Goal: Contribute content: Contribute content

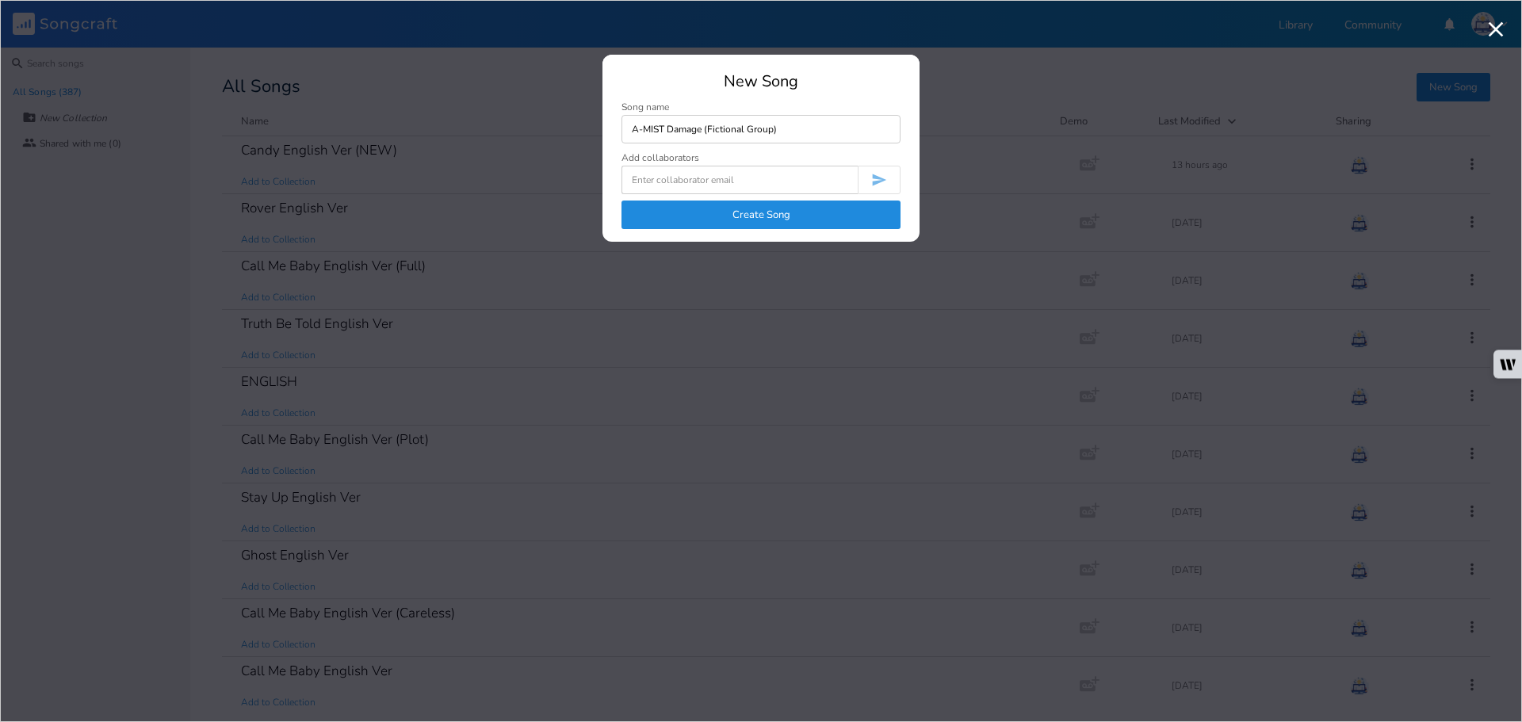
type input "A-MIST Damage (Fictional Group)"
click at [814, 209] on button "Create Song" at bounding box center [761, 215] width 279 height 29
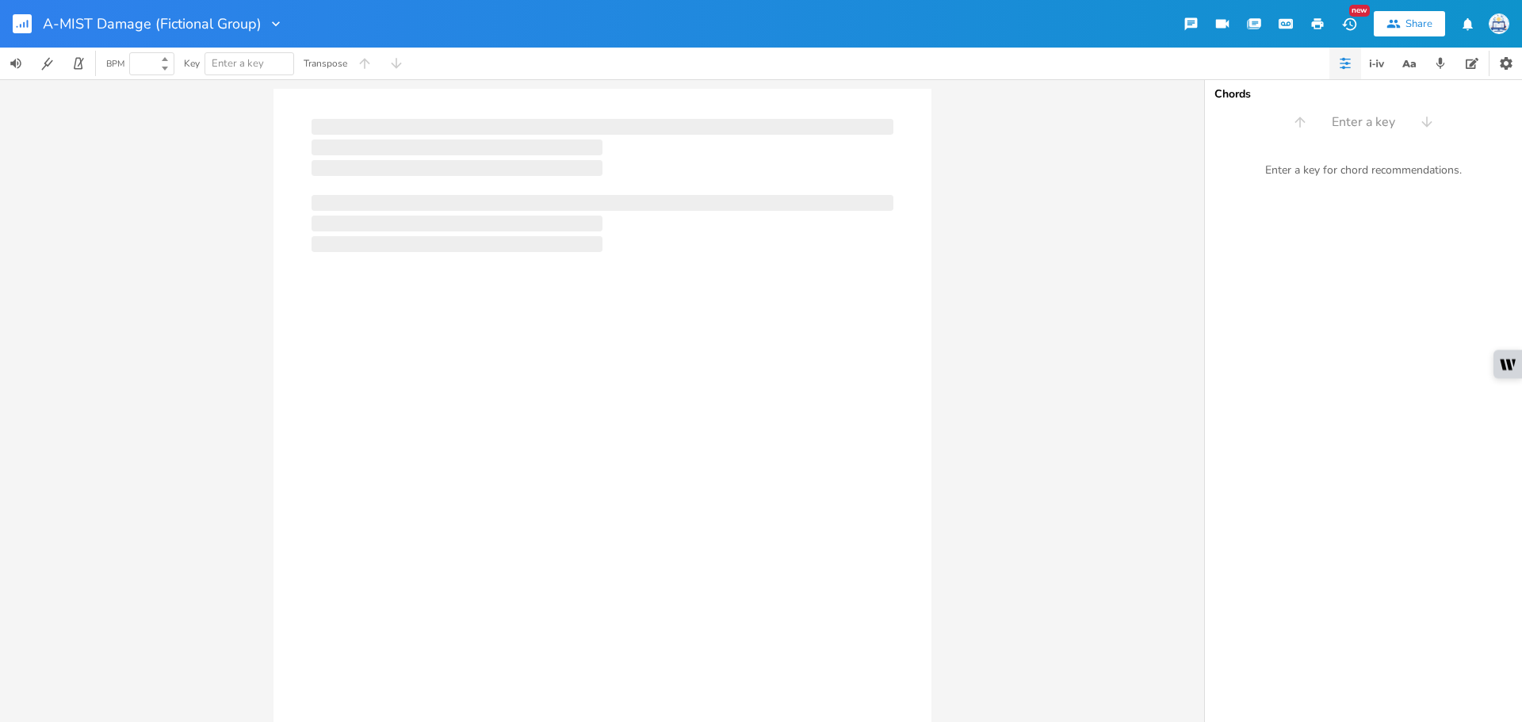
type input "100"
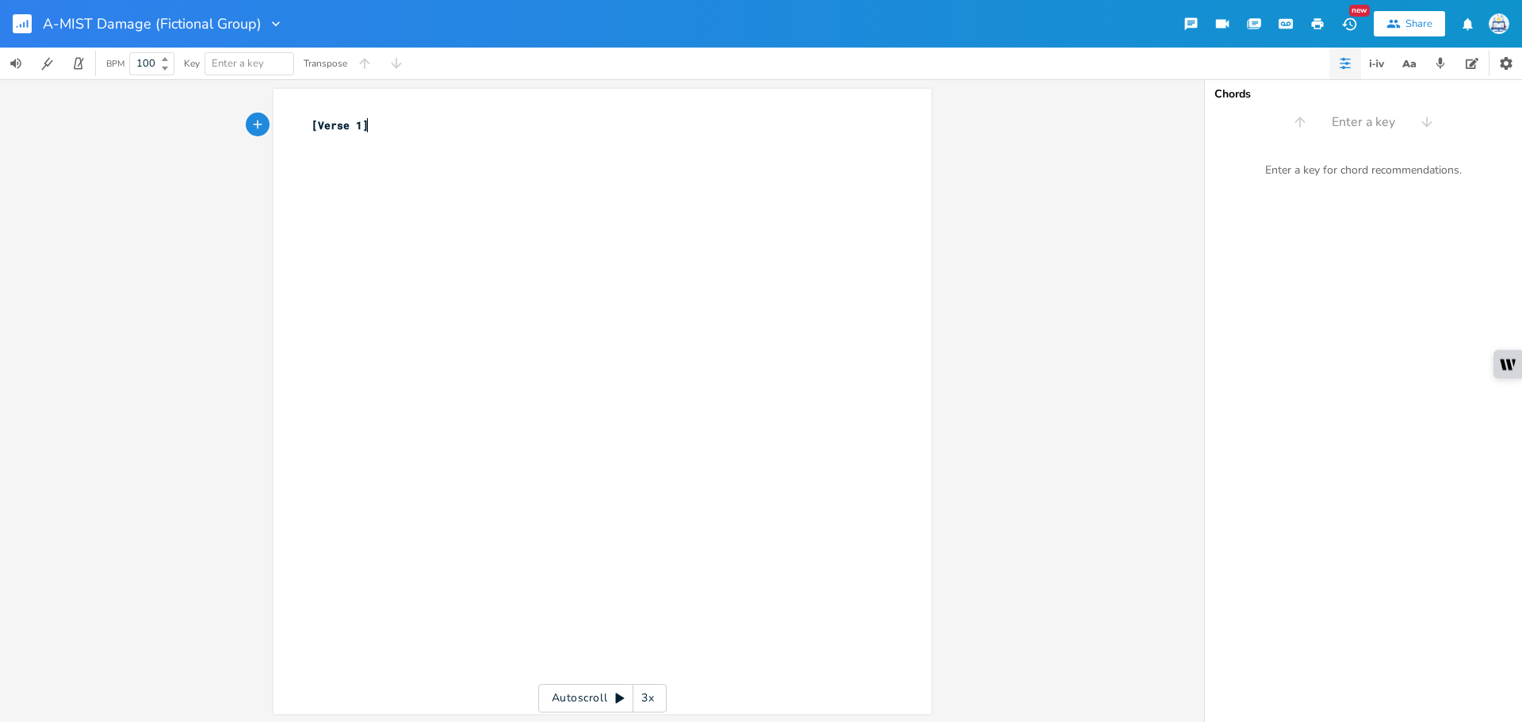
type textarea "[Verse 1]"
type textarea "XCiu"
type textarea "iumin-"
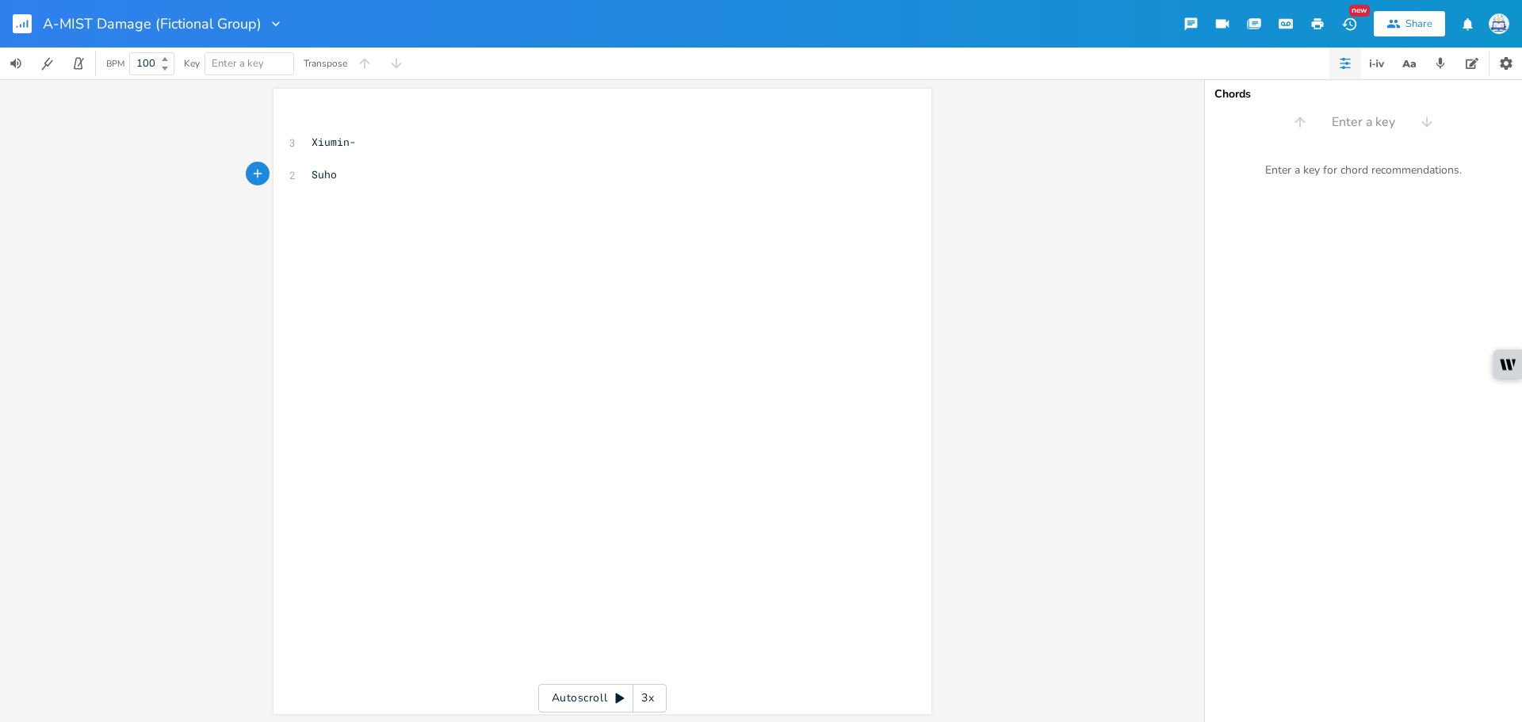
type textarea "Suho-"
type textarea "Baekhyun-"
type textarea "[PERSON_NAME]-"
type textarea "Chanyeol-"
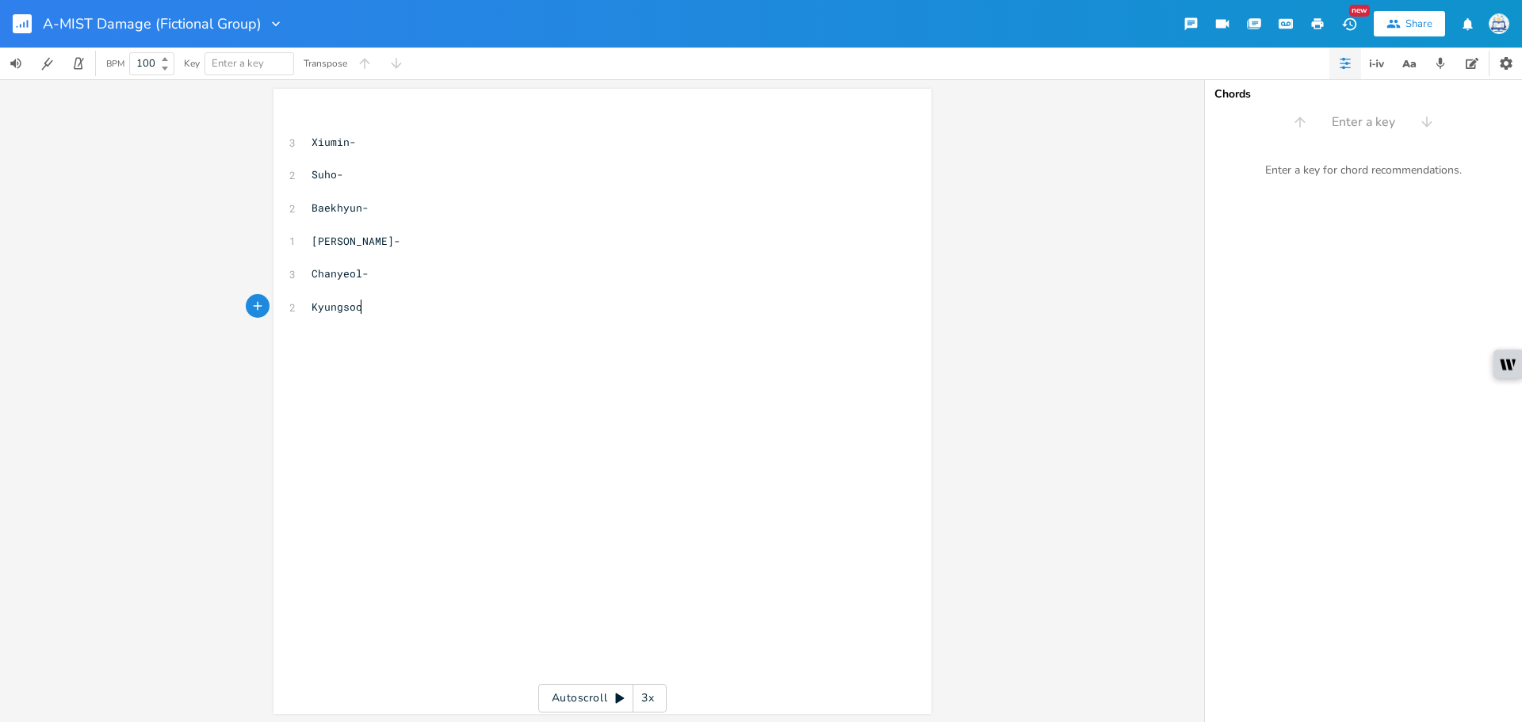
type textarea "Kyungsoo-"
type textarea "S"
type textarea "J"
type textarea "Kai-"
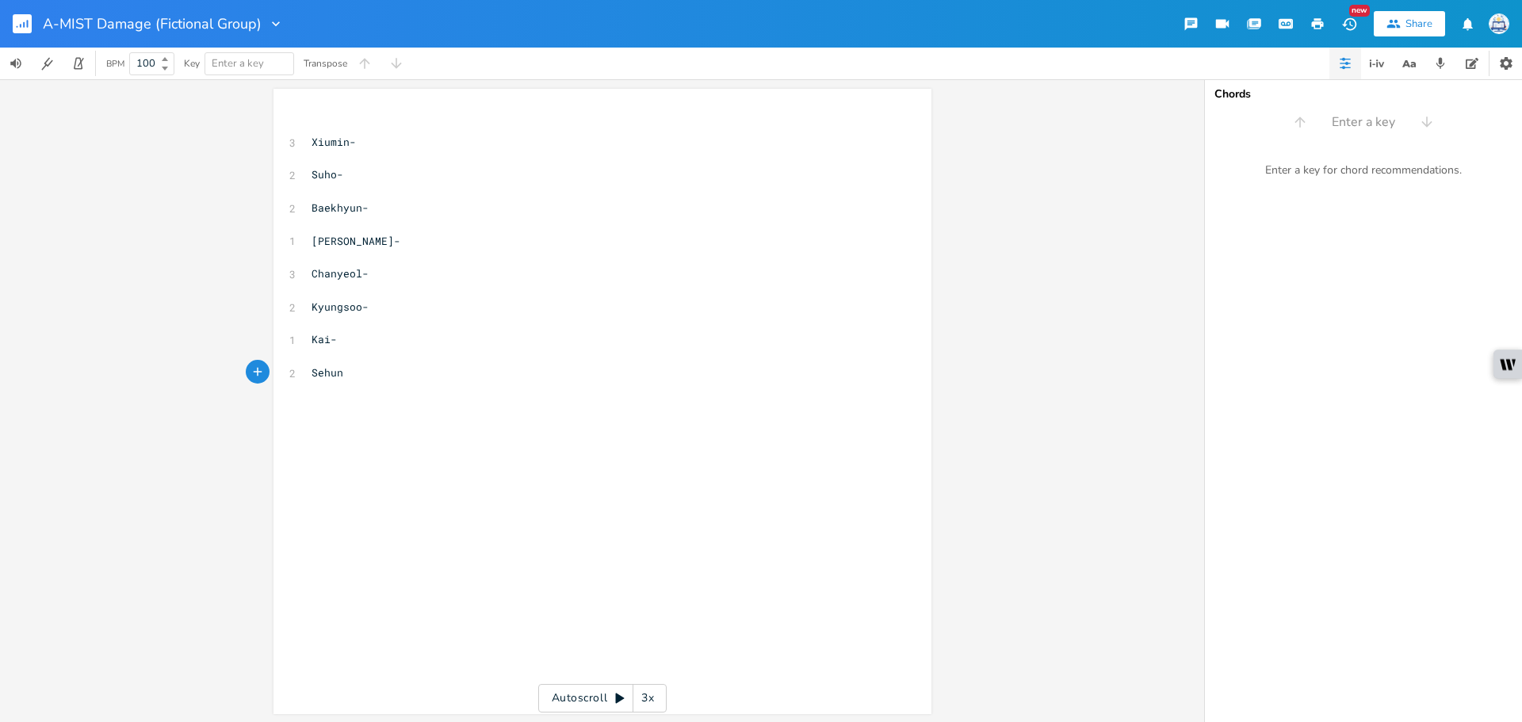
type textarea "Sehun-"
click at [380, 177] on pre "Suho-" at bounding box center [594, 175] width 573 height 17
click at [455, 351] on pre "​" at bounding box center [594, 356] width 573 height 17
click at [459, 339] on pre "Kai-" at bounding box center [594, 339] width 573 height 17
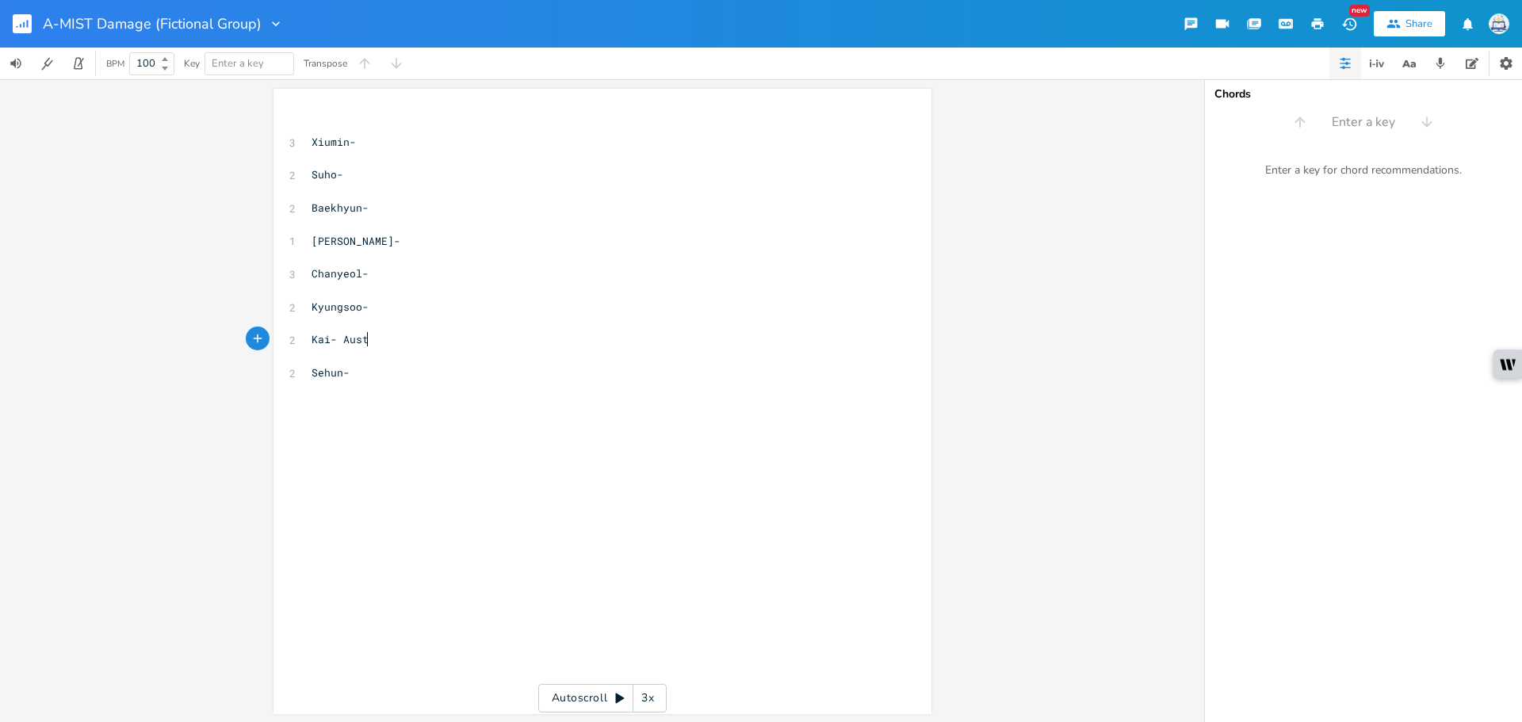
type textarea "Austin"
click at [388, 385] on div "x ​ 3 Xiumin- ​ 2 Suho- ​ 2 Baekhyun- ​ 1 Chen- ​ 3 Chanyeol- ​ 2 Kyungsoo- ​ 3…" at bounding box center [614, 416] width 612 height 605
type textarea "Yoshiki"
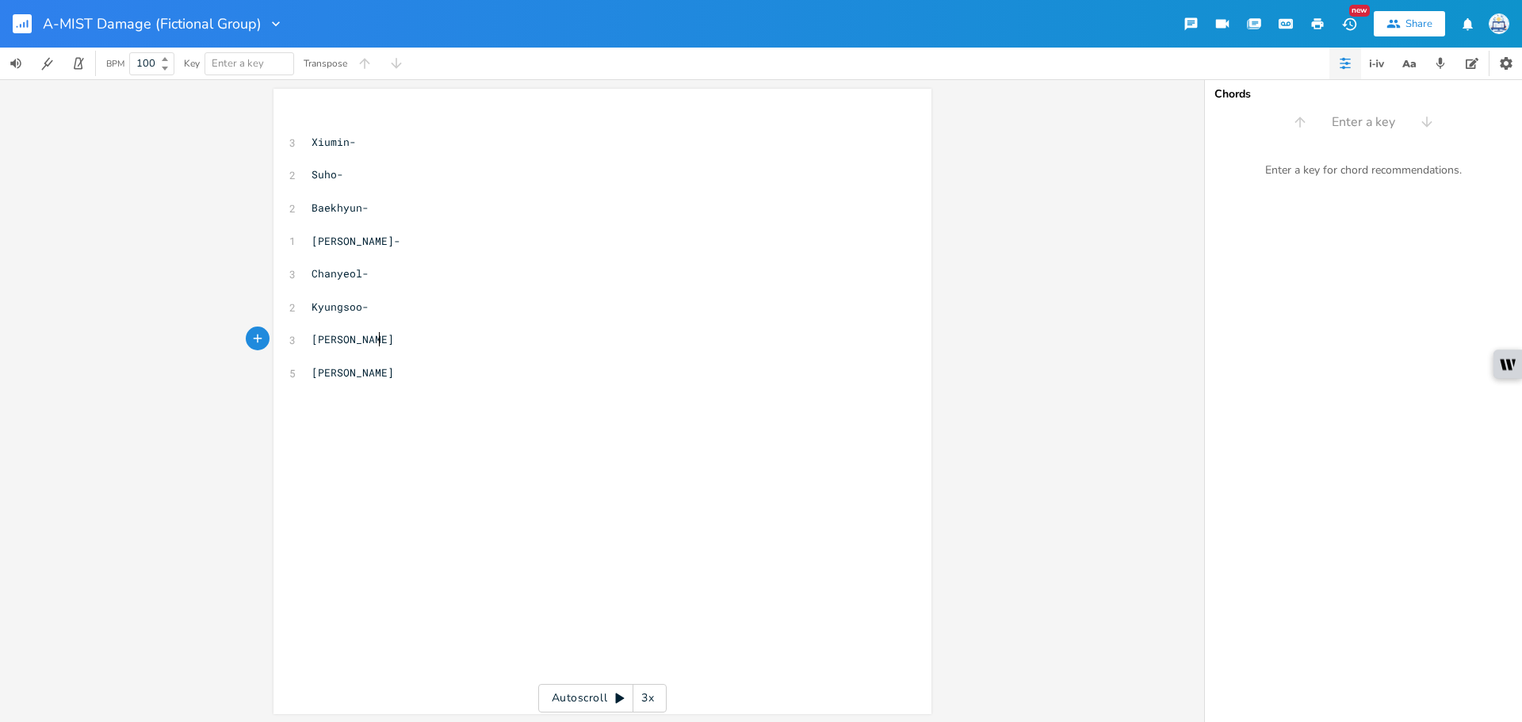
click at [403, 339] on pre "[PERSON_NAME]" at bounding box center [594, 339] width 573 height 17
type textarea ", Yoshiki"
click at [417, 277] on pre "Chanyeol-" at bounding box center [594, 274] width 573 height 17
type textarea "[PERSON_NAME], [PERSON_NAME]"
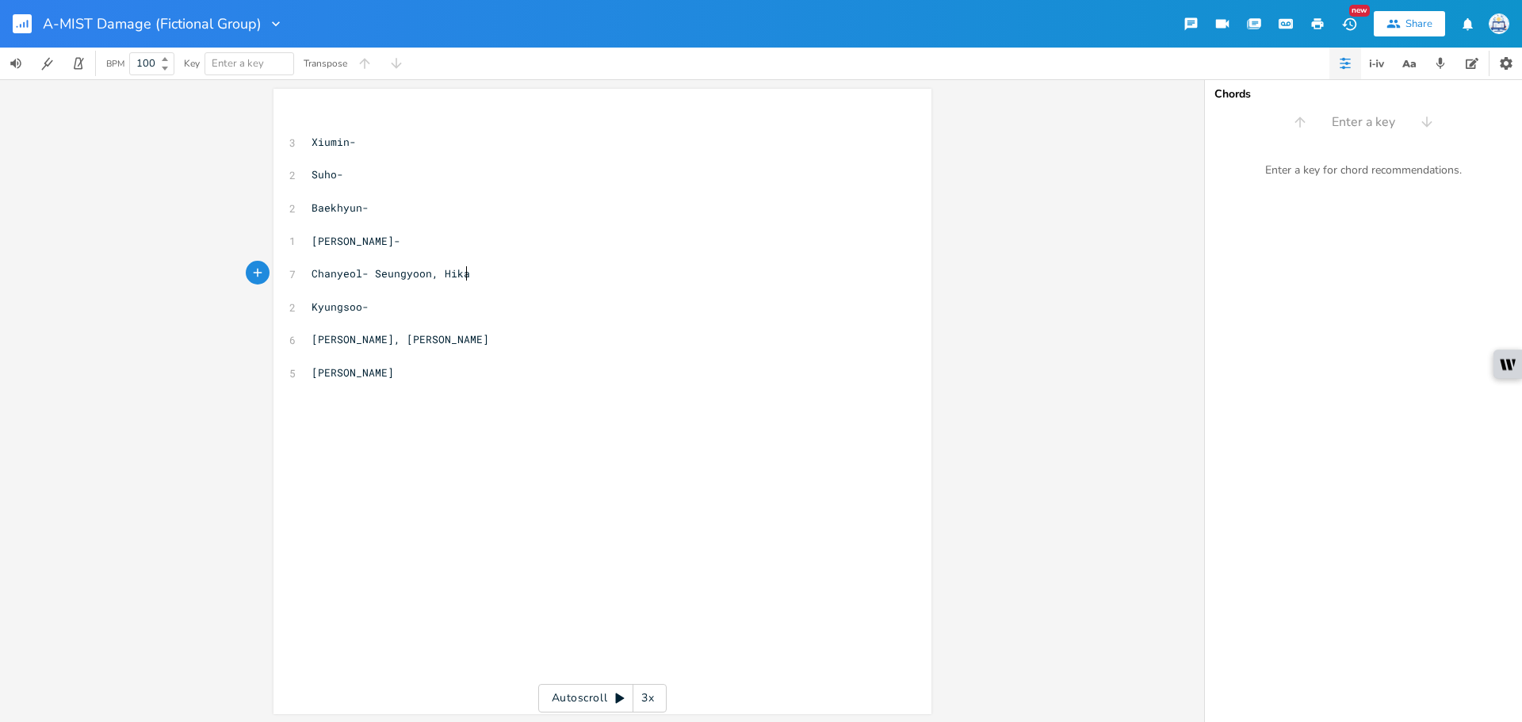
scroll to position [0, 92]
click at [429, 366] on pre "[PERSON_NAME]" at bounding box center [594, 373] width 573 height 17
type textarea ", [PERSON_NAME]"
click at [431, 314] on pre "Kyungsoo-" at bounding box center [594, 307] width 573 height 17
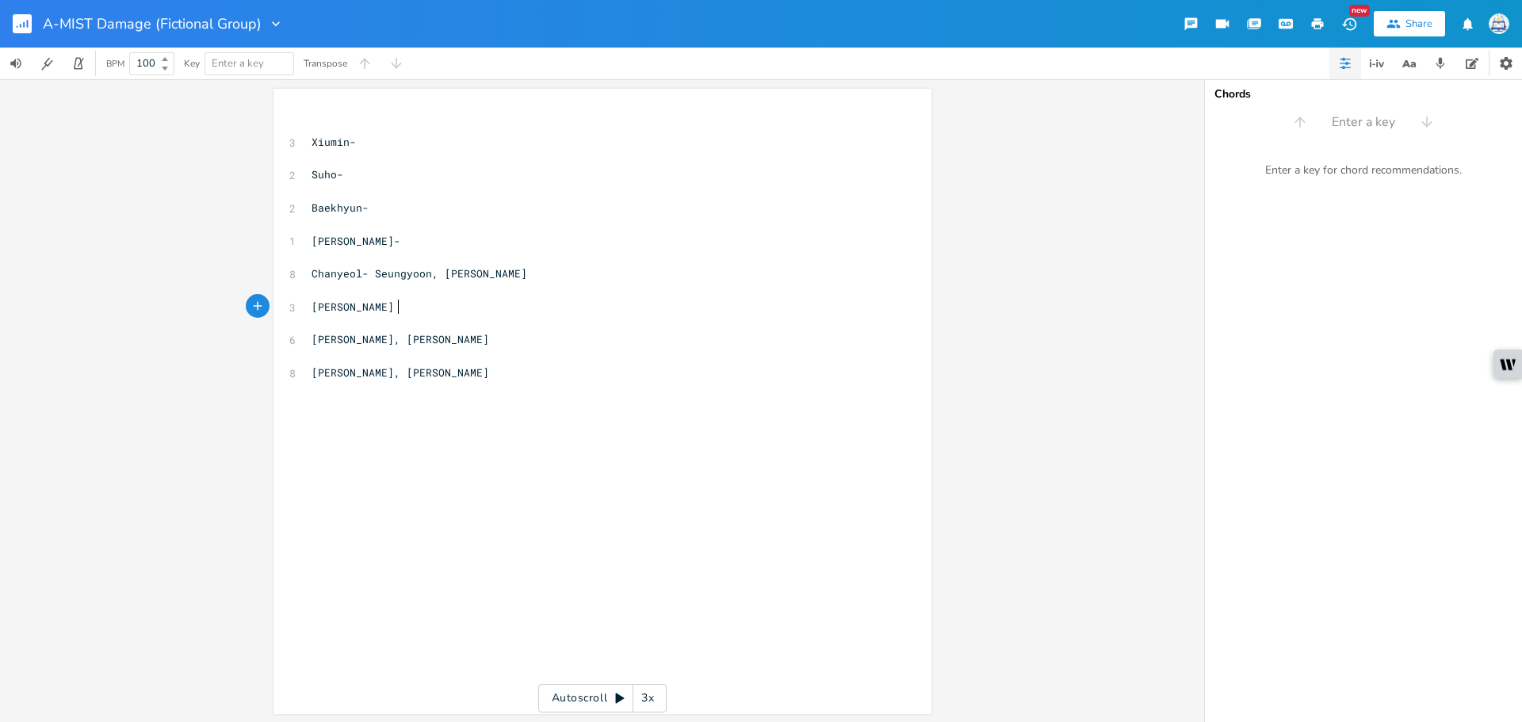
type textarea "Minho"
click at [384, 245] on pre "[PERSON_NAME]-" at bounding box center [594, 241] width 573 height 17
type textarea "Minho"
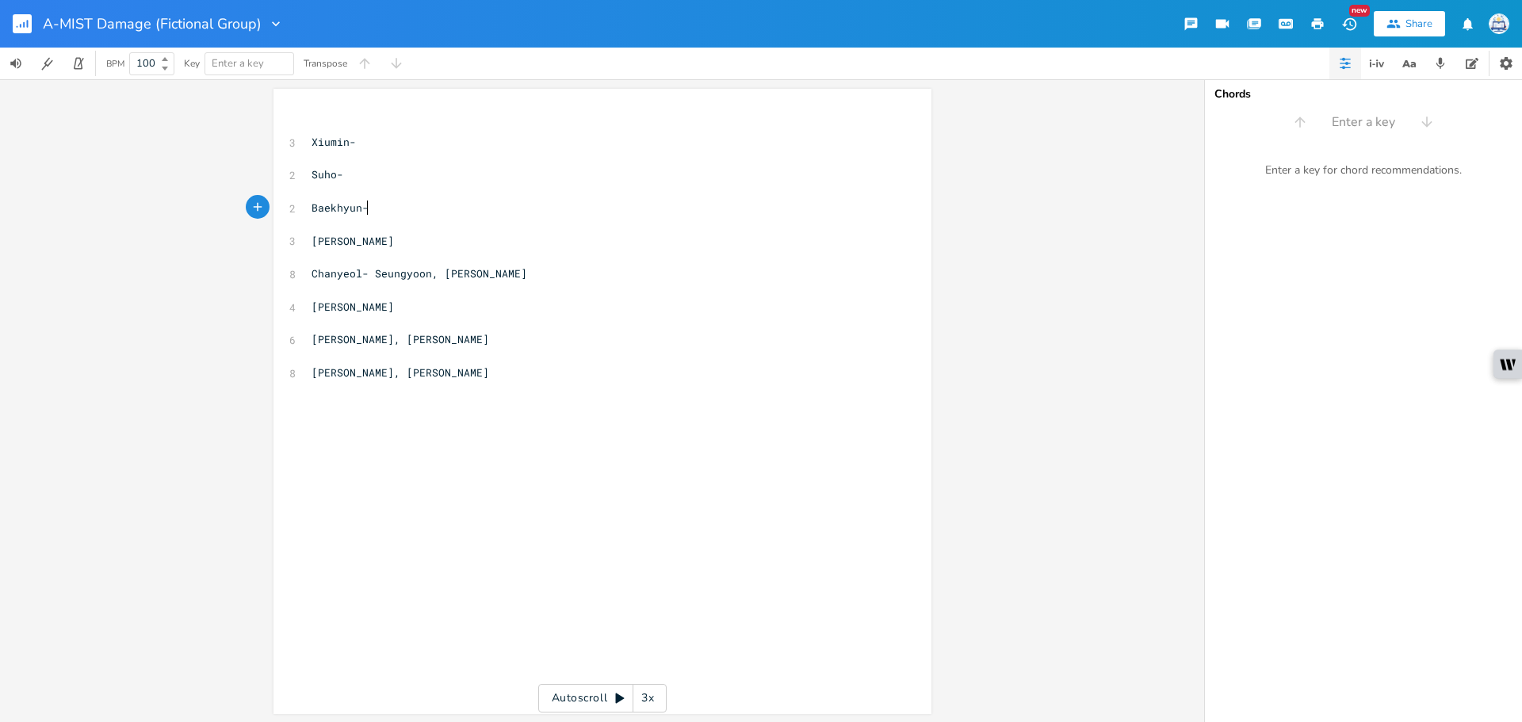
click at [400, 207] on pre "Baekhyun-" at bounding box center [594, 208] width 573 height 17
type textarea "Minho"
click at [435, 309] on pre "[PERSON_NAME]" at bounding box center [594, 307] width 573 height 17
click at [470, 347] on pre "[PERSON_NAME], [PERSON_NAME]" at bounding box center [594, 339] width 573 height 17
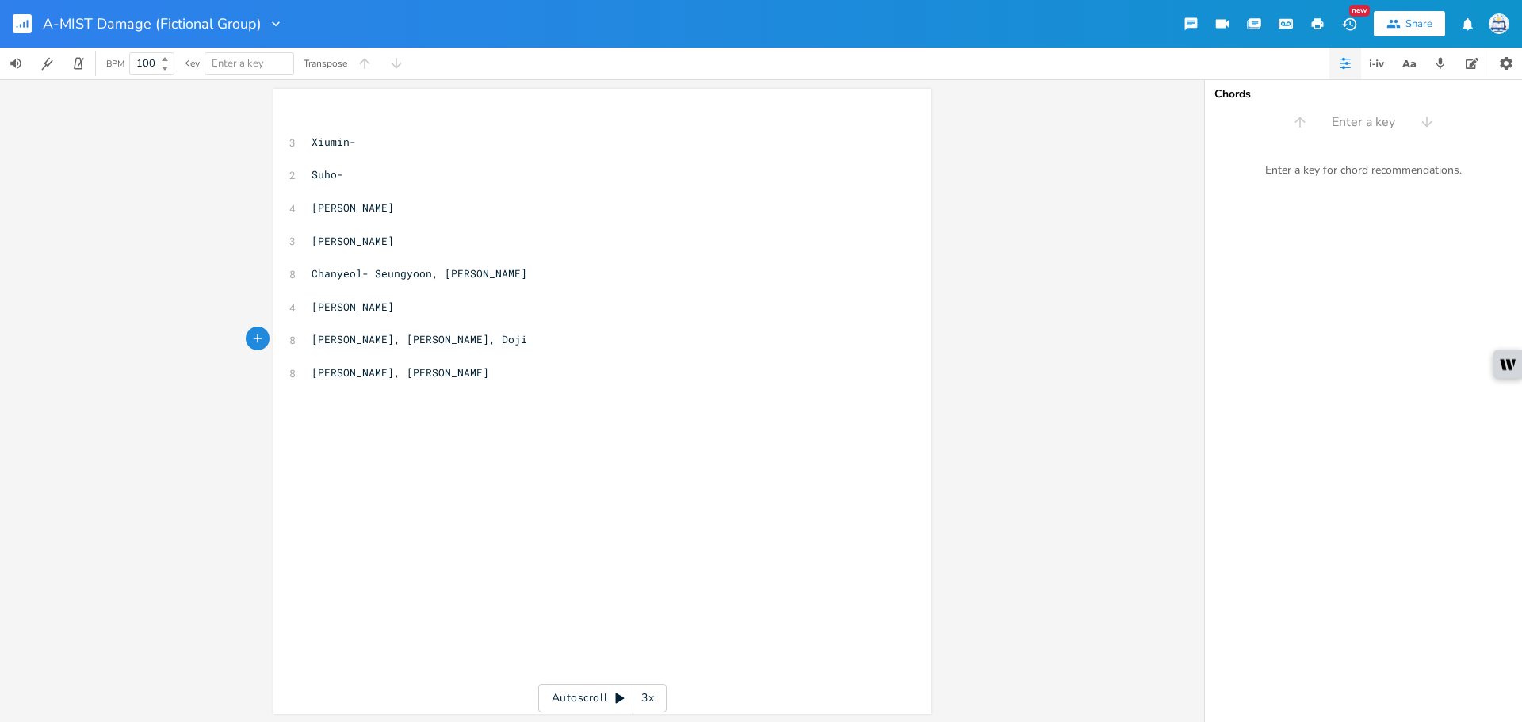
type textarea ", Dojin"
click at [495, 378] on pre "[PERSON_NAME], [PERSON_NAME]" at bounding box center [594, 373] width 573 height 17
type textarea ", Dojin"
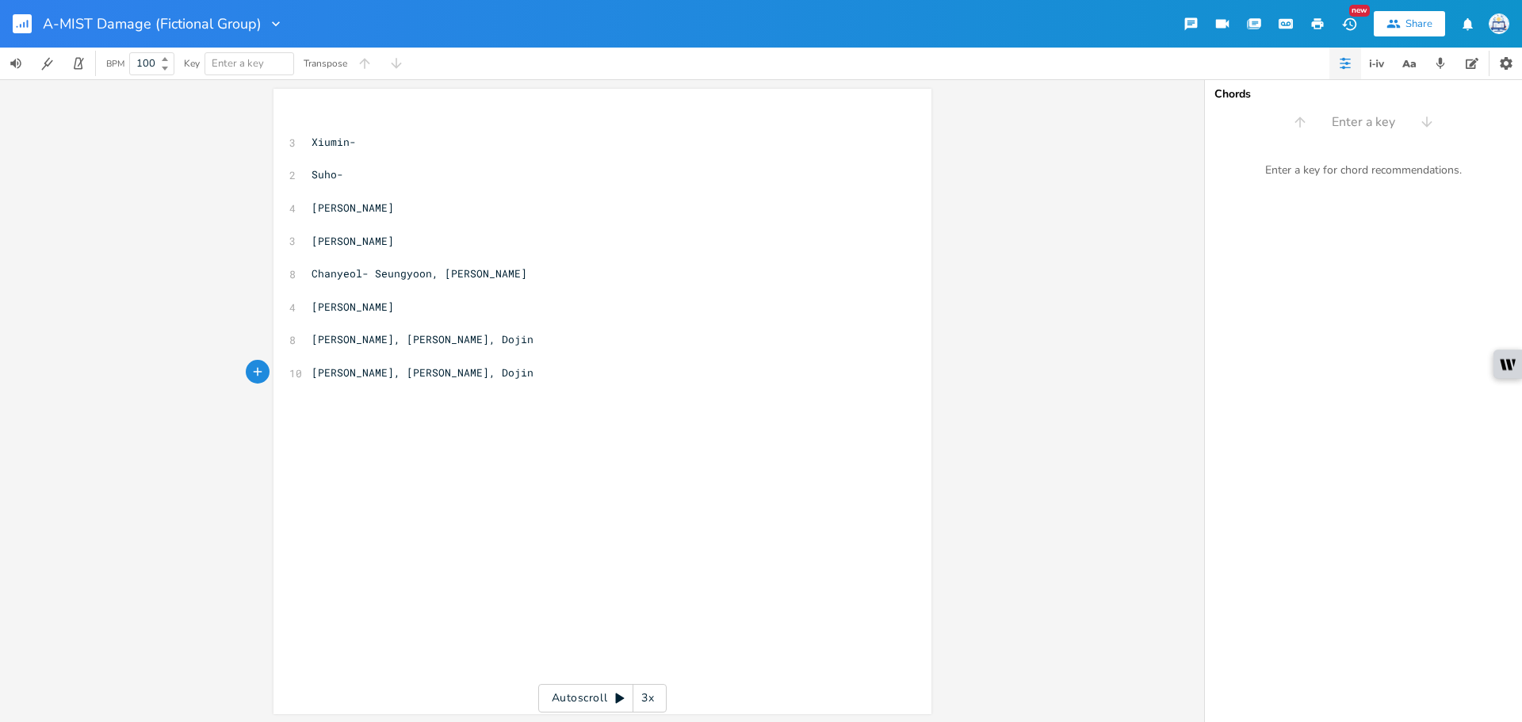
click at [515, 320] on pre "​" at bounding box center [594, 324] width 573 height 17
click at [431, 182] on pre "Suho-" at bounding box center [594, 175] width 573 height 17
type textarea "Jo-ee"
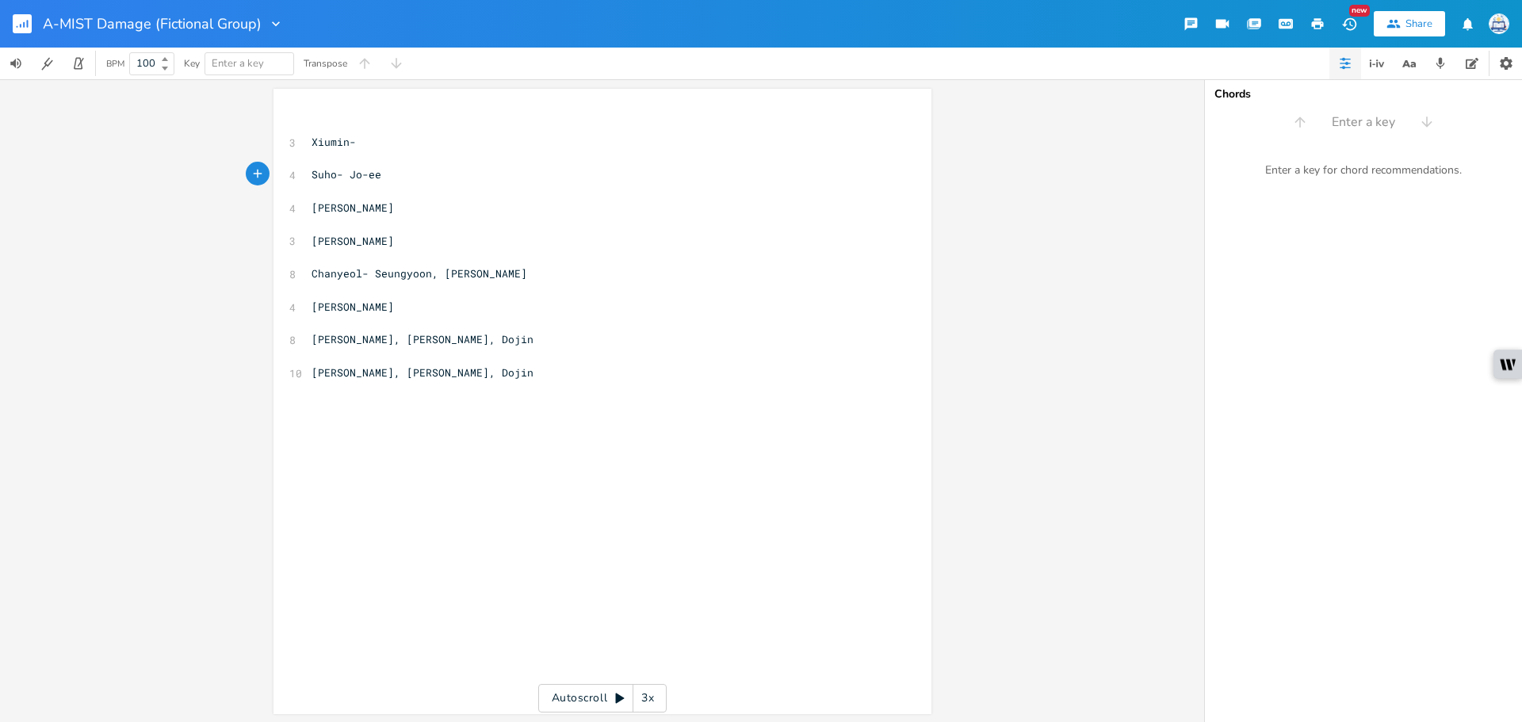
click at [400, 138] on pre "Xiumin-" at bounding box center [594, 142] width 573 height 17
type textarea "[PERSON_NAME], [PERSON_NAME]"
click at [657, 345] on pre "[PERSON_NAME], [PERSON_NAME], Dojin" at bounding box center [594, 339] width 573 height 17
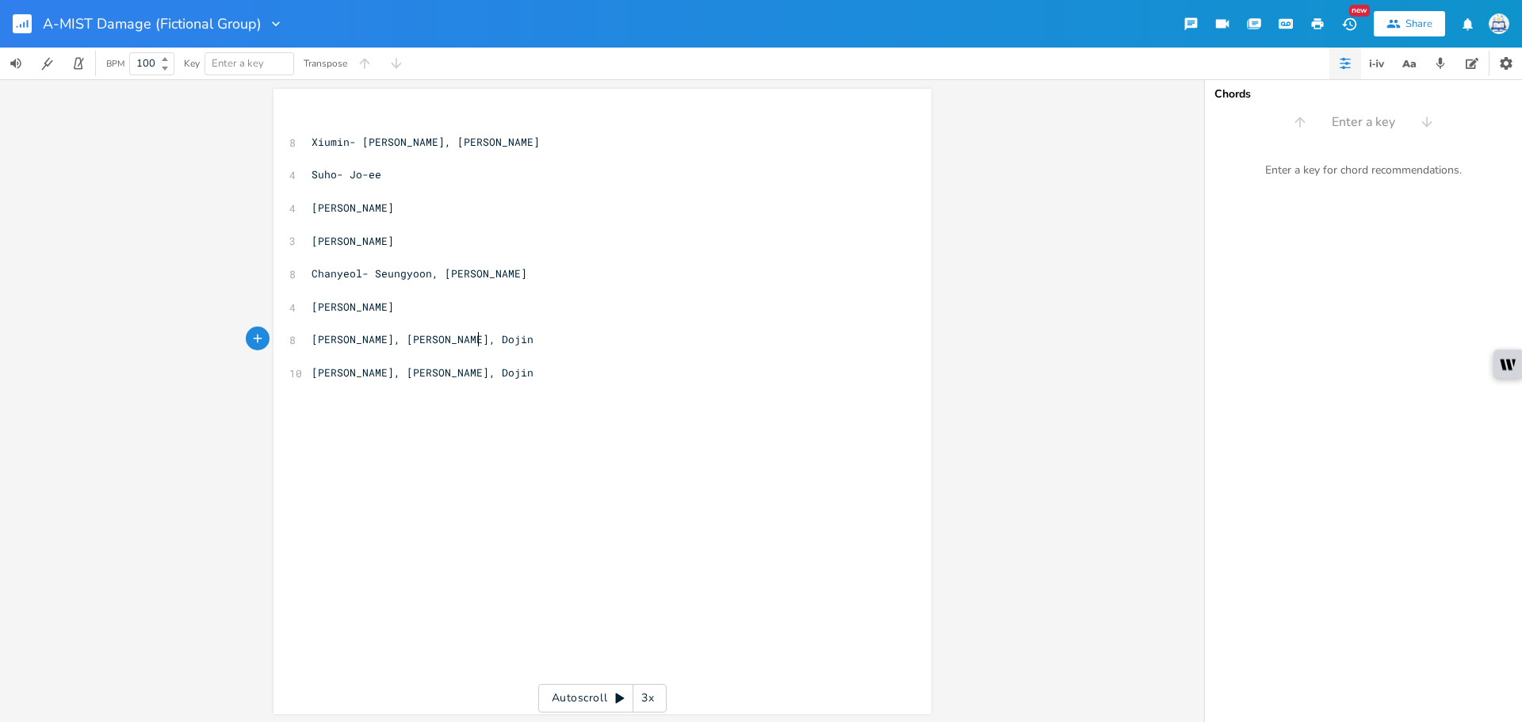
type textarea "[PERSON_NAME], [PERSON_NAME], Dojin"
click at [651, 367] on div "​ 8 [PERSON_NAME], [PERSON_NAME] ​ 4 Suho- Jo-ee ​ 4 Baekhyun- Minho ​ 3 [PERSO…" at bounding box center [594, 249] width 573 height 264
click at [675, 381] on pre "[PERSON_NAME], [PERSON_NAME], Dojin" at bounding box center [594, 373] width 573 height 17
click at [582, 230] on pre "​" at bounding box center [594, 224] width 573 height 17
click at [539, 238] on pre "[PERSON_NAME]" at bounding box center [594, 241] width 573 height 17
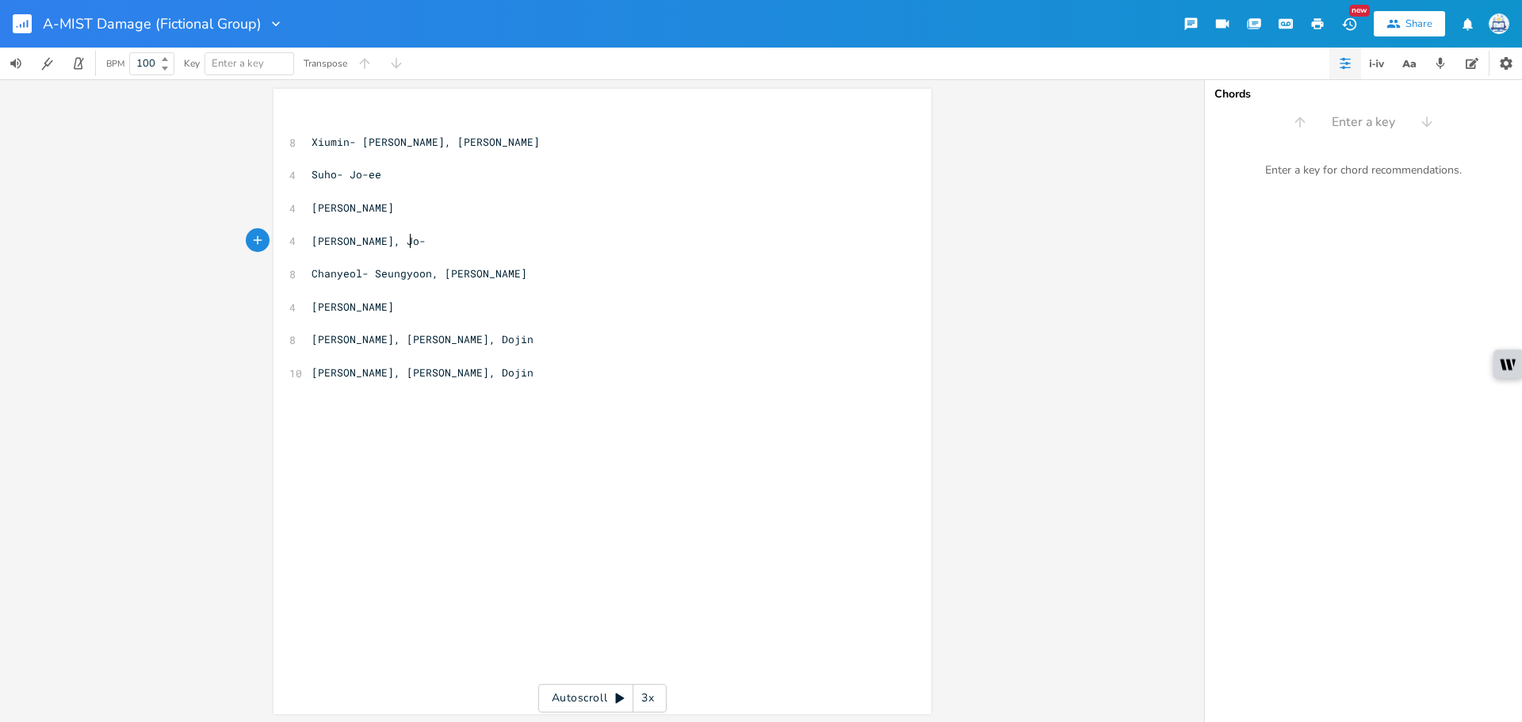
type textarea ", Jo-ee"
click at [427, 431] on pre "​" at bounding box center [594, 439] width 573 height 17
type textarea "[Jo-ee["
type textarea "["
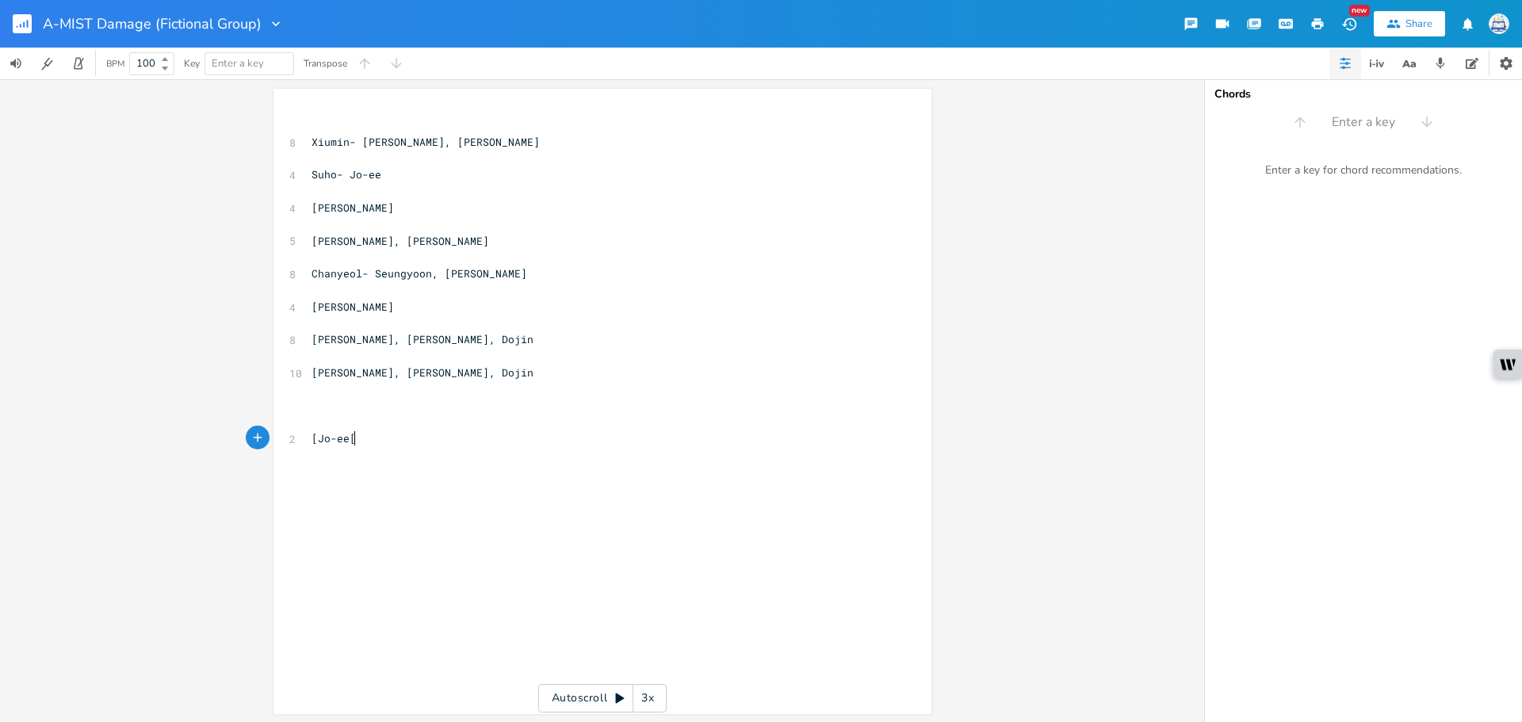
scroll to position [0, 4]
type textarea "]"
type textarea "Ooh"
type textarea "[[PERSON_NAME]]"
type textarea "[Seungyoon]"
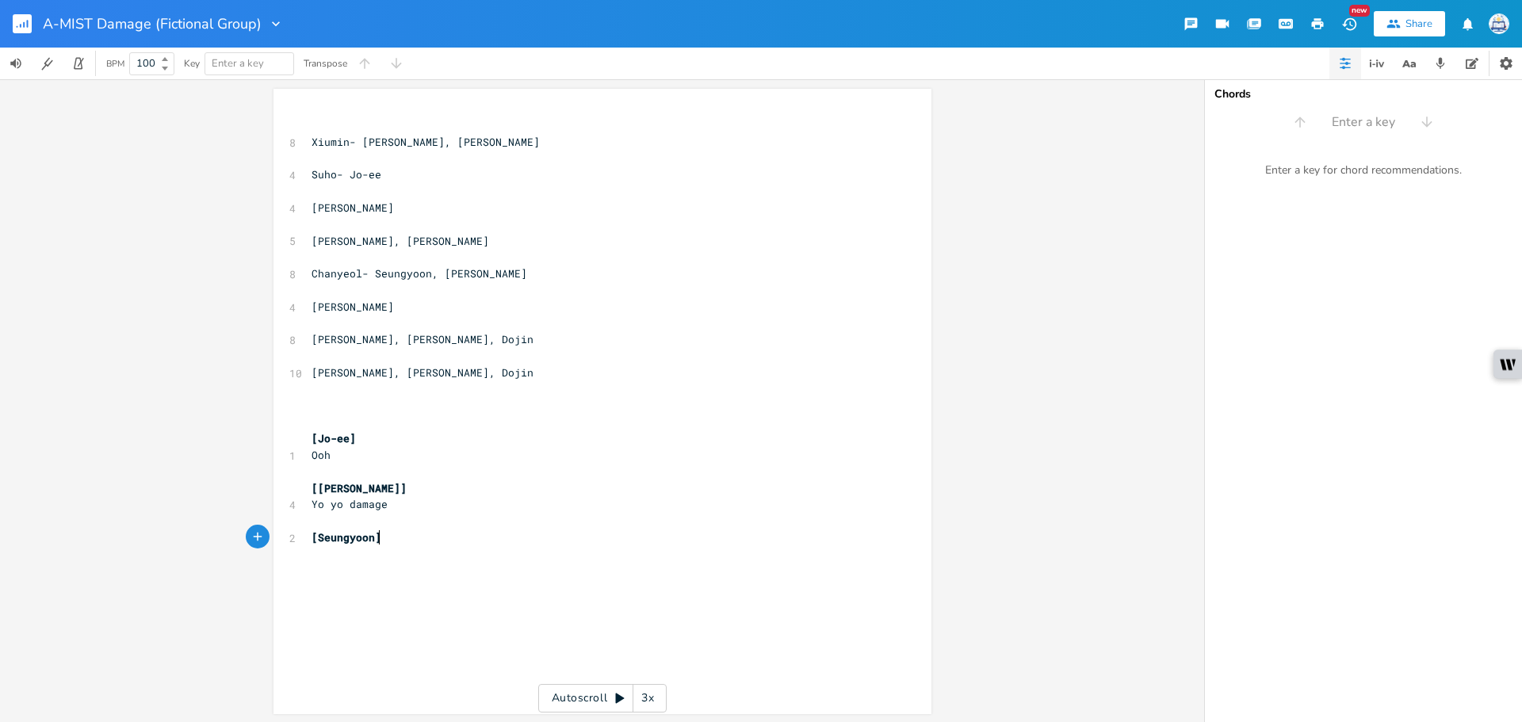
scroll to position [0, 59]
paste textarea "["
type textarea "[Hikary"
type textarea "u]"
type textarea "Di"
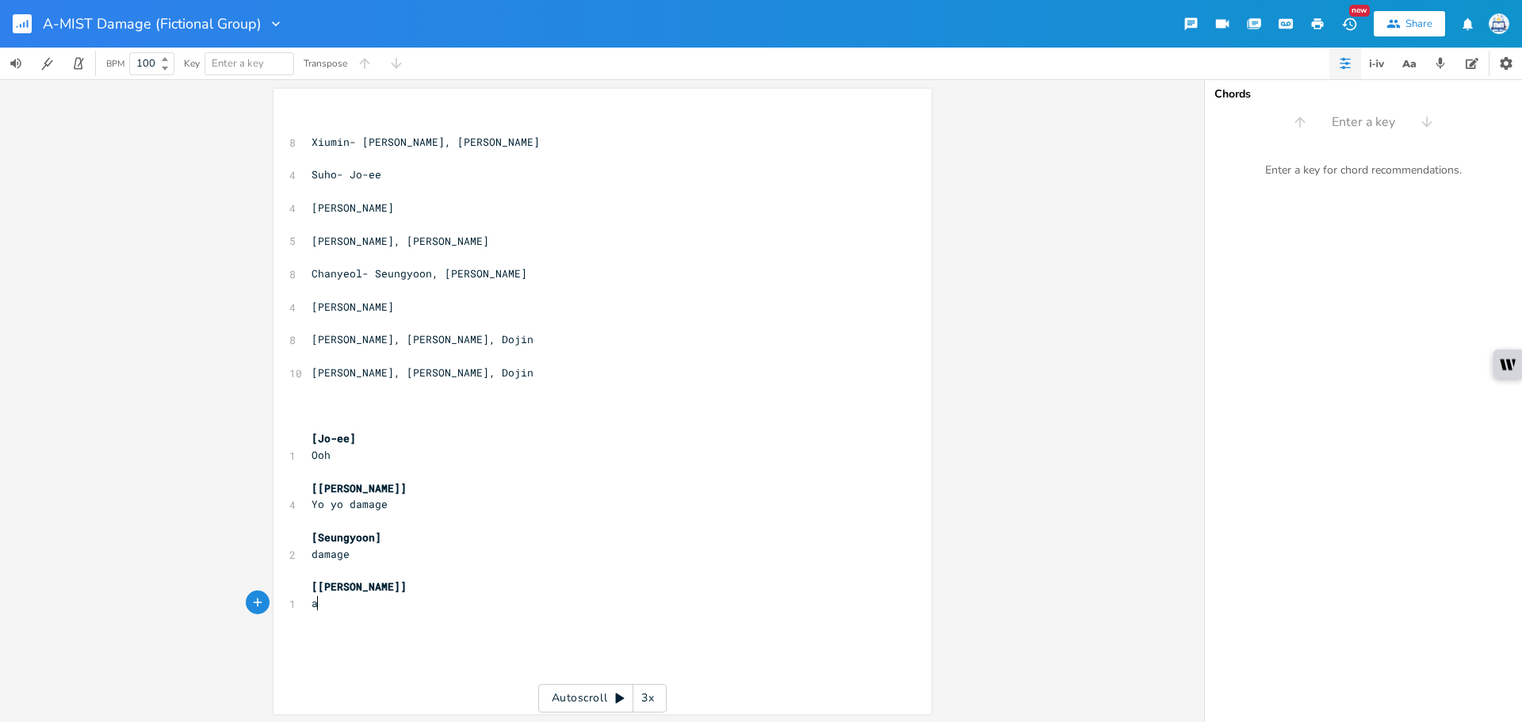
type textarea "am"
type textarea "Dma"
type textarea "amage"
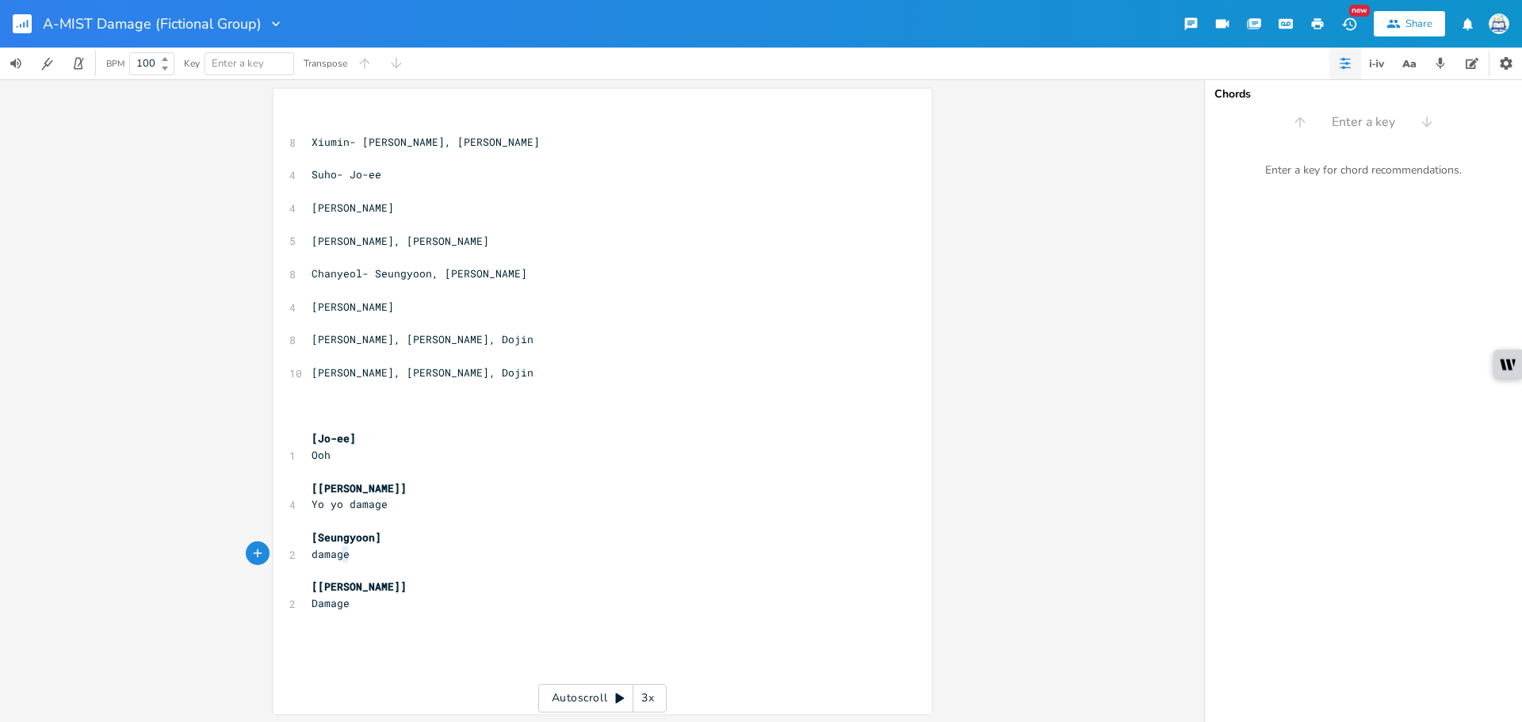
type textarea "[Seungyoon] damage"
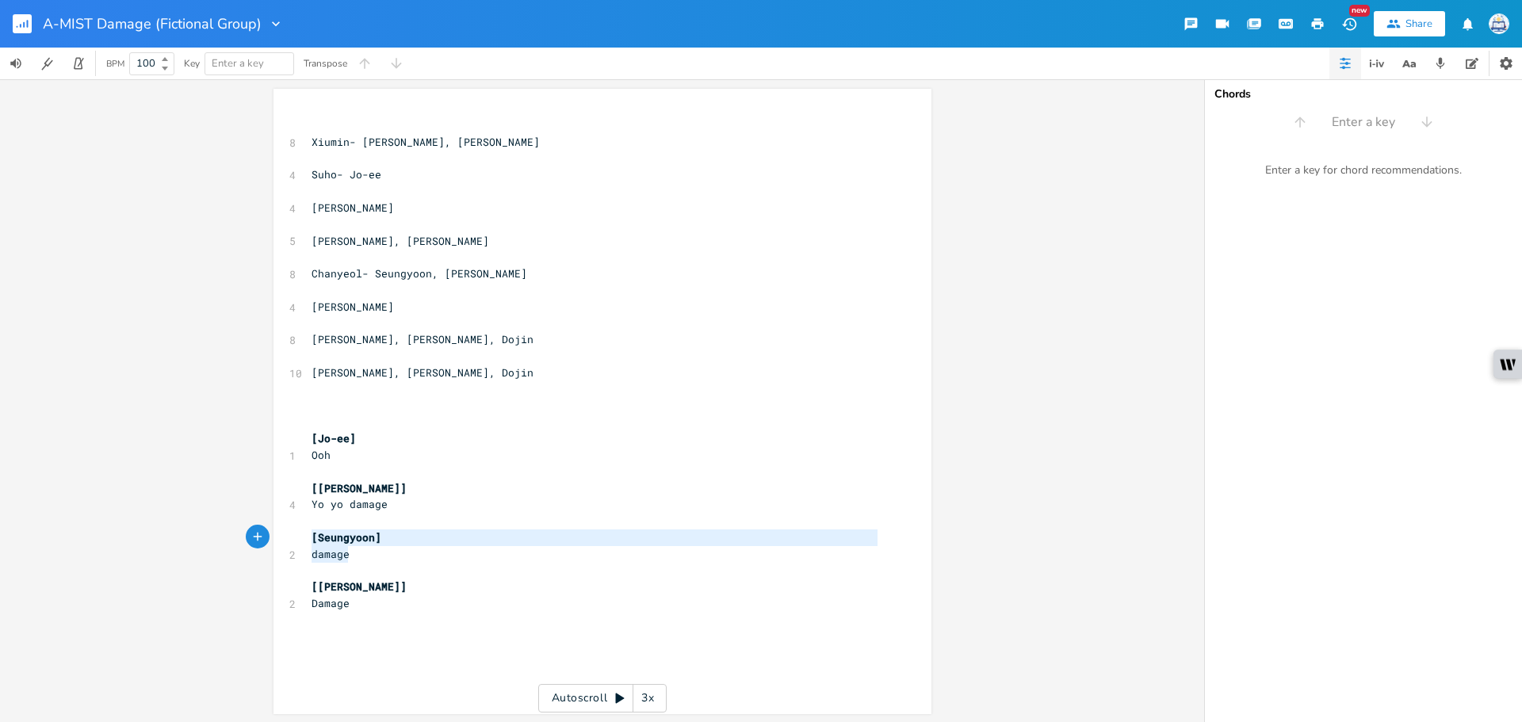
drag, startPoint x: 335, startPoint y: 552, endPoint x: 297, endPoint y: 538, distance: 40.4
click at [297, 538] on div "[Seungyoon] damage x ​ 8 Xiumin- [PERSON_NAME], Yoshiki ​ 4 Suho- Jo-ee ​ 4 Bae…" at bounding box center [603, 402] width 658 height 626
click at [396, 612] on pre "​" at bounding box center [594, 620] width 573 height 17
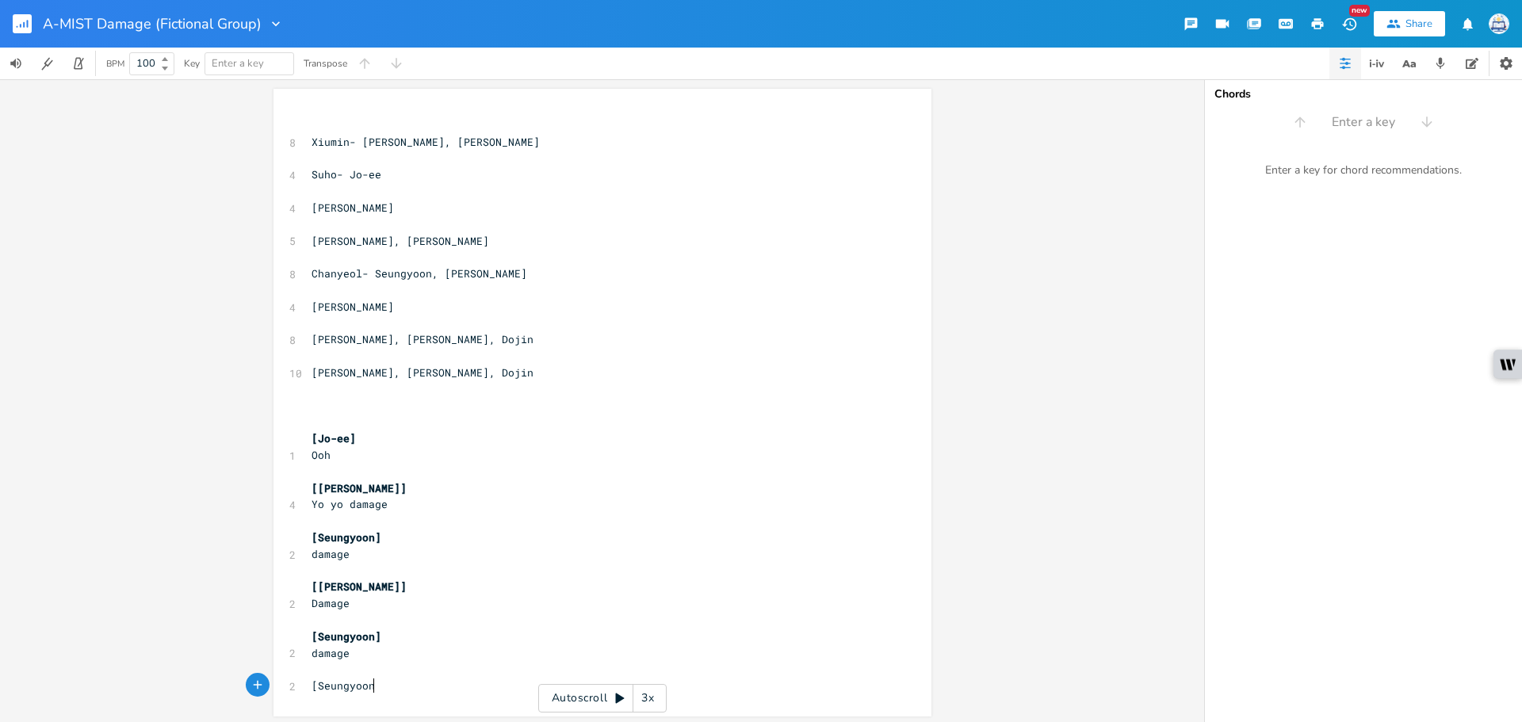
type textarea "[Seungyoon]"
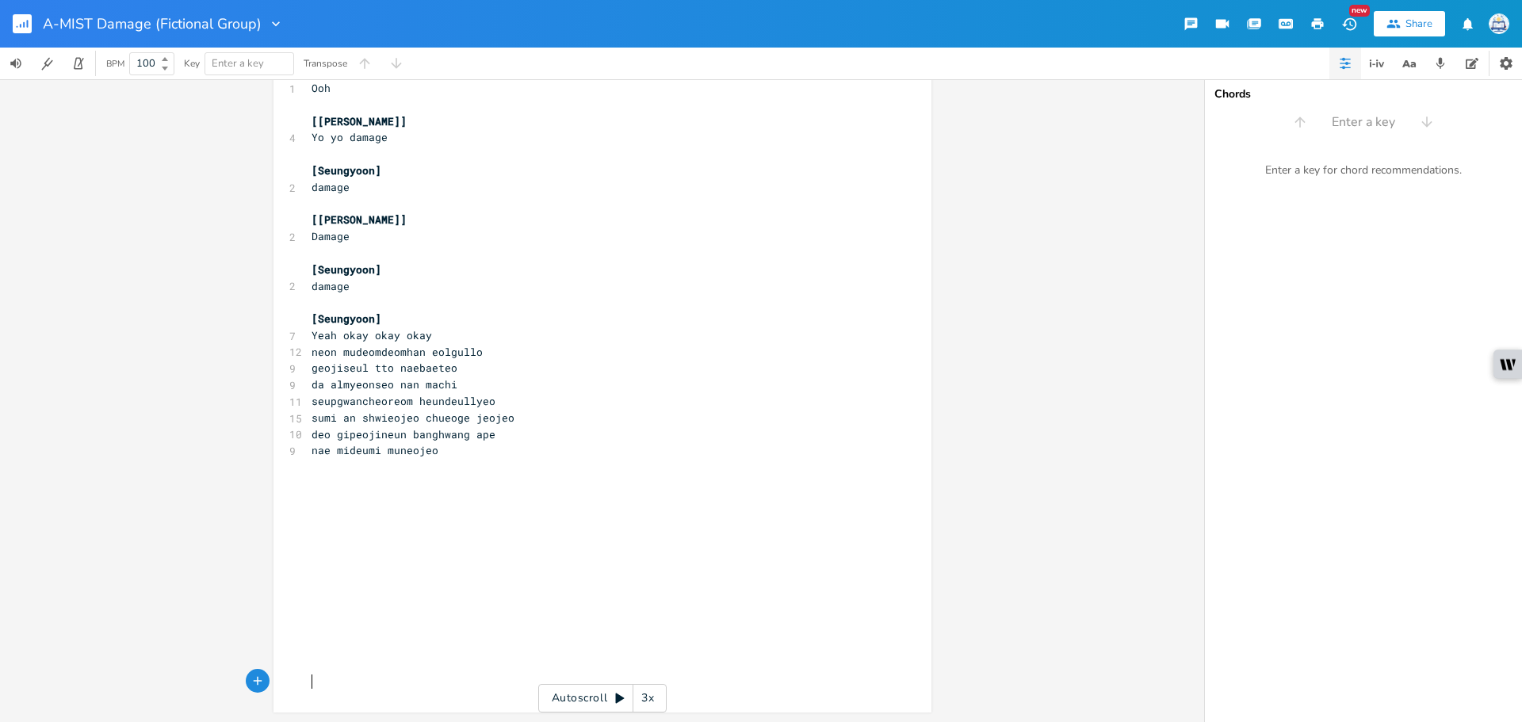
scroll to position [0, 0]
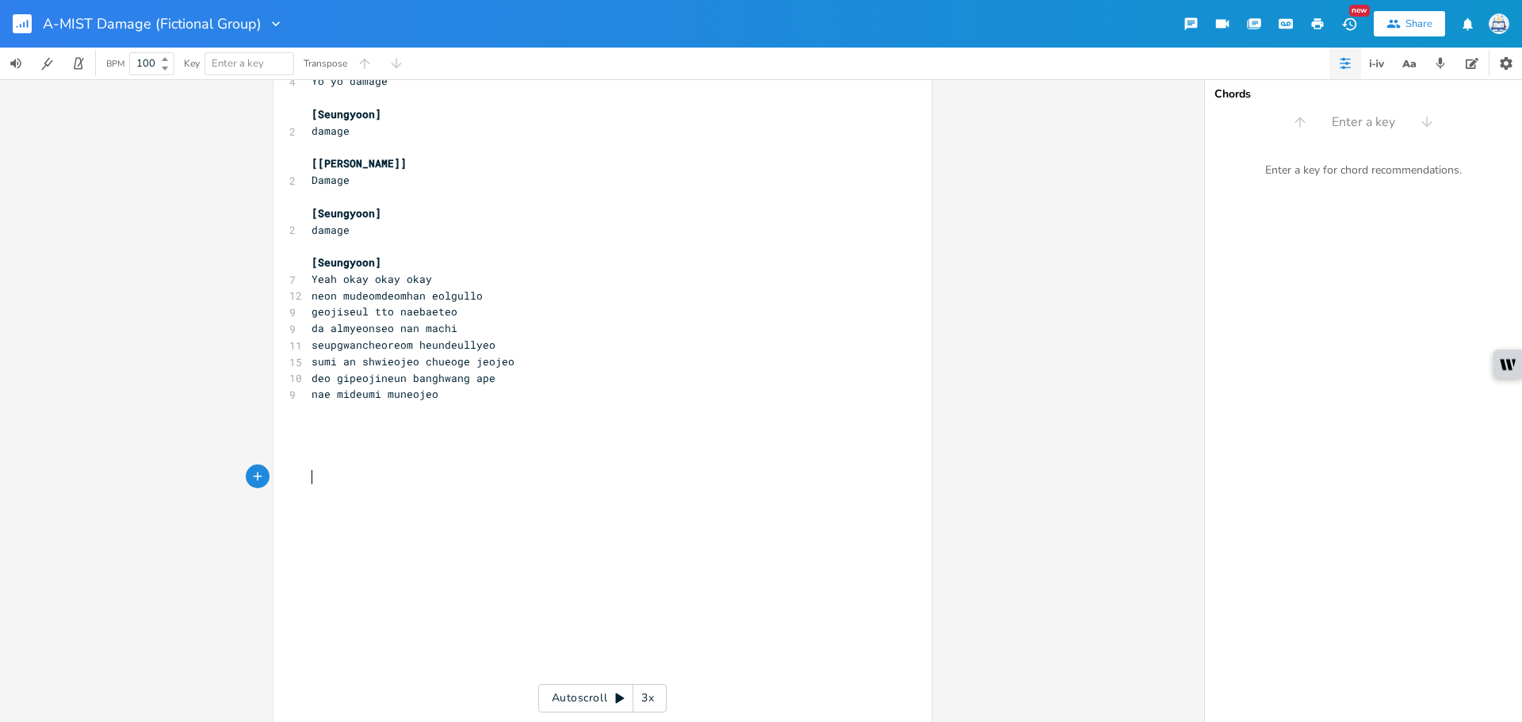
click at [485, 480] on pre "​" at bounding box center [594, 477] width 573 height 17
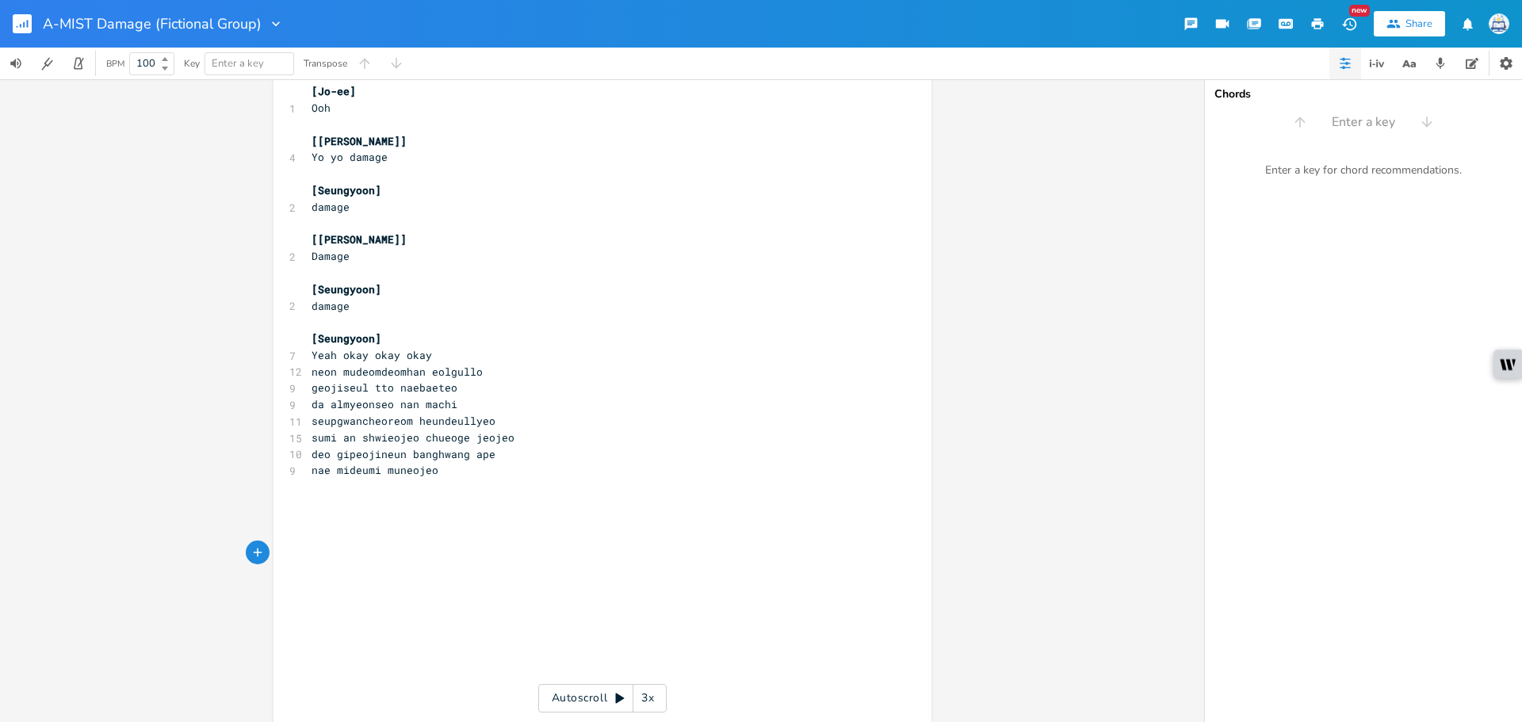
scroll to position [265, 0]
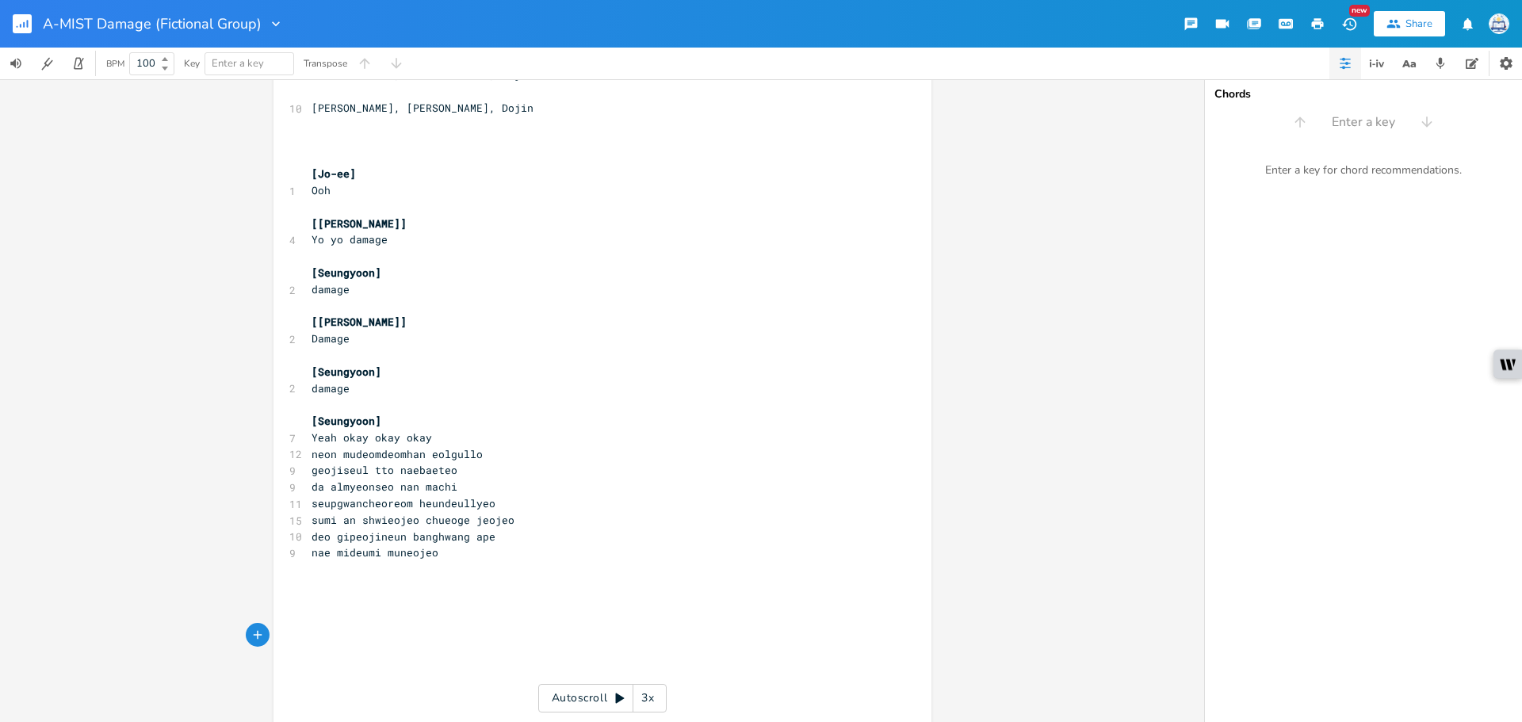
type textarea "[[PERSON_NAME]] Damage"
drag, startPoint x: 369, startPoint y: 342, endPoint x: 290, endPoint y: 324, distance: 80.4
click at [290, 324] on div "[[PERSON_NAME]] Damage x ​ 8 Xiumin- Jo-ee, Yoshiki ​ 4 Suho- Jo-ee ​ 4 Baekhyu…" at bounding box center [603, 352] width 658 height 1057
click at [350, 382] on pre "damage" at bounding box center [594, 389] width 573 height 17
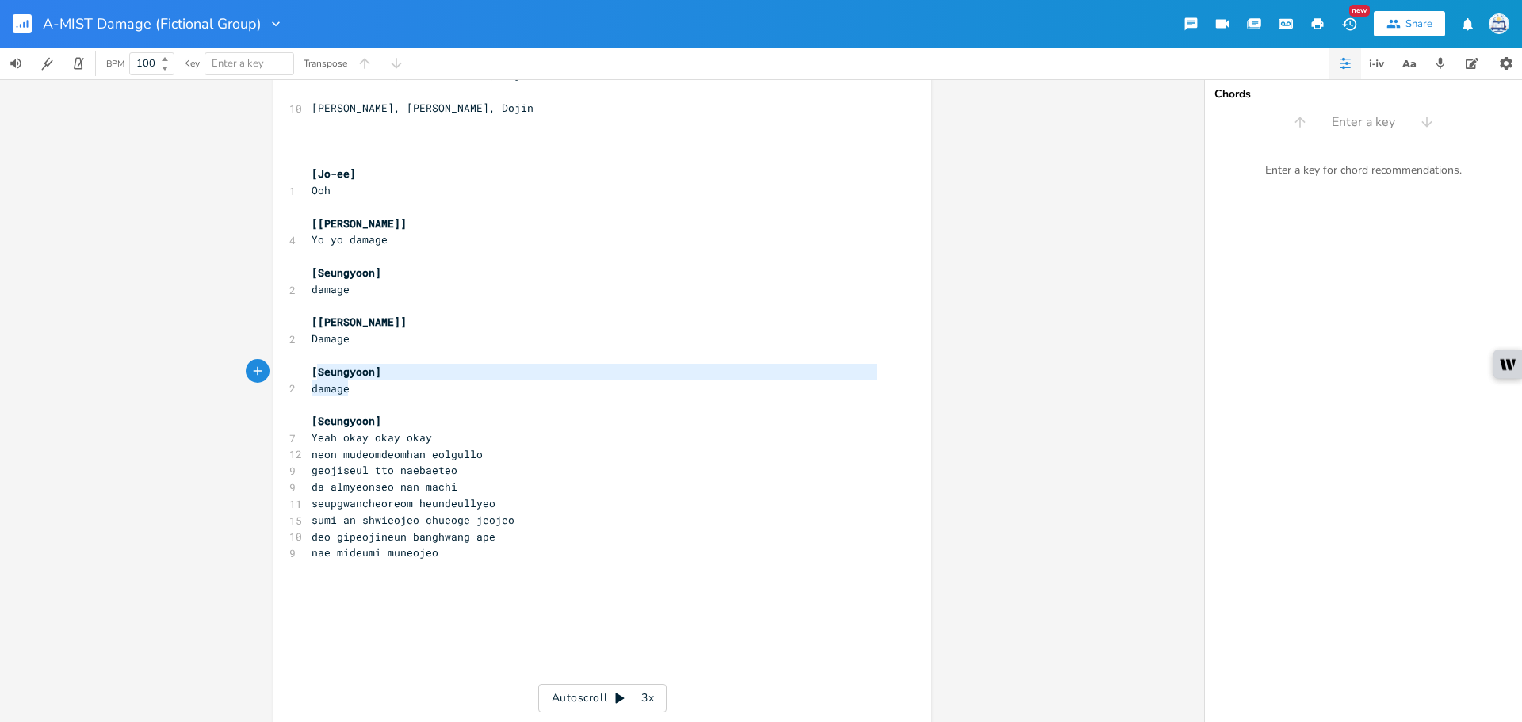
type textarea "[[PERSON_NAME]] Damage [Seungyoon] damage"
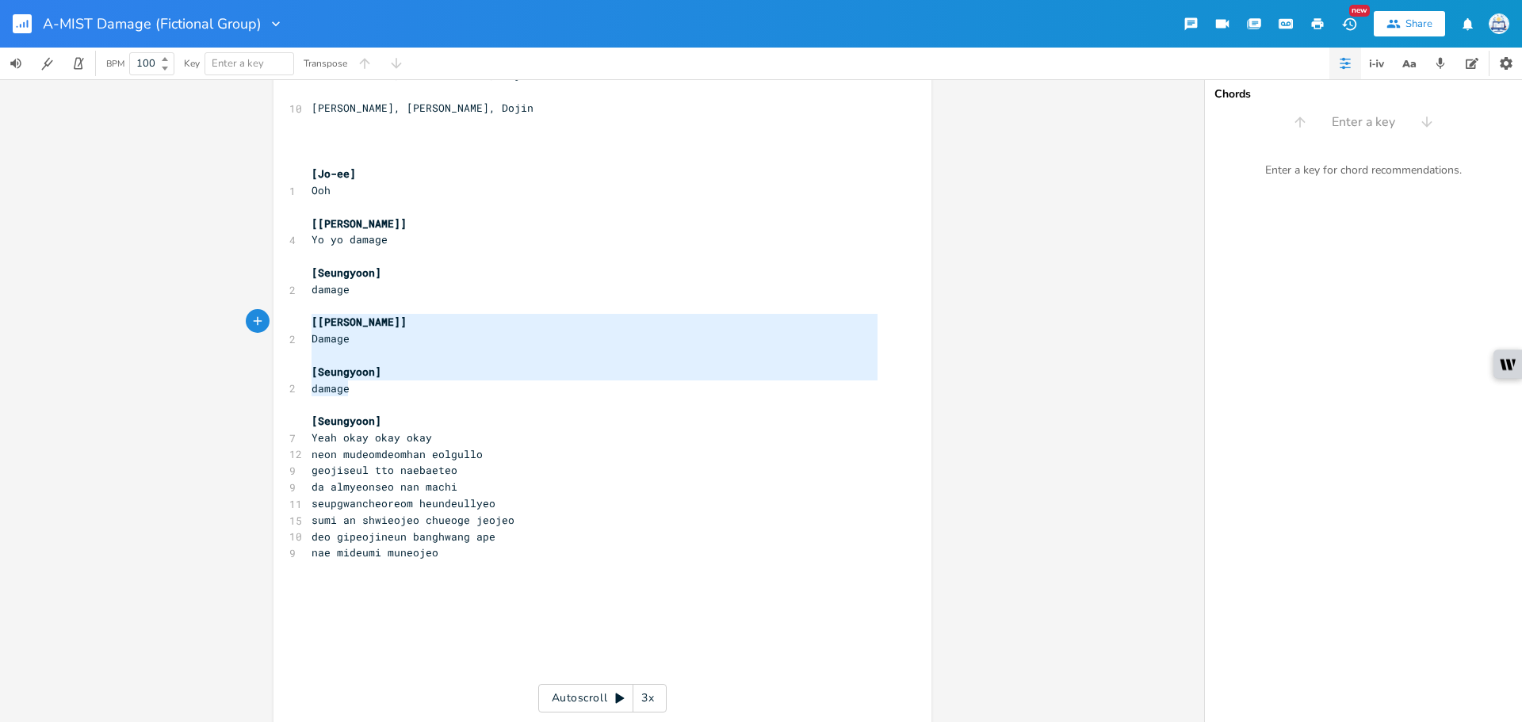
drag, startPoint x: 320, startPoint y: 378, endPoint x: 302, endPoint y: 324, distance: 57.7
click at [302, 324] on div "[[PERSON_NAME]] Damage [Seungyoon] damage x ​ 8 Xiumin- Jo-ee, Yoshiki ​ 4 Suho…" at bounding box center [603, 352] width 658 height 1057
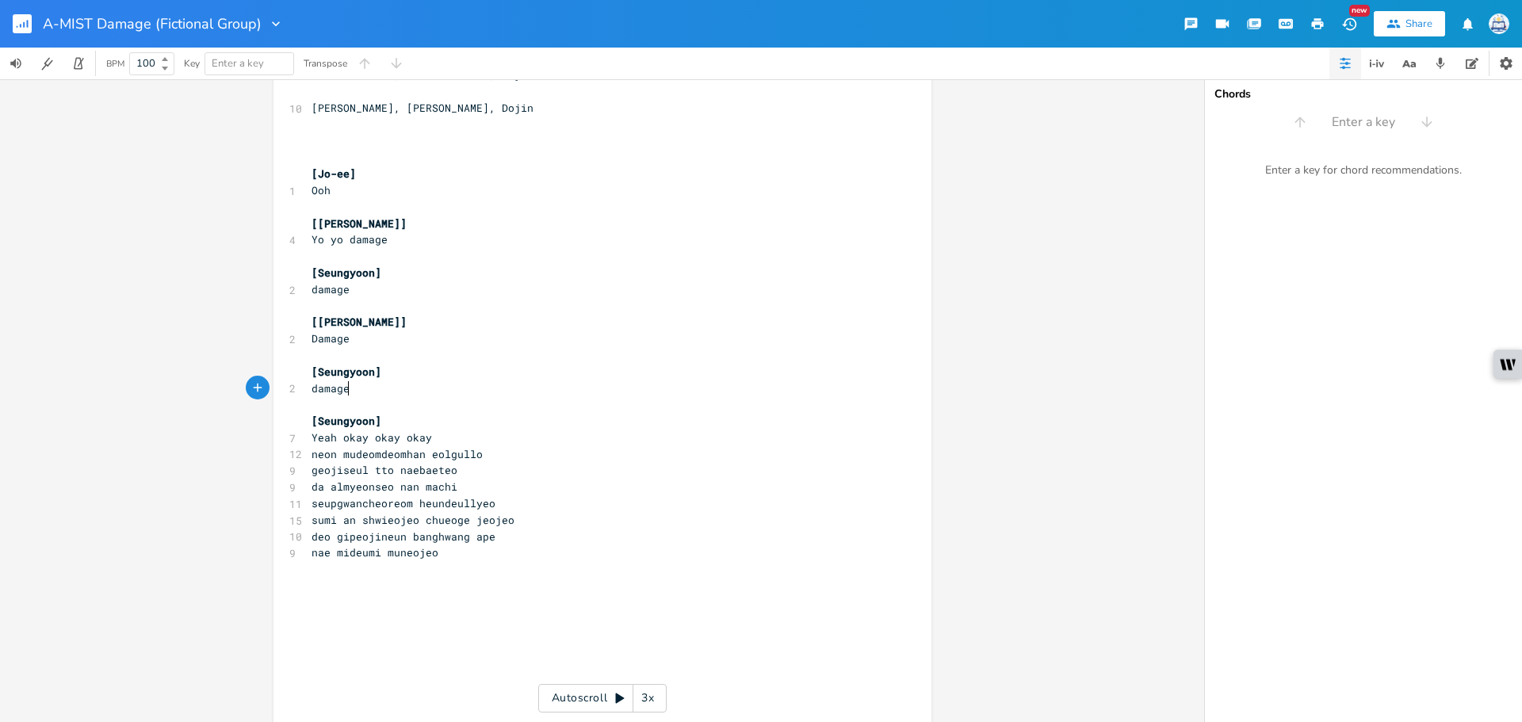
click at [373, 387] on pre "damage" at bounding box center [594, 389] width 573 height 17
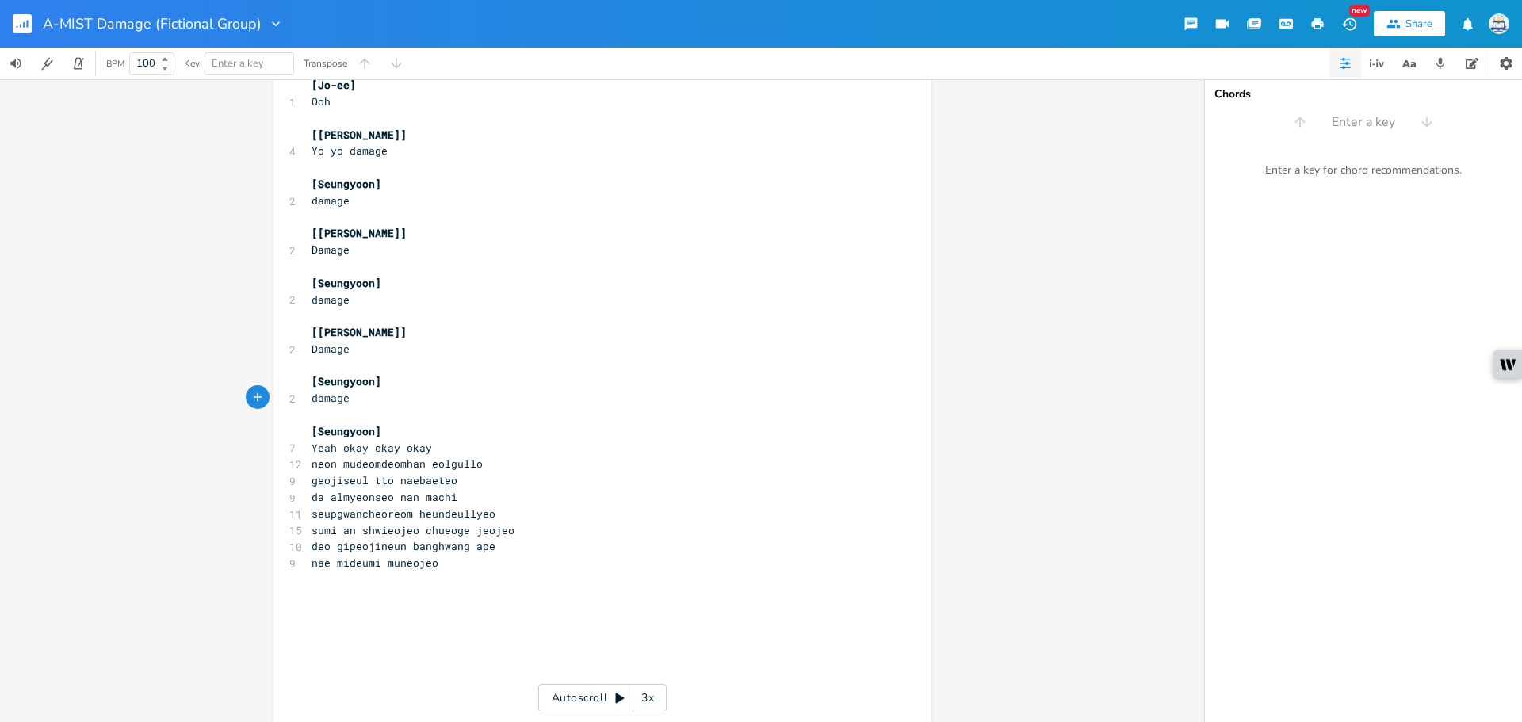
scroll to position [503, 0]
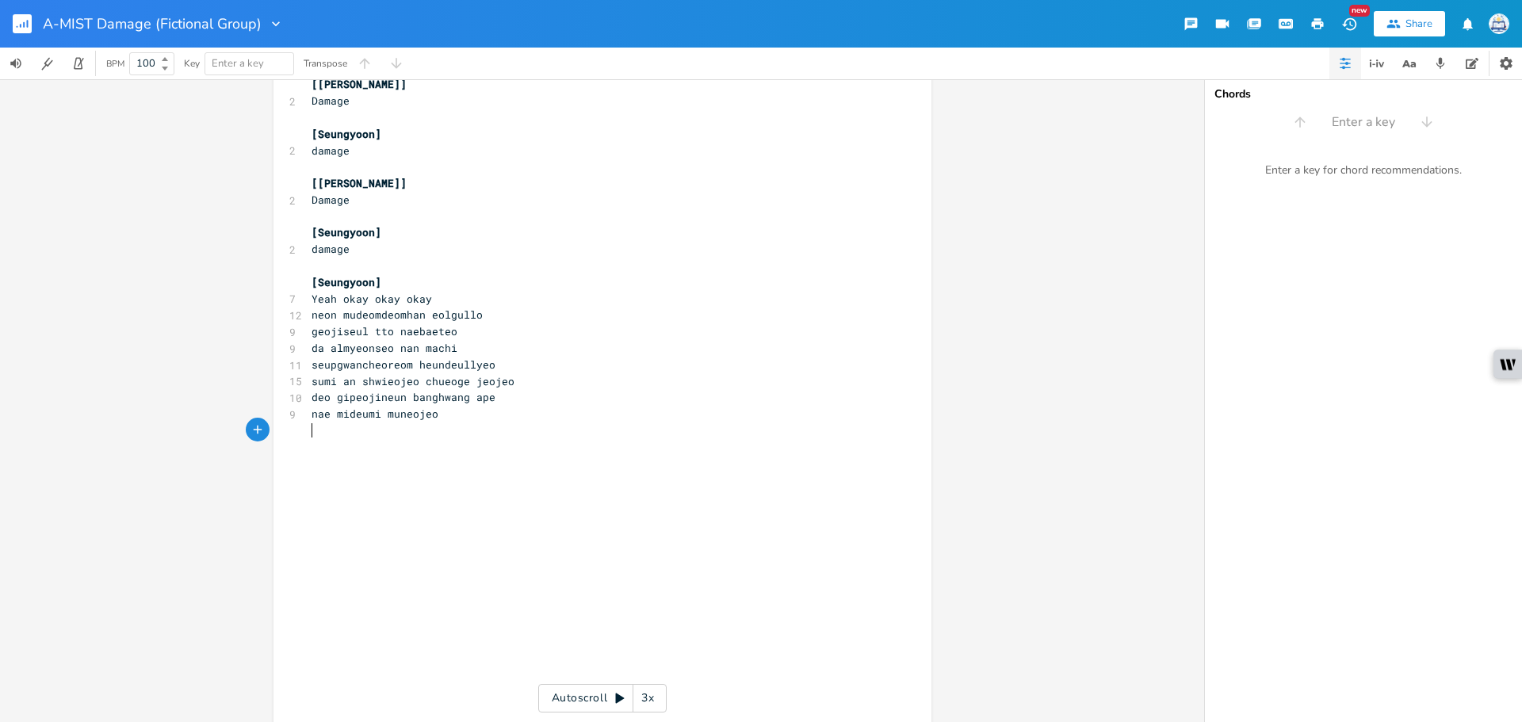
click at [412, 431] on pre "​" at bounding box center [594, 431] width 573 height 17
click at [408, 448] on pre "​" at bounding box center [594, 447] width 573 height 17
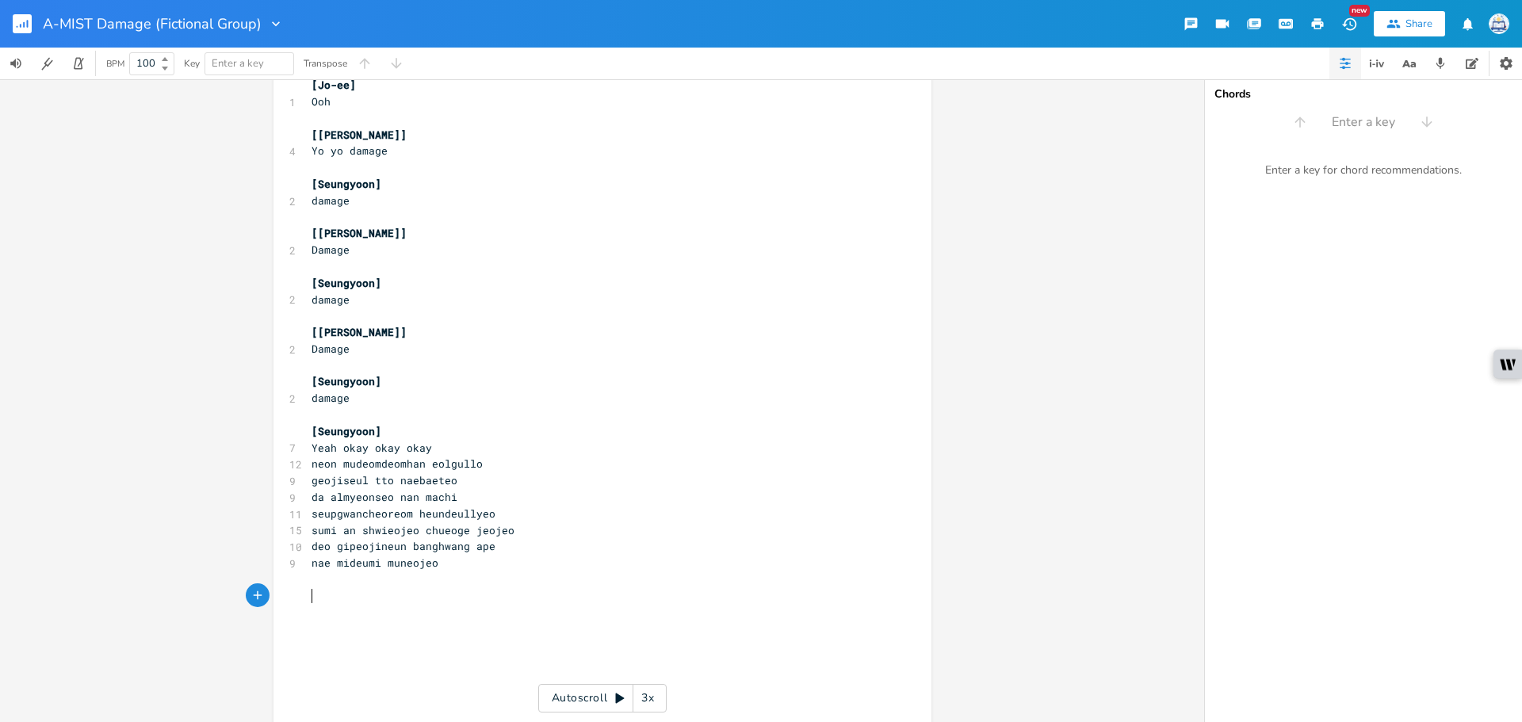
scroll to position [423, 0]
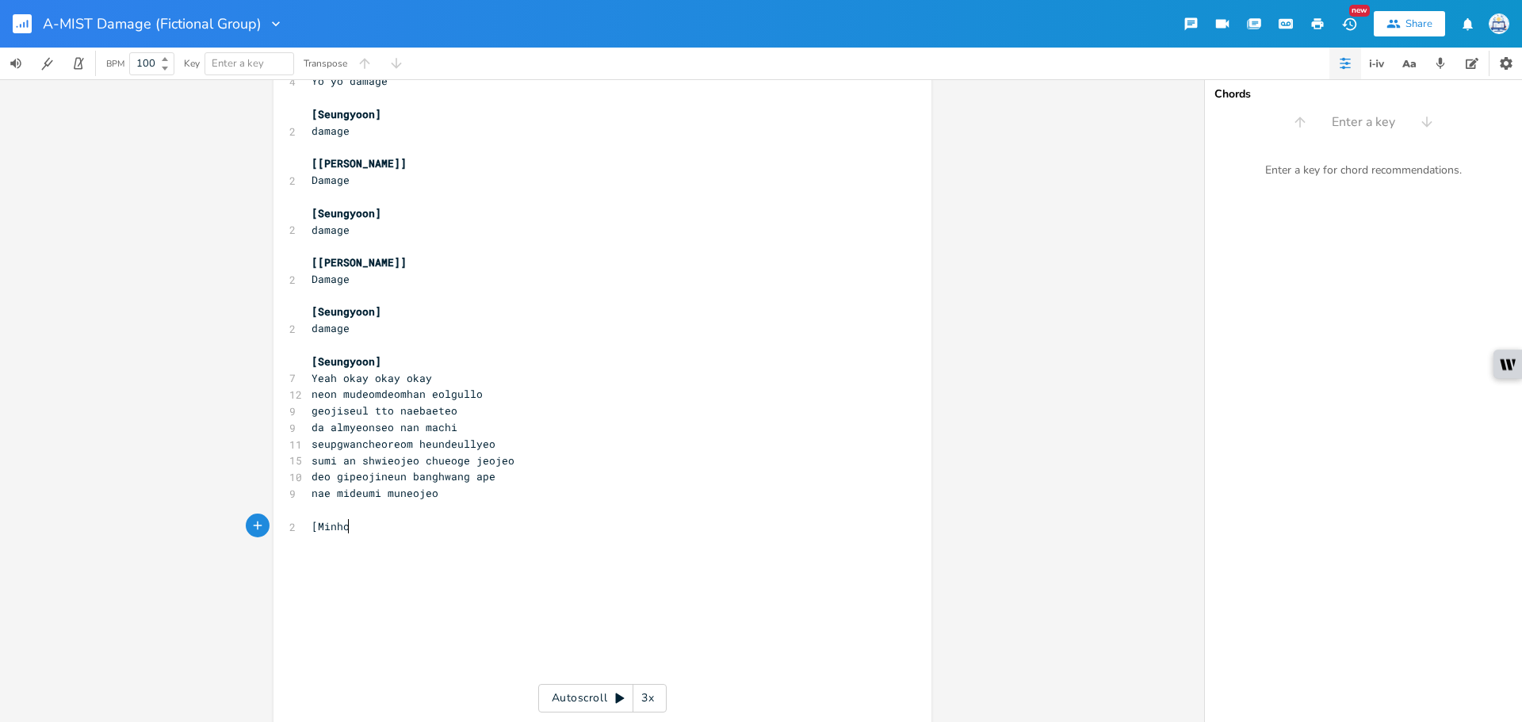
type textarea "[Minho]"
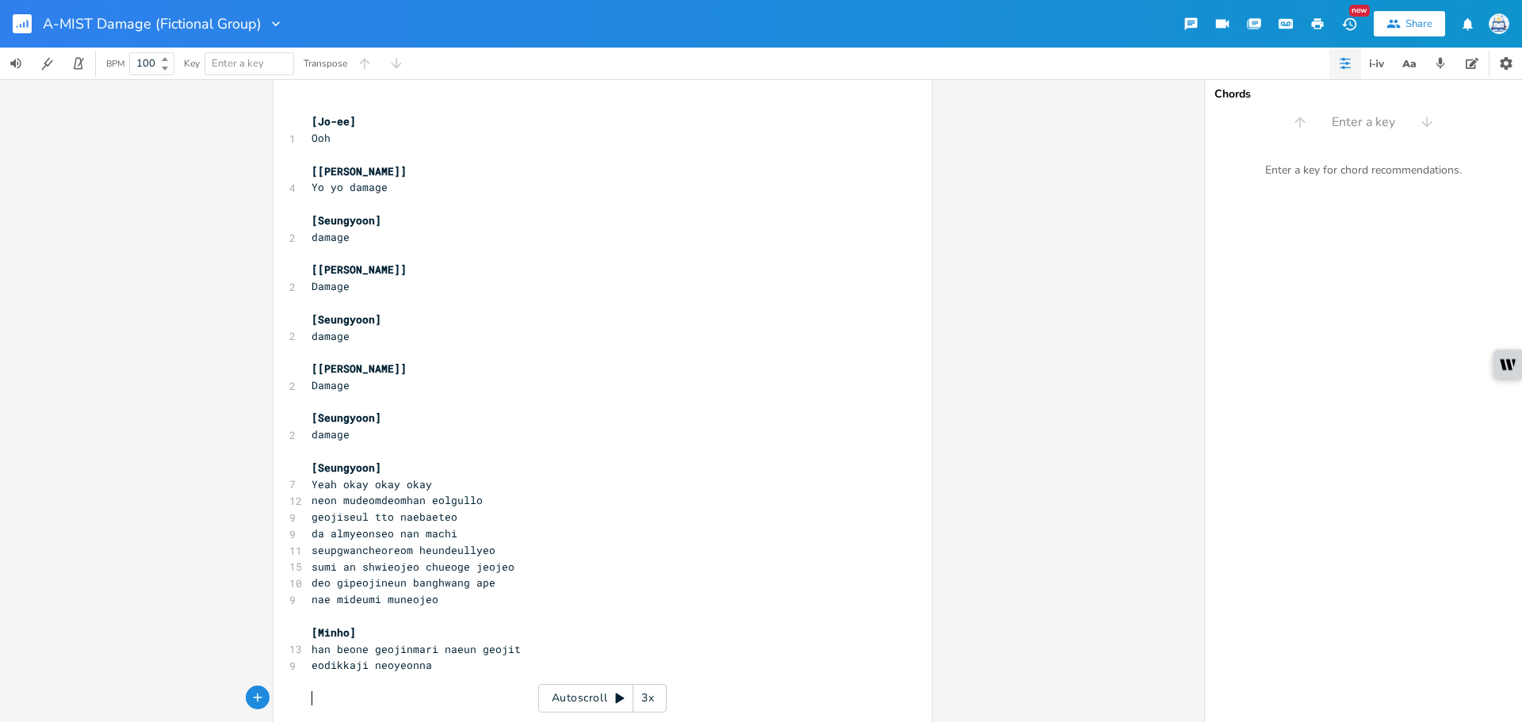
scroll to position [396, 0]
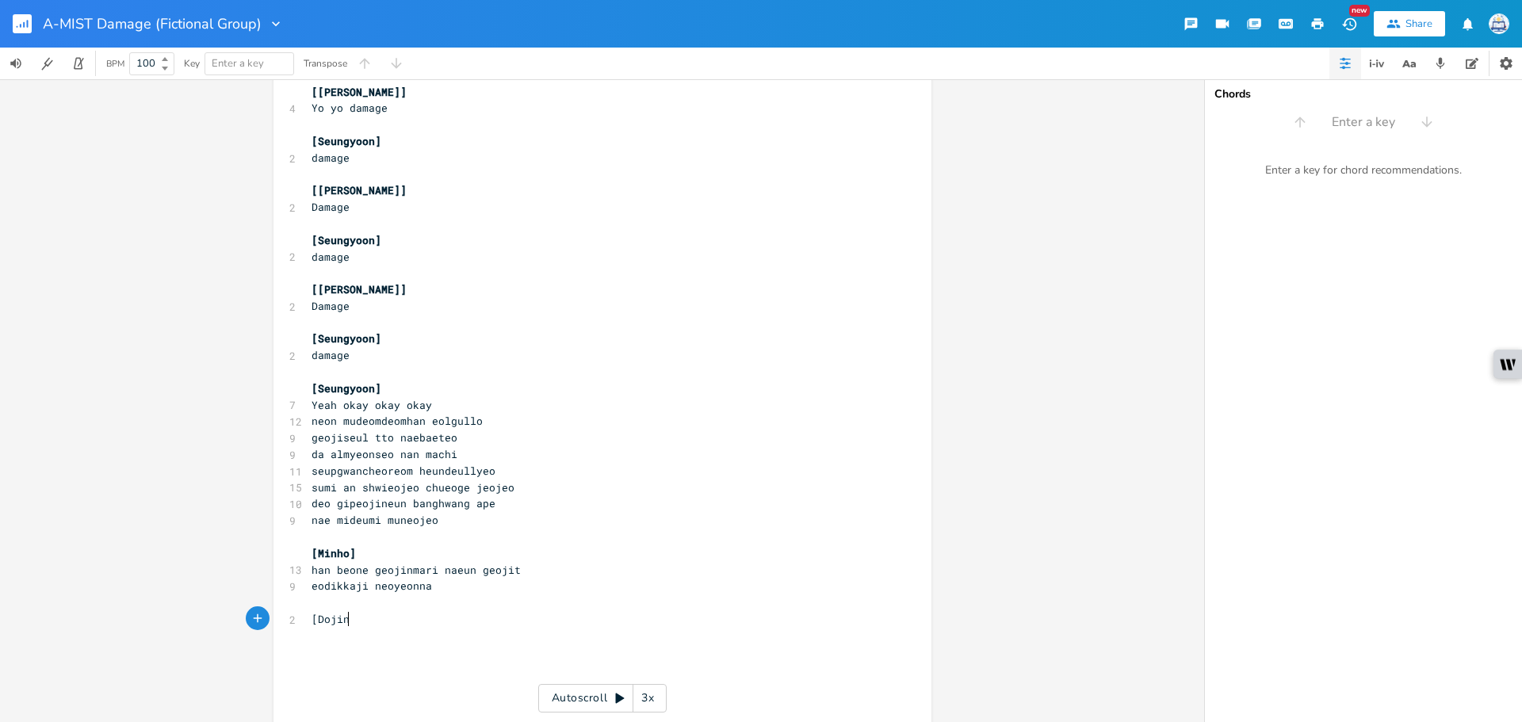
type textarea "[Dojin]"
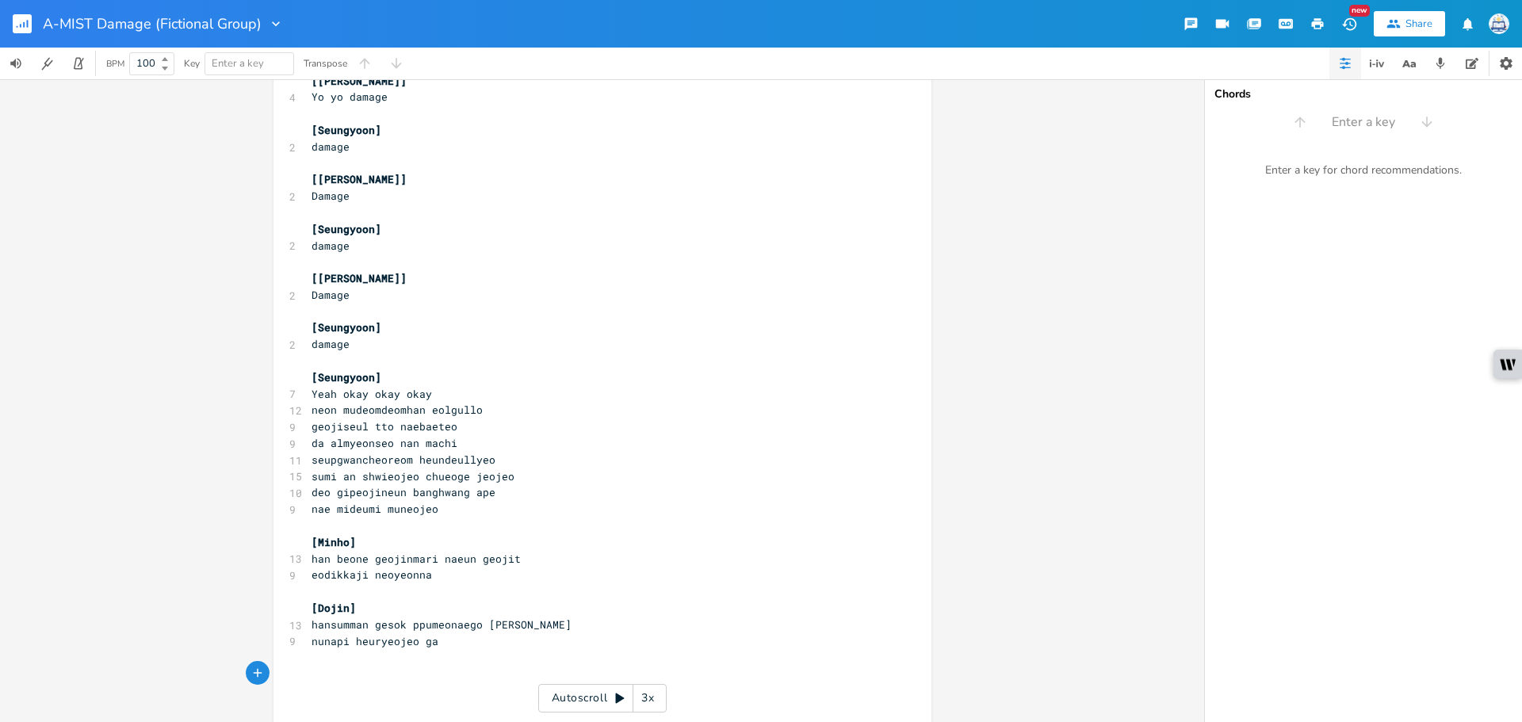
scroll to position [0, 4]
type textarea "[Jo-ee]"
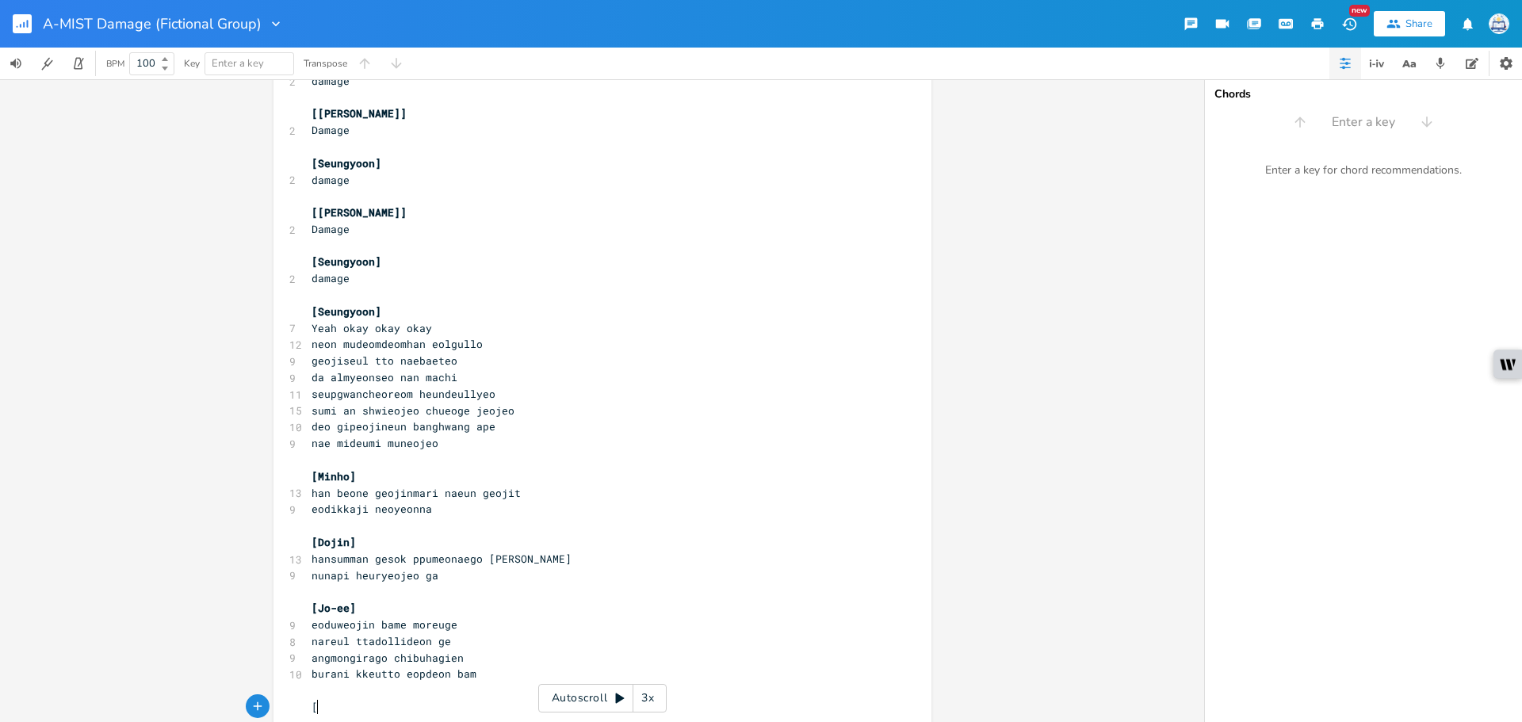
scroll to position [477, 0]
type textarea "[[GEOGRAPHIC_DATA]]"
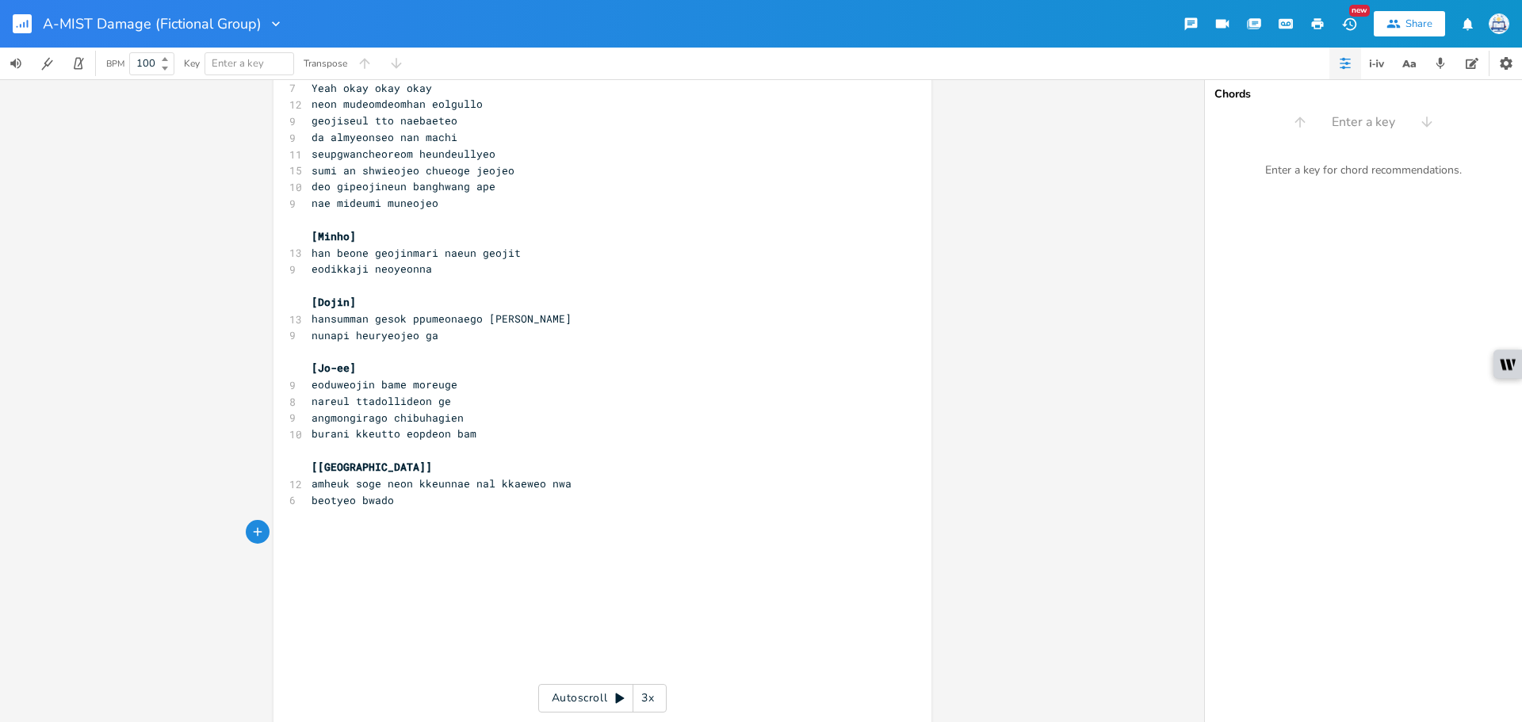
scroll to position [634, 0]
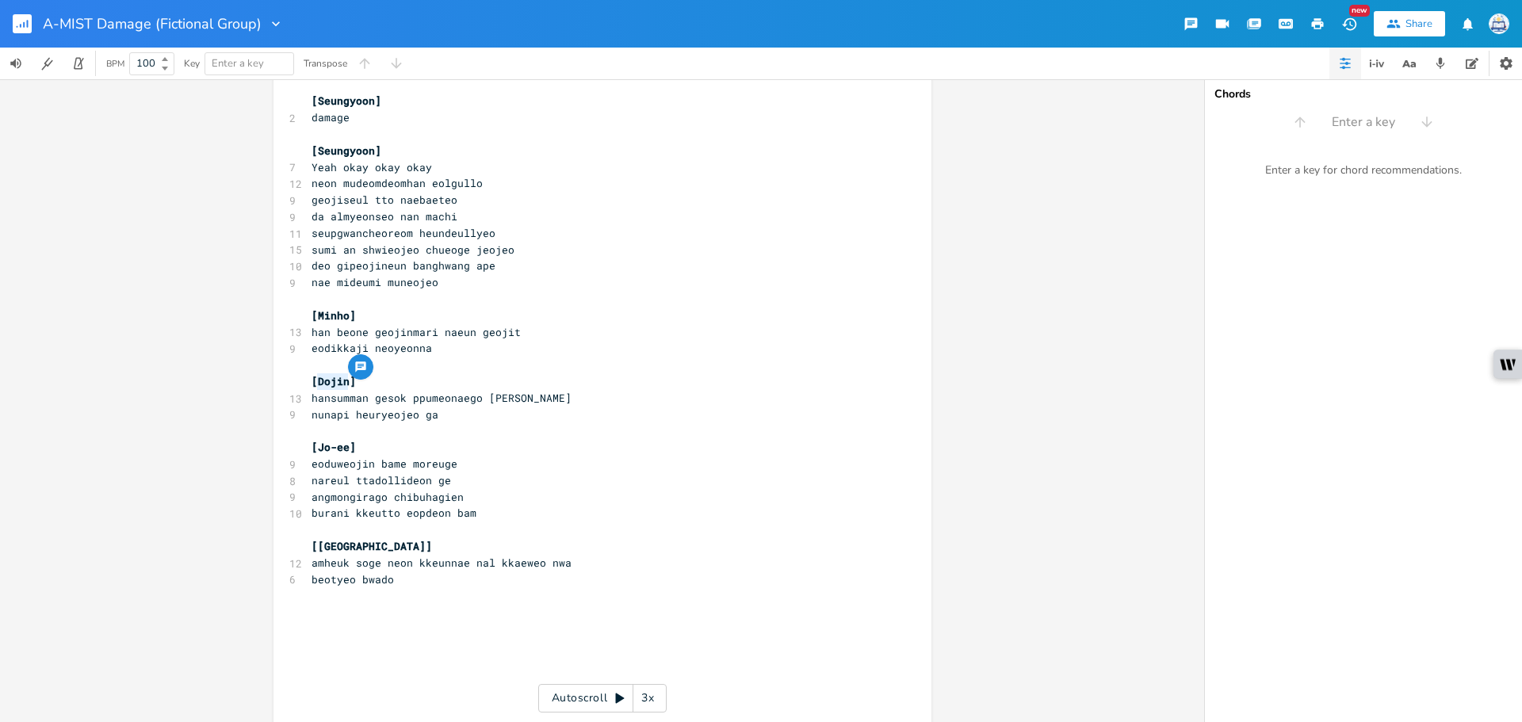
drag, startPoint x: 343, startPoint y: 380, endPoint x: 313, endPoint y: 380, distance: 29.3
click at [313, 380] on span "[Dojin]" at bounding box center [334, 381] width 44 height 14
type textarea "Austin"
drag, startPoint x: 350, startPoint y: 544, endPoint x: 313, endPoint y: 548, distance: 37.5
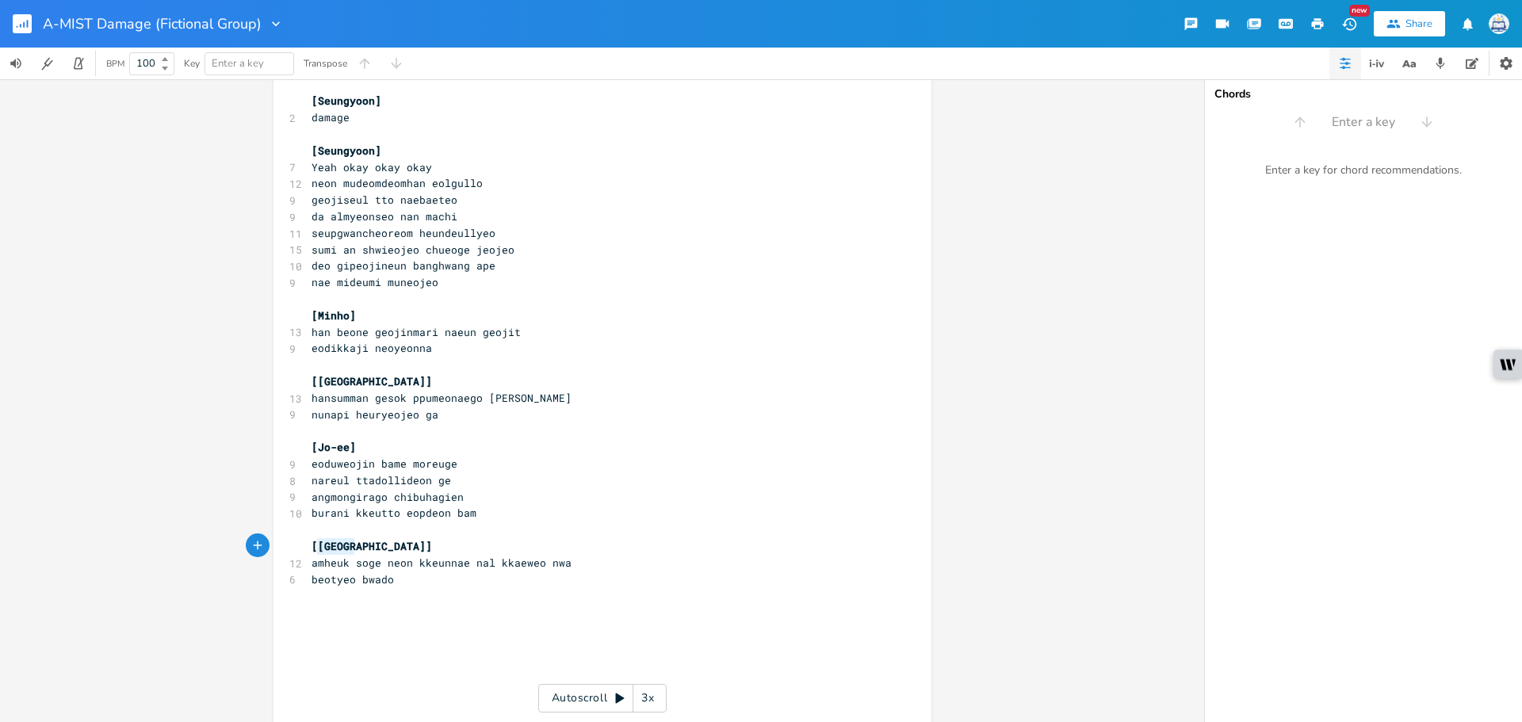
click at [313, 548] on span "[[GEOGRAPHIC_DATA]]" at bounding box center [372, 546] width 121 height 14
type textarea "Dojin"
click at [446, 596] on pre "​" at bounding box center [594, 596] width 573 height 17
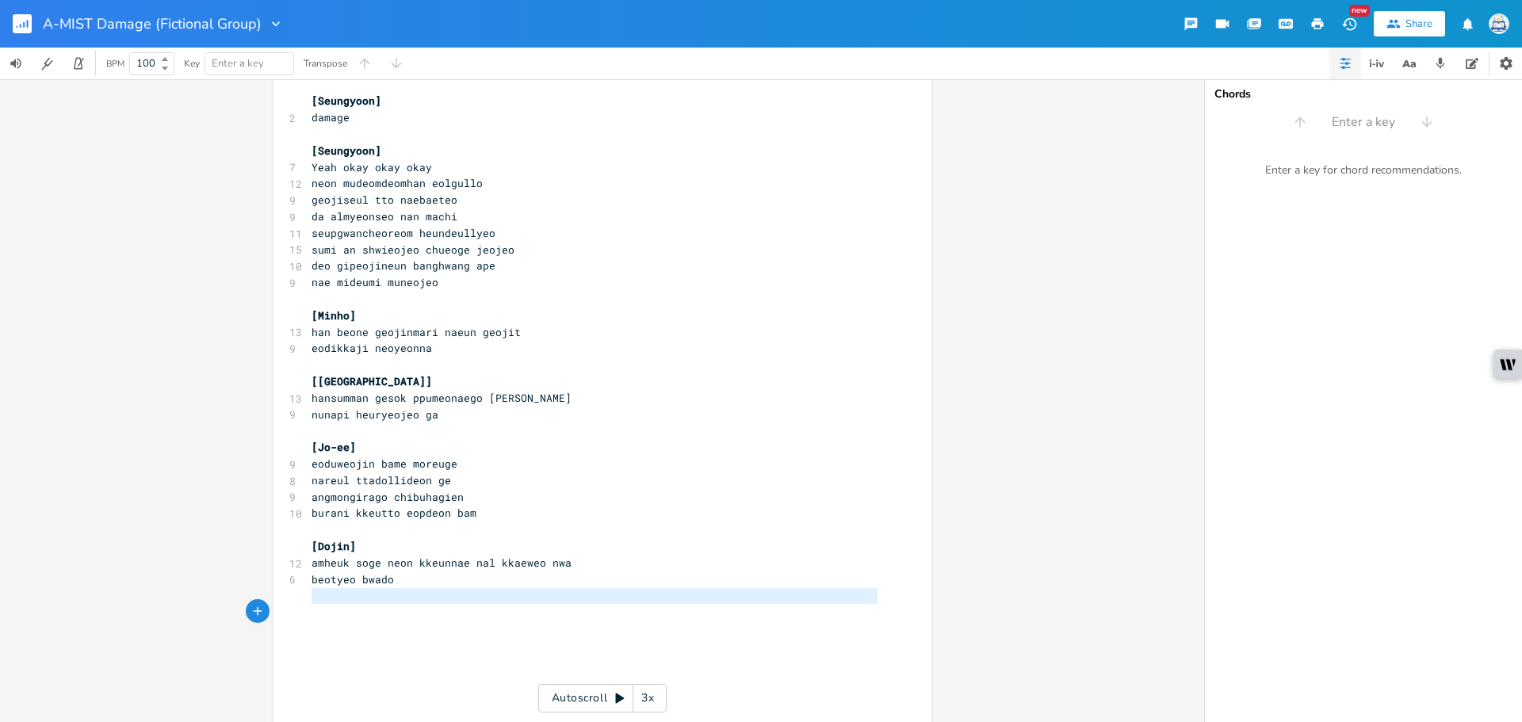
click at [442, 609] on div "​ 8 [PERSON_NAME], Yoshiki ​ 4 Suho- Jo-ee ​ 4 [PERSON_NAME] ​ 5 [PERSON_NAME],…" at bounding box center [594, 184] width 573 height 1402
click at [441, 611] on pre "​" at bounding box center [594, 612] width 573 height 17
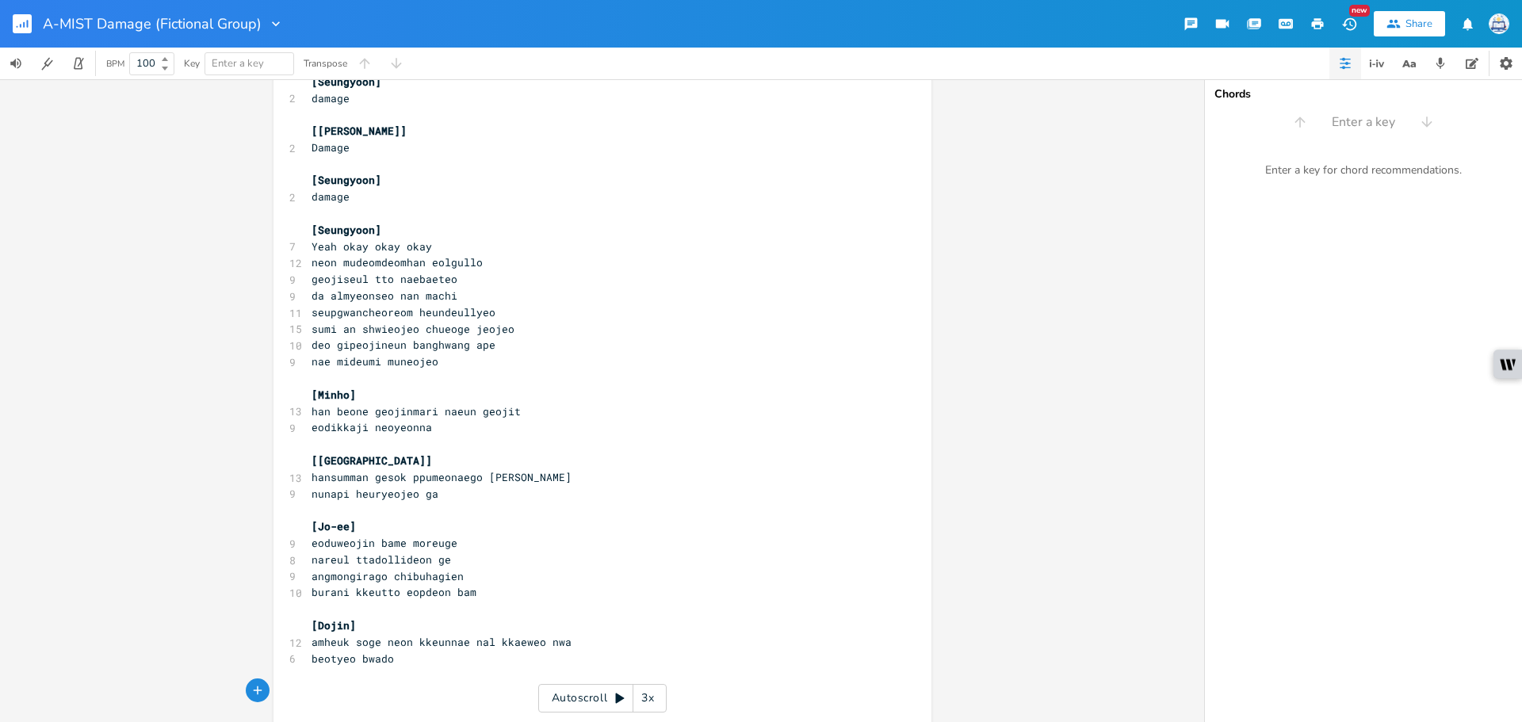
scroll to position [0, 4]
type textarea "[[PERSON_NAME]]"
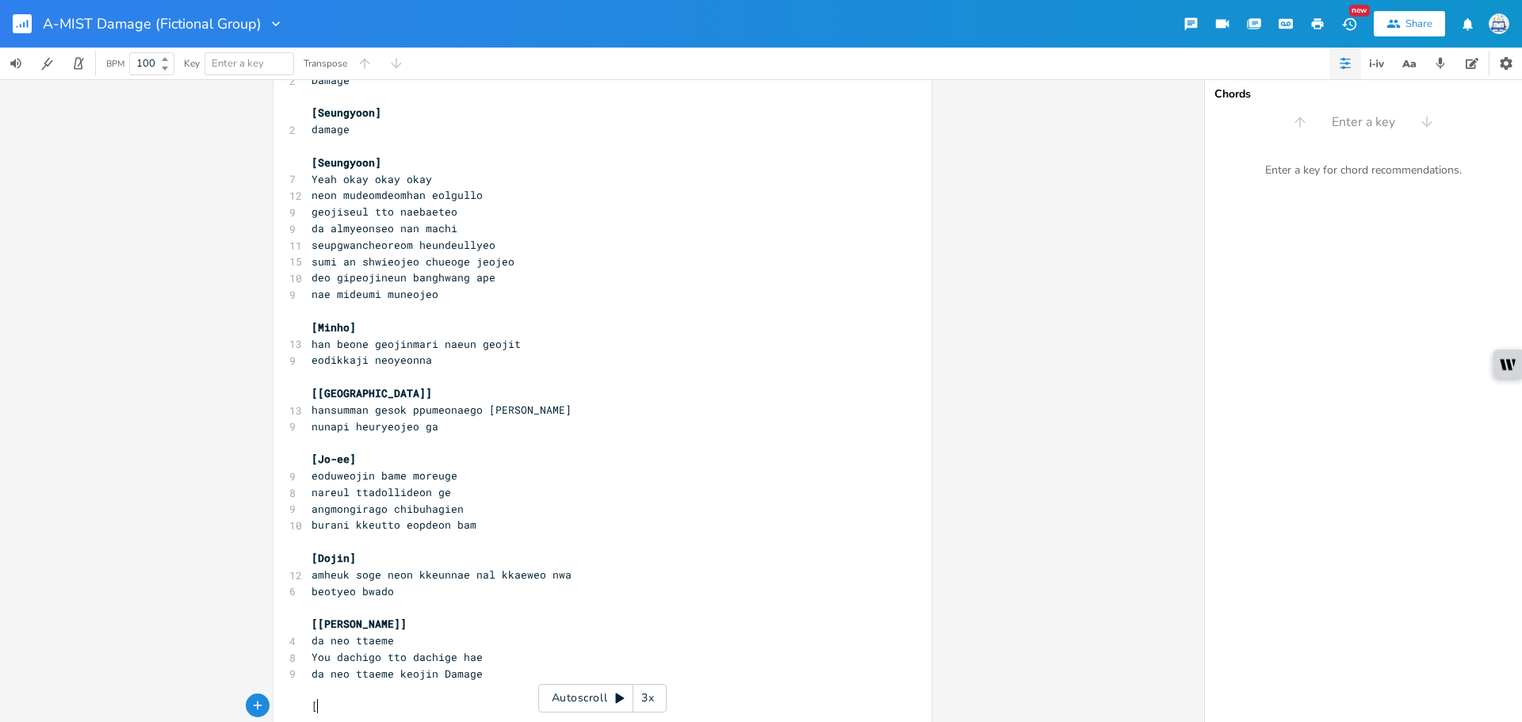
scroll to position [625, 0]
type textarea "[Jo-se"
type textarea "ee, (Dojin)]"
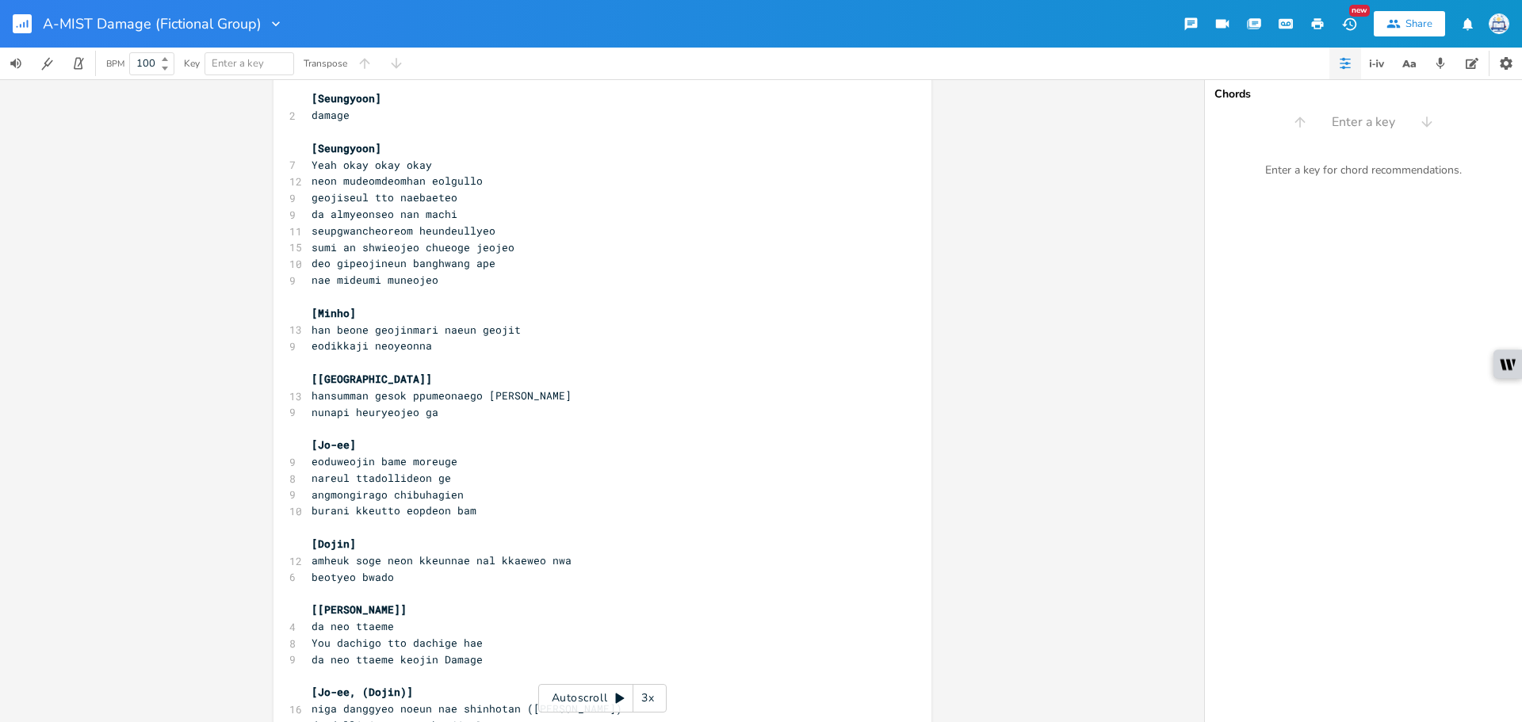
scroll to position [872, 0]
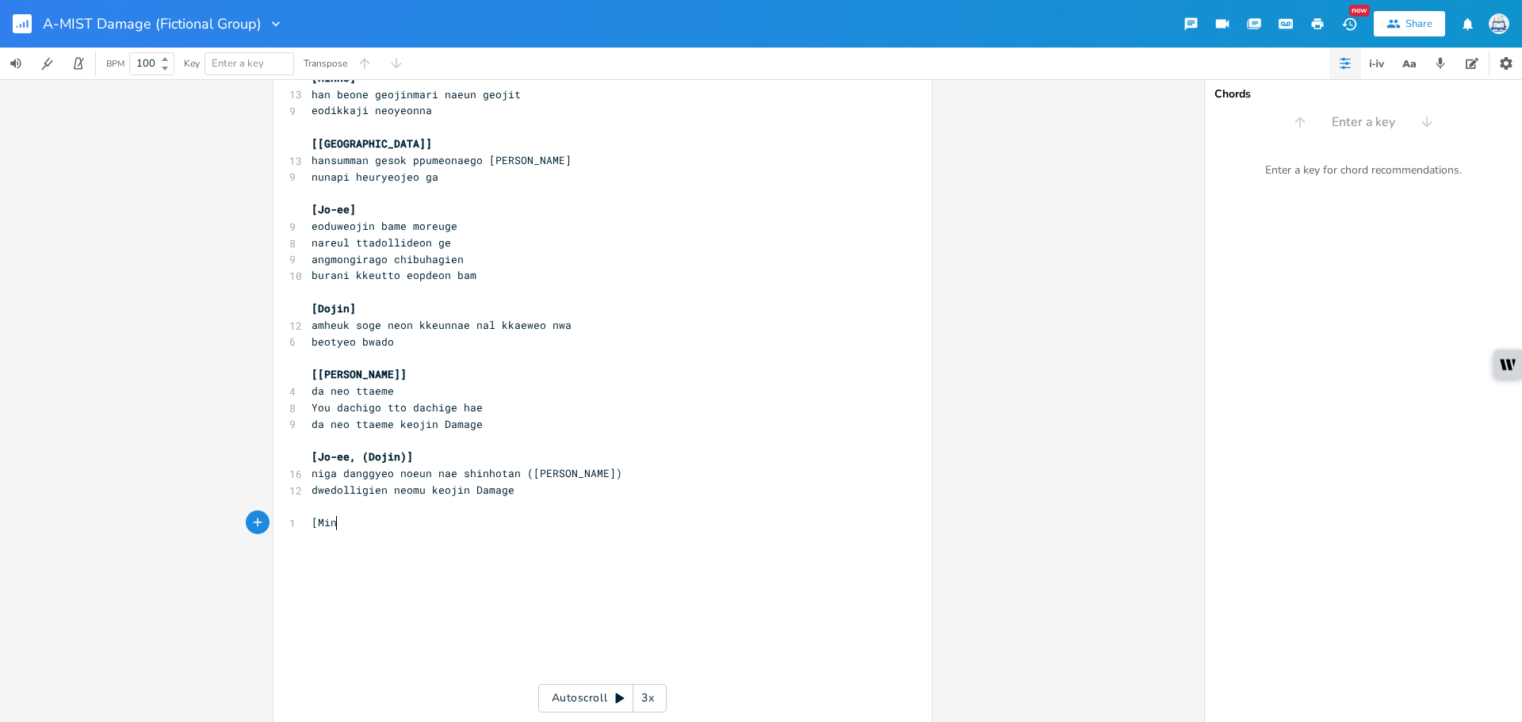
type textarea "[Minho"
type textarea "]"
click at [312, 546] on span "You eopchigo tto deopchin eodum" at bounding box center [410, 539] width 197 height 14
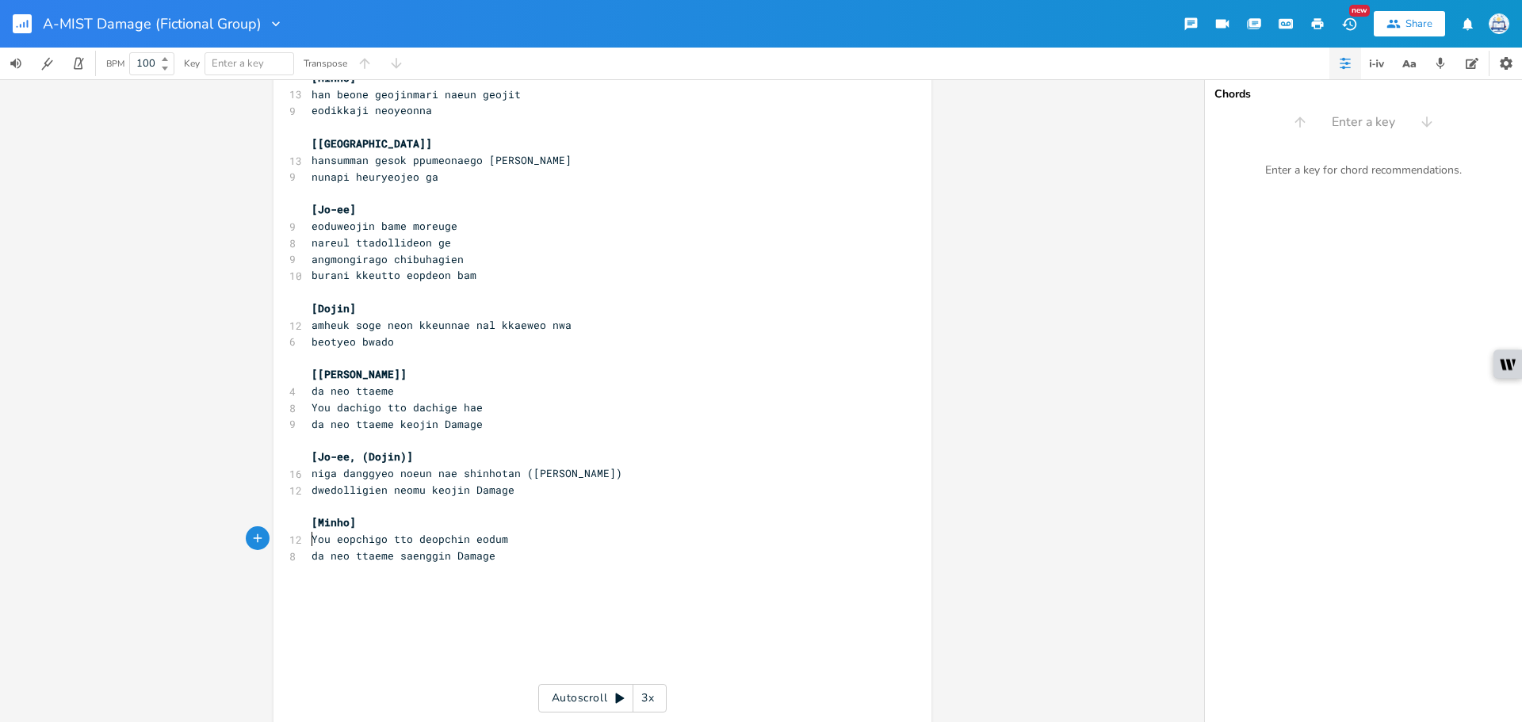
click at [499, 560] on pre "da neo ttaeme saenggin Damage" at bounding box center [594, 556] width 573 height 17
type textarea "nh"
drag, startPoint x: 339, startPoint y: 527, endPoint x: 324, endPoint y: 527, distance: 15.9
click at [324, 527] on span "[Minho]" at bounding box center [334, 522] width 44 height 14
type textarea "inho"
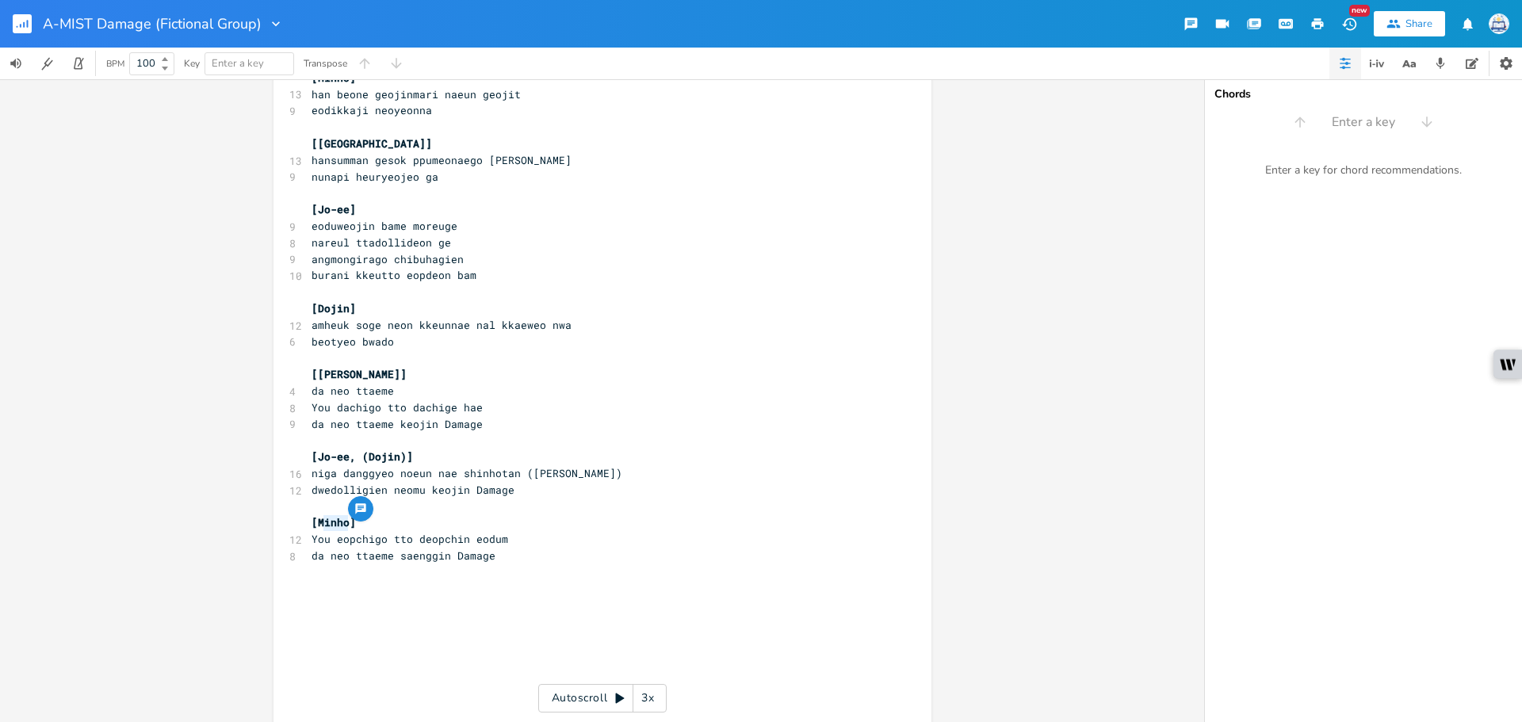
drag, startPoint x: 344, startPoint y: 527, endPoint x: 316, endPoint y: 527, distance: 27.8
click at [316, 527] on span "[Minho]" at bounding box center [334, 522] width 44 height 14
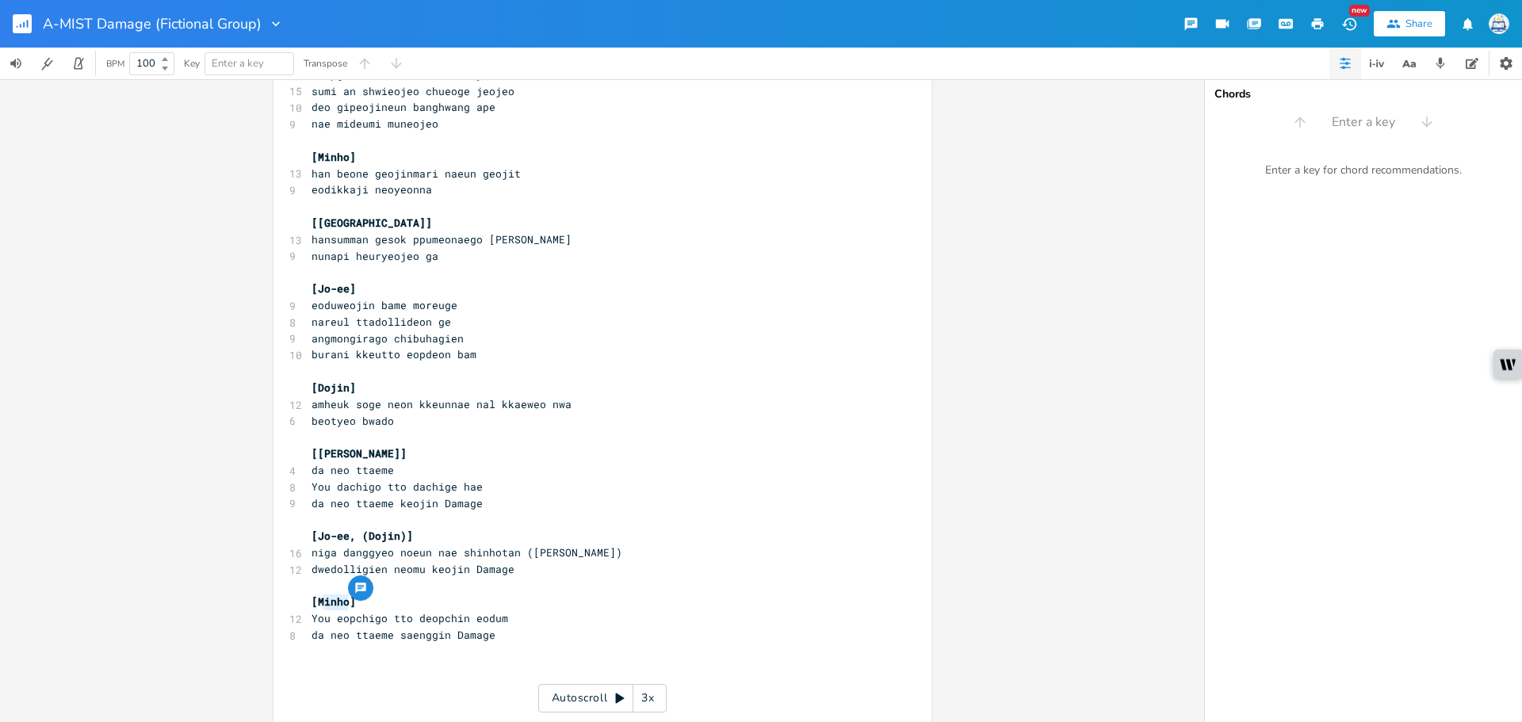
scroll to position [872, 0]
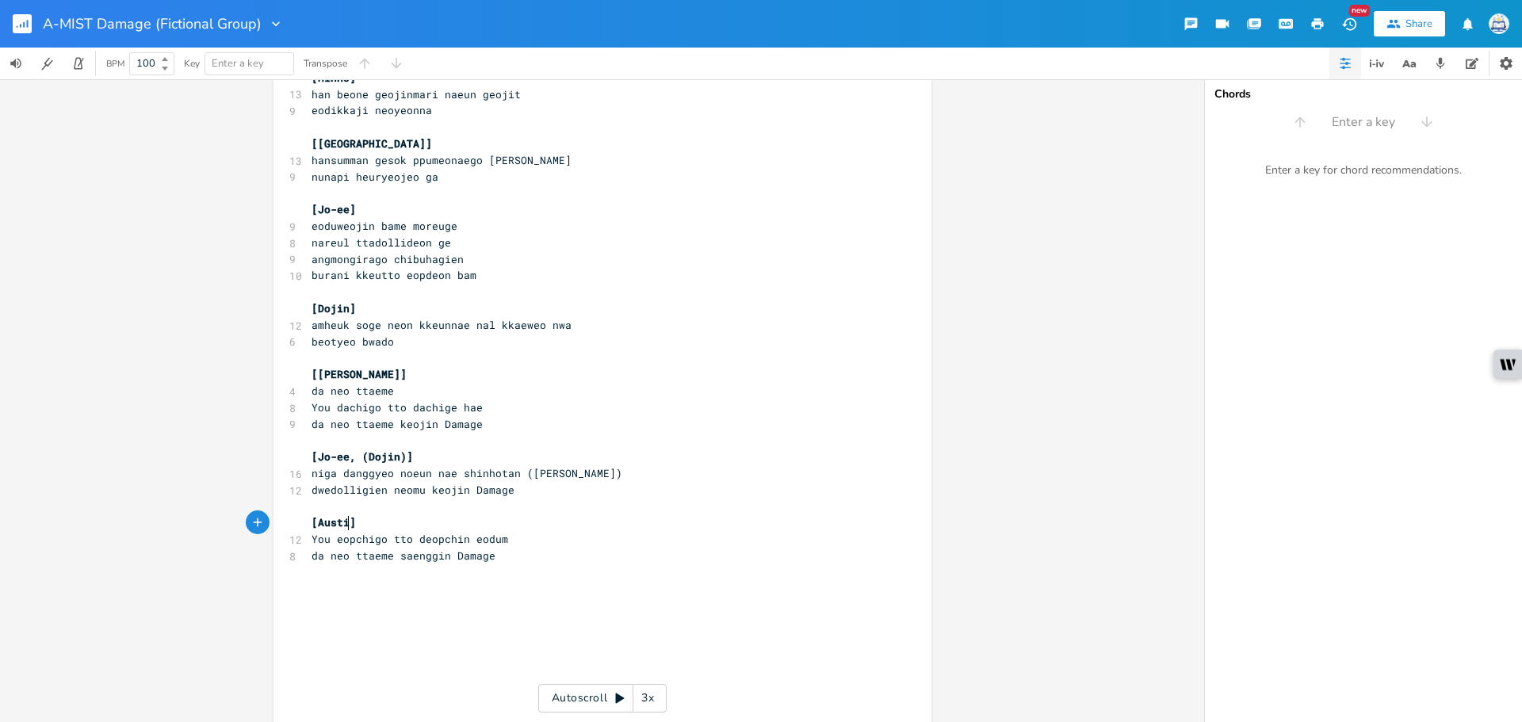
type textarea "Austin"
click at [367, 586] on pre "​" at bounding box center [594, 589] width 573 height 17
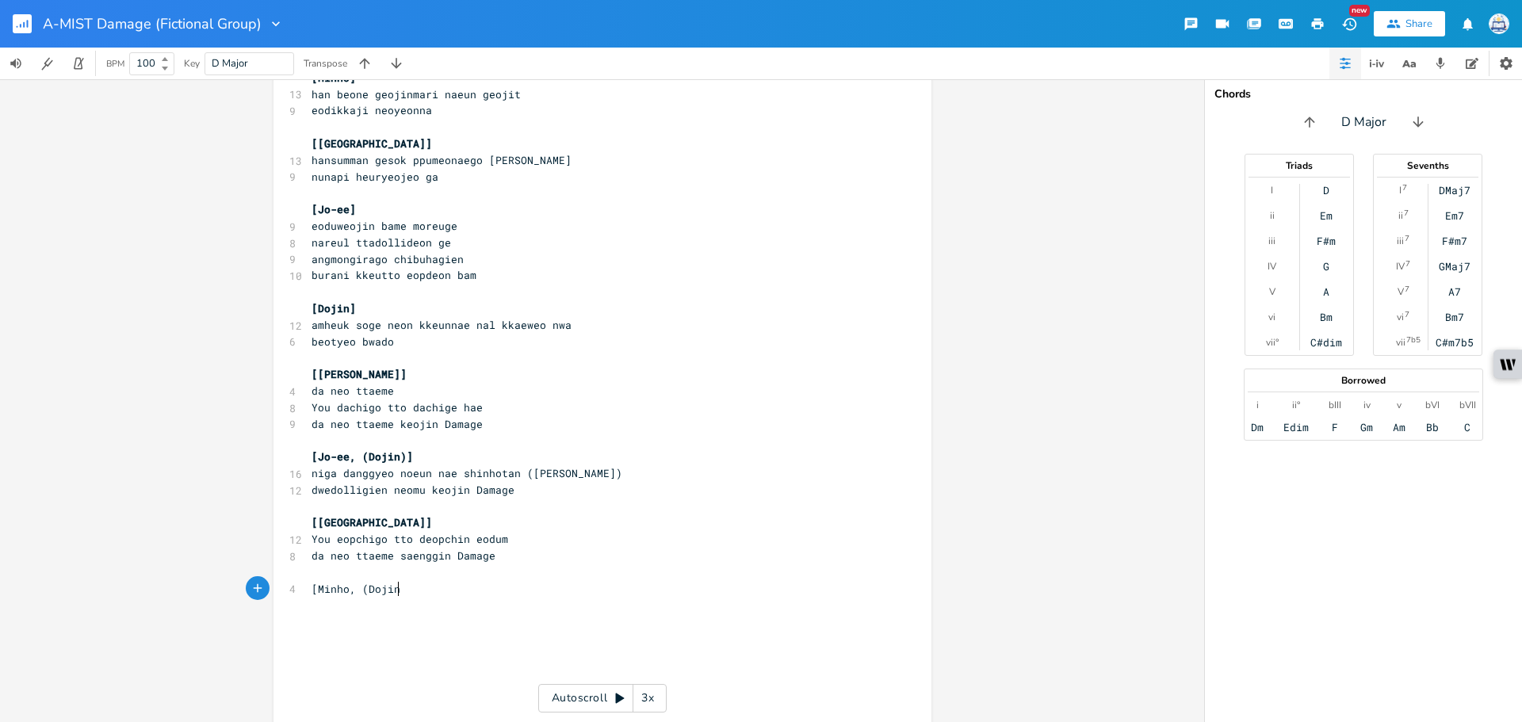
scroll to position [0, 64]
type textarea "[Minho, (Dojin)]"
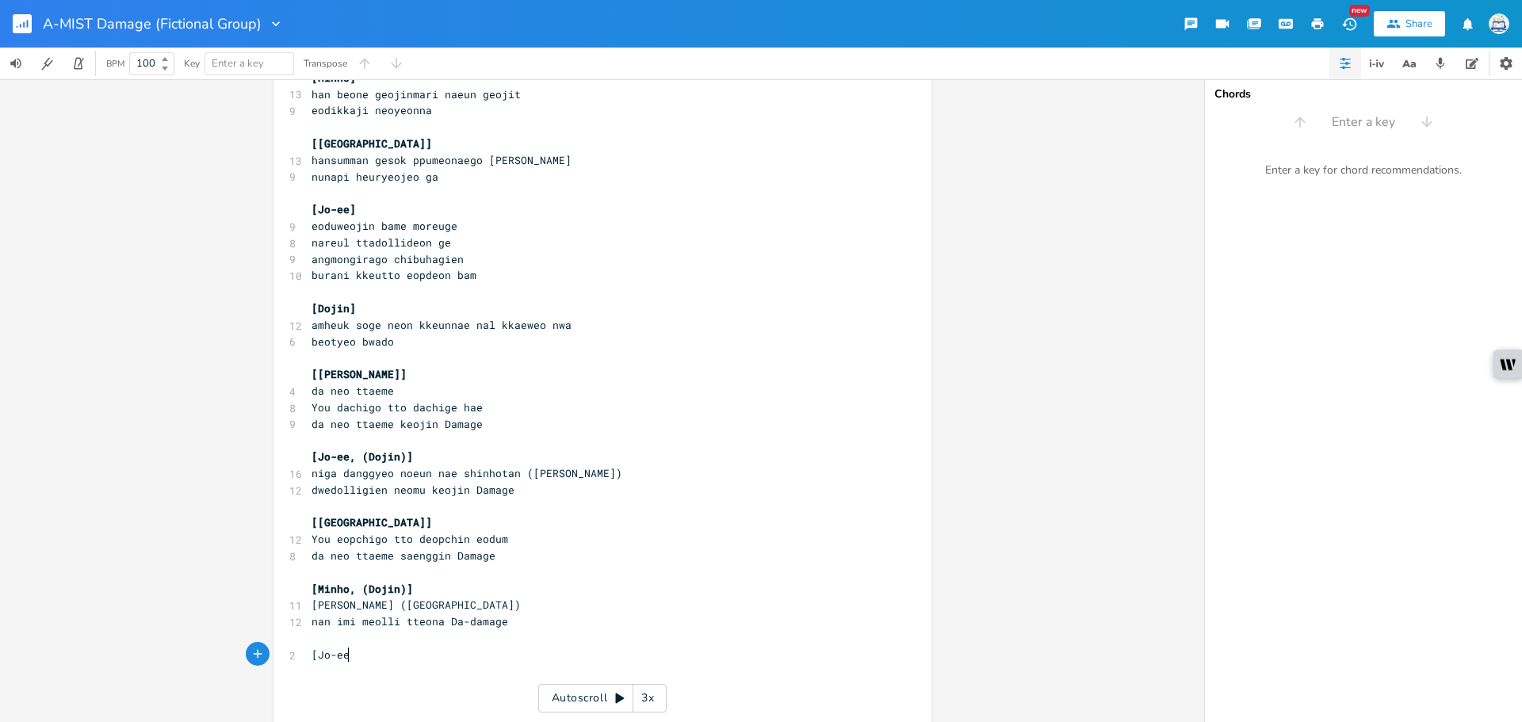
type textarea "[Jo-ee]"
click at [339, 655] on span "[Jo-ee]" at bounding box center [334, 655] width 44 height 14
drag, startPoint x: 345, startPoint y: 657, endPoint x: 314, endPoint y: 657, distance: 30.9
click at [314, 657] on span "[Jo-ee]" at bounding box center [334, 655] width 44 height 14
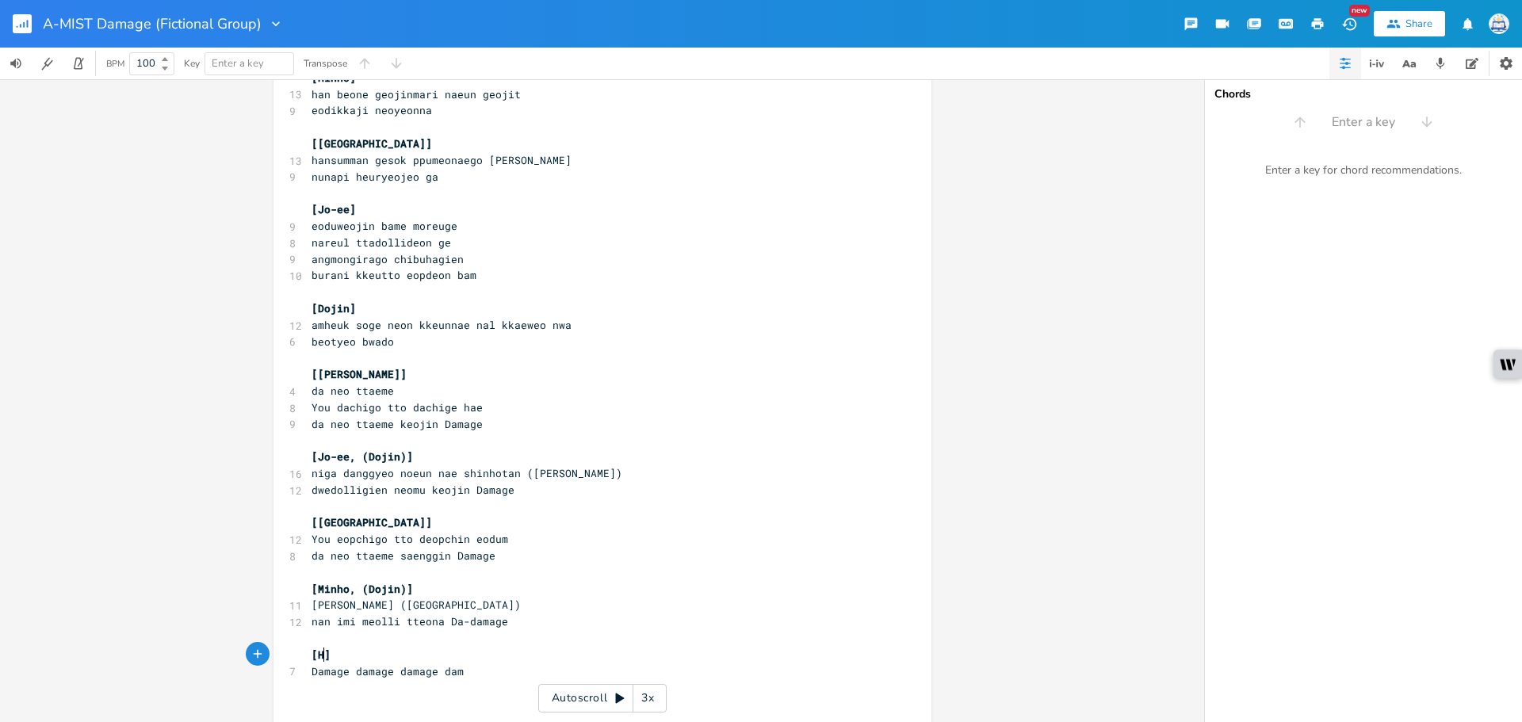
type textarea "Hk"
type textarea "ikaru"
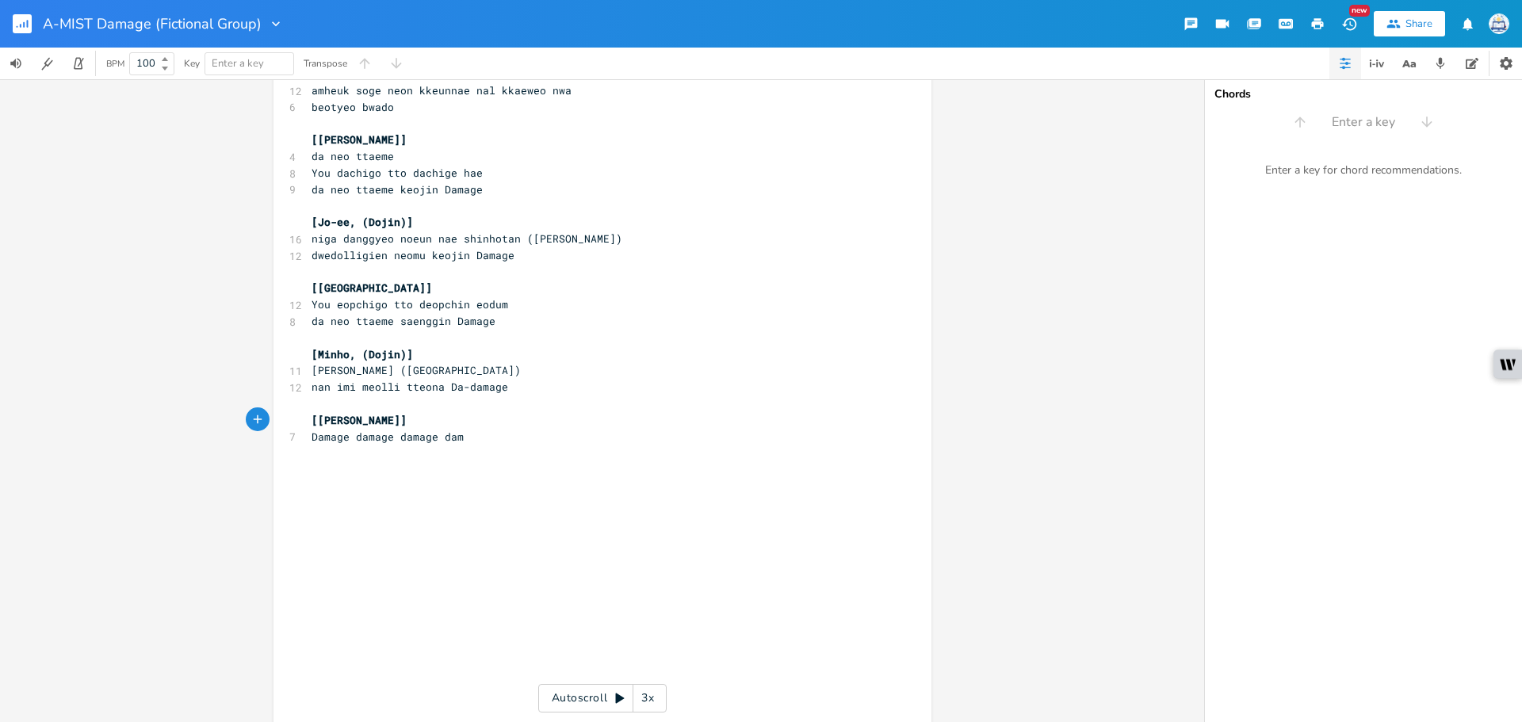
scroll to position [1110, 0]
click at [394, 455] on pre "​" at bounding box center [594, 450] width 573 height 17
type textarea "[Yoshiki]"
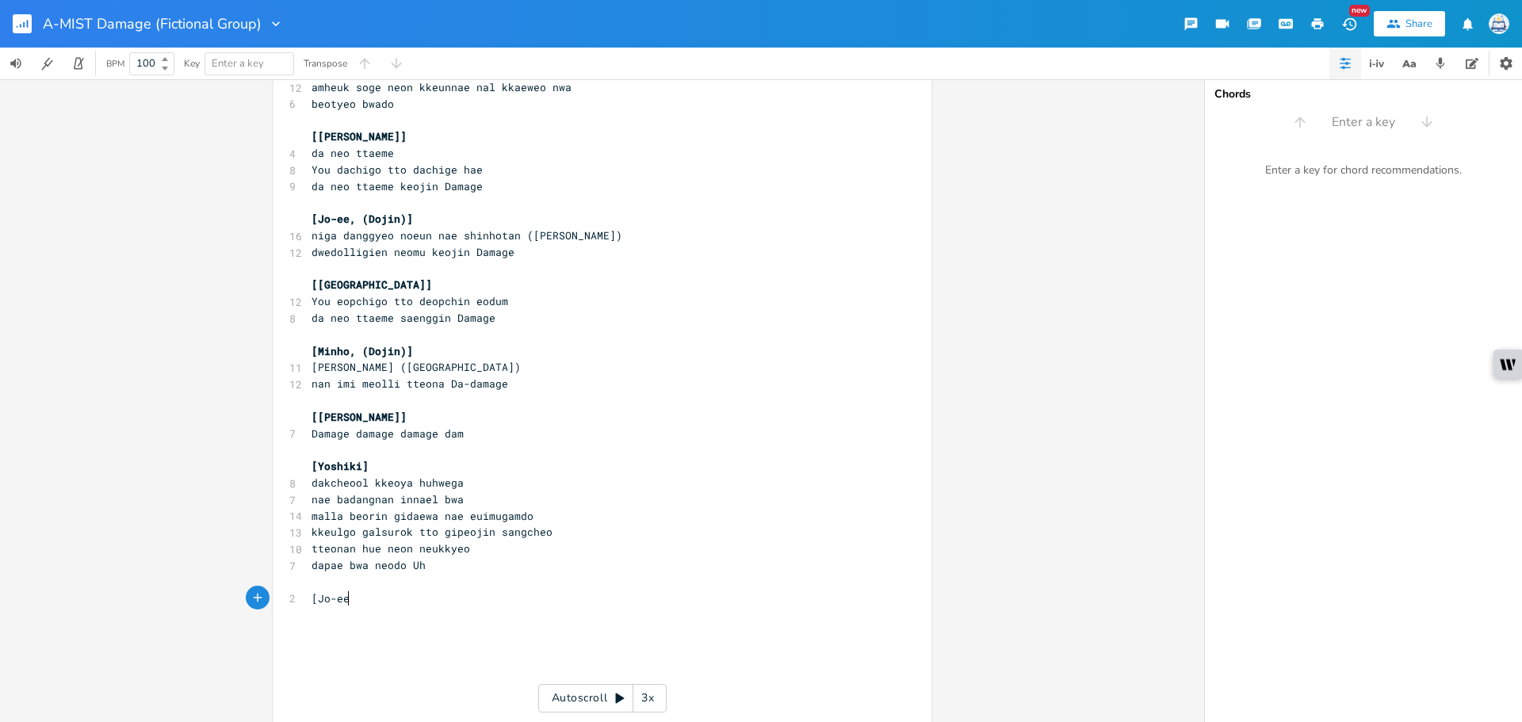
type textarea "[Jo-ee]"
type textarea "[Dojin]"
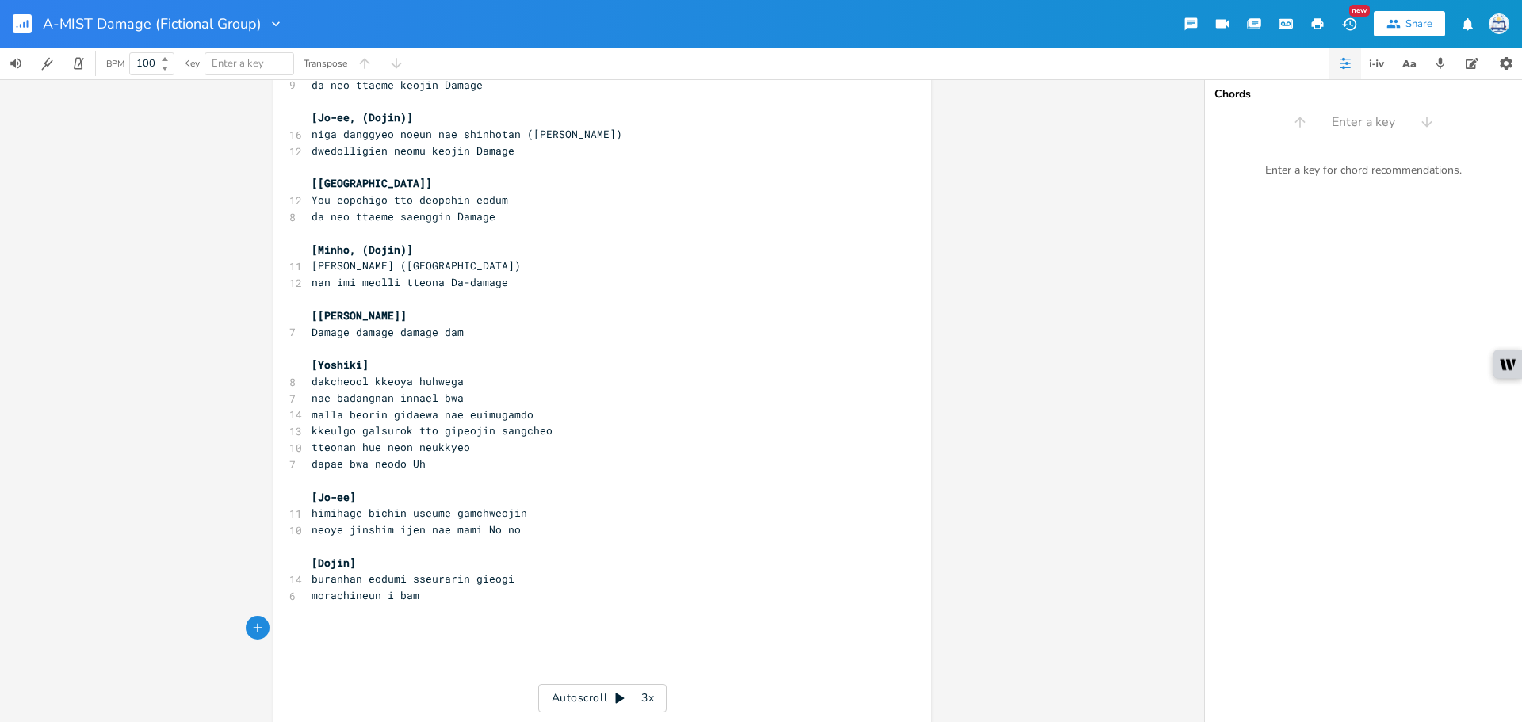
scroll to position [1388, 0]
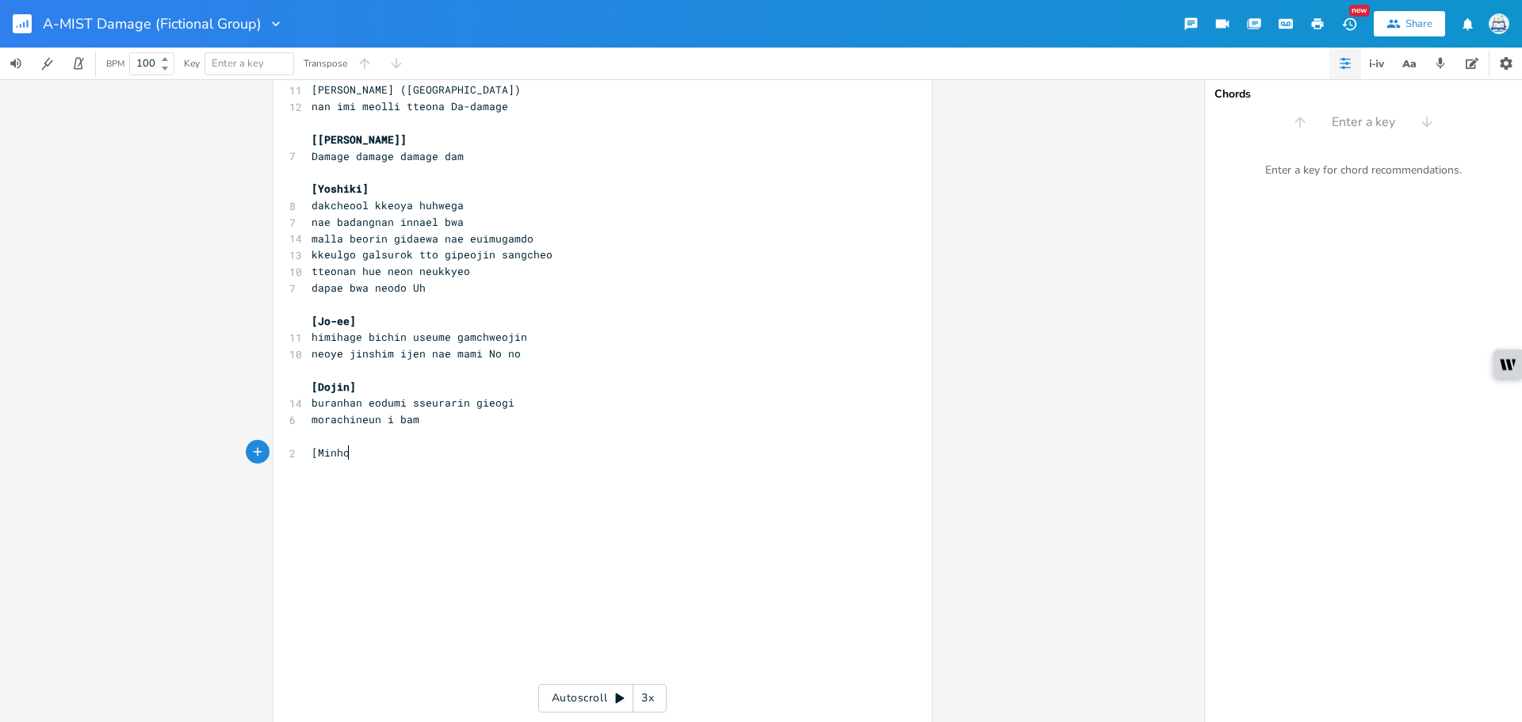
type textarea "[Minho]"
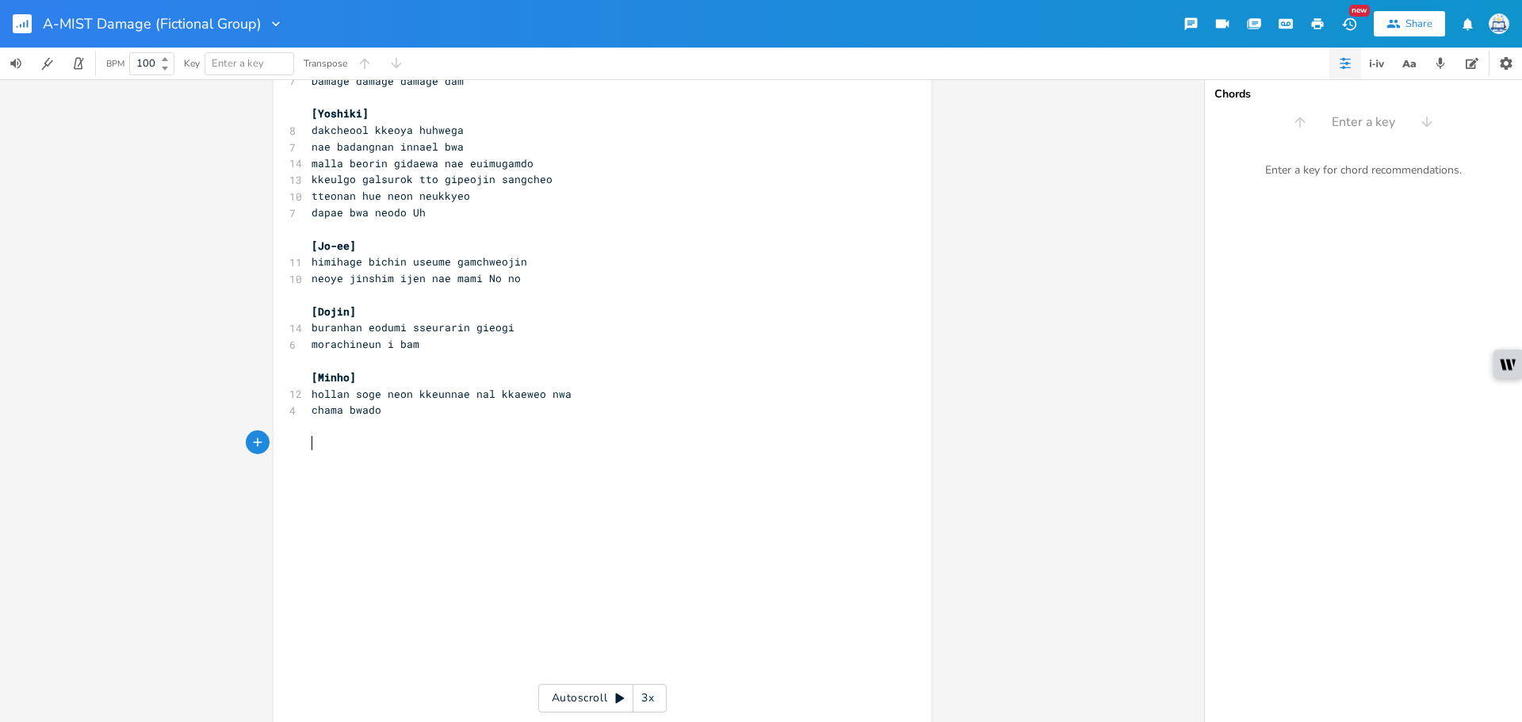
scroll to position [1467, 0]
type textarea "[Seungyoon]"
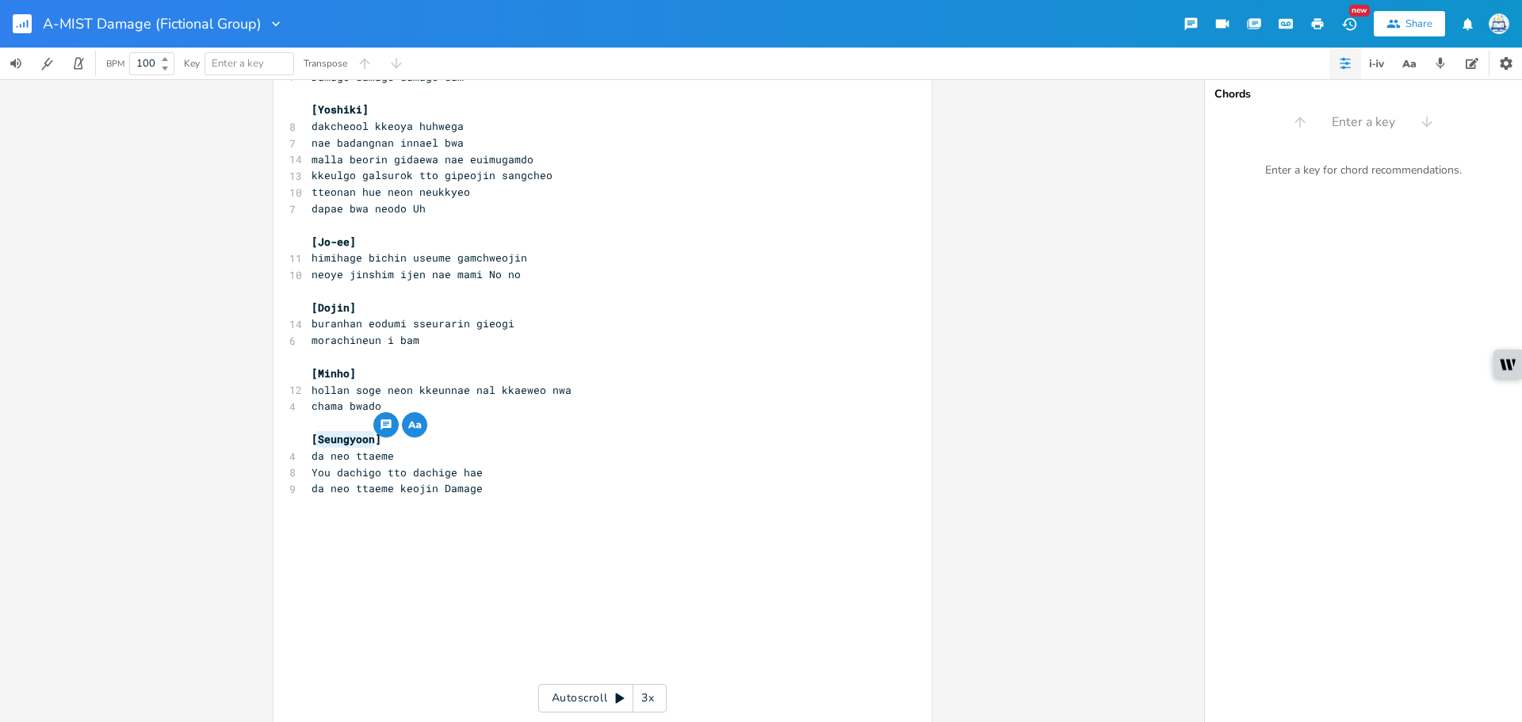
drag, startPoint x: 368, startPoint y: 444, endPoint x: 316, endPoint y: 442, distance: 52.4
click at [316, 442] on span "[Seungyoon]" at bounding box center [347, 439] width 70 height 14
type textarea "Austin"
click at [527, 498] on pre "​" at bounding box center [594, 505] width 573 height 17
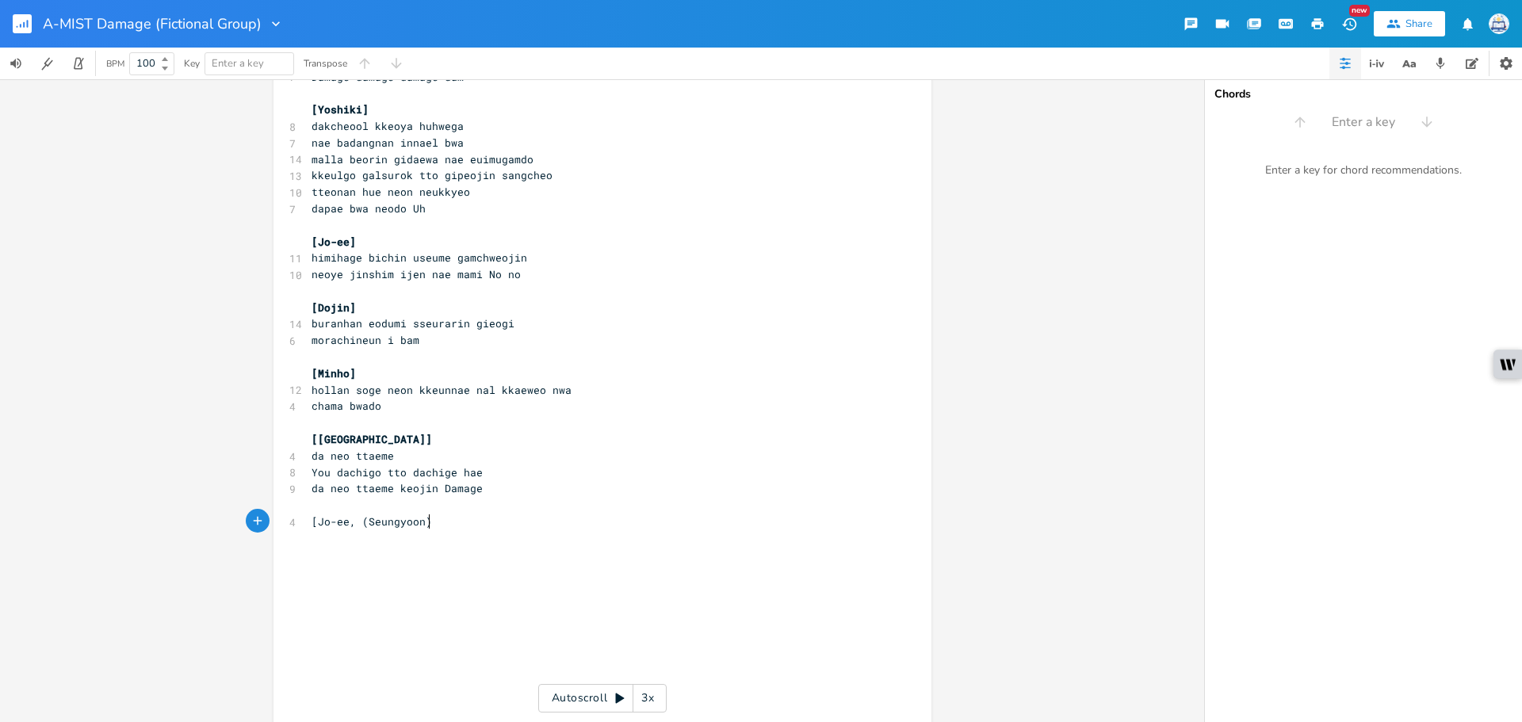
type textarea "[Jo-ee, (Seungyoon)]"
paste textarea
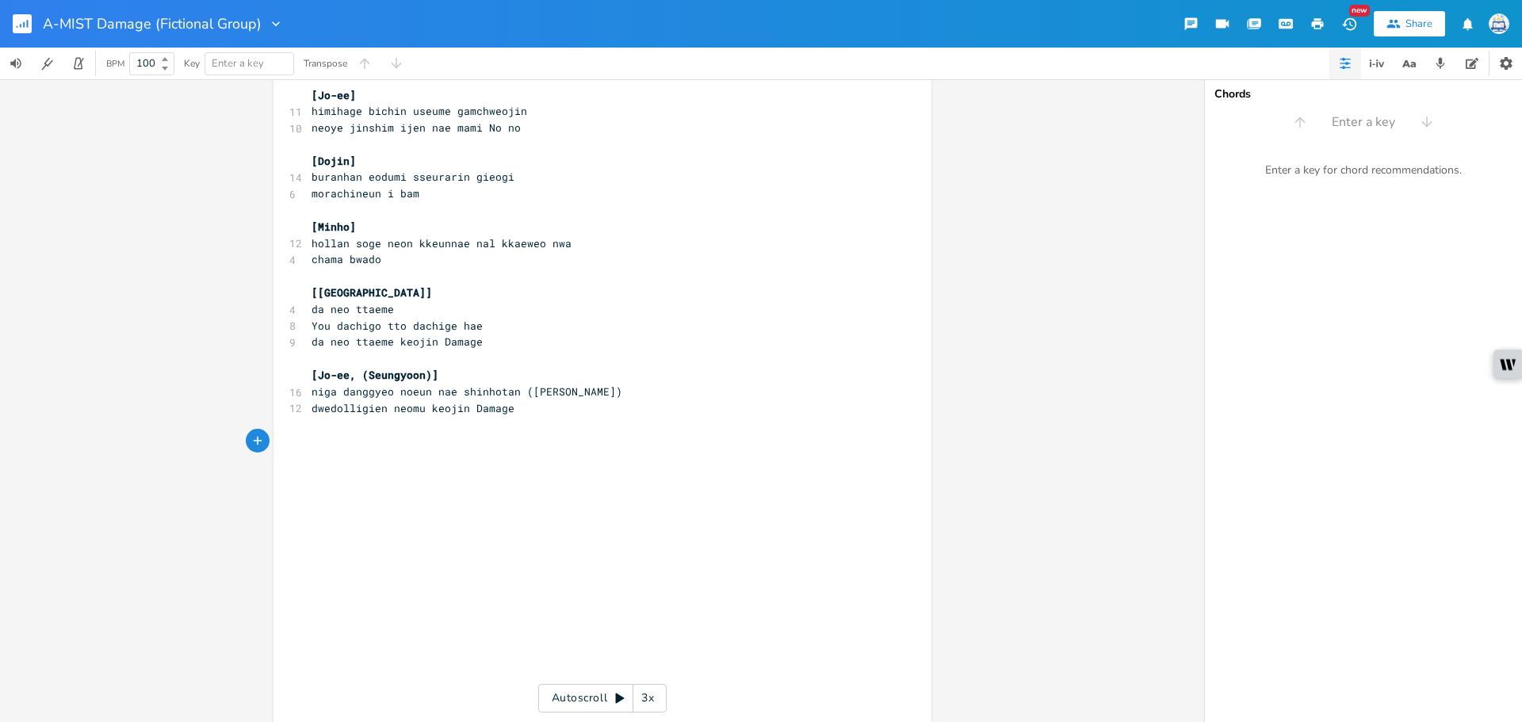
scroll to position [1626, 0]
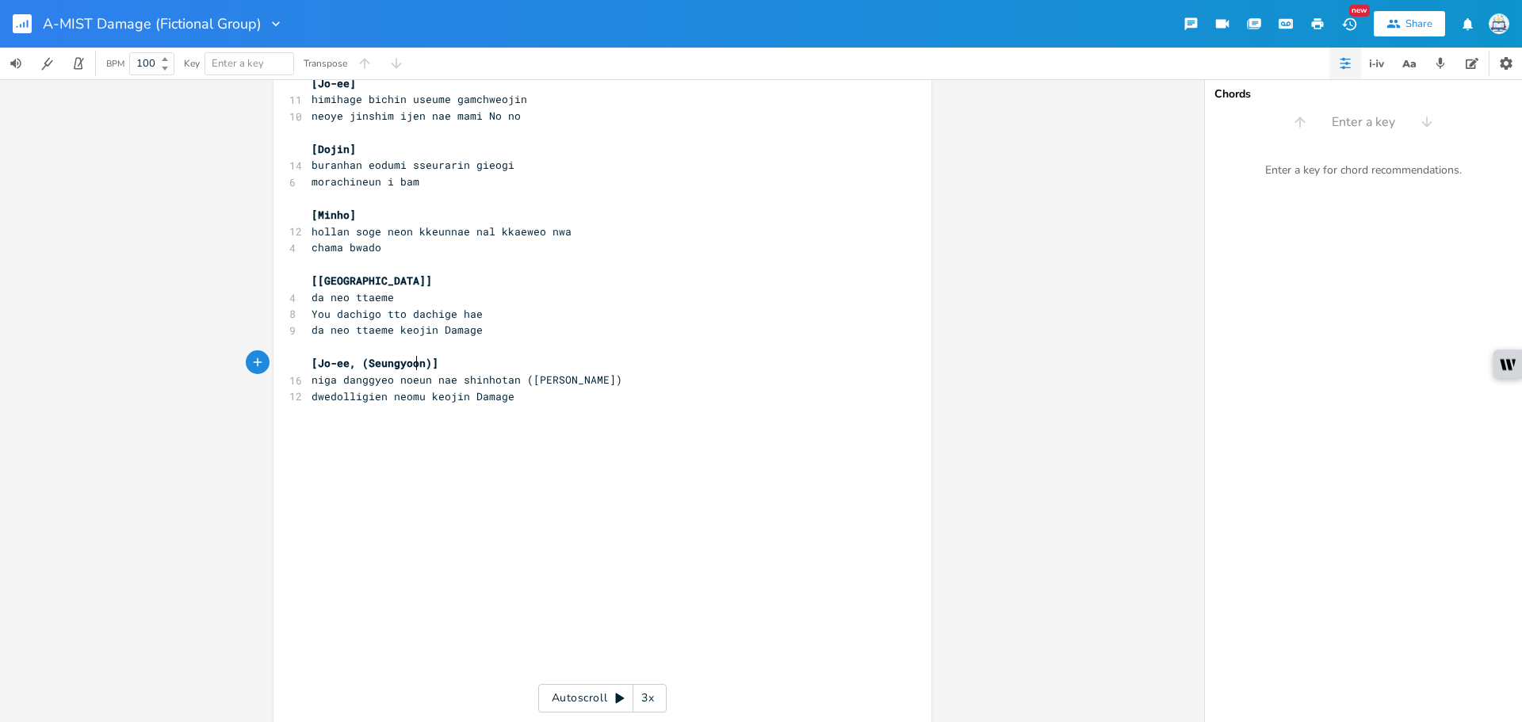
click at [412, 360] on span "[Jo-ee, (Seungyoon)]" at bounding box center [375, 363] width 127 height 14
drag, startPoint x: 416, startPoint y: 366, endPoint x: 364, endPoint y: 366, distance: 51.5
click at [364, 366] on span "[Jo-ee, (Seungyoon)]" at bounding box center [375, 363] width 127 height 14
type textarea "Yoshiki"
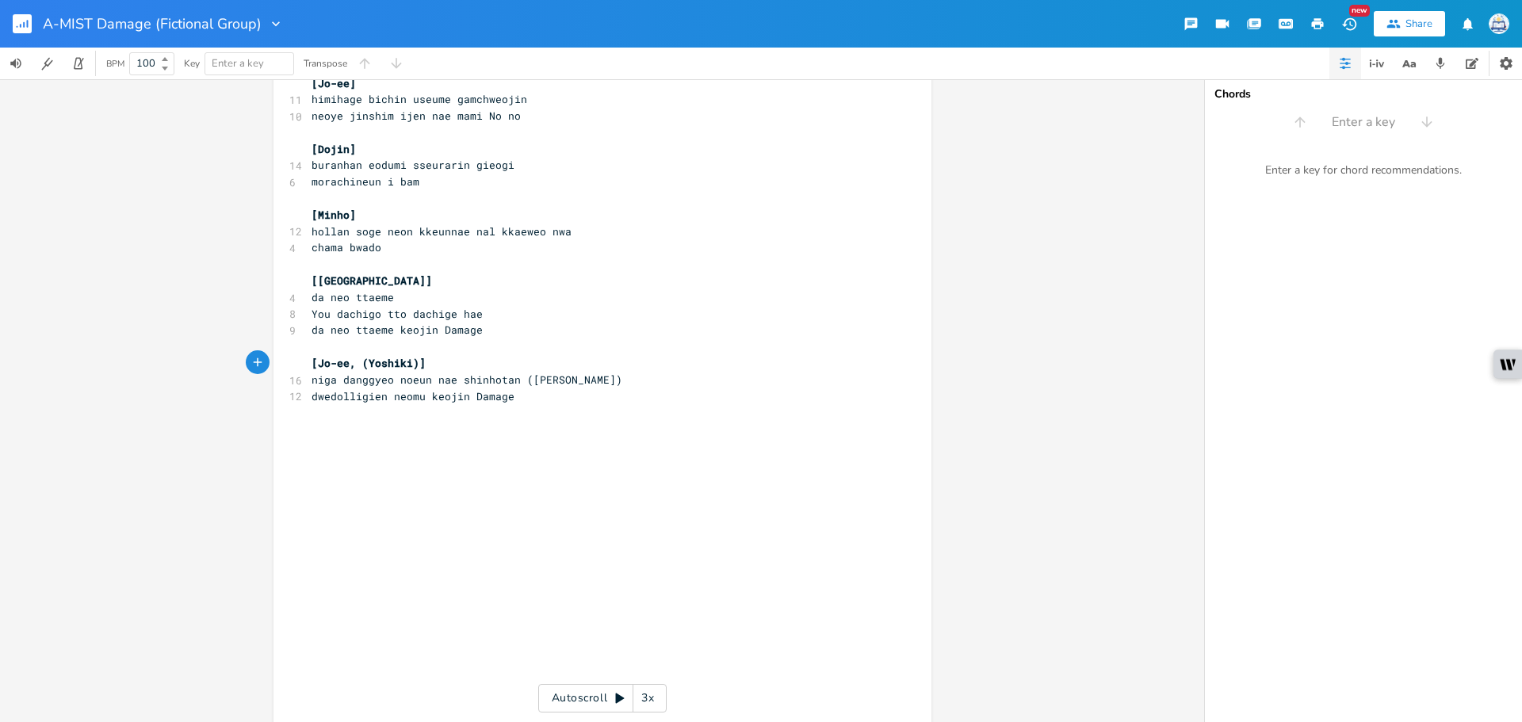
click at [475, 409] on pre "​" at bounding box center [594, 412] width 573 height 17
click at [478, 419] on pre "​" at bounding box center [594, 412] width 573 height 17
click at [478, 423] on pre "​" at bounding box center [594, 429] width 573 height 17
type textarea "[Seungyoon]"
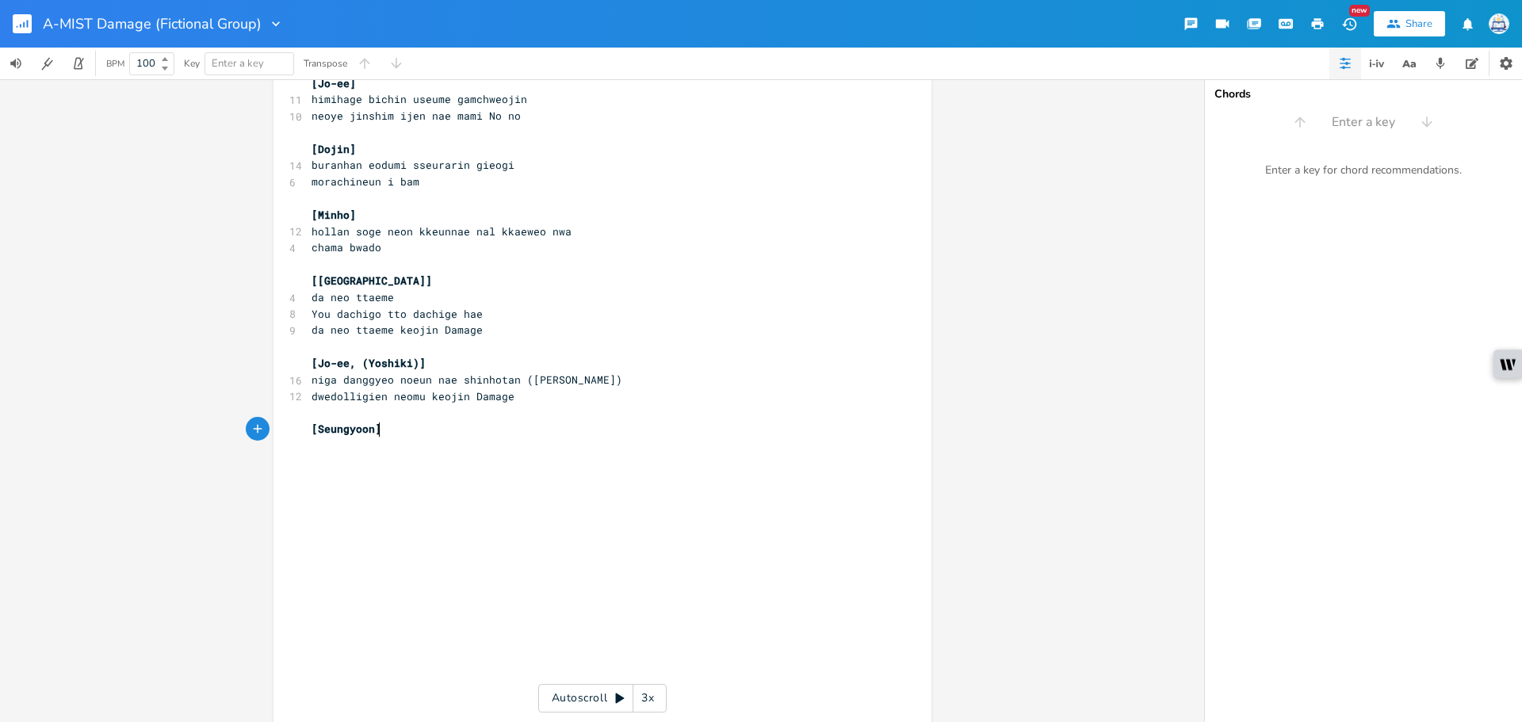
scroll to position [0, 59]
click at [317, 445] on span "You eopchigo tto deopchin eodum" at bounding box center [410, 446] width 197 height 14
click at [315, 445] on span "You eopchigo tto deopchin eodum" at bounding box center [410, 446] width 197 height 14
click at [417, 488] on pre "​" at bounding box center [594, 495] width 573 height 17
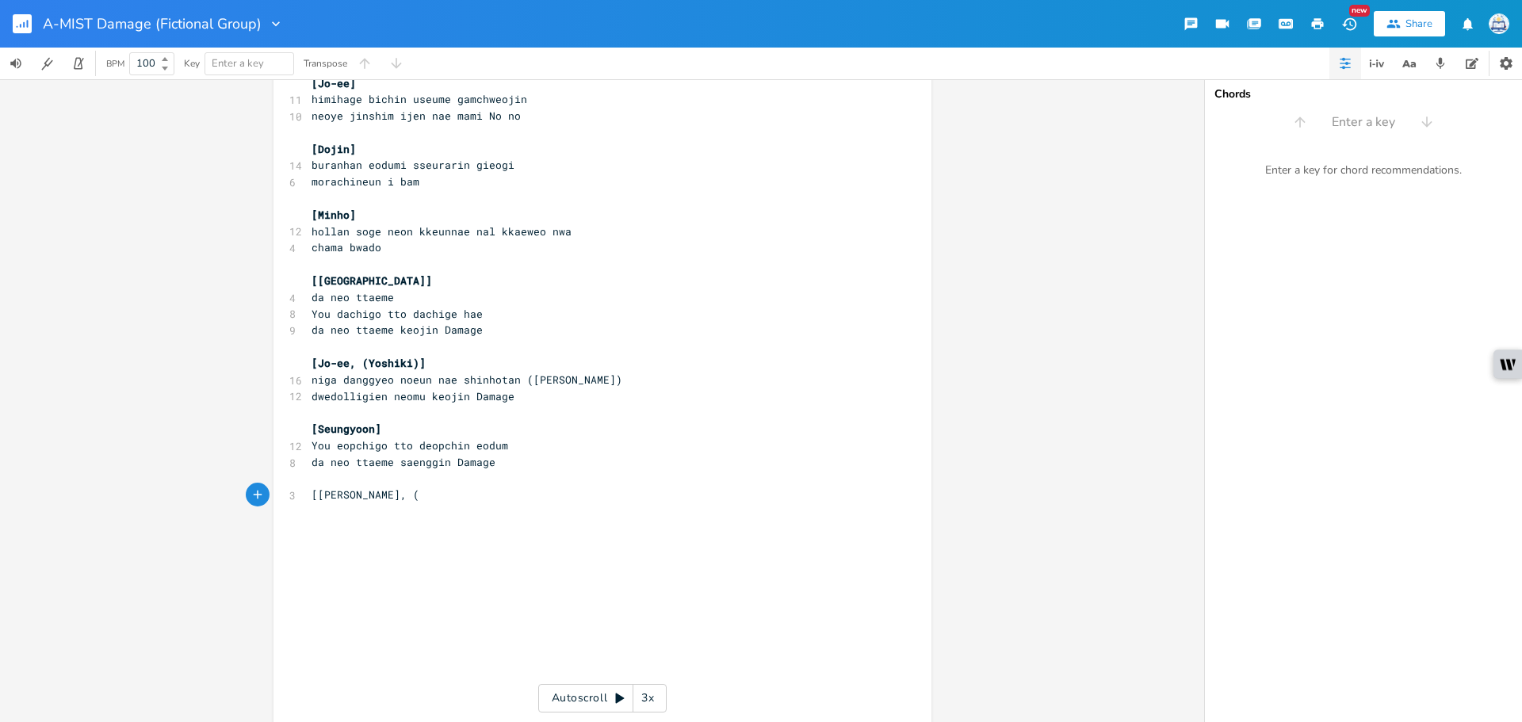
type textarea "[[PERSON_NAME], ("
type textarea "Yoshiki)]"
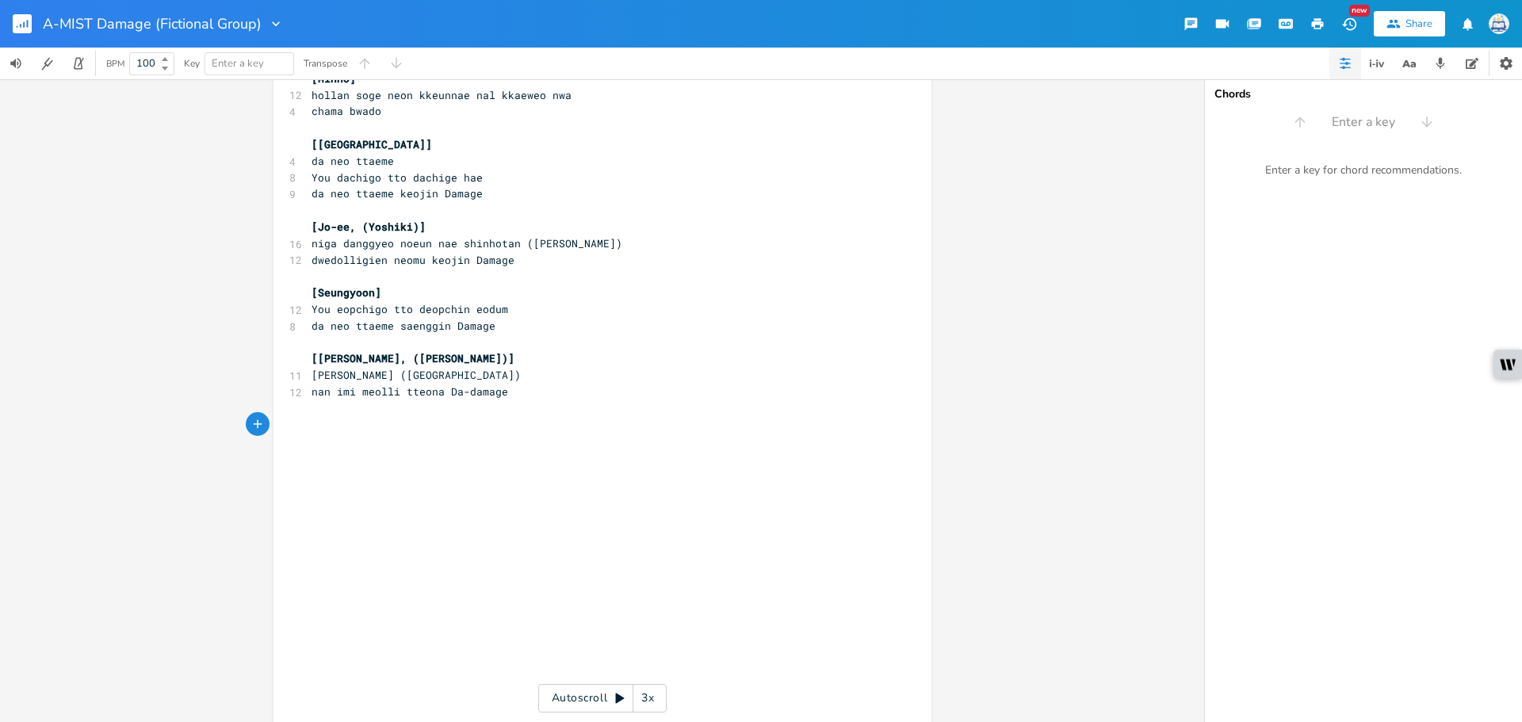
scroll to position [1784, 0]
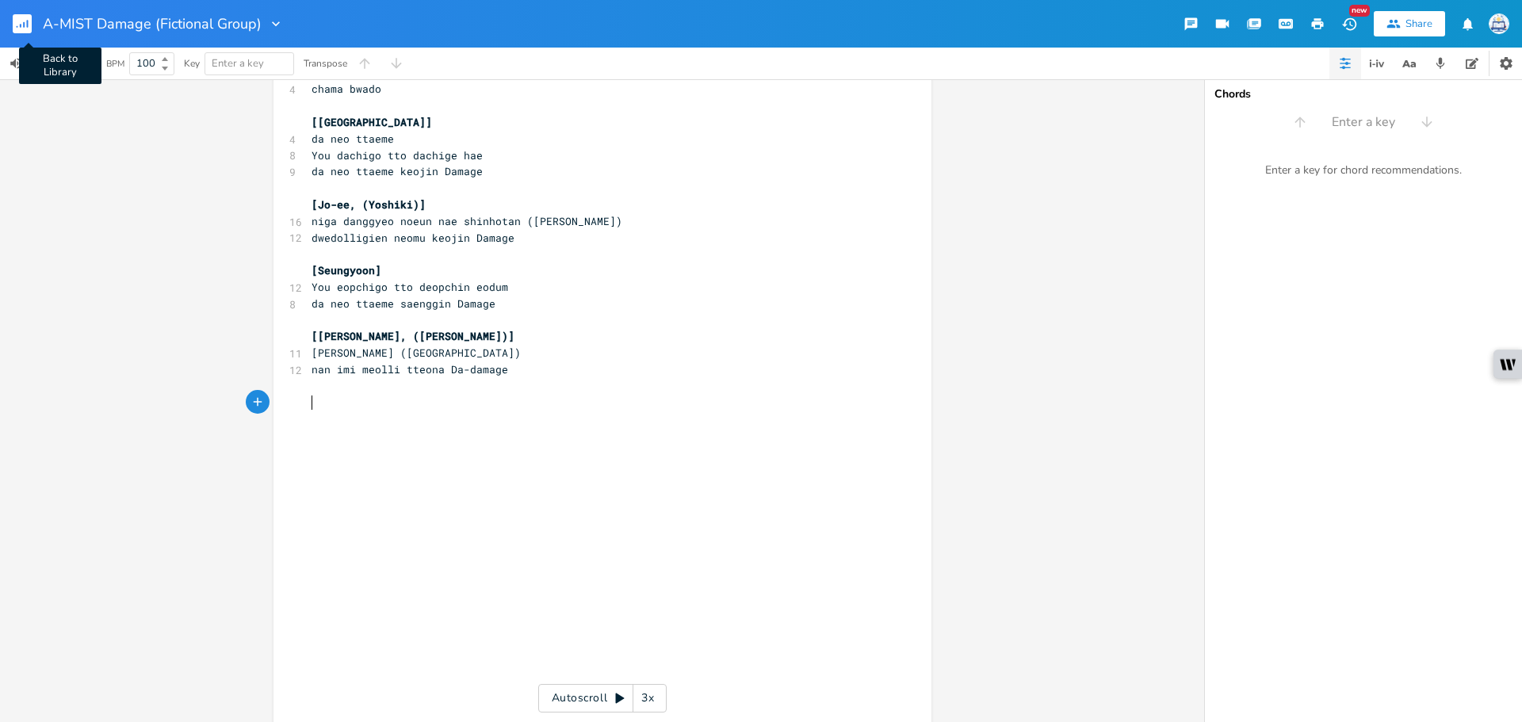
click at [20, 27] on icon "button" at bounding box center [21, 26] width 2 height 4
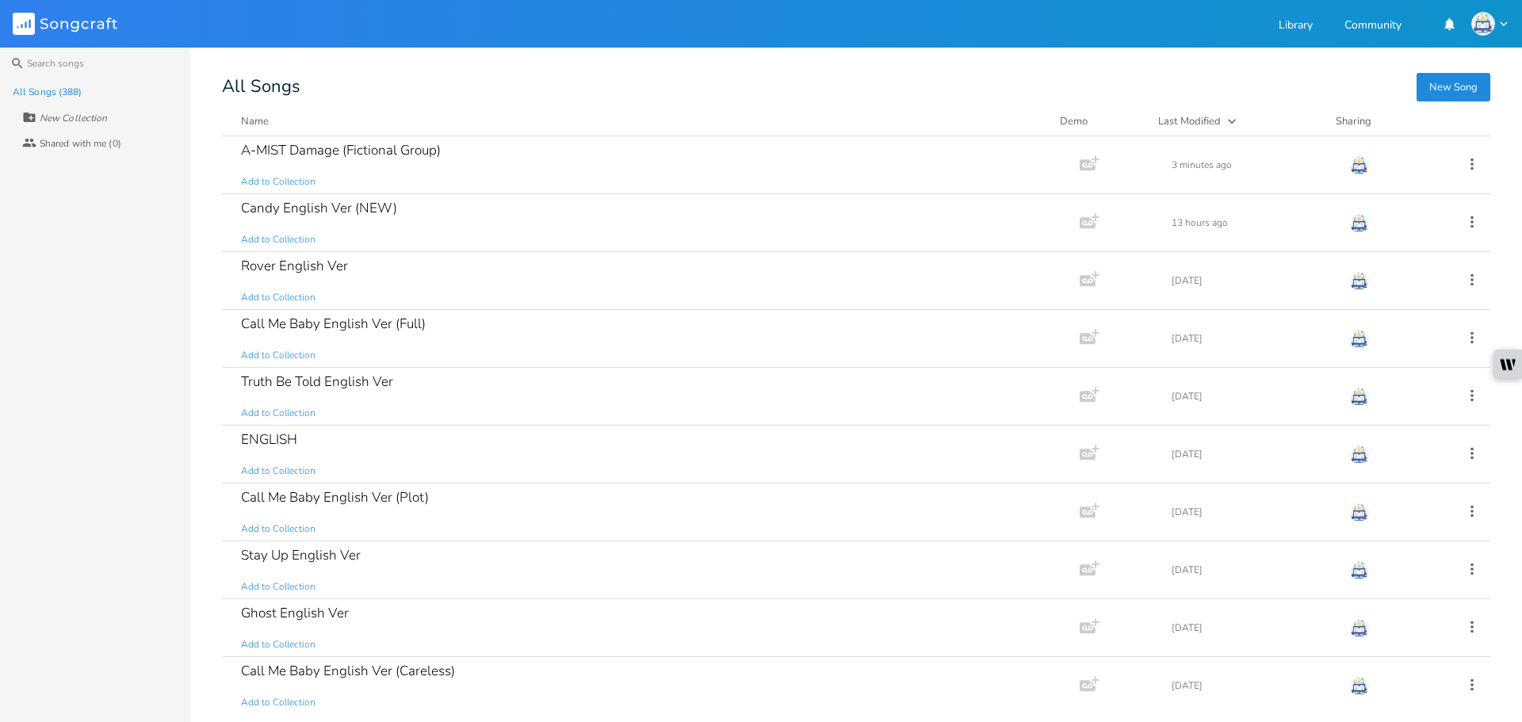
click at [1443, 76] on button "New Song" at bounding box center [1454, 87] width 74 height 29
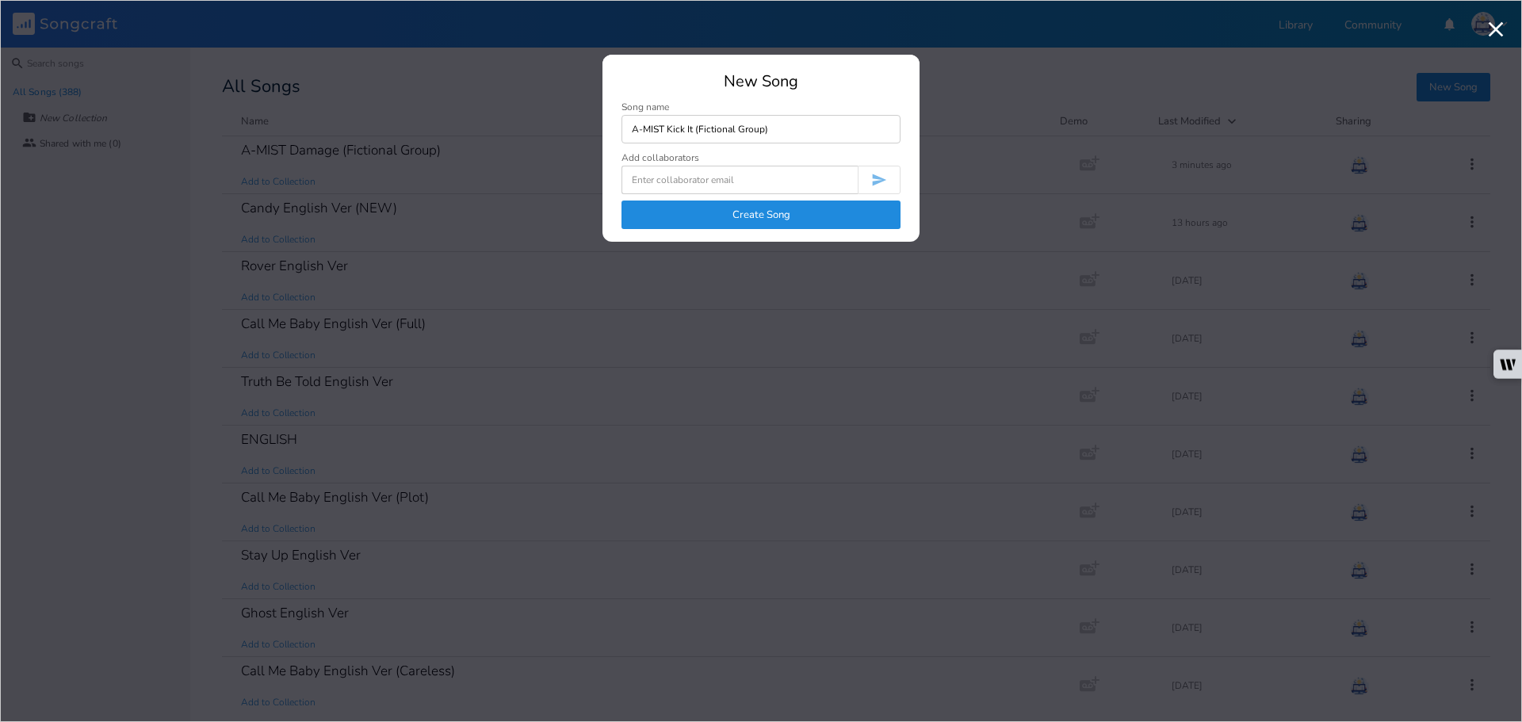
type input "A-MIST Kick It (Fictional Group)"
click at [861, 208] on button "Create Song" at bounding box center [761, 215] width 279 height 29
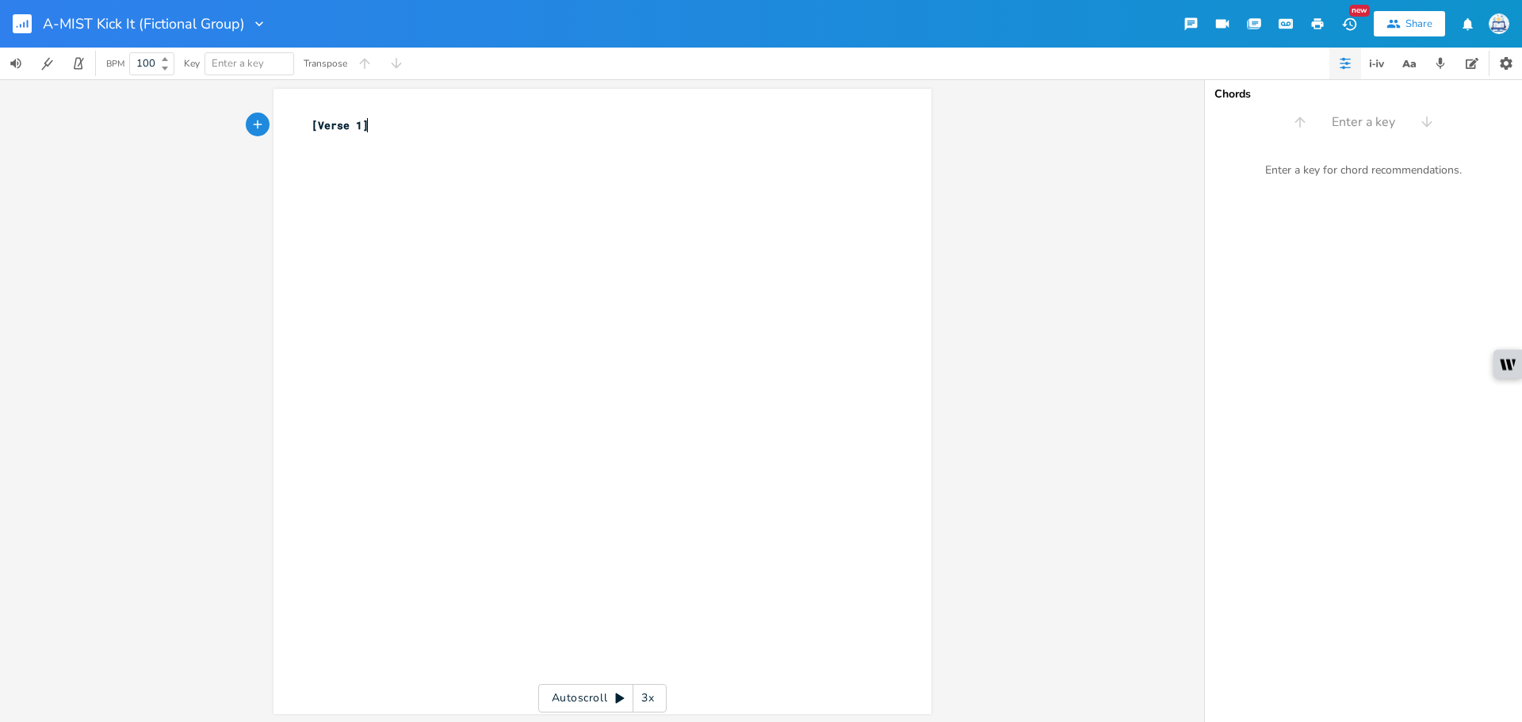
type textarea "[Verse 1]"
type textarea "[[PERSON_NAME]]"
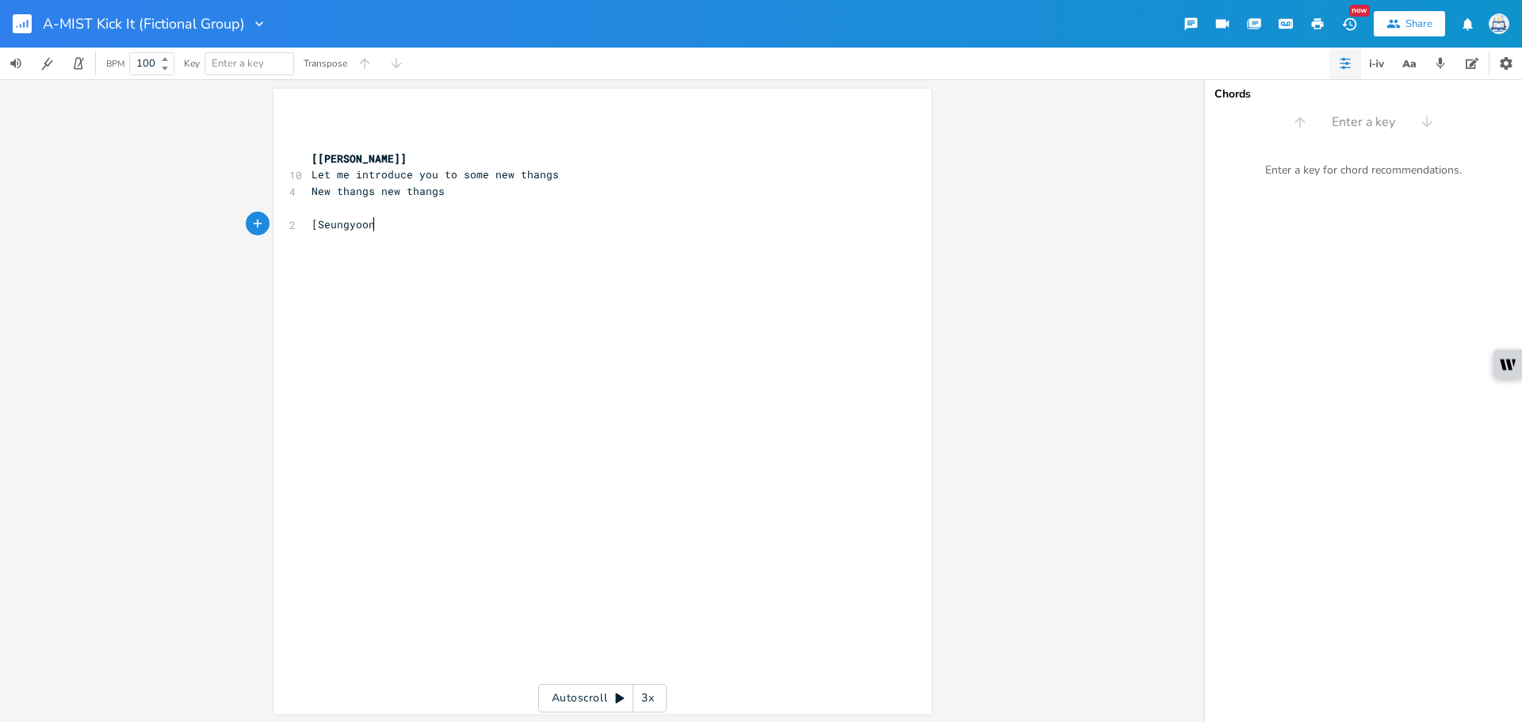
type textarea "[Seungyoon]"
type textarea "[Yoshiki]"
paste textarea
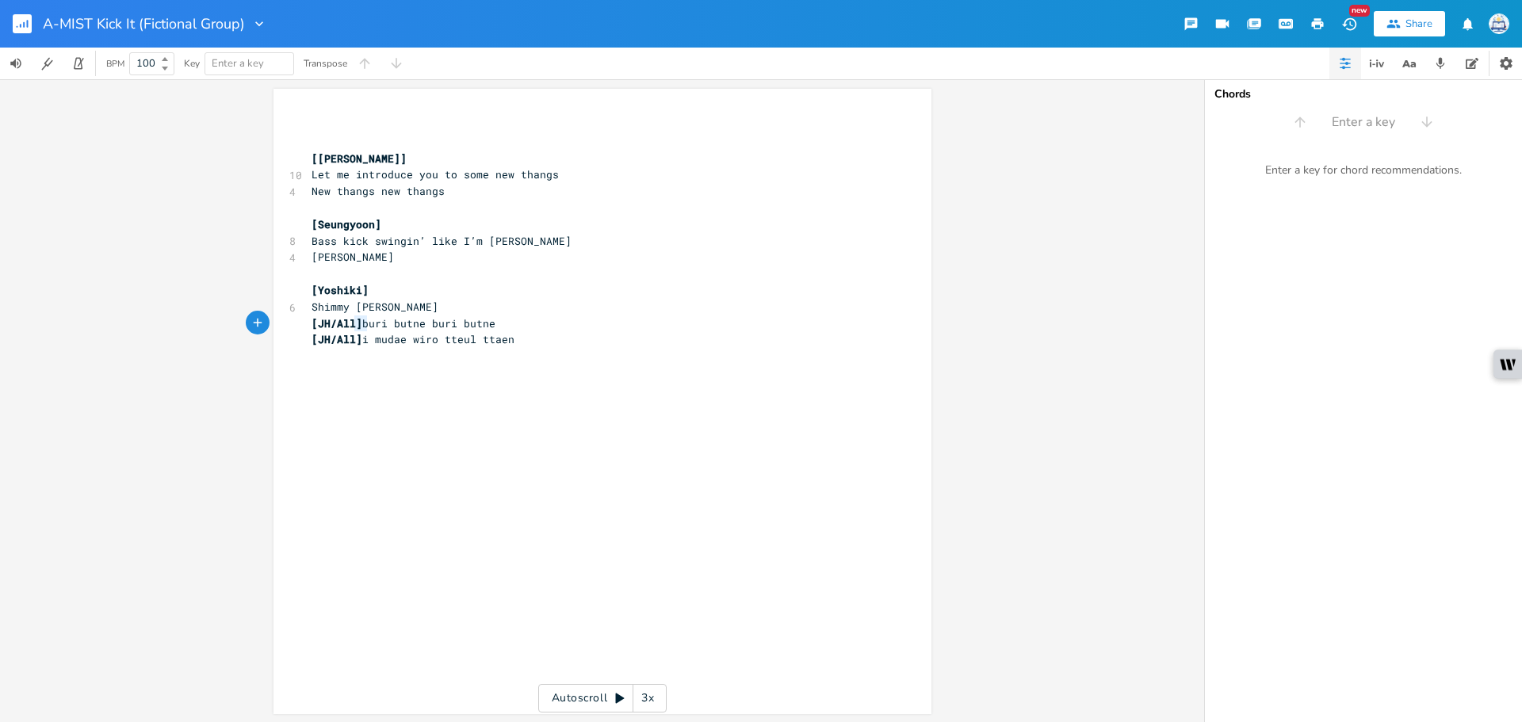
type textarea "[JH/All]"
drag, startPoint x: 363, startPoint y: 325, endPoint x: 304, endPoint y: 327, distance: 58.7
click at [308, 327] on pre "[JH/All] buri butne buri butne" at bounding box center [594, 324] width 573 height 17
type textarea "[JH/All]"
drag, startPoint x: 361, startPoint y: 343, endPoint x: 306, endPoint y: 341, distance: 54.8
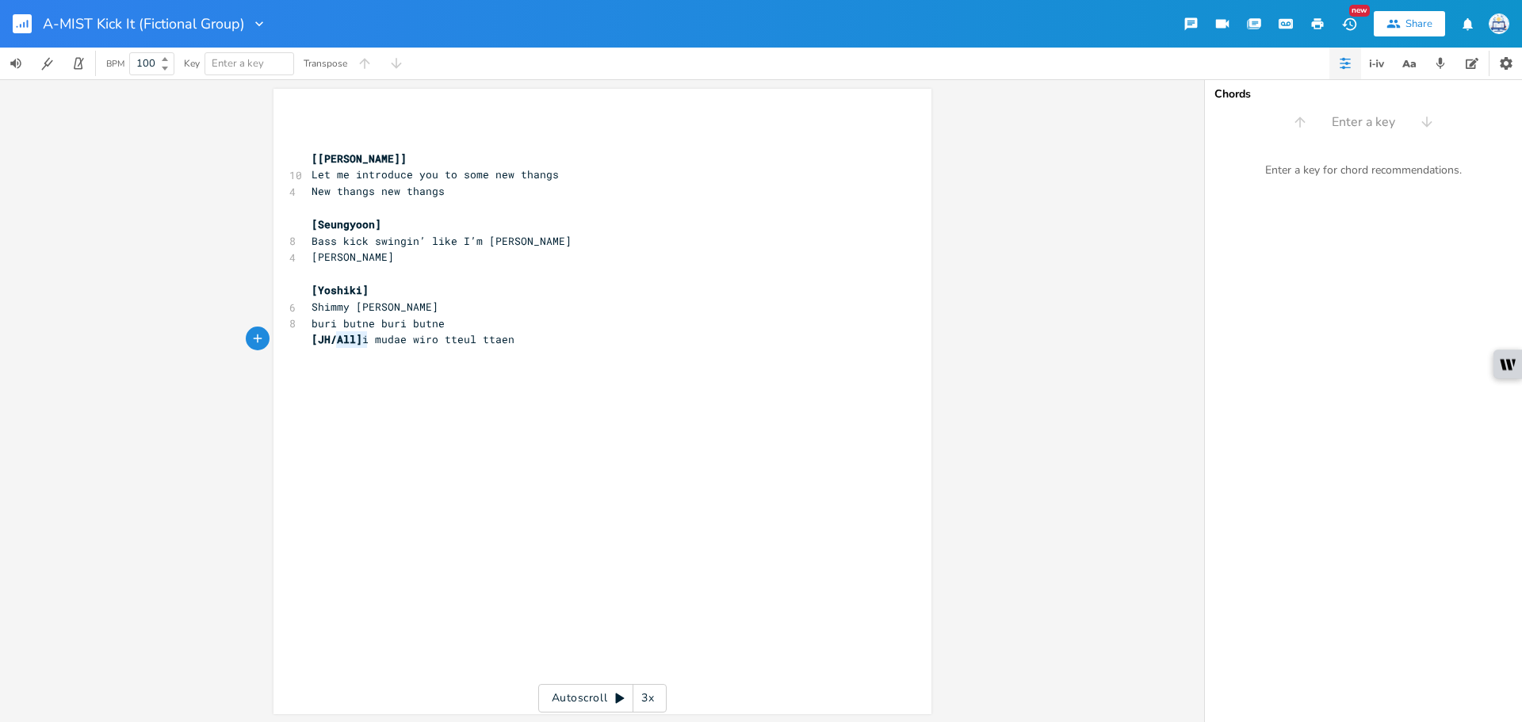
click at [312, 341] on span "[JH/All] i mudae wiro tteul ttaen" at bounding box center [413, 339] width 203 height 14
click at [473, 330] on pre "buri butne buri butne" at bounding box center [594, 324] width 573 height 17
click at [14, 23] on rect "button" at bounding box center [22, 23] width 19 height 19
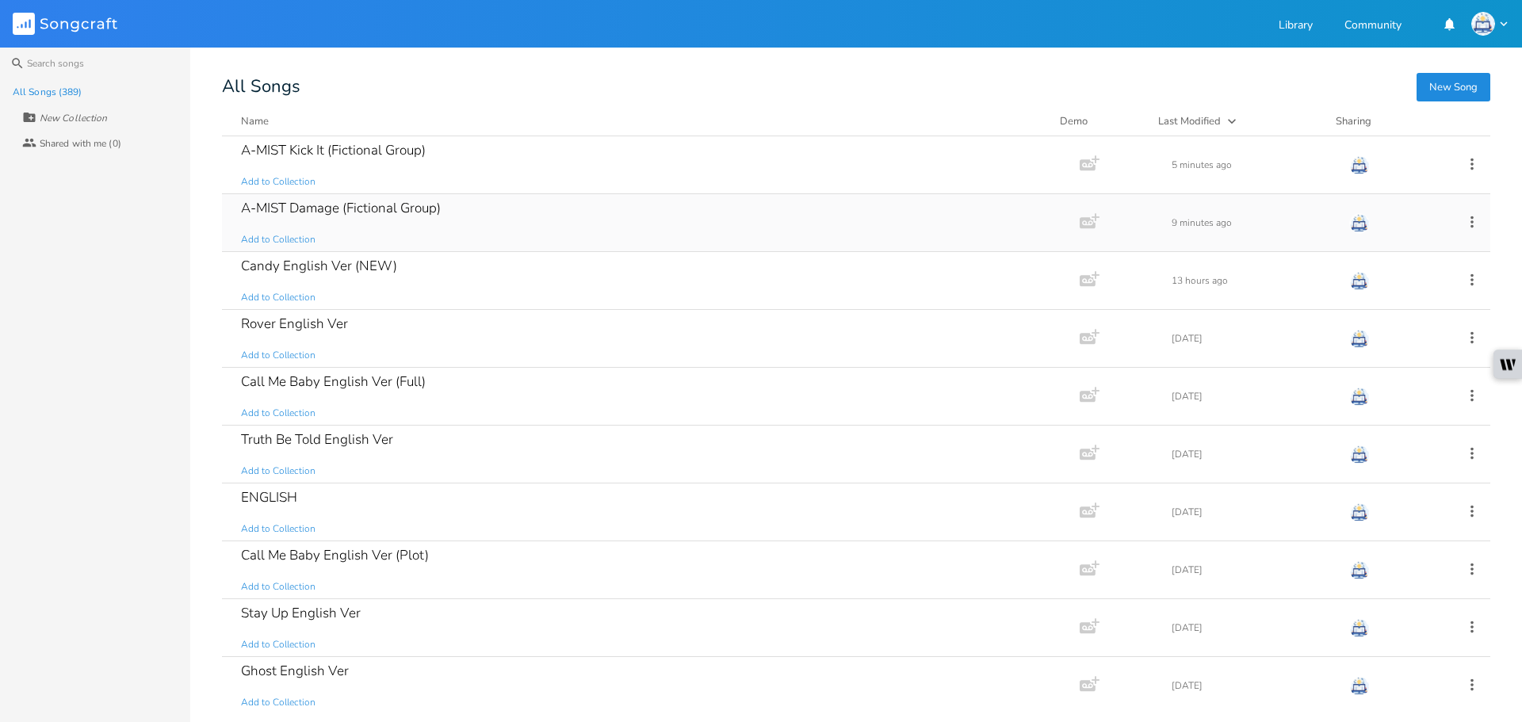
click at [480, 213] on div "A-MIST Damage (Fictional Group) Add to Collection" at bounding box center [648, 222] width 814 height 57
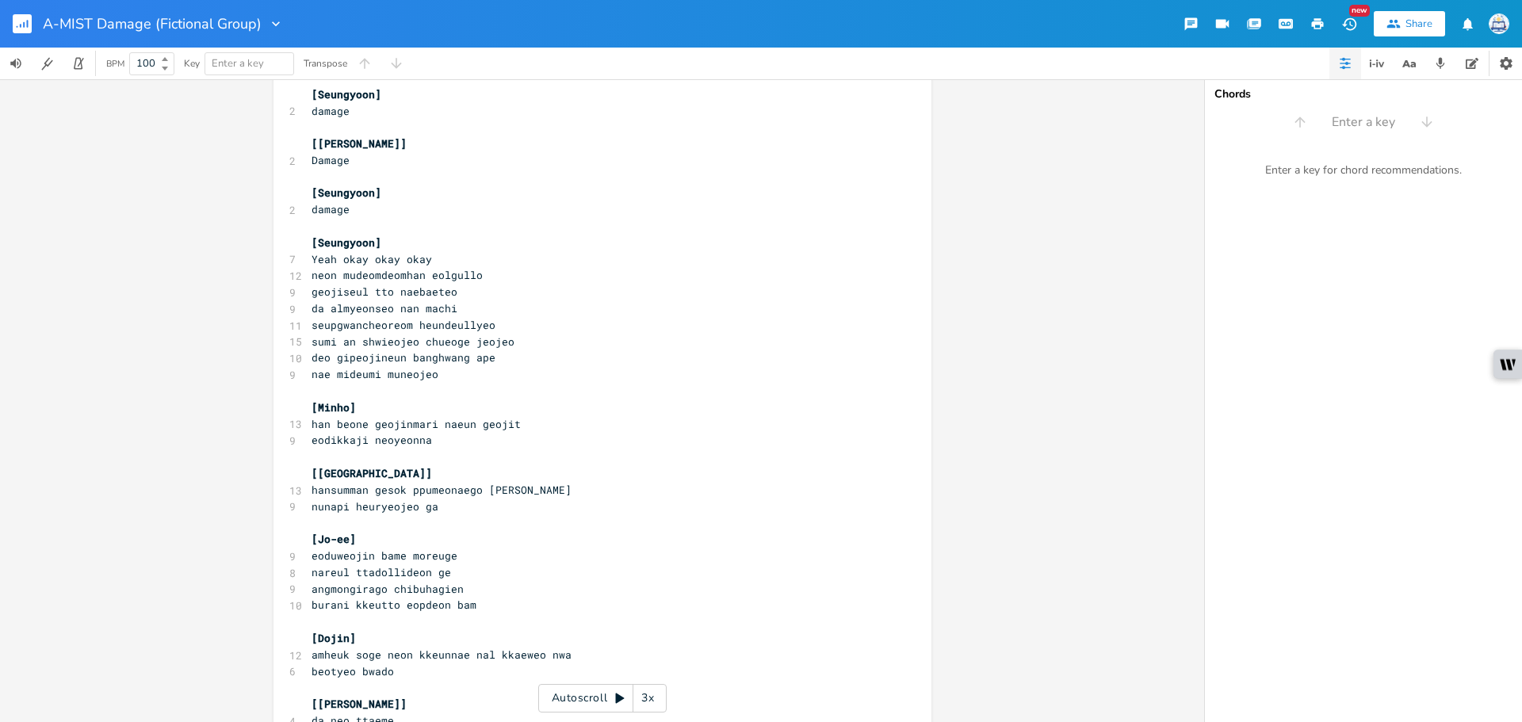
scroll to position [714, 0]
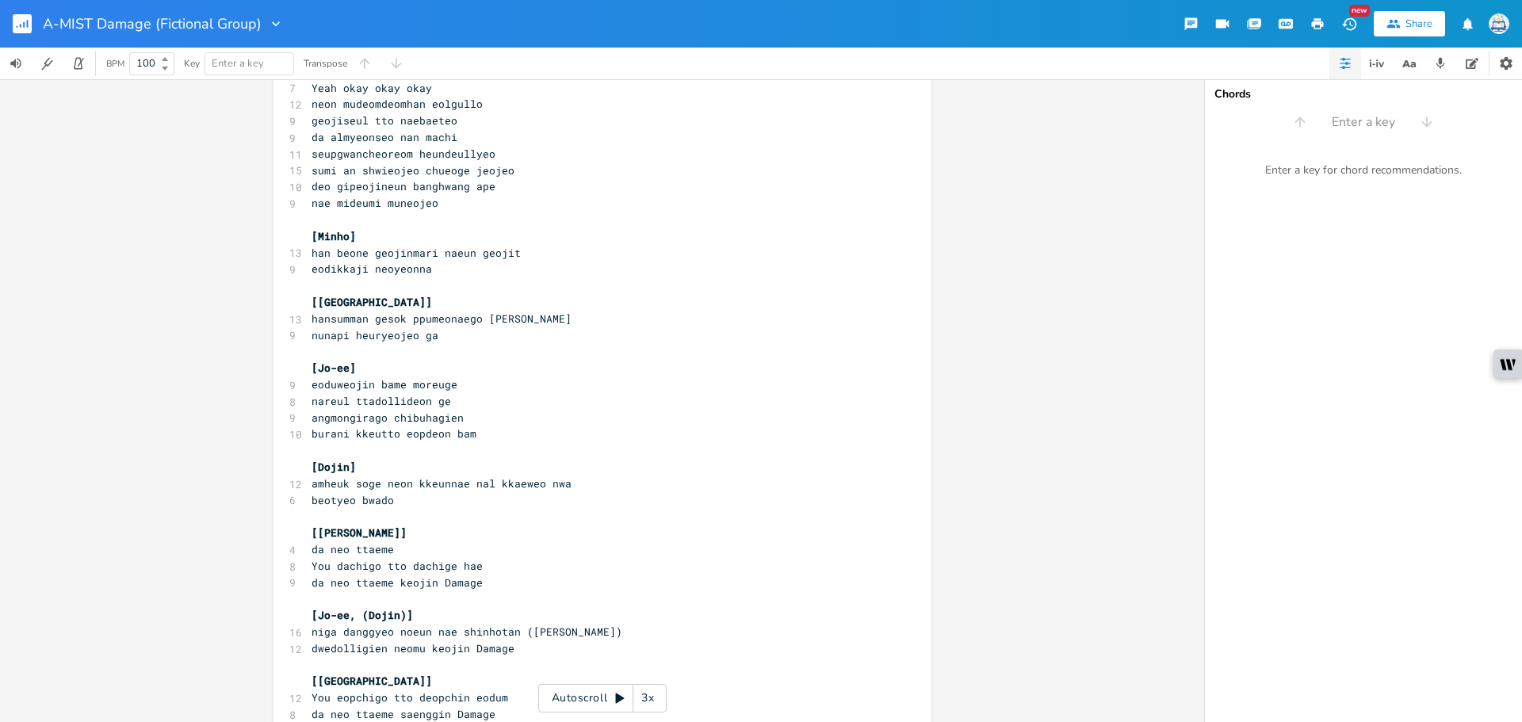
click at [23, 33] on rect "button" at bounding box center [22, 23] width 19 height 19
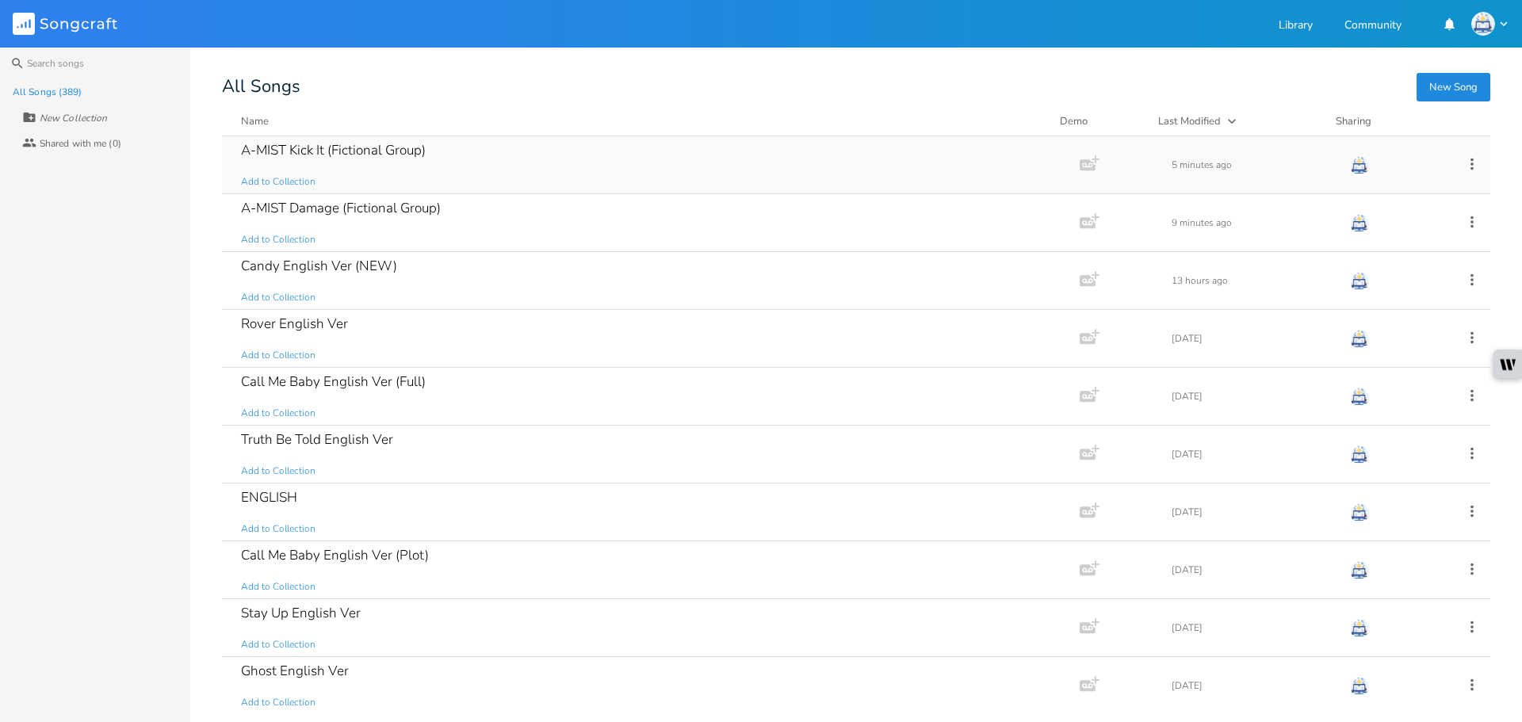
click at [1464, 163] on icon at bounding box center [1472, 163] width 17 height 17
click at [1374, 320] on span "[PERSON_NAME]" at bounding box center [1363, 323] width 43 height 11
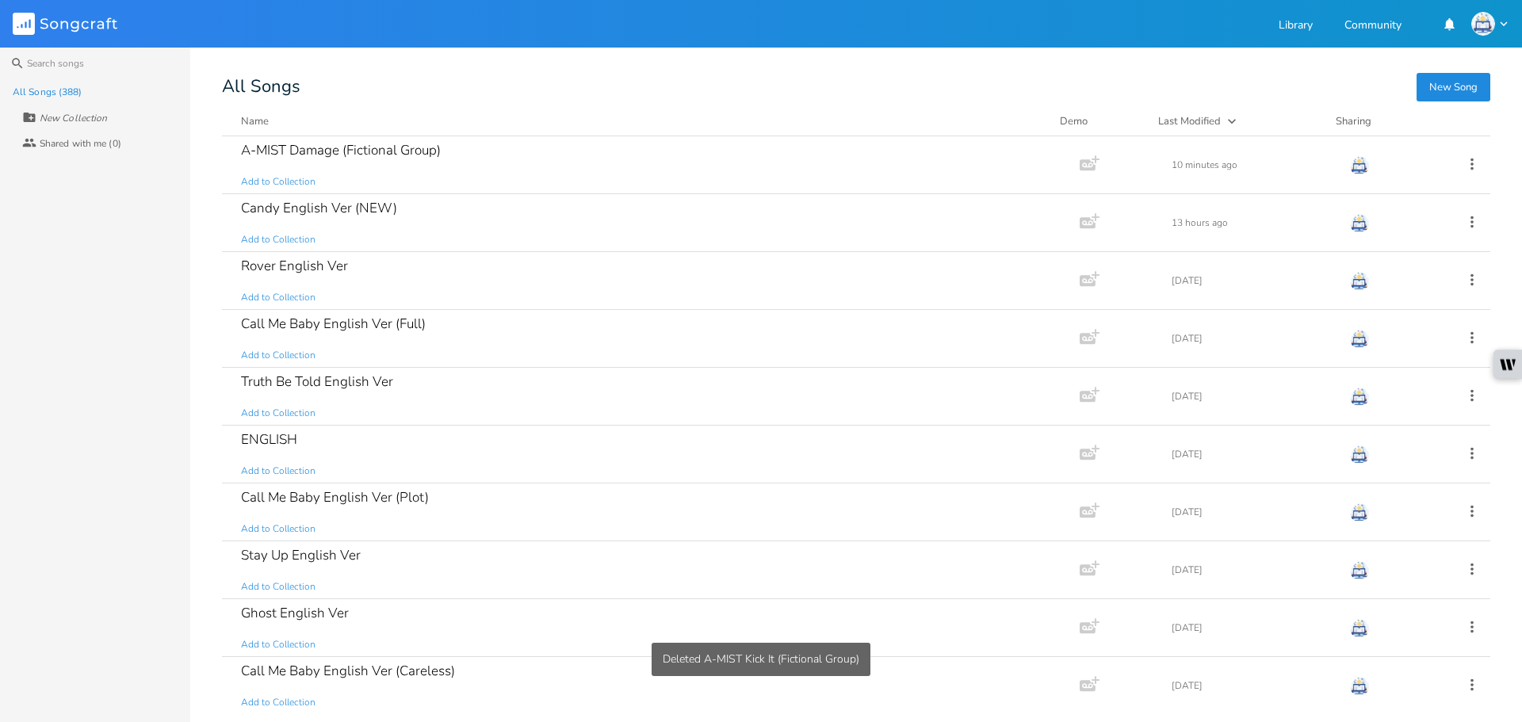
click at [1258, 79] on div "Search All Songs (388) New Collection Collaborators Shared with me (0) New Song…" at bounding box center [761, 385] width 1522 height 675
click at [614, 154] on div "A-MIST Damage (Fictional Group) Add to Collection" at bounding box center [648, 164] width 814 height 57
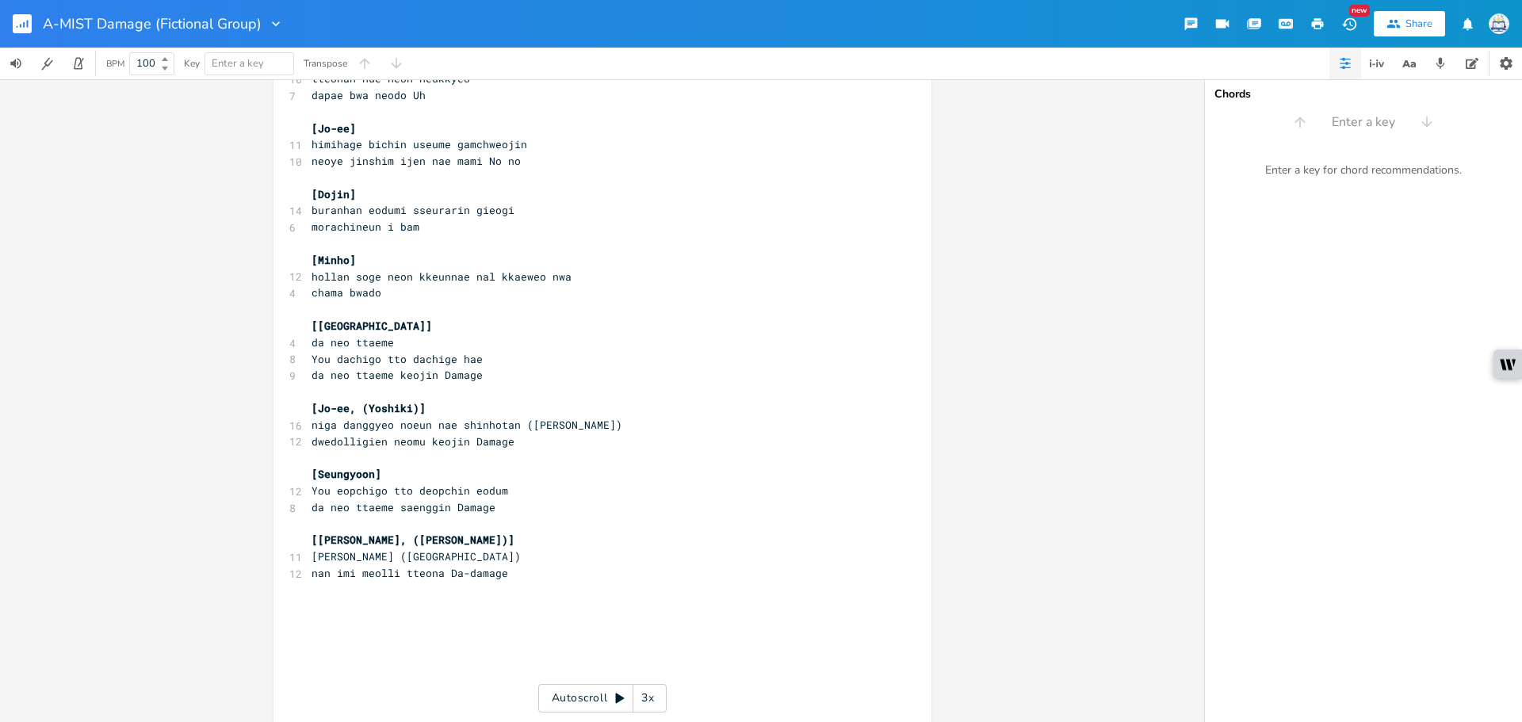
scroll to position [1603, 0]
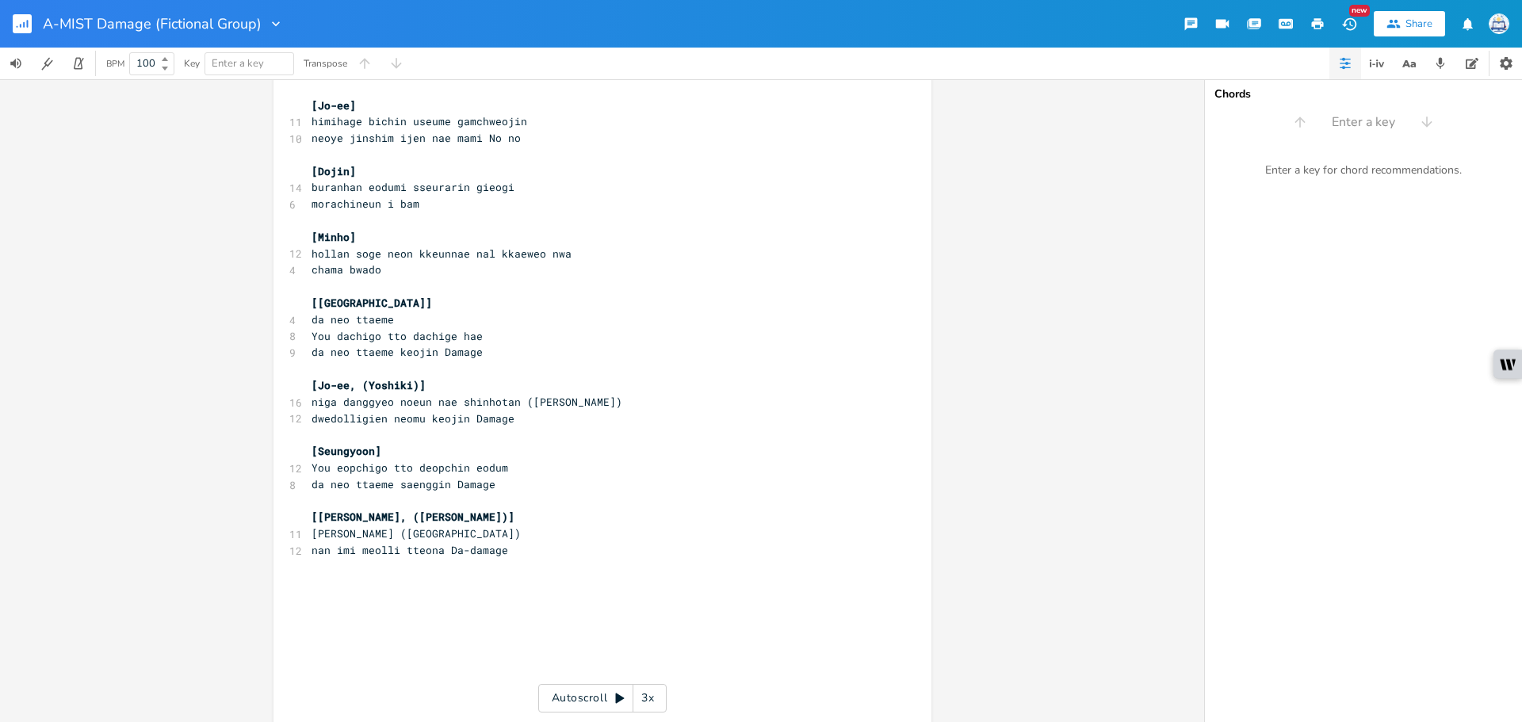
click at [446, 581] on pre "​" at bounding box center [594, 584] width 573 height 17
click at [26, 34] on button "Back to Library" at bounding box center [29, 24] width 32 height 38
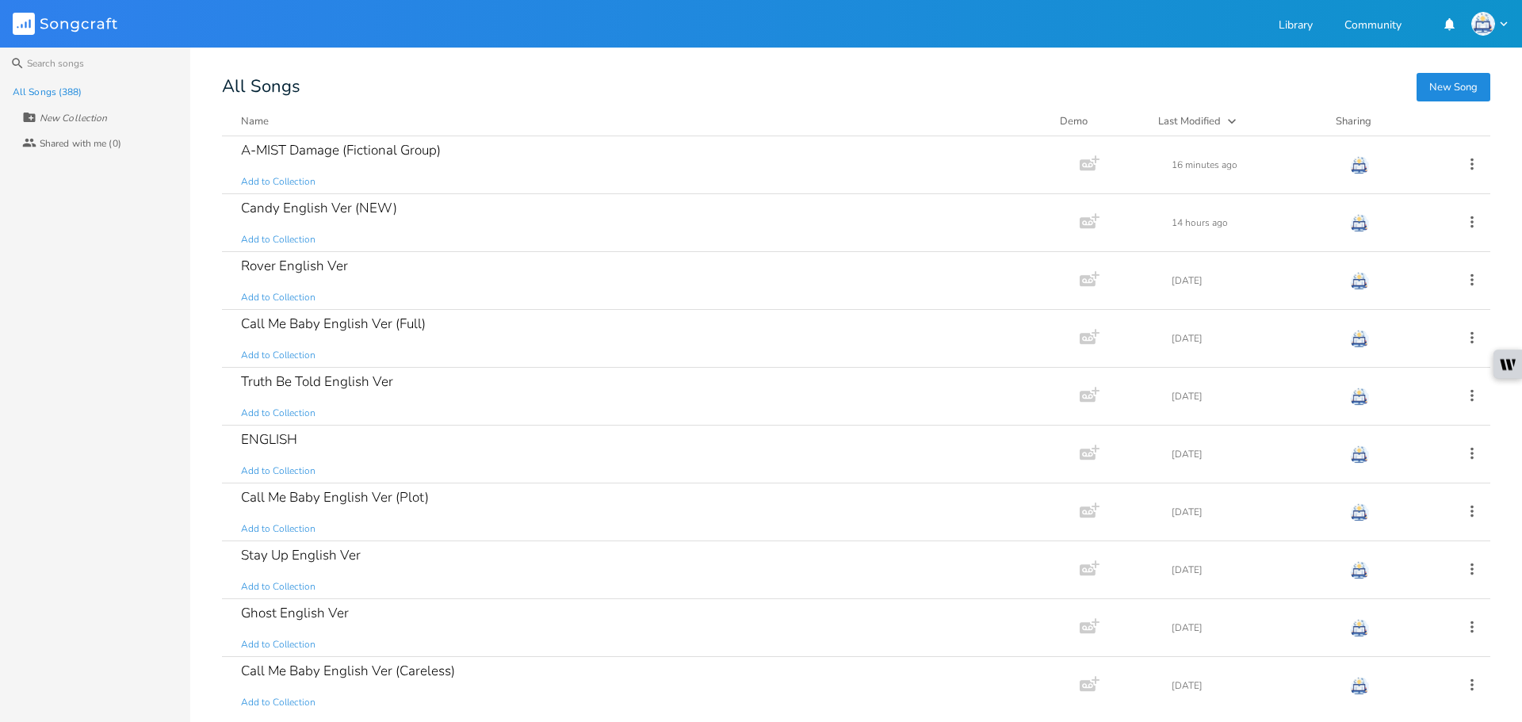
click at [1423, 95] on button "New Song" at bounding box center [1454, 87] width 74 height 29
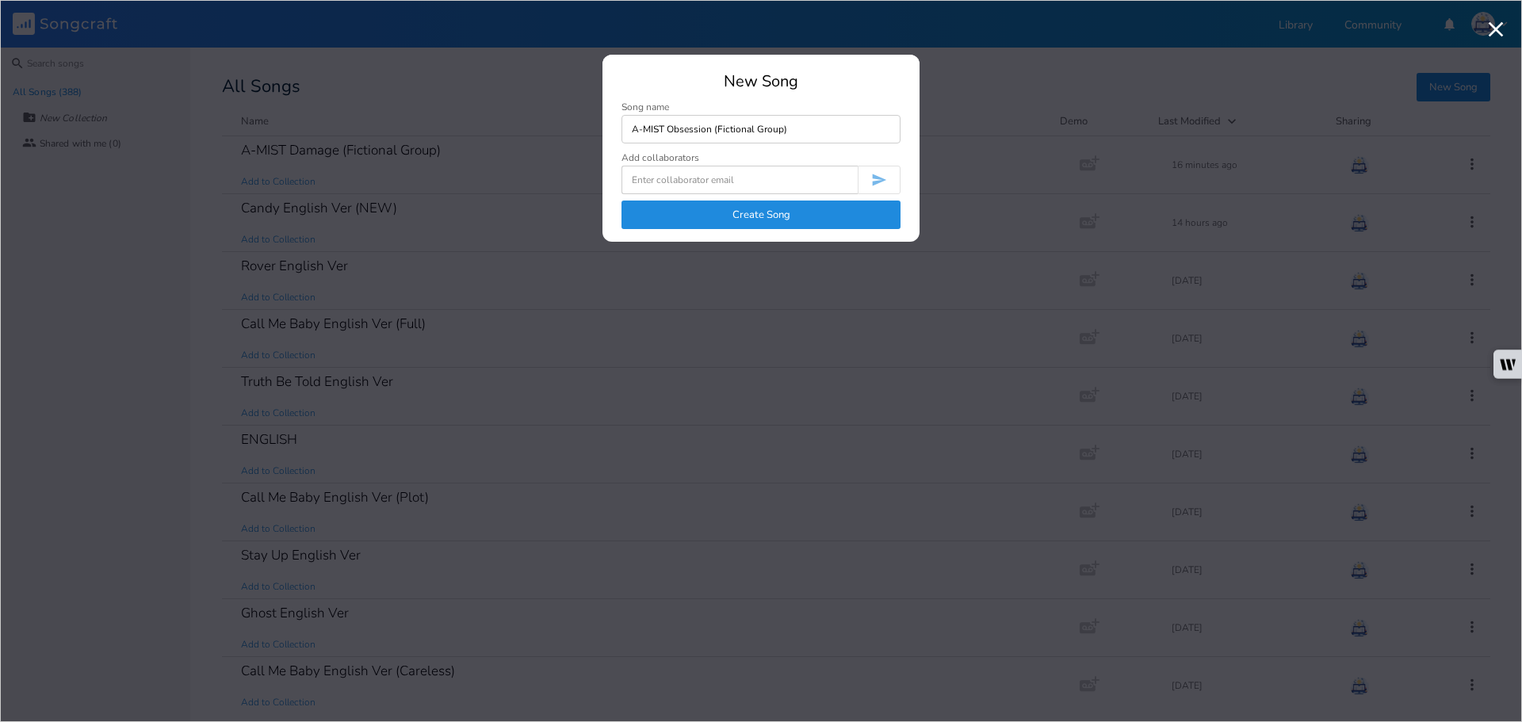
type input "A-MIST Obsession (Fictional Group)"
click at [779, 217] on button "Create Song" at bounding box center [761, 215] width 279 height 29
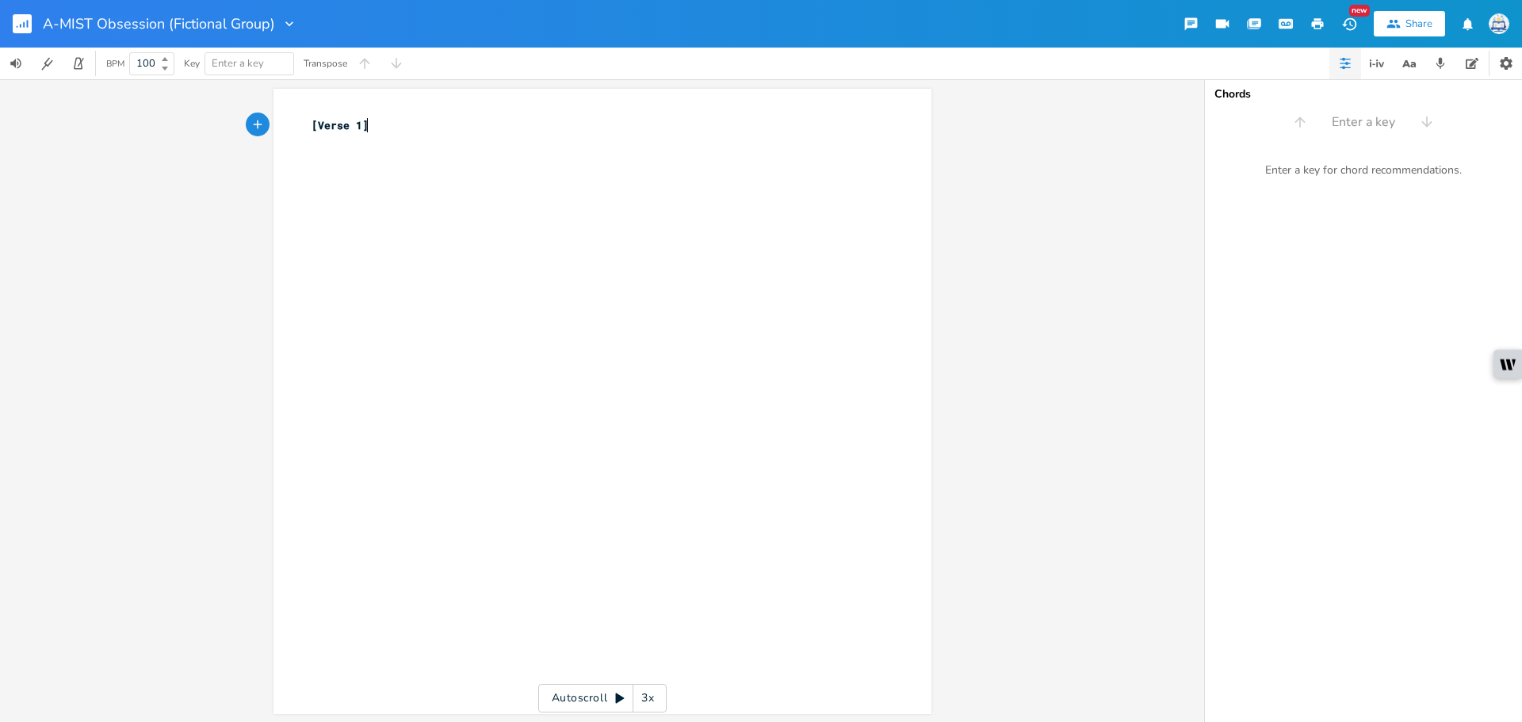
type textarea "[Verse 1]"
click at [33, 33] on button "button" at bounding box center [29, 24] width 32 height 38
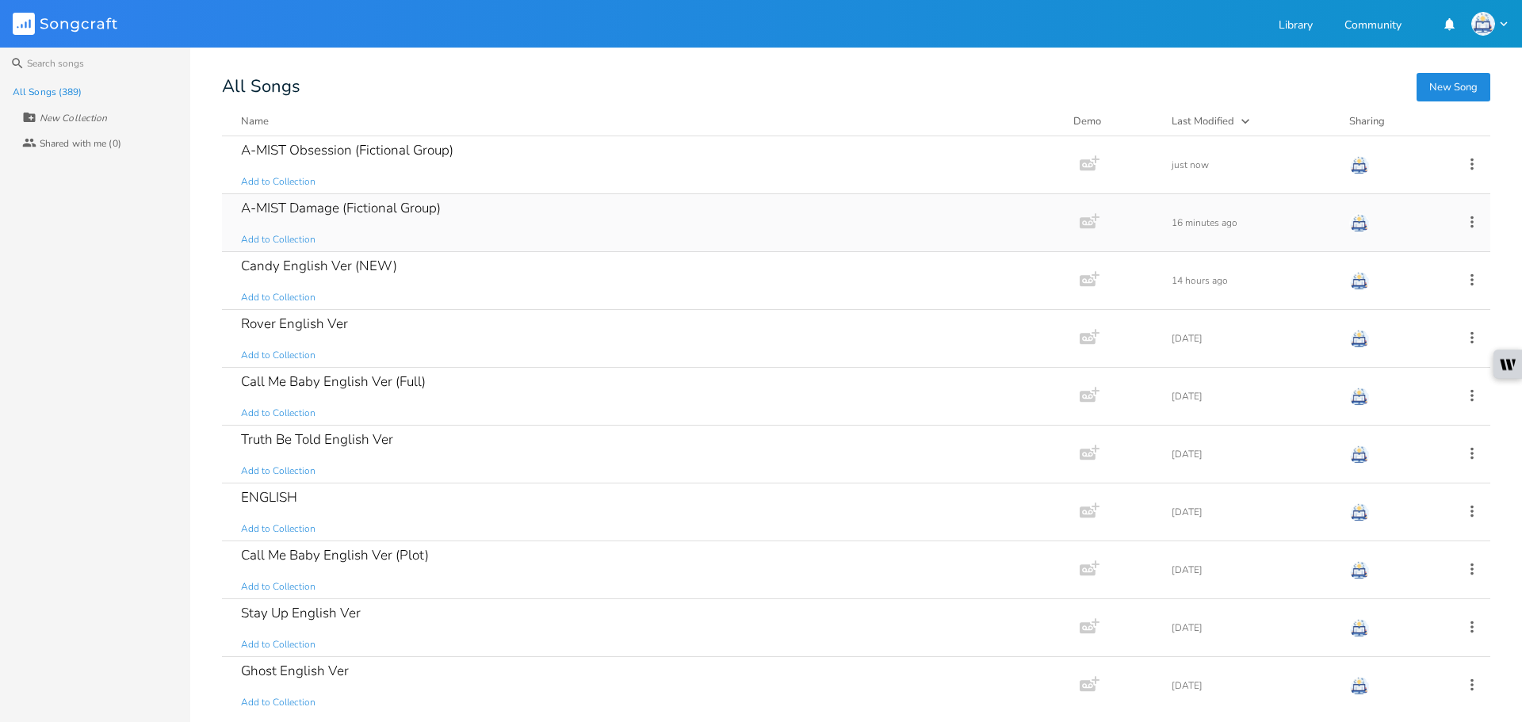
click at [460, 205] on div "A-MIST Damage (Fictional Group) Add to Collection" at bounding box center [648, 222] width 814 height 57
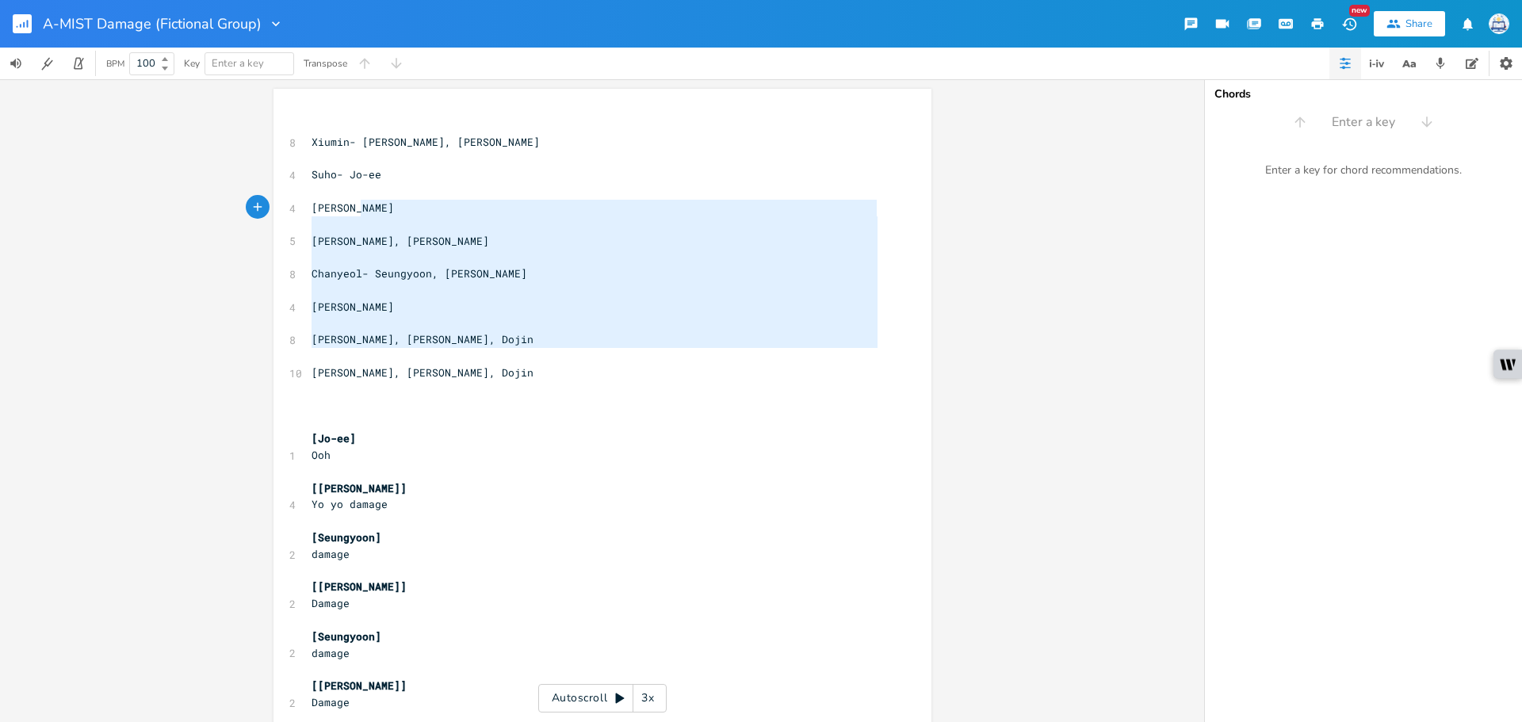
type textarea "iumin- [PERSON_NAME], [PERSON_NAME]- Jo-ee [PERSON_NAME] [PERSON_NAME], Jo-ee […"
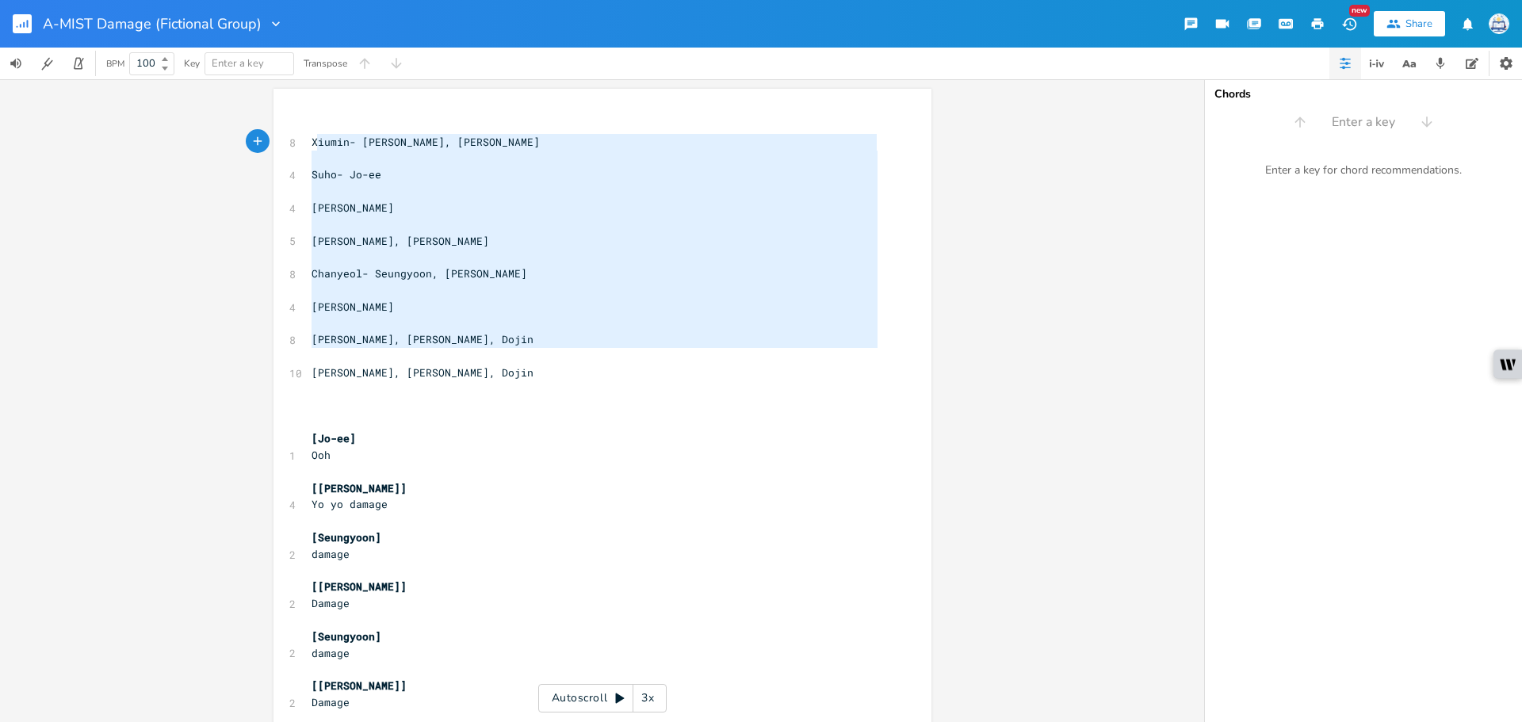
drag, startPoint x: 502, startPoint y: 363, endPoint x: 348, endPoint y: 181, distance: 238.6
type textarea "Xiumin- [PERSON_NAME], [PERSON_NAME]- Jo-ee [PERSON_NAME] [PERSON_NAME], Jo-ee …"
drag, startPoint x: 518, startPoint y: 373, endPoint x: 292, endPoint y: 132, distance: 329.9
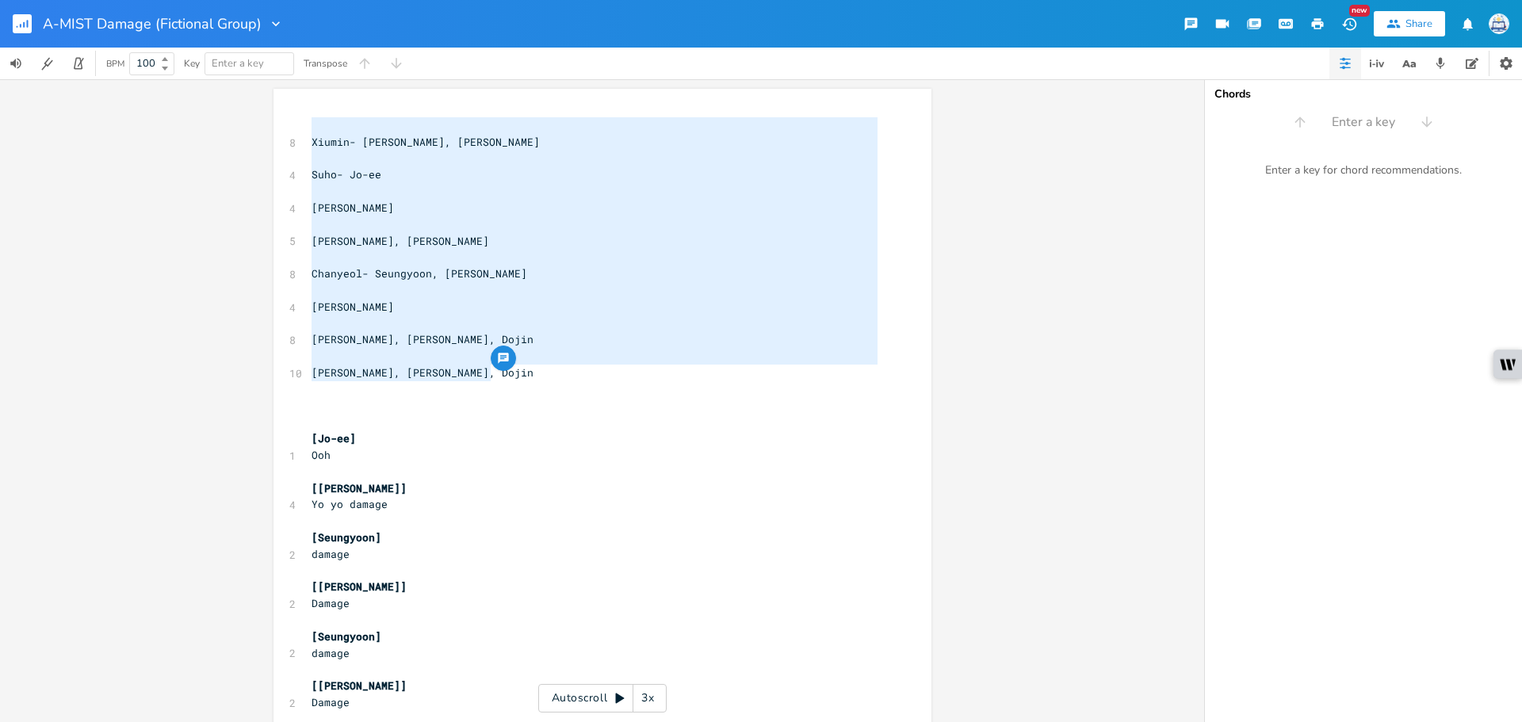
click at [24, 29] on rect "button" at bounding box center [22, 23] width 19 height 19
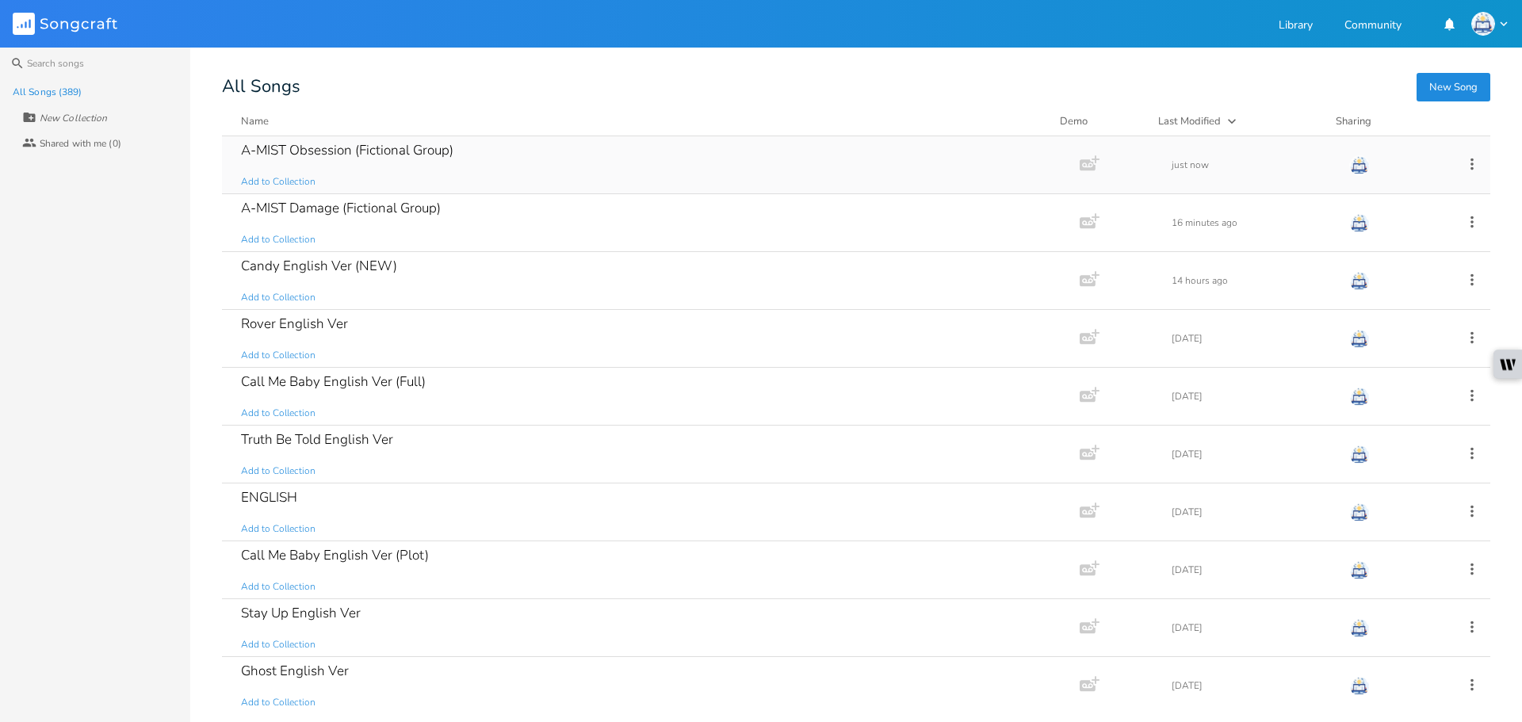
click at [463, 162] on div "A-MIST Obsession (Fictional Group) Add to Collection" at bounding box center [648, 164] width 814 height 57
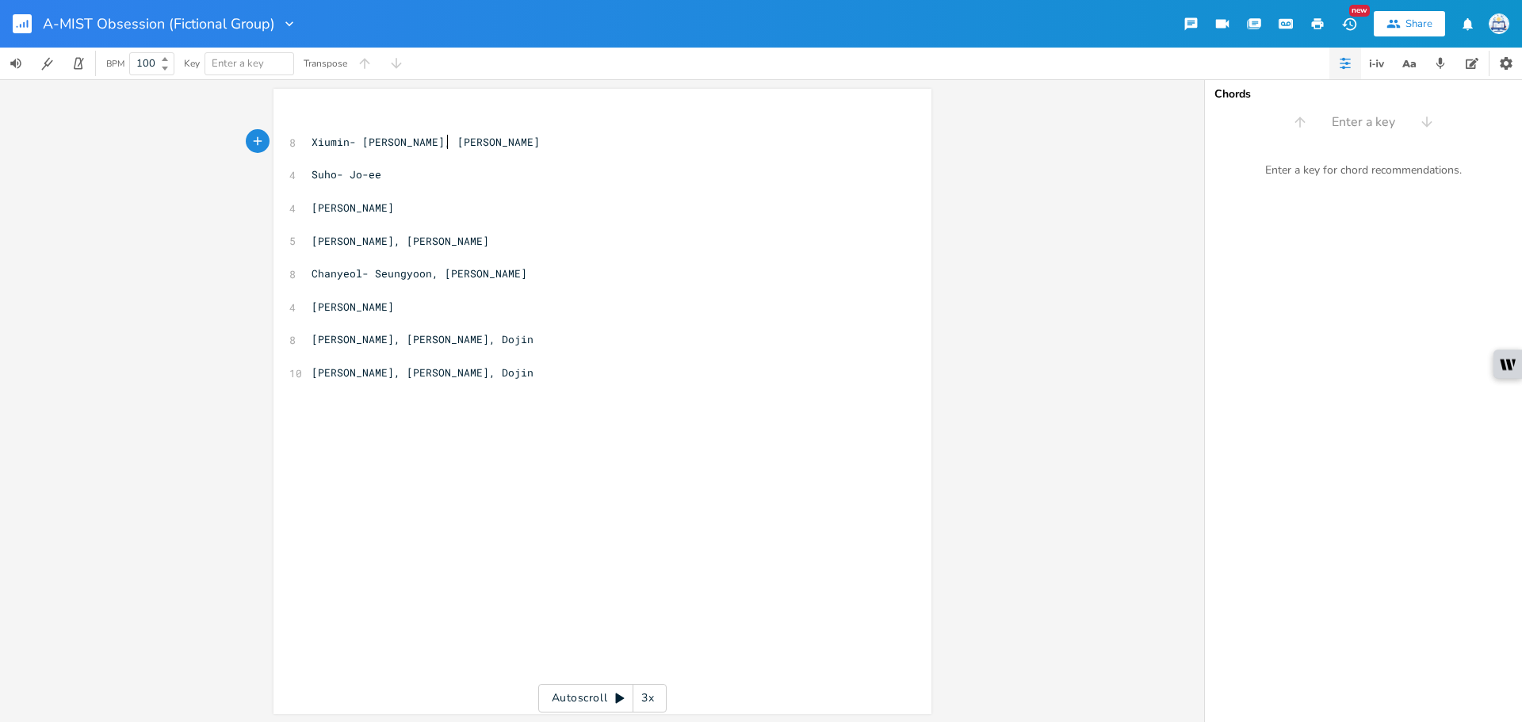
type textarea "Xiumin- [PERSON_NAME], [PERSON_NAME]"
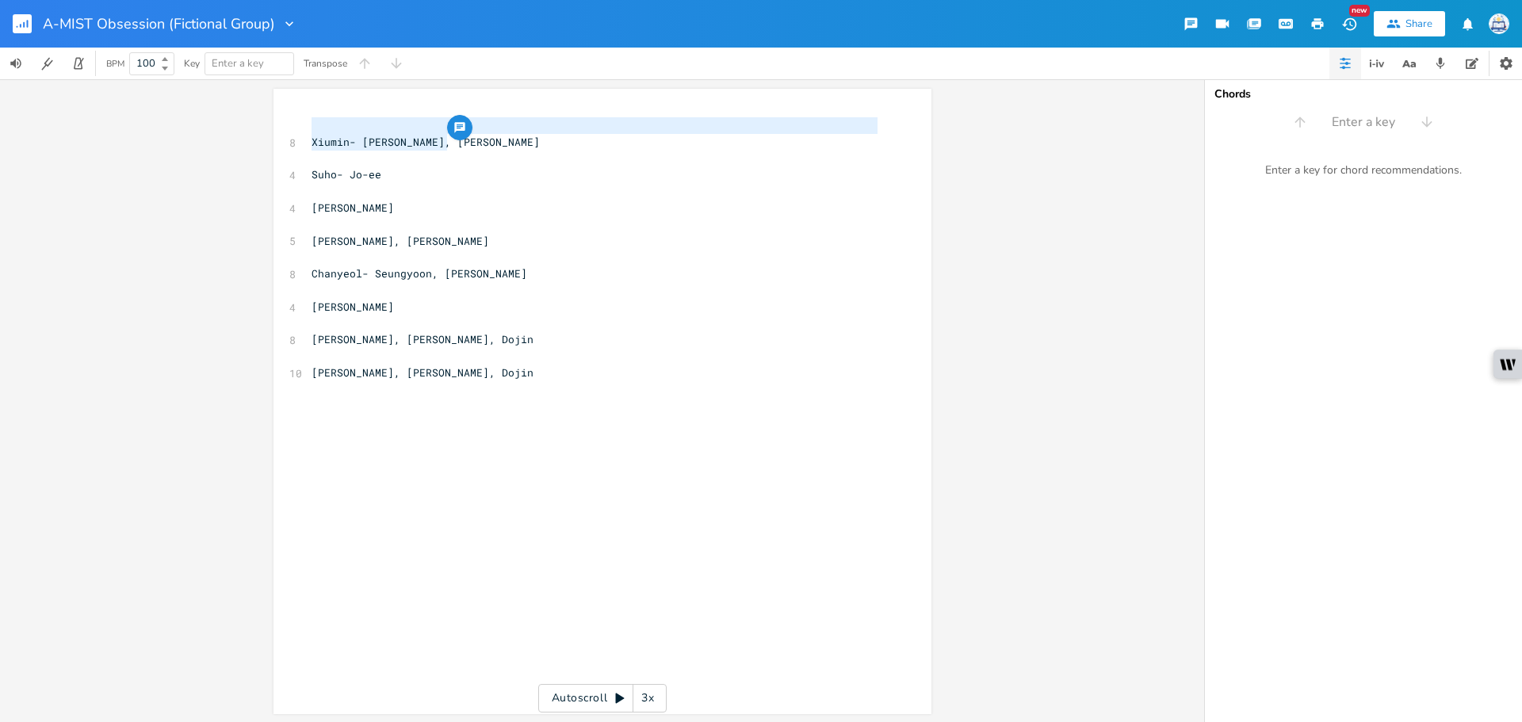
drag, startPoint x: 462, startPoint y: 137, endPoint x: 205, endPoint y: 129, distance: 257.0
click at [205, 129] on div "Xiumin- [PERSON_NAME], Yoshiki x ​ 8 [PERSON_NAME], Yoshiki ​ 4 Suho- Jo-ee ​ 4…" at bounding box center [602, 400] width 1205 height 643
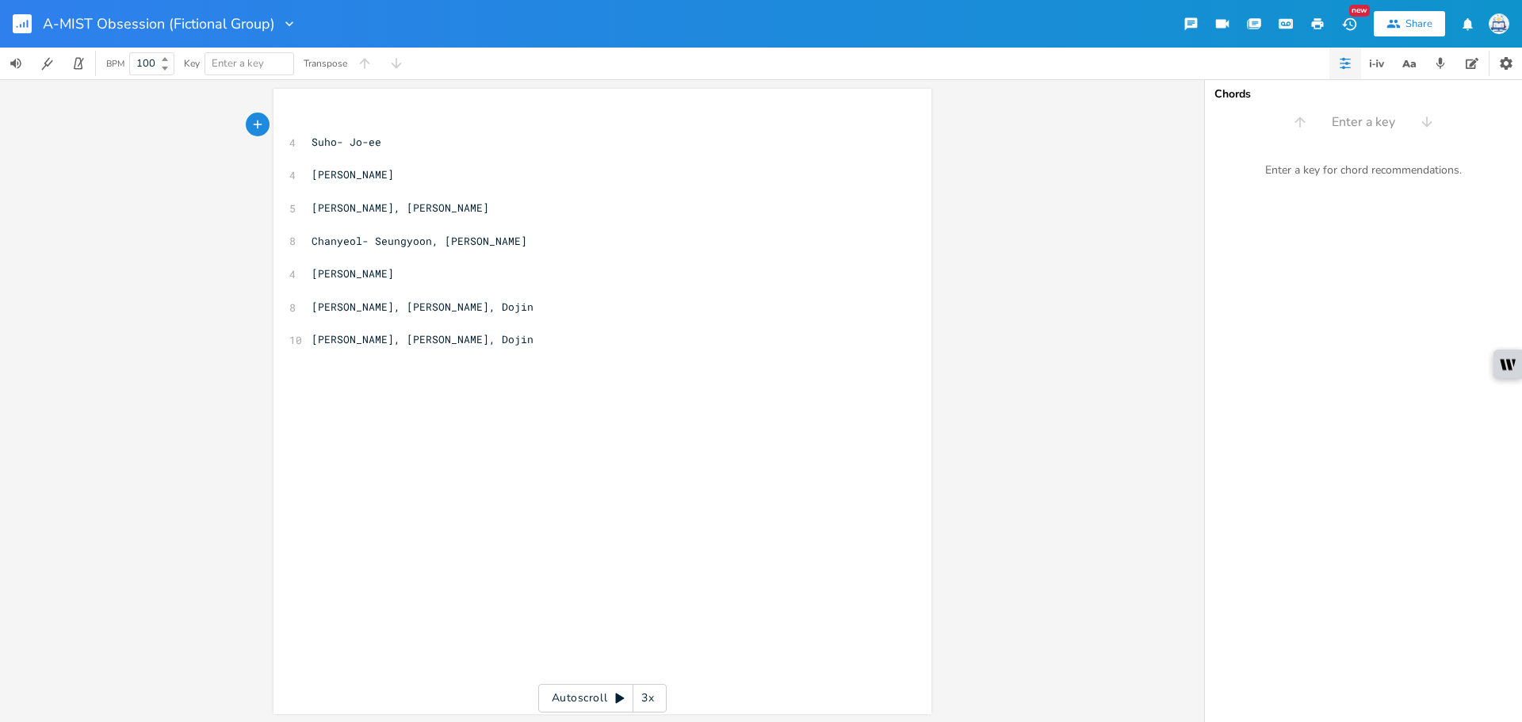
type textarea "[PERSON_NAME]"
drag, startPoint x: 349, startPoint y: 271, endPoint x: 253, endPoint y: 270, distance: 96.0
click at [274, 270] on div "Kyungsoo- Minho x ​ 4 Suho- Jo-ee ​ 4 [PERSON_NAME] ​ 5 [PERSON_NAME], Jo-ee ​ …" at bounding box center [603, 402] width 658 height 626
click at [551, 308] on pre "[PERSON_NAME], [PERSON_NAME], Dojin" at bounding box center [594, 307] width 573 height 17
type textarea "[Seungyoon["
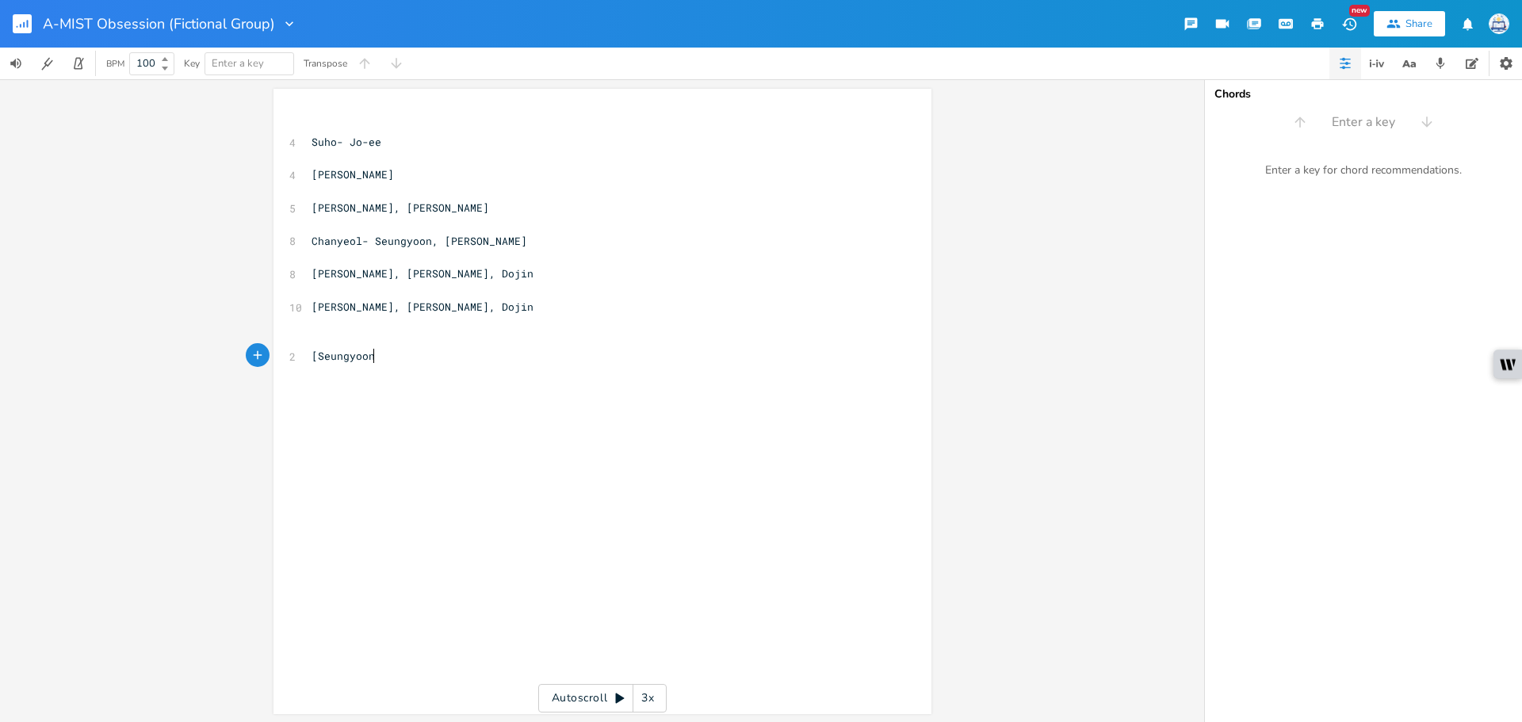
scroll to position [0, 59]
type textarea "]"
type textarea "[Minho]"
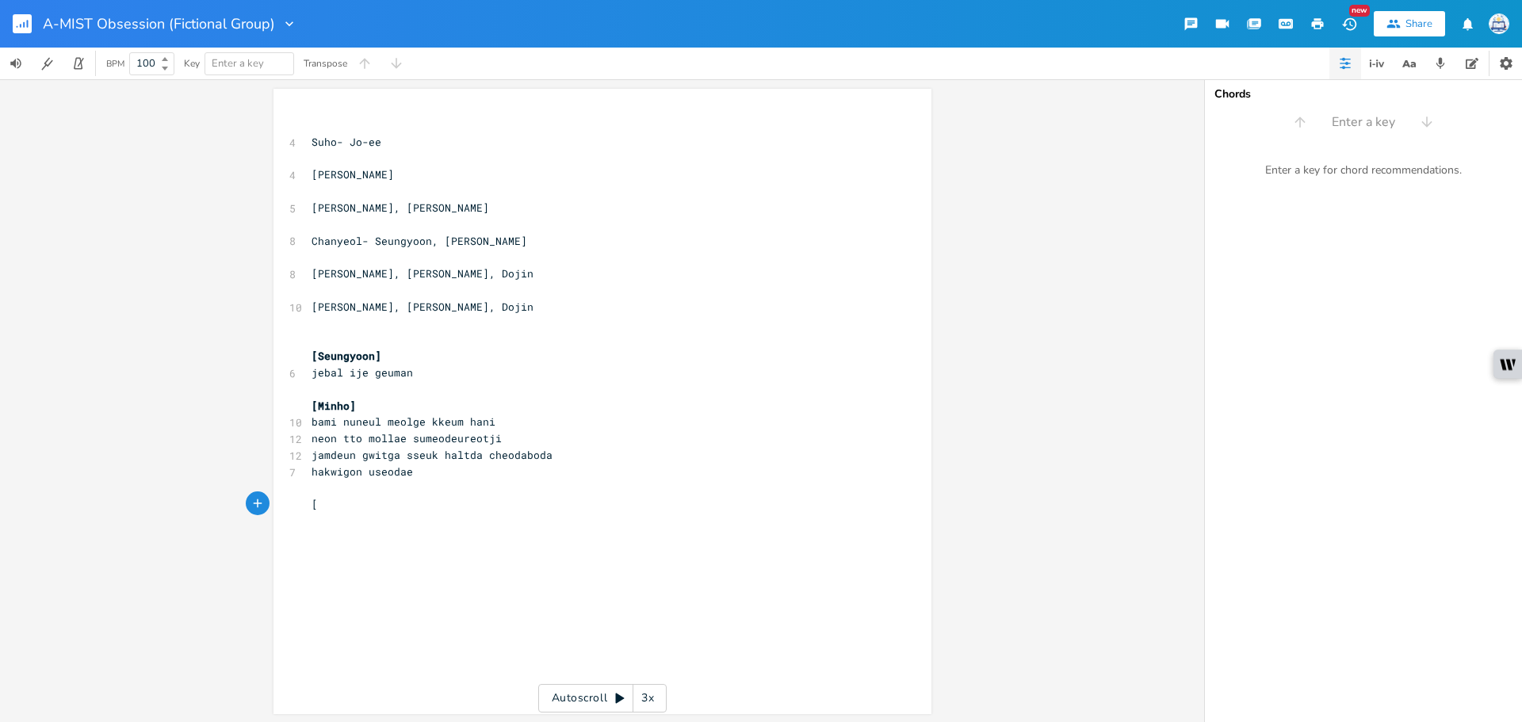
type textarea "[K"
type textarea "[PERSON_NAME]]"
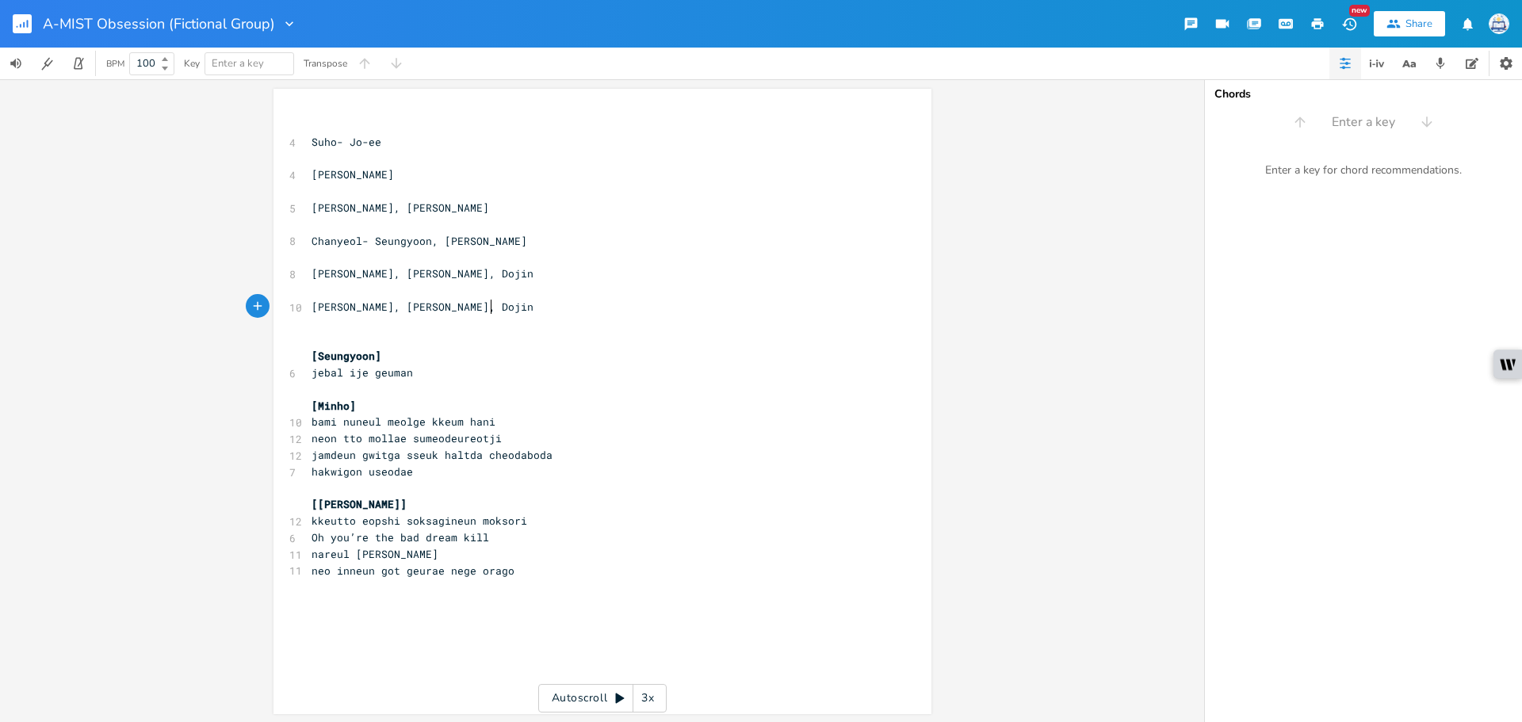
type textarea "Dojin"
drag, startPoint x: 496, startPoint y: 310, endPoint x: 447, endPoint y: 310, distance: 49.2
click at [447, 310] on pre "[PERSON_NAME], [PERSON_NAME], Dojin" at bounding box center [594, 307] width 573 height 17
click at [382, 132] on pre "​" at bounding box center [594, 125] width 573 height 17
click at [382, 138] on pre "Suho- Jo-ee" at bounding box center [594, 142] width 573 height 17
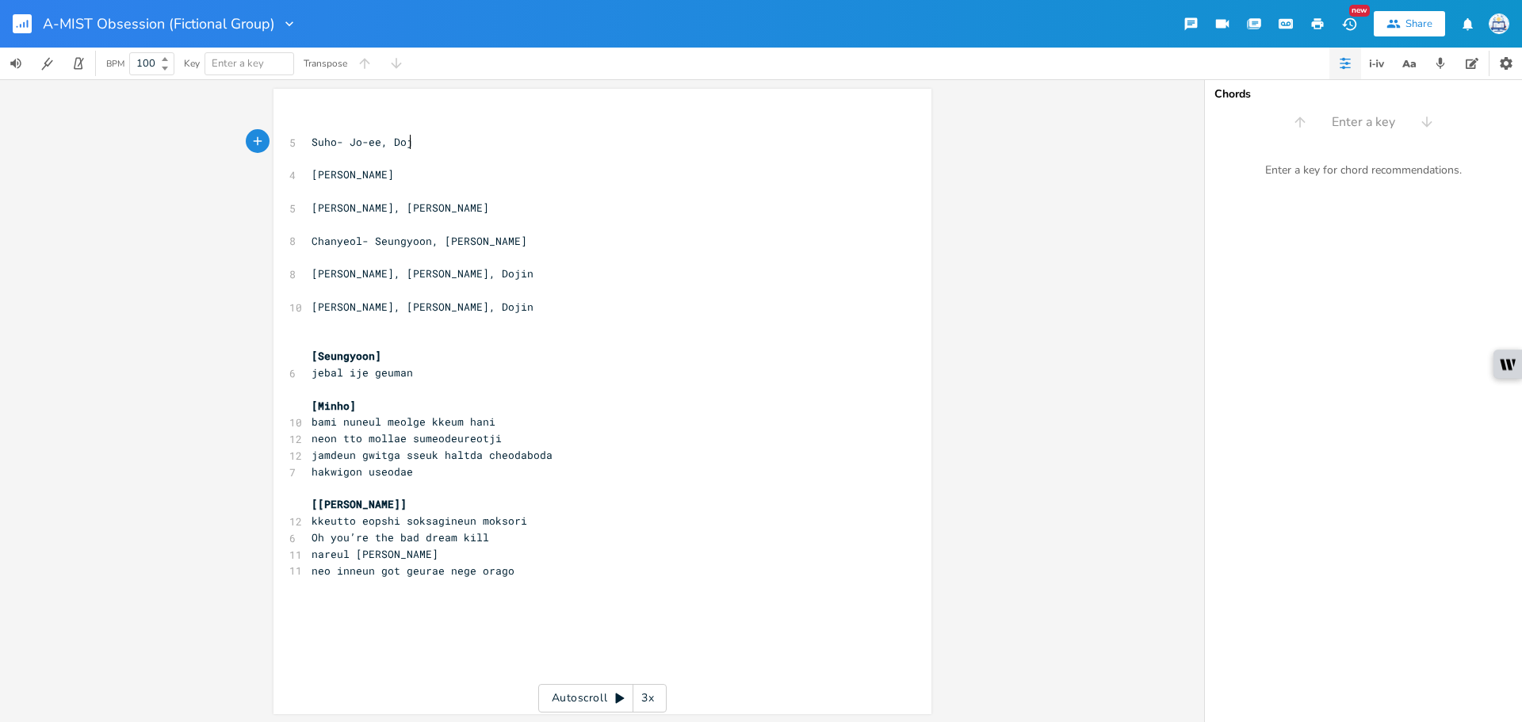
type textarea ", Dojin"
click at [398, 603] on pre "​" at bounding box center [594, 604] width 573 height 17
type textarea "[Dojin]"
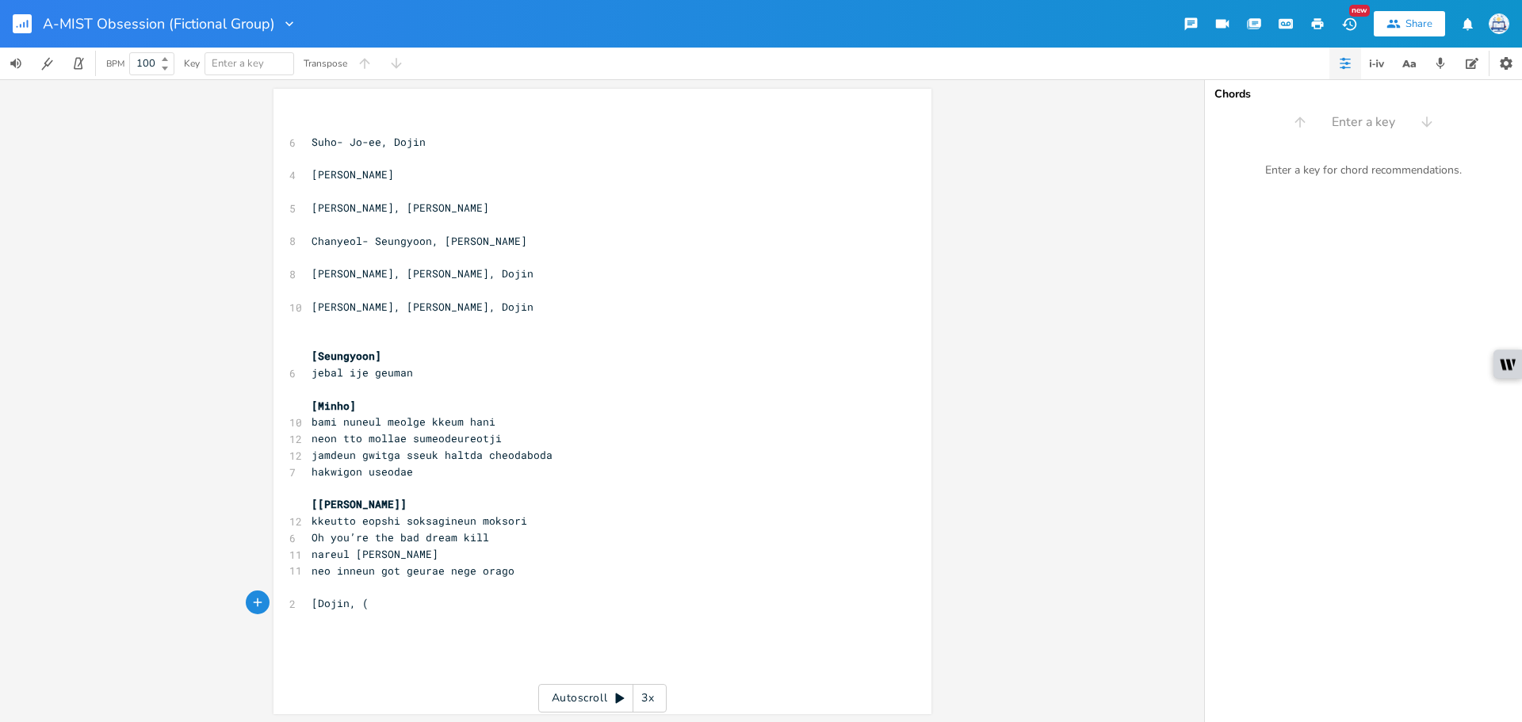
type textarea ", ("
type textarea "[GEOGRAPHIC_DATA]]"
type textarea ")]"
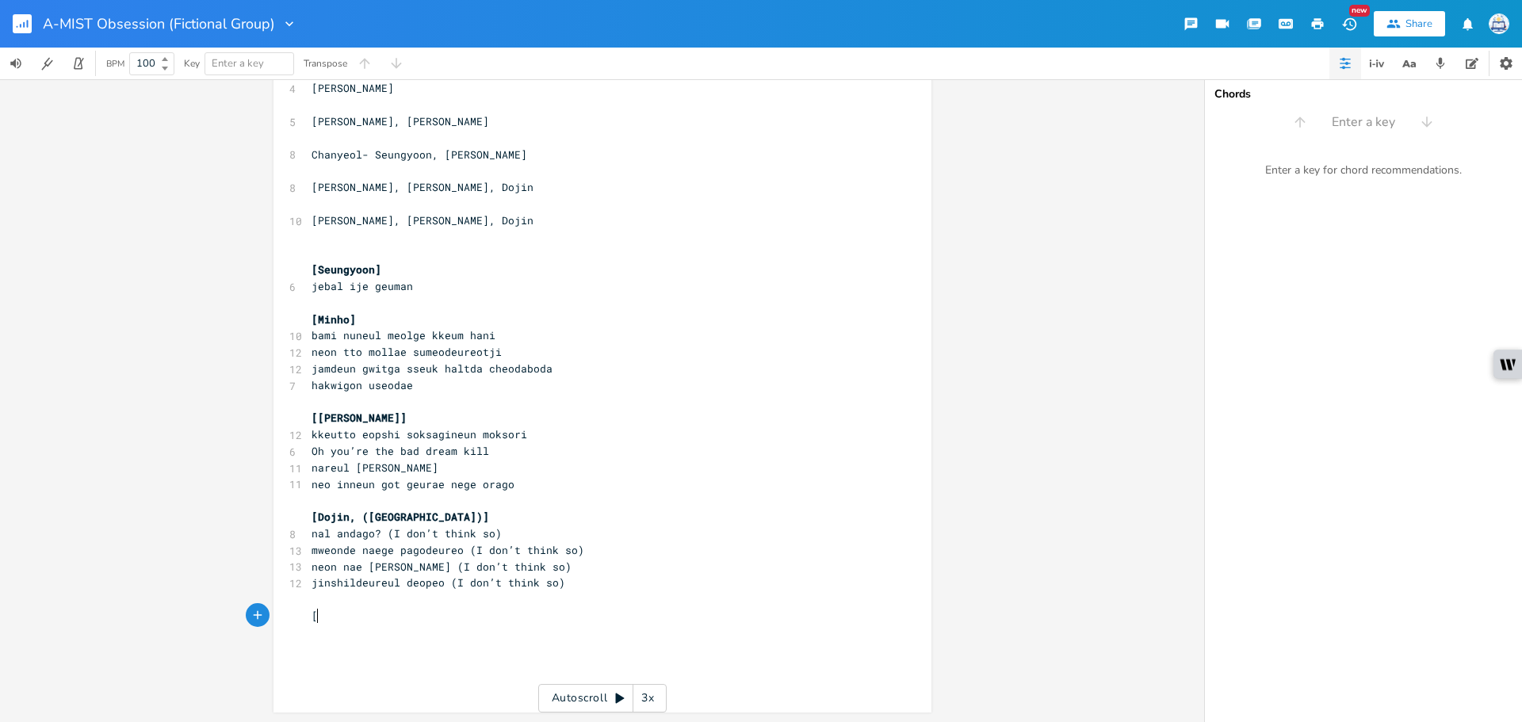
scroll to position [0, 4]
type textarea "[A"
type textarea "Jo-ee, ([PERSON_NAME])"
type textarea "]"
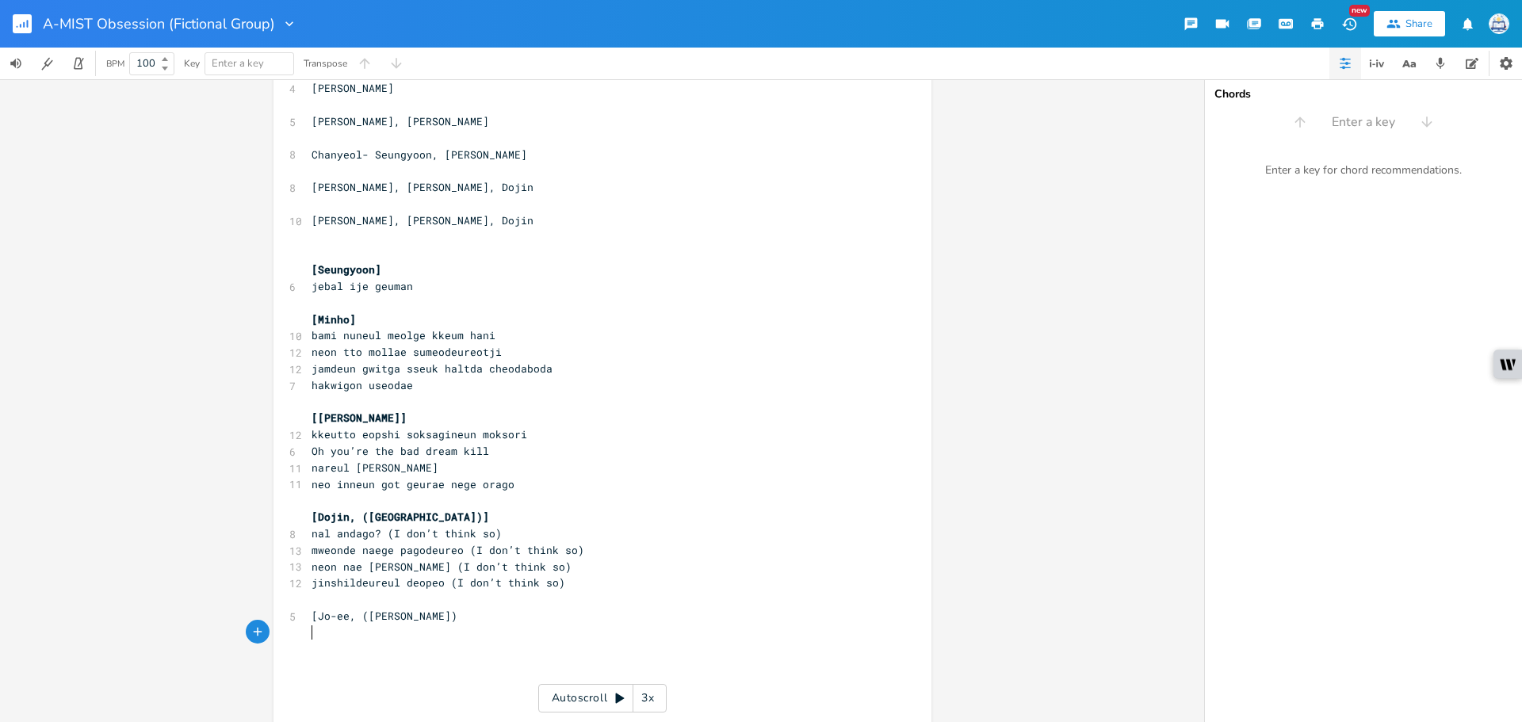
scroll to position [0, 4]
type textarea "["
type textarea "]"
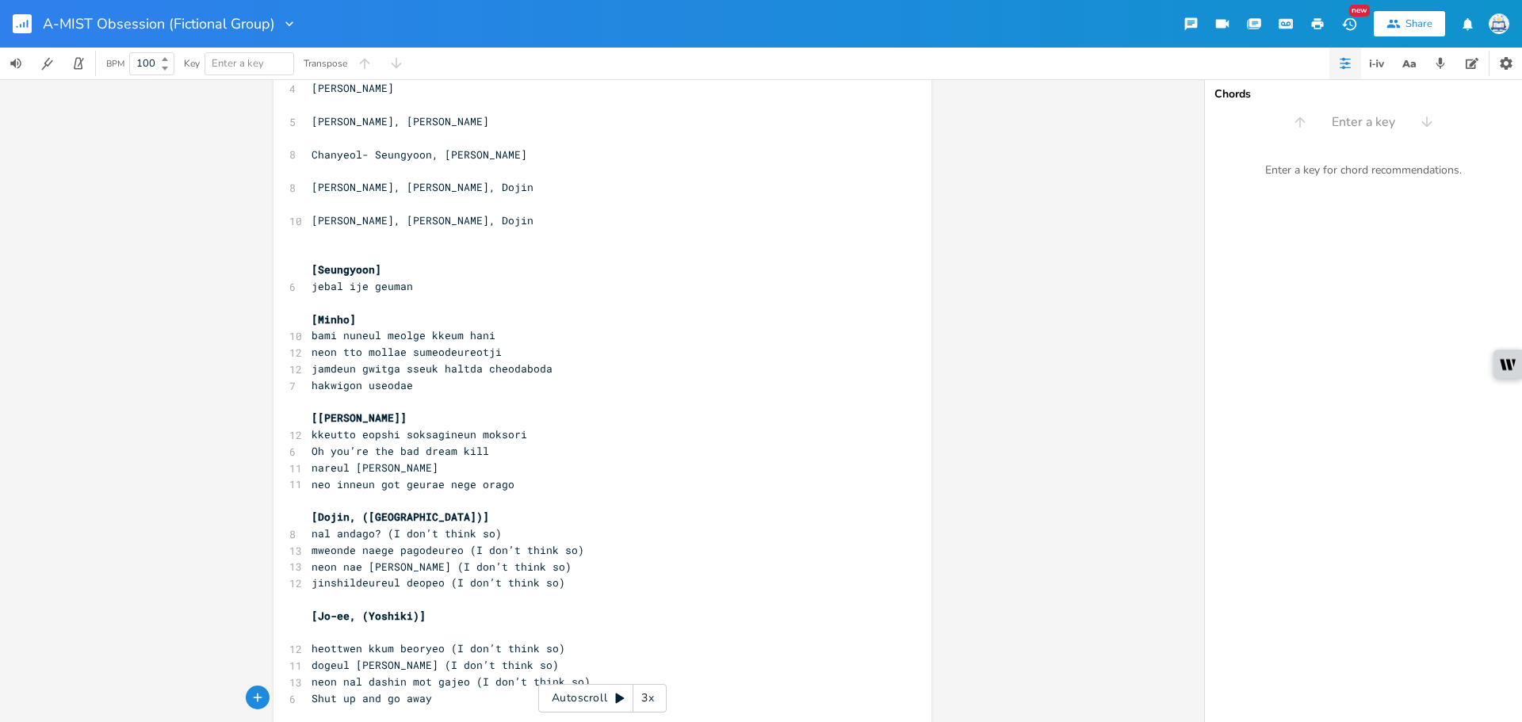
click at [312, 634] on pre "​" at bounding box center [594, 633] width 573 height 17
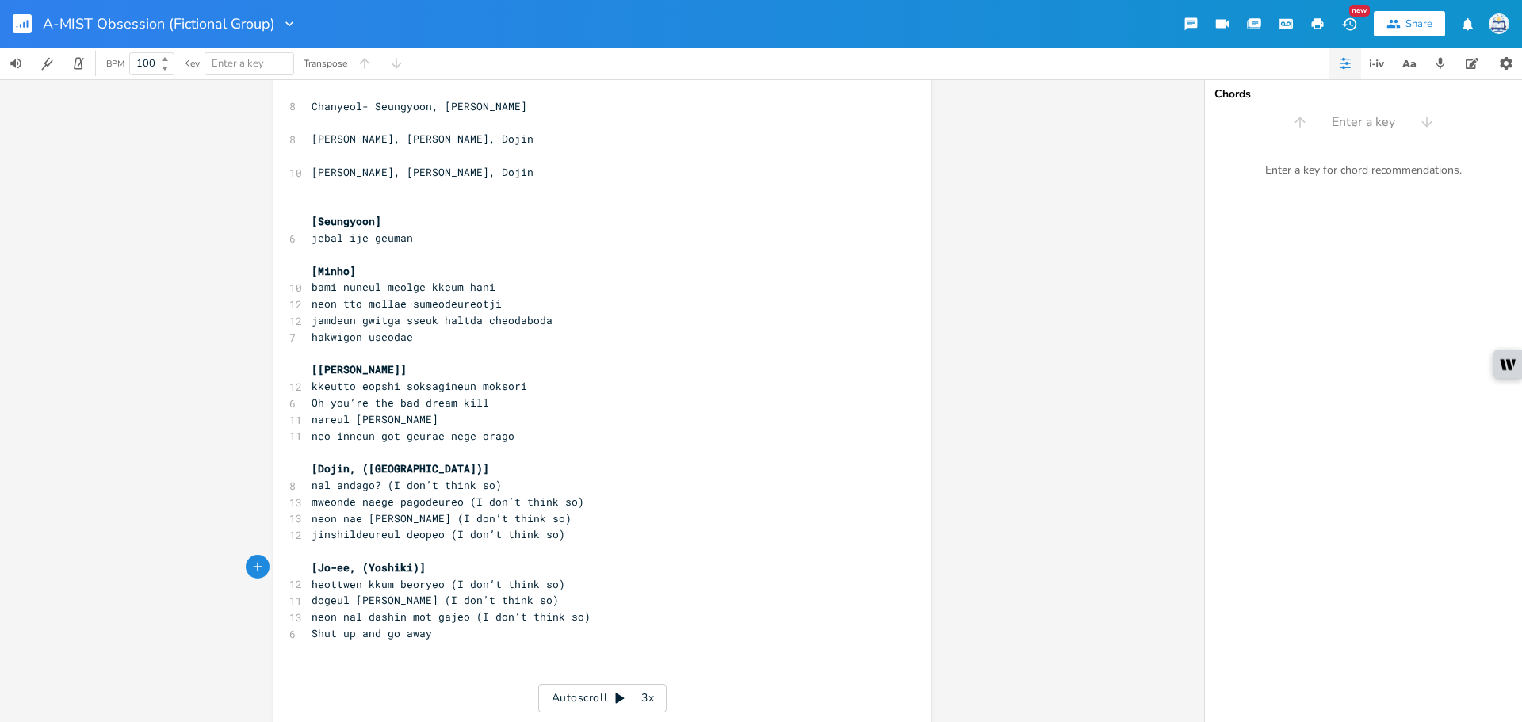
scroll to position [152, 0]
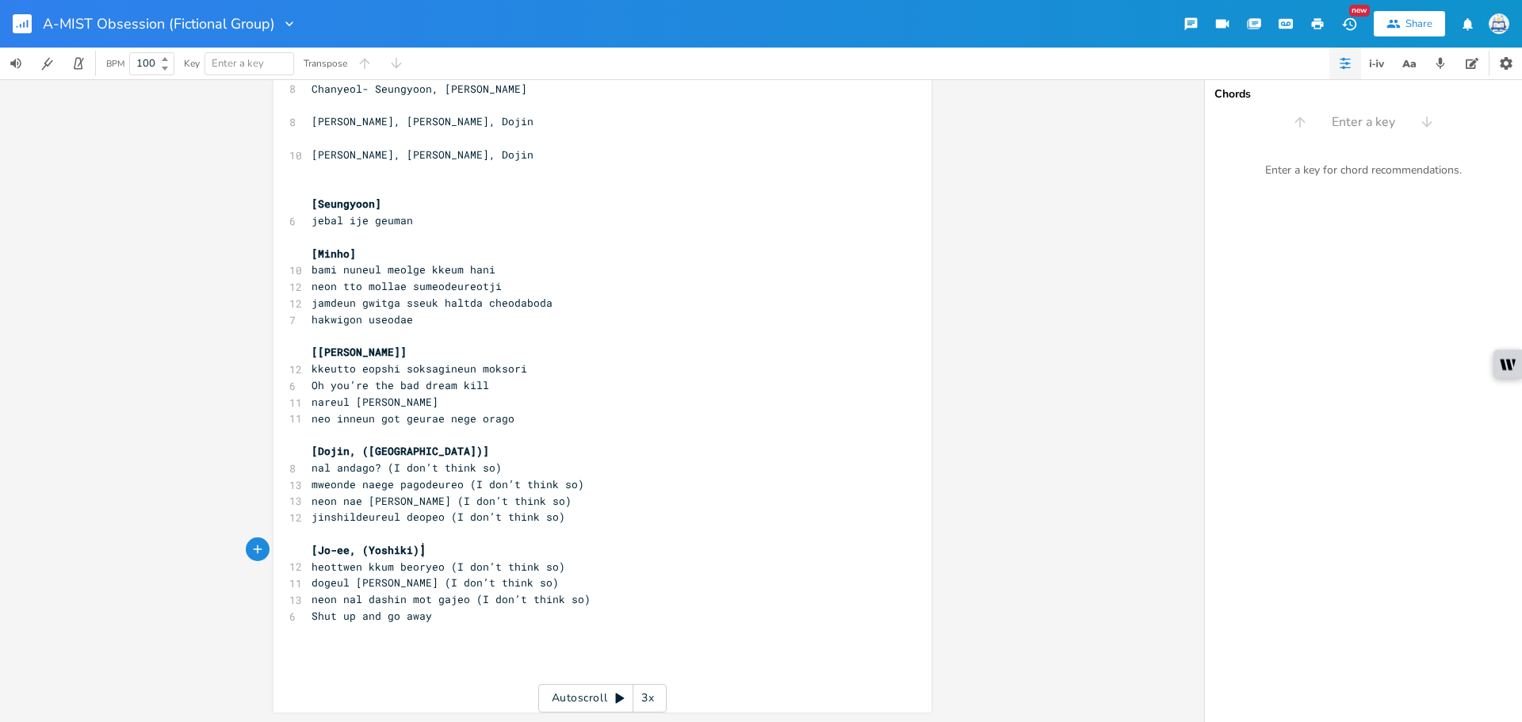
click at [407, 654] on pre "​" at bounding box center [594, 650] width 573 height 17
type textarea "[[GEOGRAPHIC_DATA]]"
click at [374, 686] on span "[Kai/All] jjotgo jjonneun angmong ijen kkeunnaelkke" at bounding box center [470, 682] width 317 height 14
type textarea "[Kai/All]"
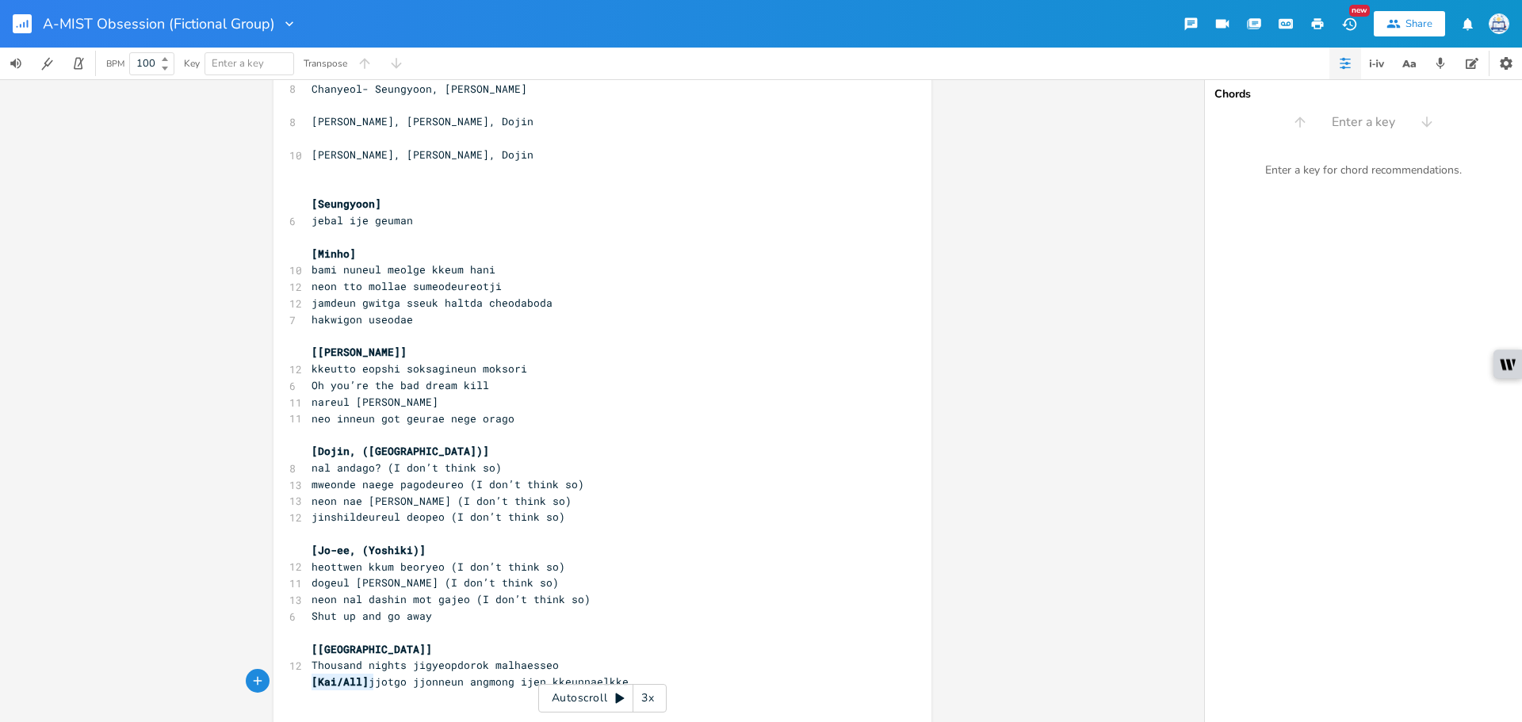
drag, startPoint x: 370, startPoint y: 684, endPoint x: 232, endPoint y: 681, distance: 137.2
click at [233, 681] on div "[Kai/All] x ​ 6 Suho- Jo-ee, Dojin ​ 4 Baekhyun- Minho ​ 5 [PERSON_NAME], Jo-ee…" at bounding box center [602, 400] width 1205 height 643
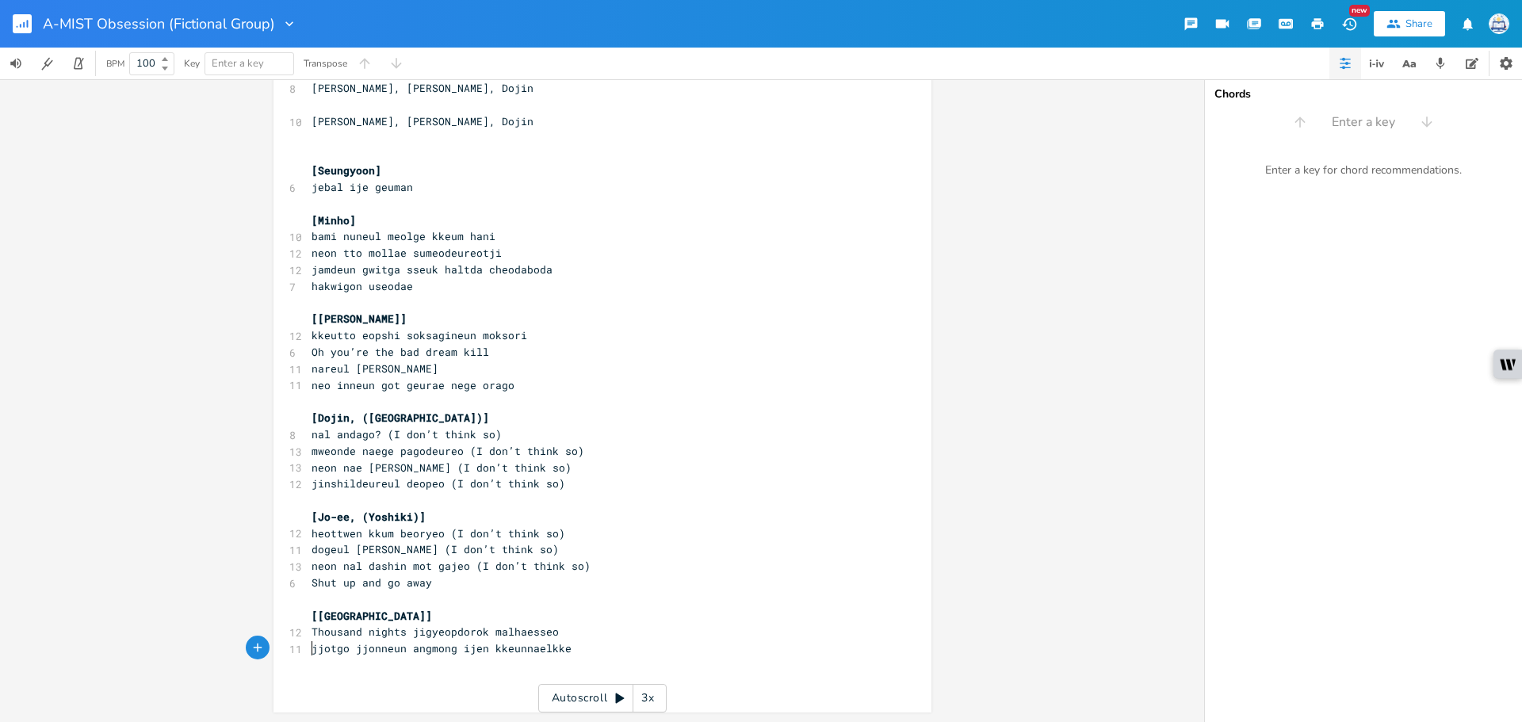
click at [600, 636] on pre "Thousand nights jigyeopdorok malhaesseo" at bounding box center [594, 632] width 573 height 17
click at [590, 645] on pre "jjotgo jjonneun angmong ijen kkeunnaelkke" at bounding box center [594, 649] width 573 height 17
type textarea "'''''''''''''"
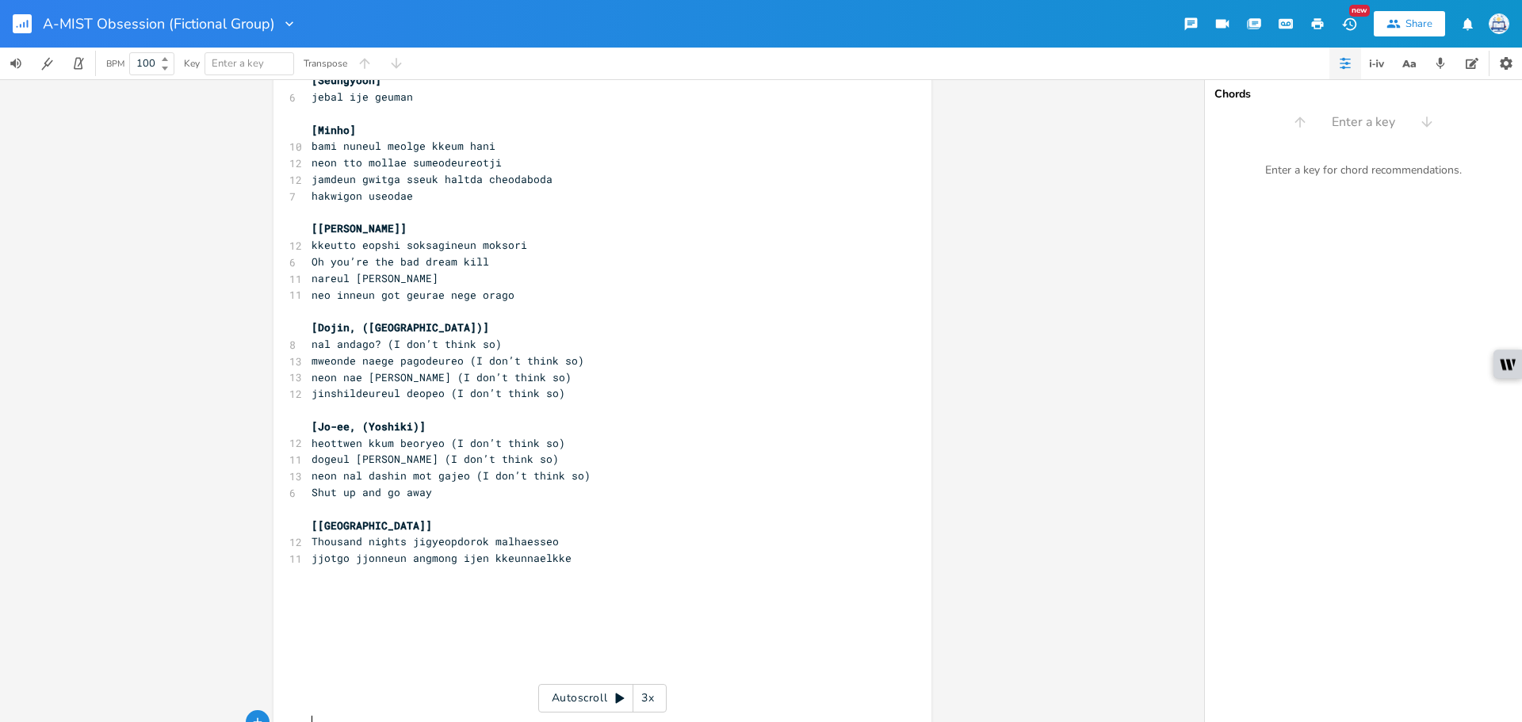
scroll to position [375, 0]
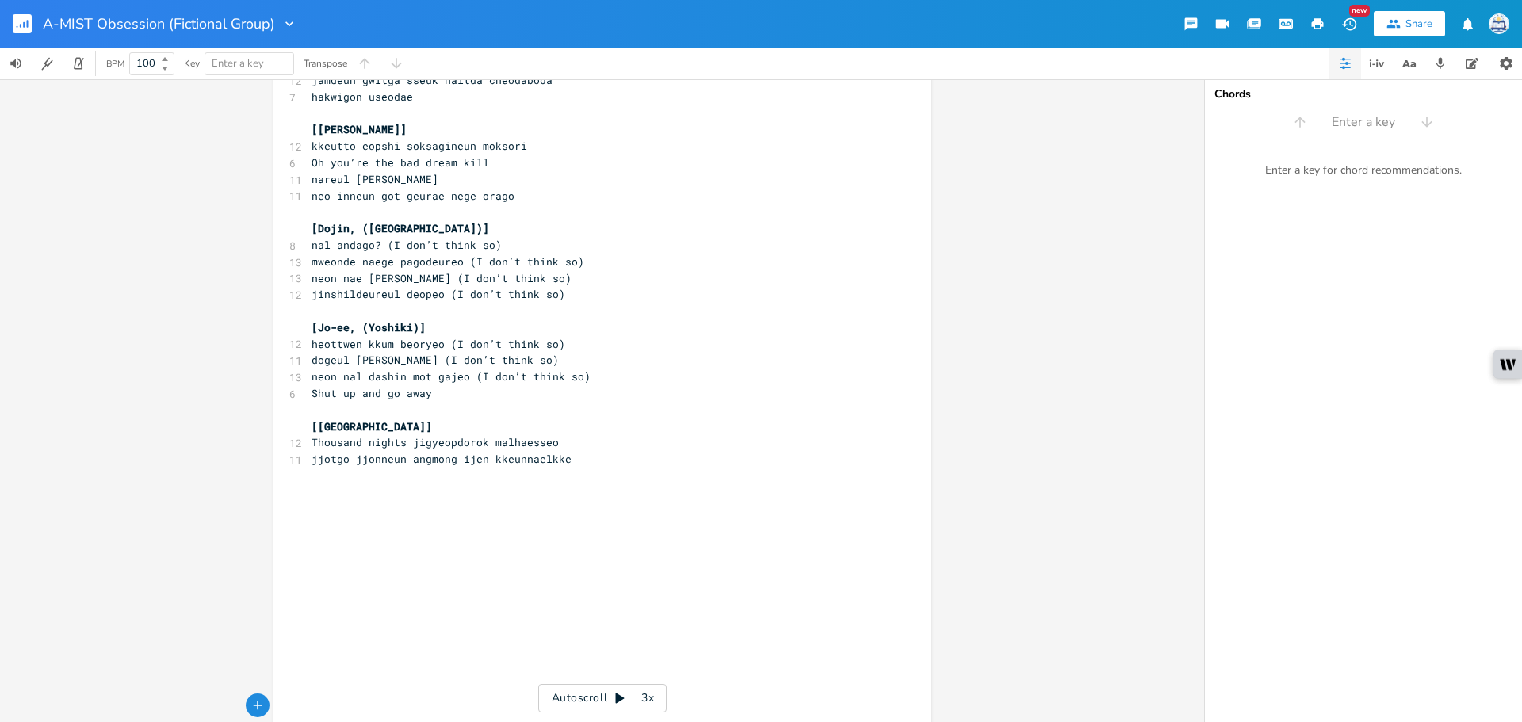
click at [444, 493] on pre "​" at bounding box center [594, 493] width 573 height 17
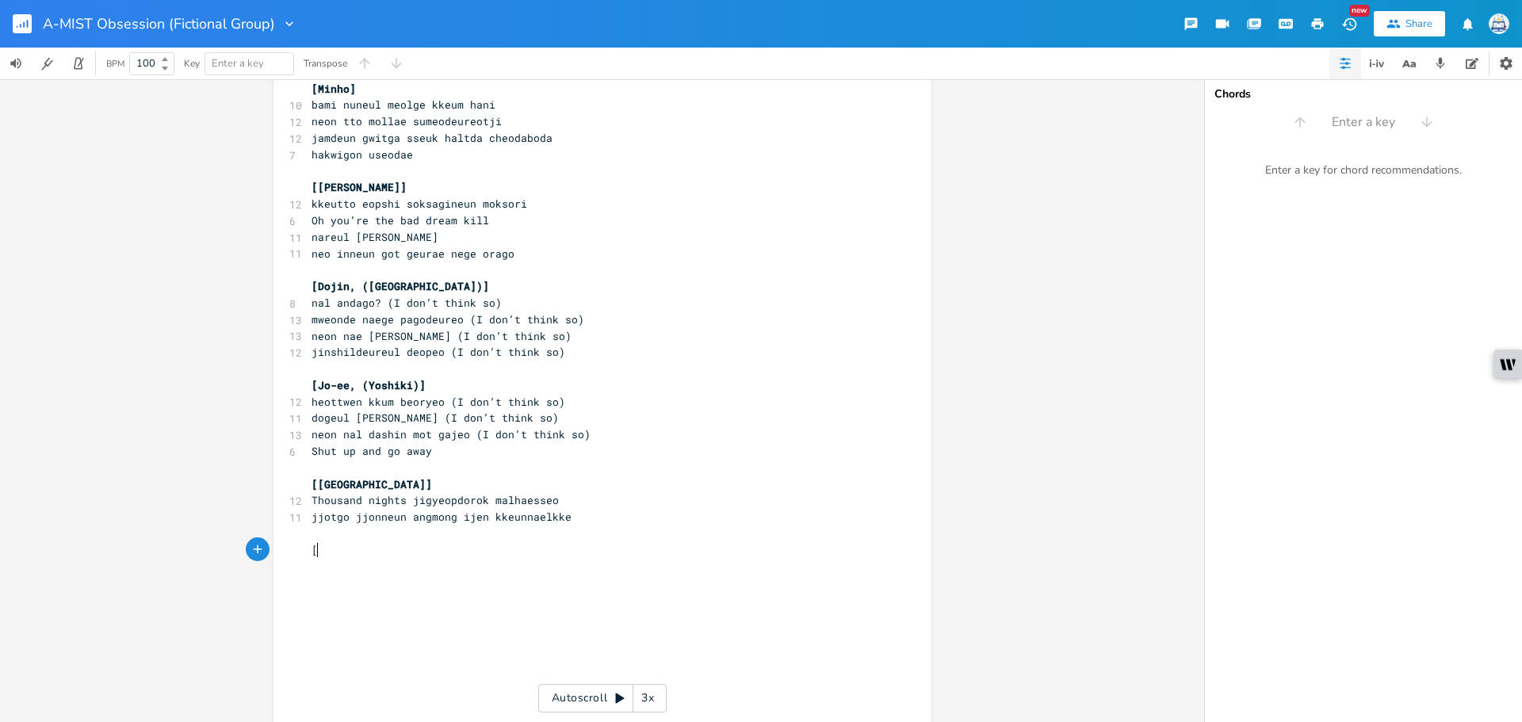
scroll to position [0, 4]
type textarea "[Minho]"
paste textarea
type textarea "[Baek/All]"
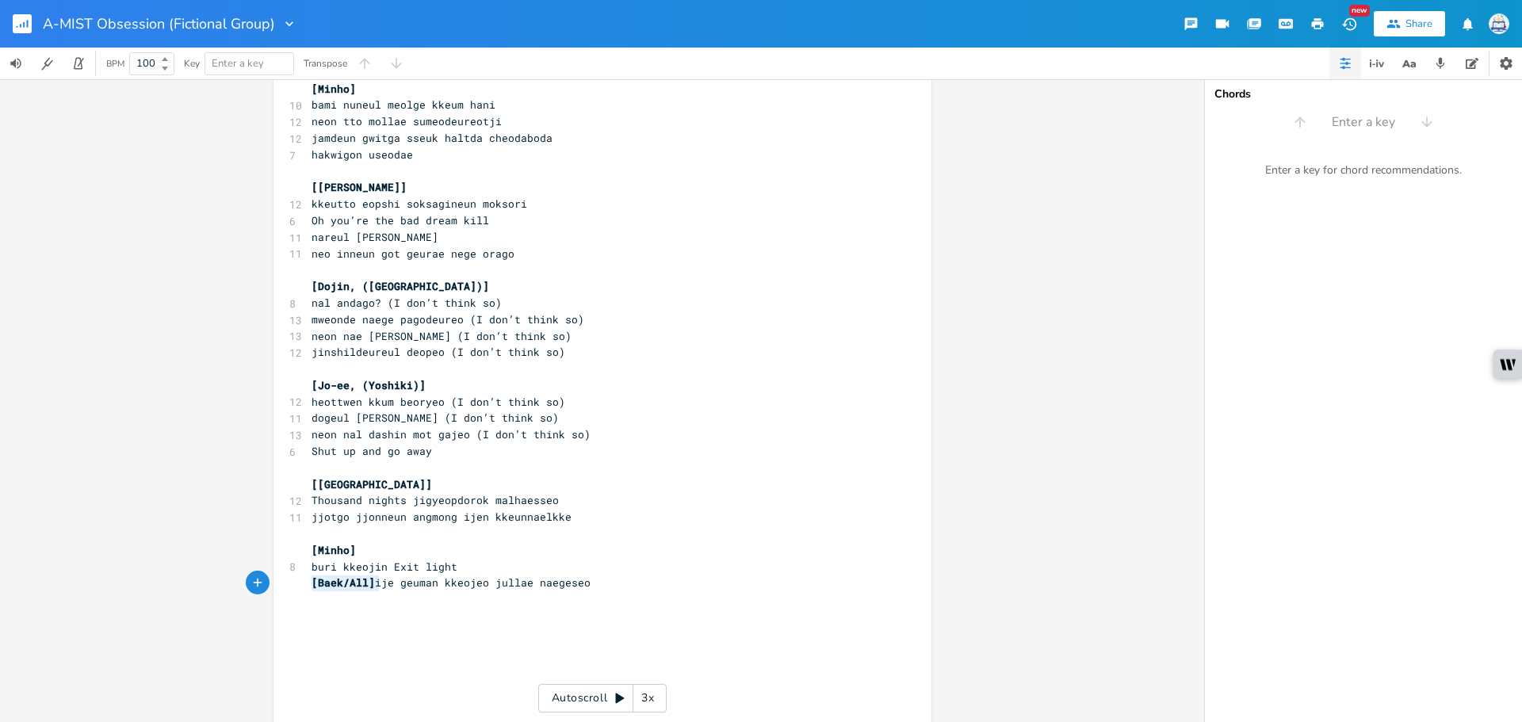
drag, startPoint x: 372, startPoint y: 584, endPoint x: 284, endPoint y: 580, distance: 88.1
click at [284, 580] on div "[Baek/All] x ​ 6 Suho- Jo-ee, Dojin ​ 4 Baekhyun- Minho ​ 5 [PERSON_NAME], Jo-e…" at bounding box center [603, 317] width 658 height 1090
click at [617, 570] on pre "buri kkeojin Exit light" at bounding box center [594, 567] width 573 height 17
click at [600, 588] on pre "ije geuman kkeojeo jullae naegeseo" at bounding box center [594, 583] width 573 height 17
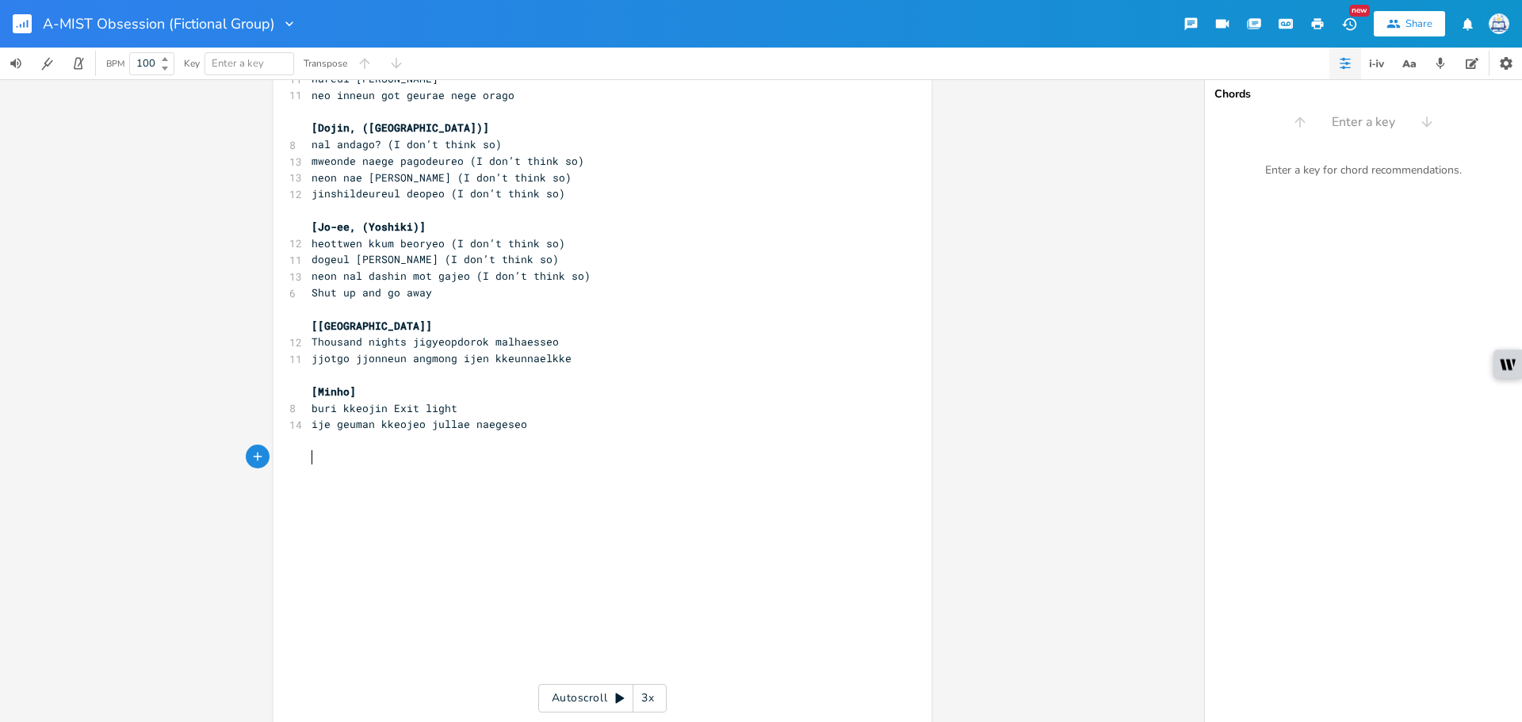
click at [487, 462] on pre "​" at bounding box center [594, 458] width 573 height 17
type textarea "[Dojin]"
click at [370, 470] on pre "Yeah hoo" at bounding box center [594, 474] width 573 height 17
click at [433, 488] on pre "jigyeoweo" at bounding box center [594, 491] width 573 height 17
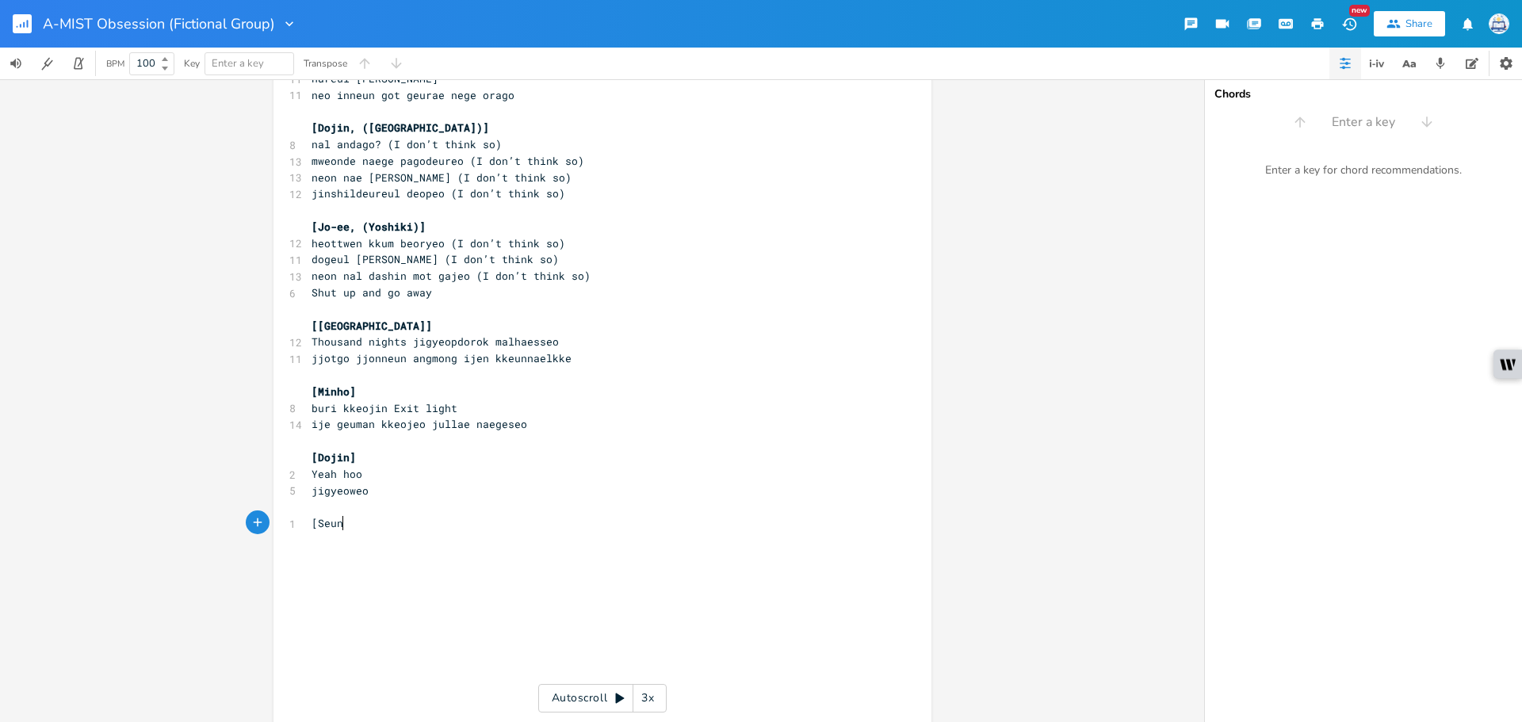
type textarea "[Seuny"
type textarea "go"
type textarea "[PERSON_NAME]]"
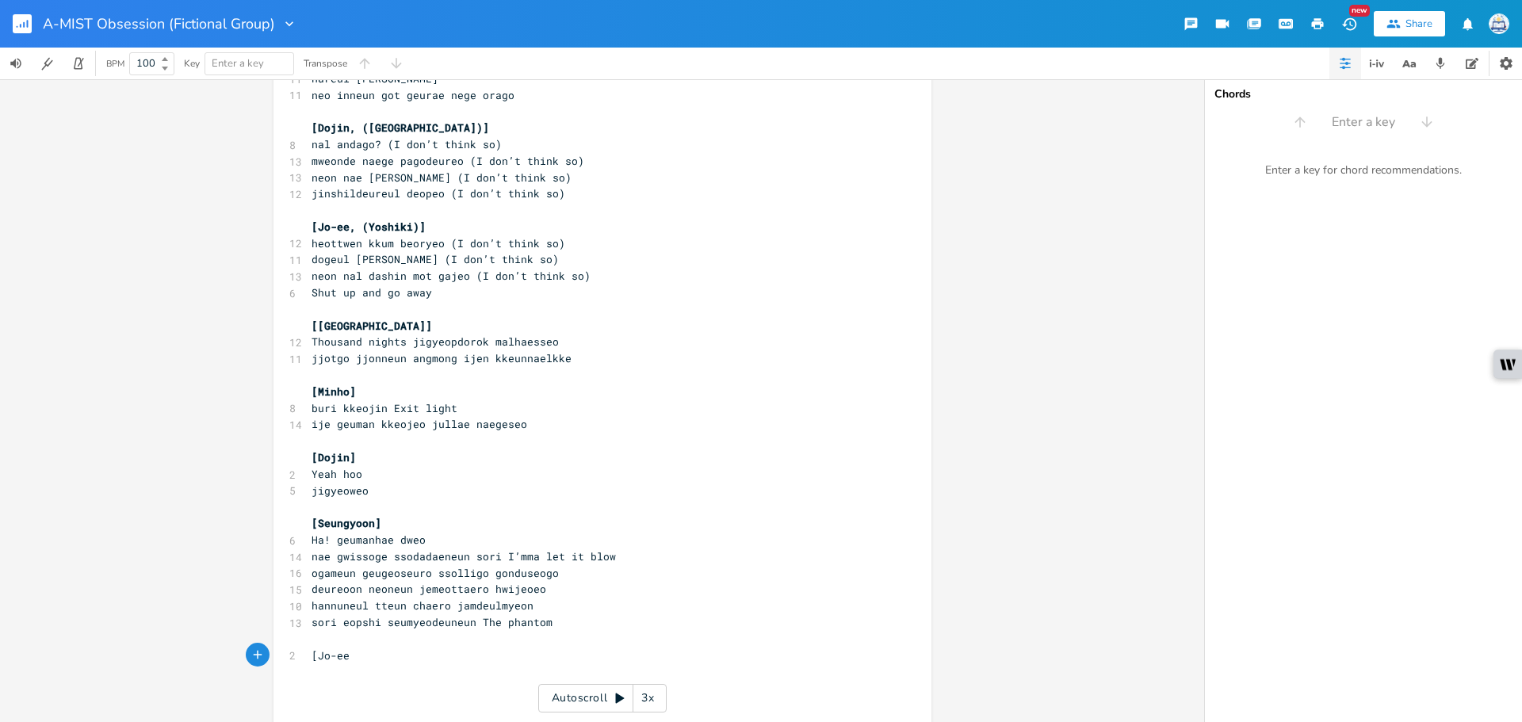
type textarea "[Jo-ee]"
paste textarea
type textarea "[Su/[PERSON_NAME]]"
drag, startPoint x: 370, startPoint y: 688, endPoint x: 239, endPoint y: 692, distance: 130.9
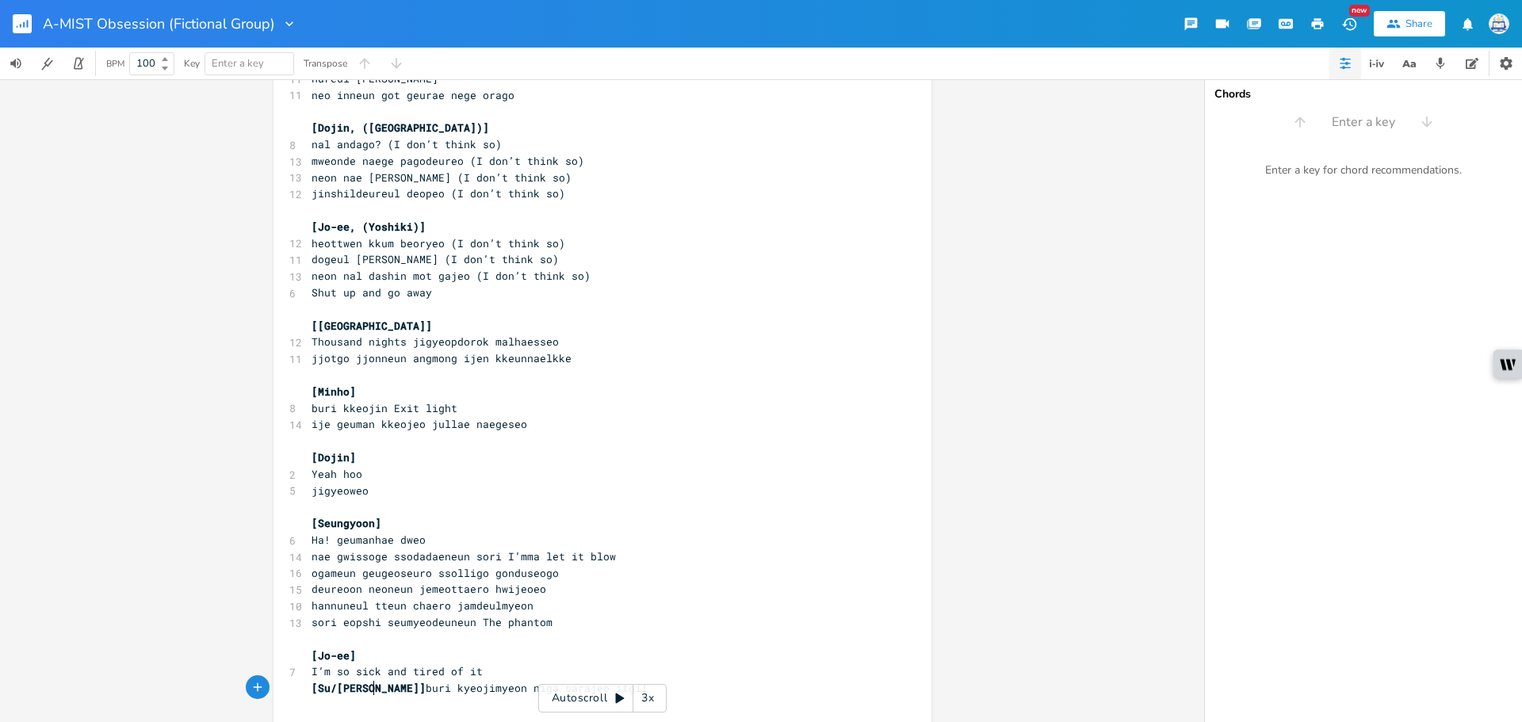
click at [274, 689] on div "[Su/[PERSON_NAME]] x ​ 6 Suho- Jo-ee, [PERSON_NAME] ​ 4 Baekhyun- Minho ​ 5 [PE…" at bounding box center [603, 306] width 658 height 1387
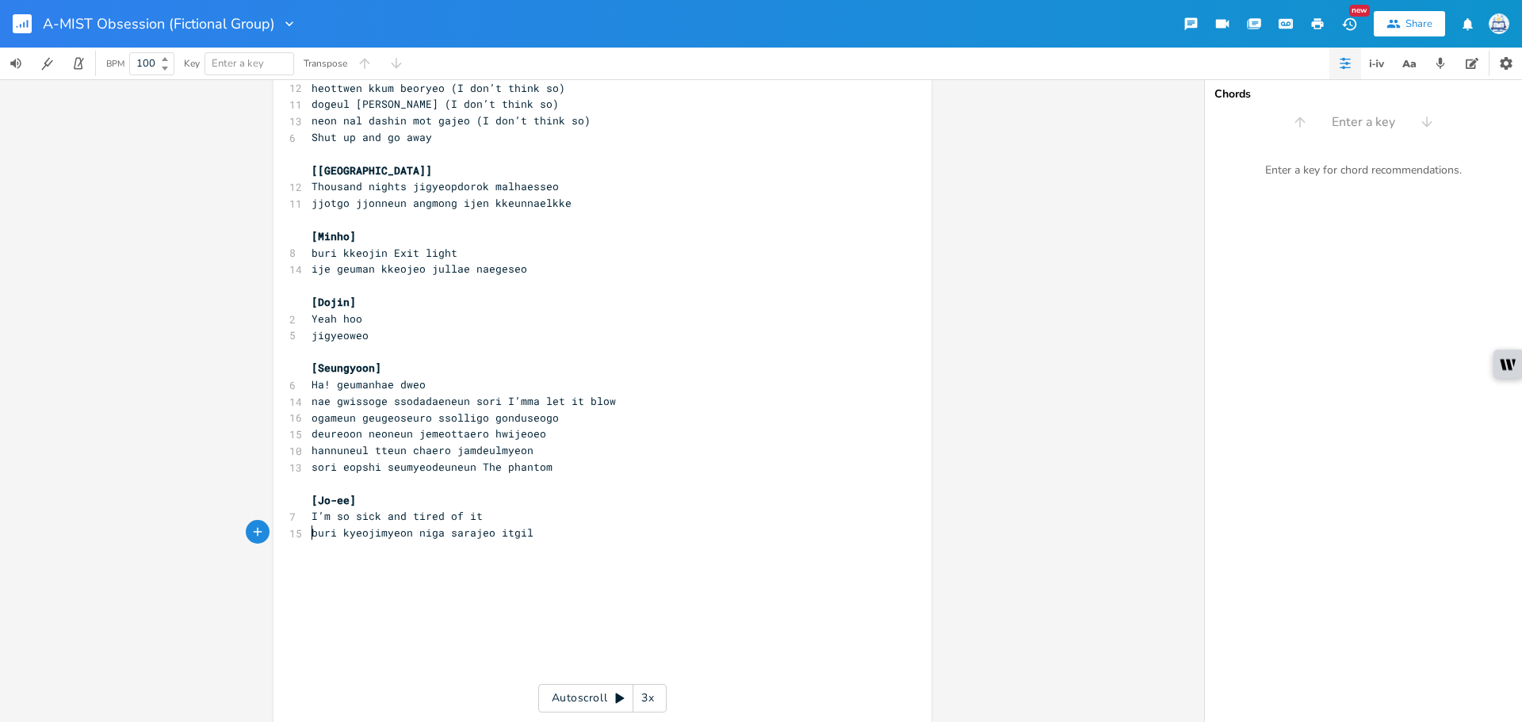
scroll to position [634, 0]
click at [346, 496] on span "[Jo-ee]" at bounding box center [334, 497] width 44 height 14
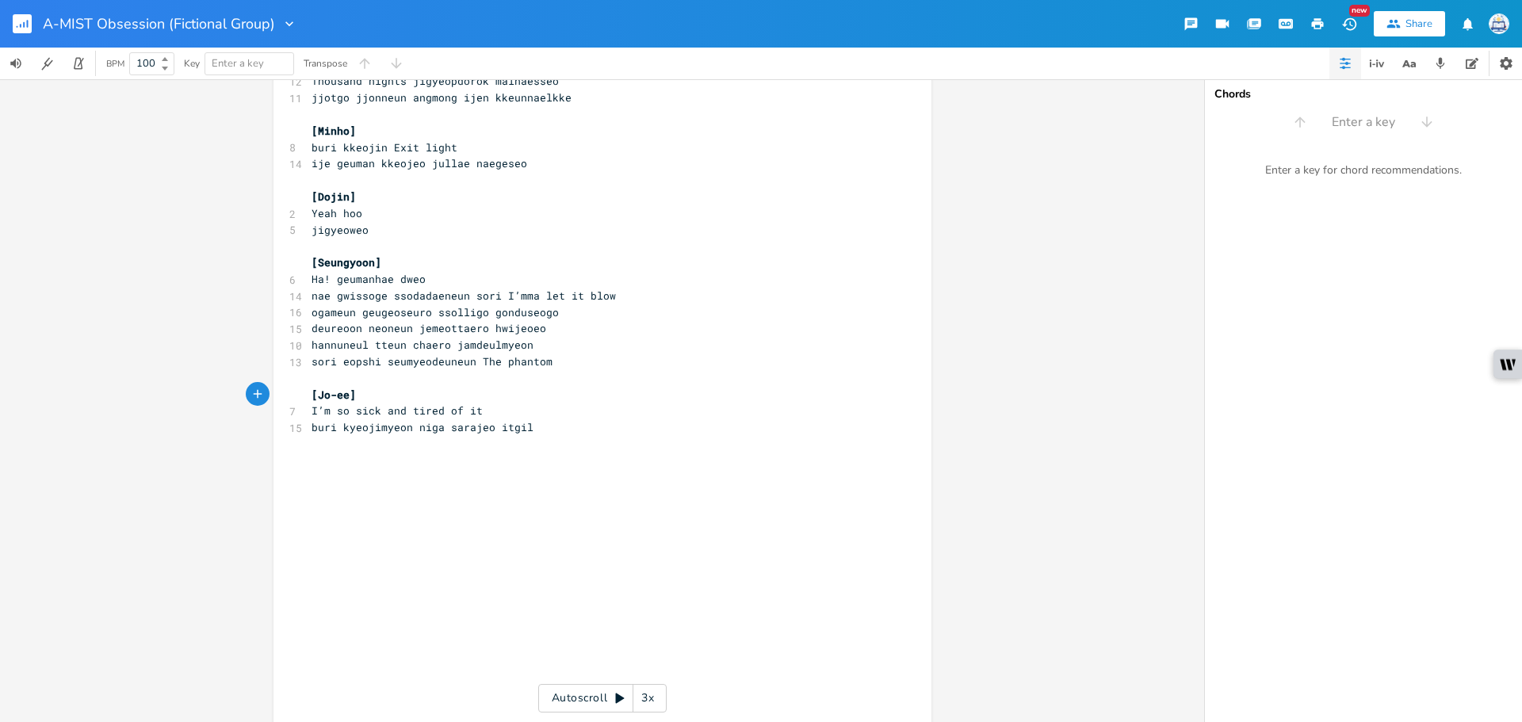
scroll to position [763, 0]
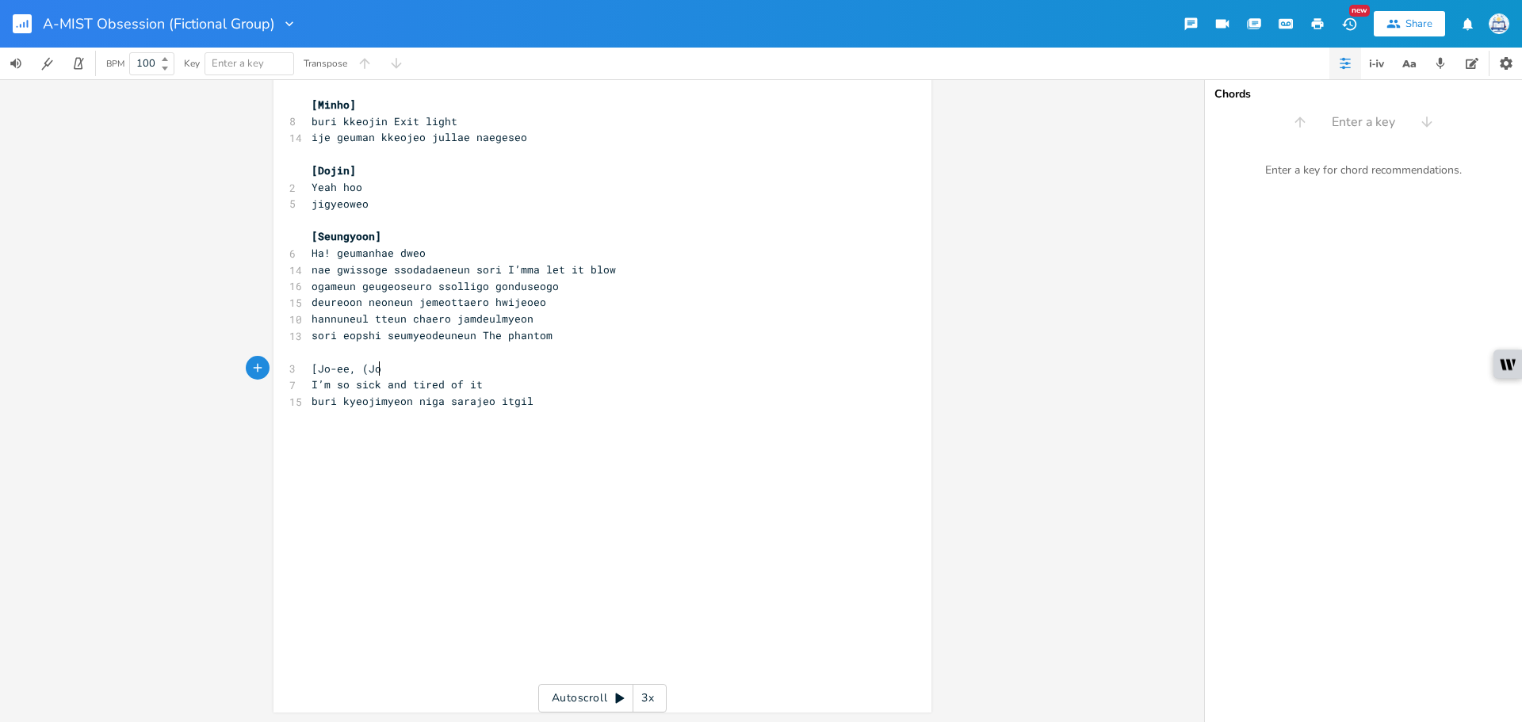
type textarea ", ([PERSON_NAME]"
type textarea "-ee and Austin)]"
click at [520, 427] on pre "​" at bounding box center [594, 435] width 573 height 17
click at [439, 405] on span "buri kyeojimyeon niga sarajeo itgil" at bounding box center [423, 401] width 222 height 14
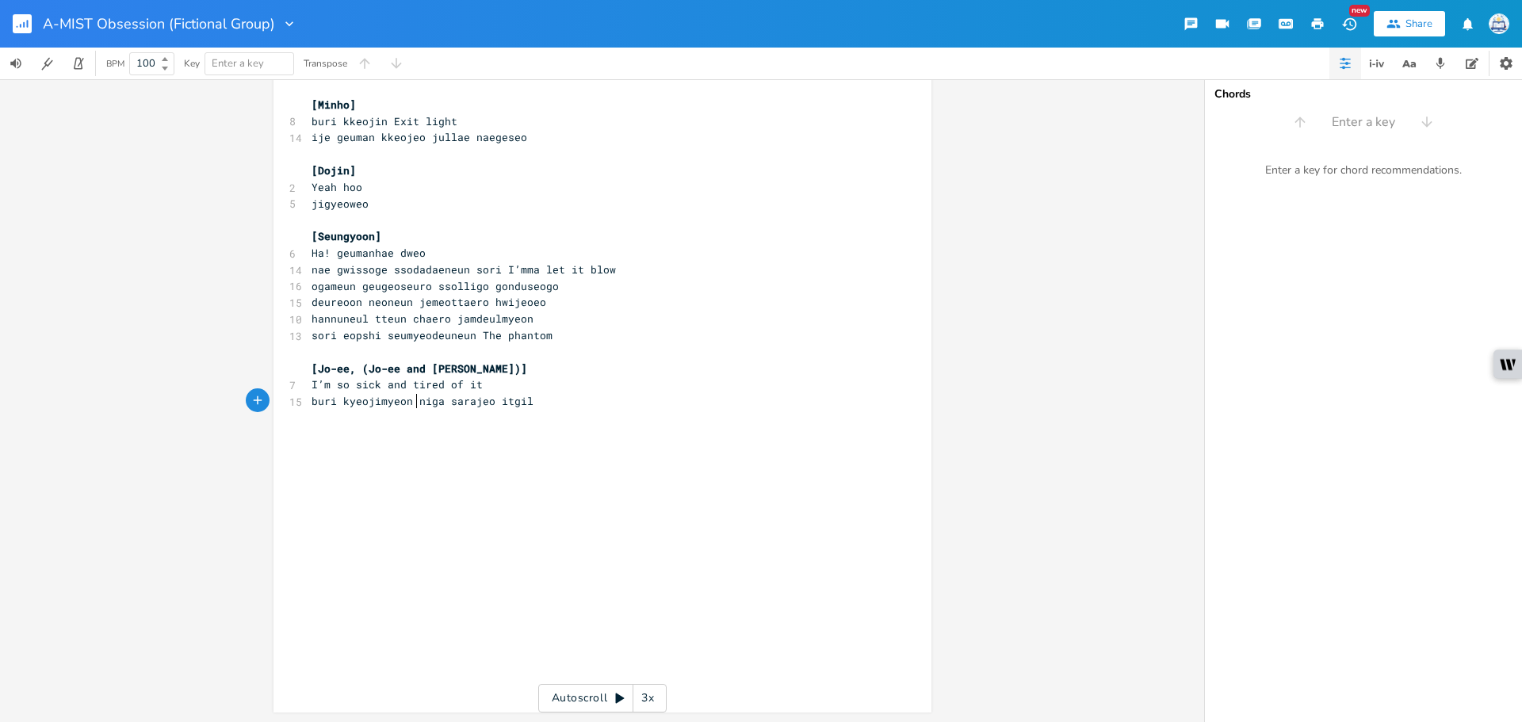
click at [413, 405] on span "buri kyeojimyeon niga sarajeo itgil" at bounding box center [423, 401] width 222 height 14
type textarea "("
drag, startPoint x: 539, startPoint y: 396, endPoint x: 410, endPoint y: 404, distance: 129.5
click at [410, 404] on pre "buri kyeojimyeon niga sarajeo itgil" at bounding box center [594, 401] width 573 height 17
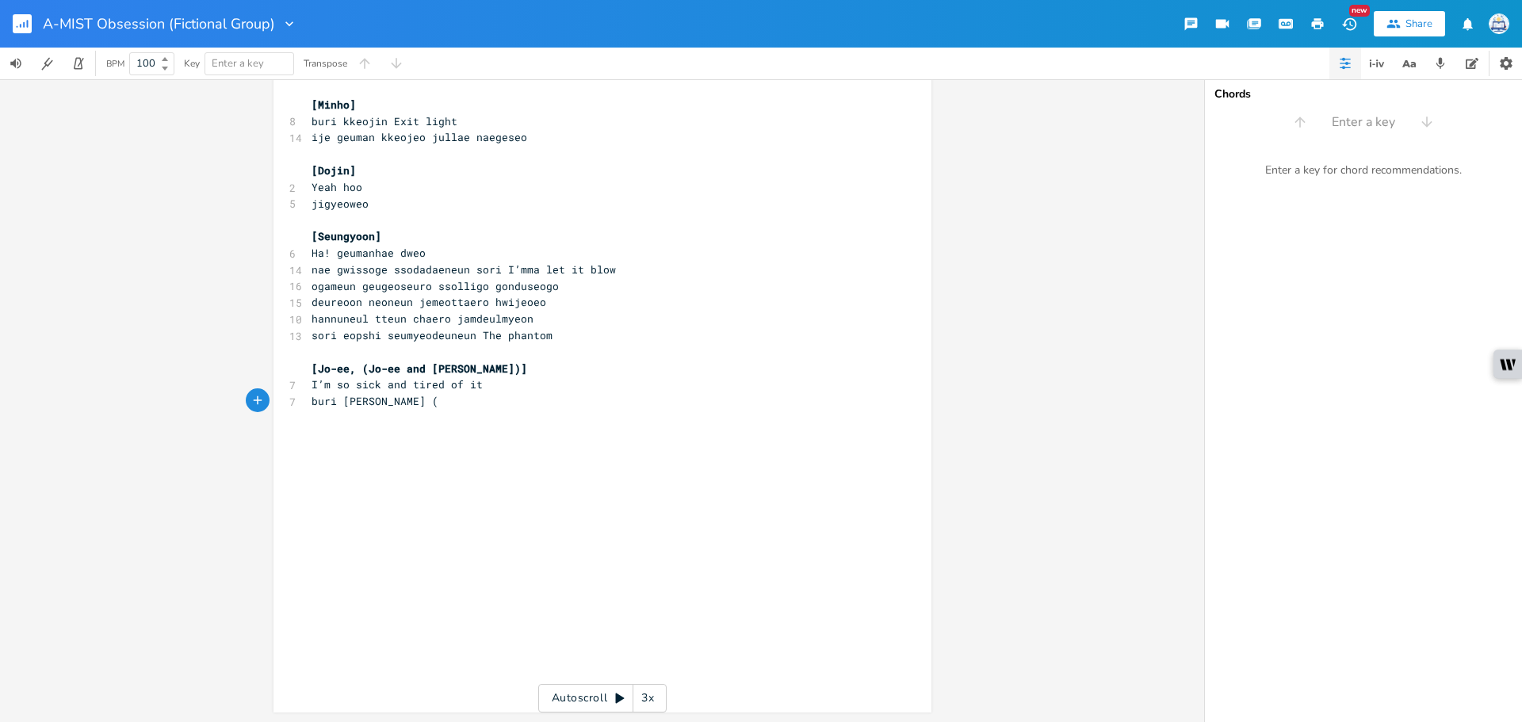
paste textarea "_"
type textarea "(_"
type textarea ")"
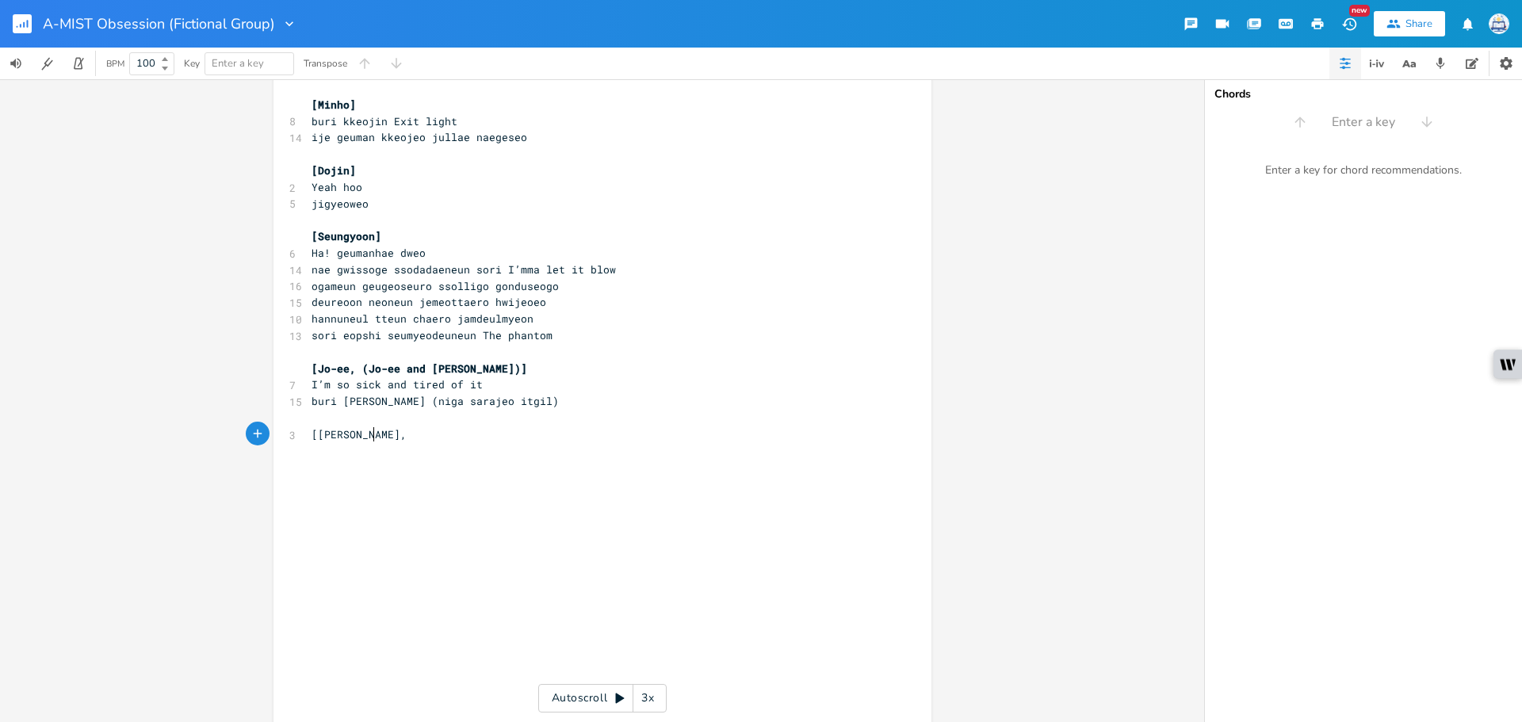
type textarea "[[PERSON_NAME], 9"
type textarea "(Minho)]"
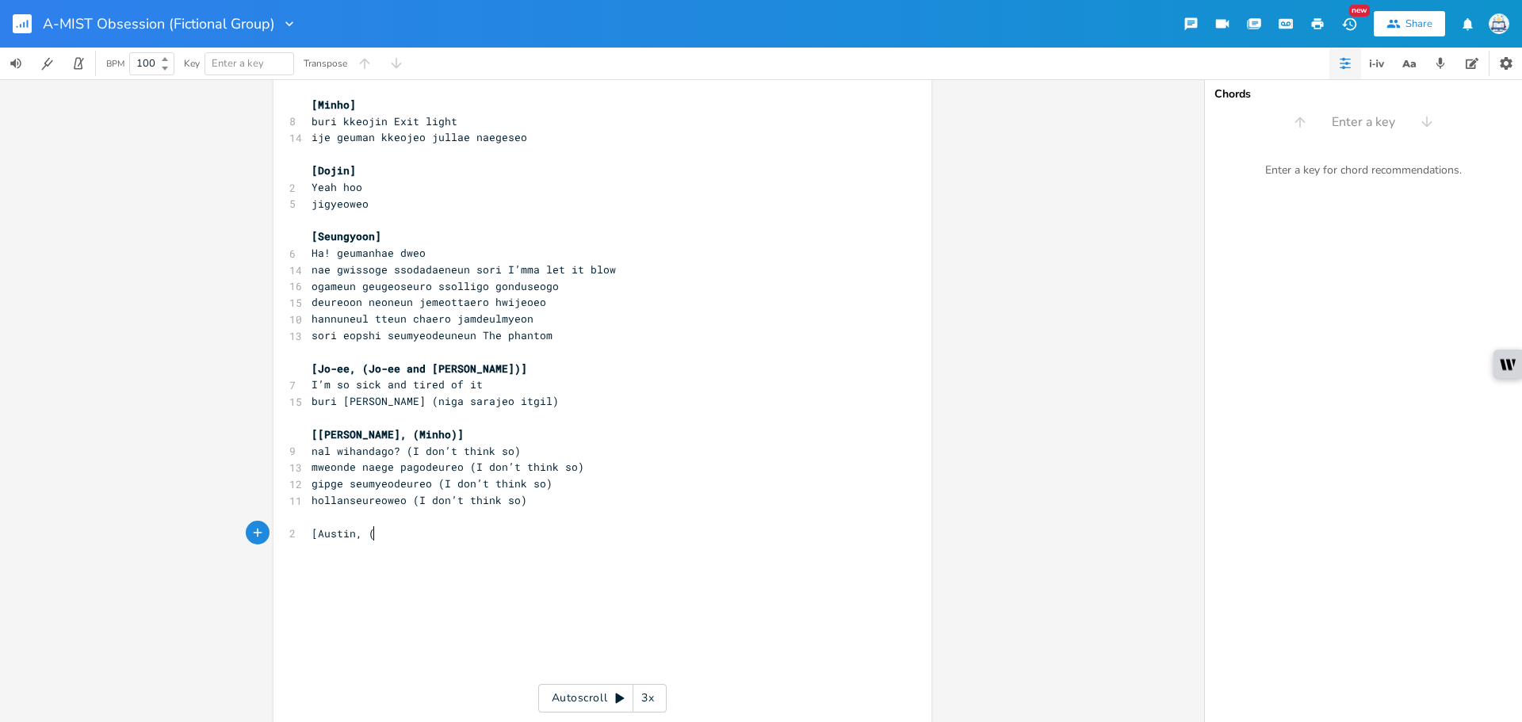
scroll to position [0, 41]
type textarea "[Austin, ("
type textarea "Jo-ee)]"
type textarea "v"
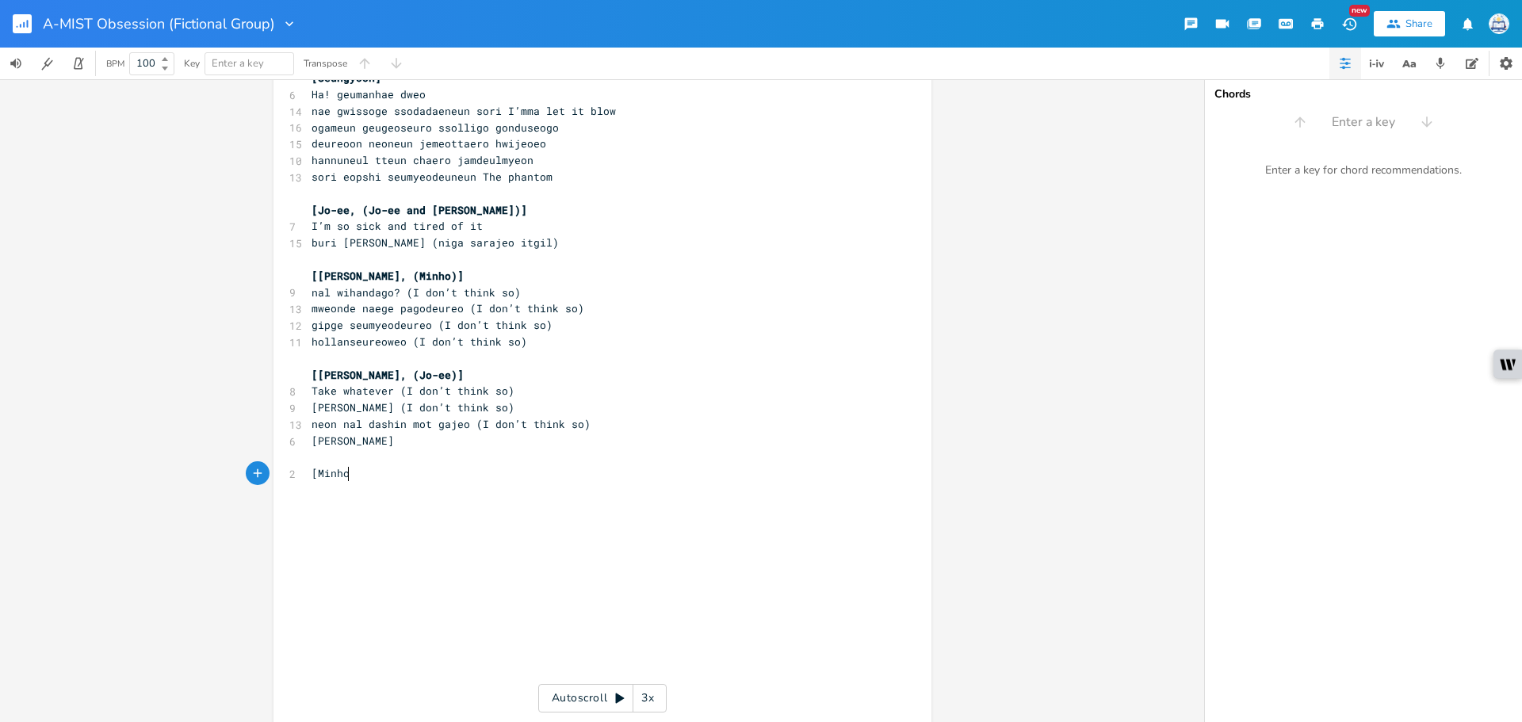
scroll to position [0, 33]
type textarea "[Minho]"
paste textarea
type textarea "[Baek/All]"
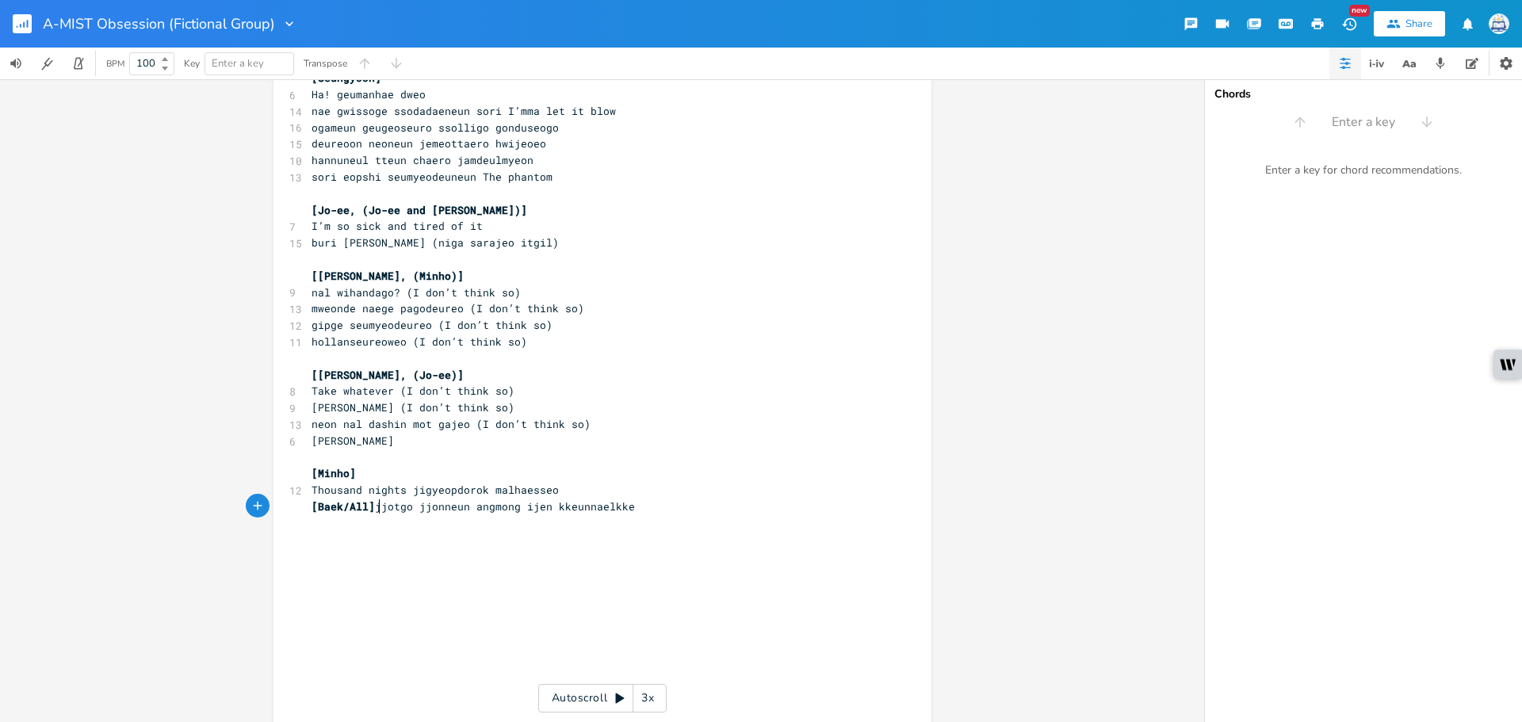
drag, startPoint x: 373, startPoint y: 512, endPoint x: 250, endPoint y: 511, distance: 123.7
click at [639, 511] on pre "jjotgo jjonneun angmong ijen kkeunnaelkke" at bounding box center [594, 507] width 573 height 17
type textarea "[Dojin]"
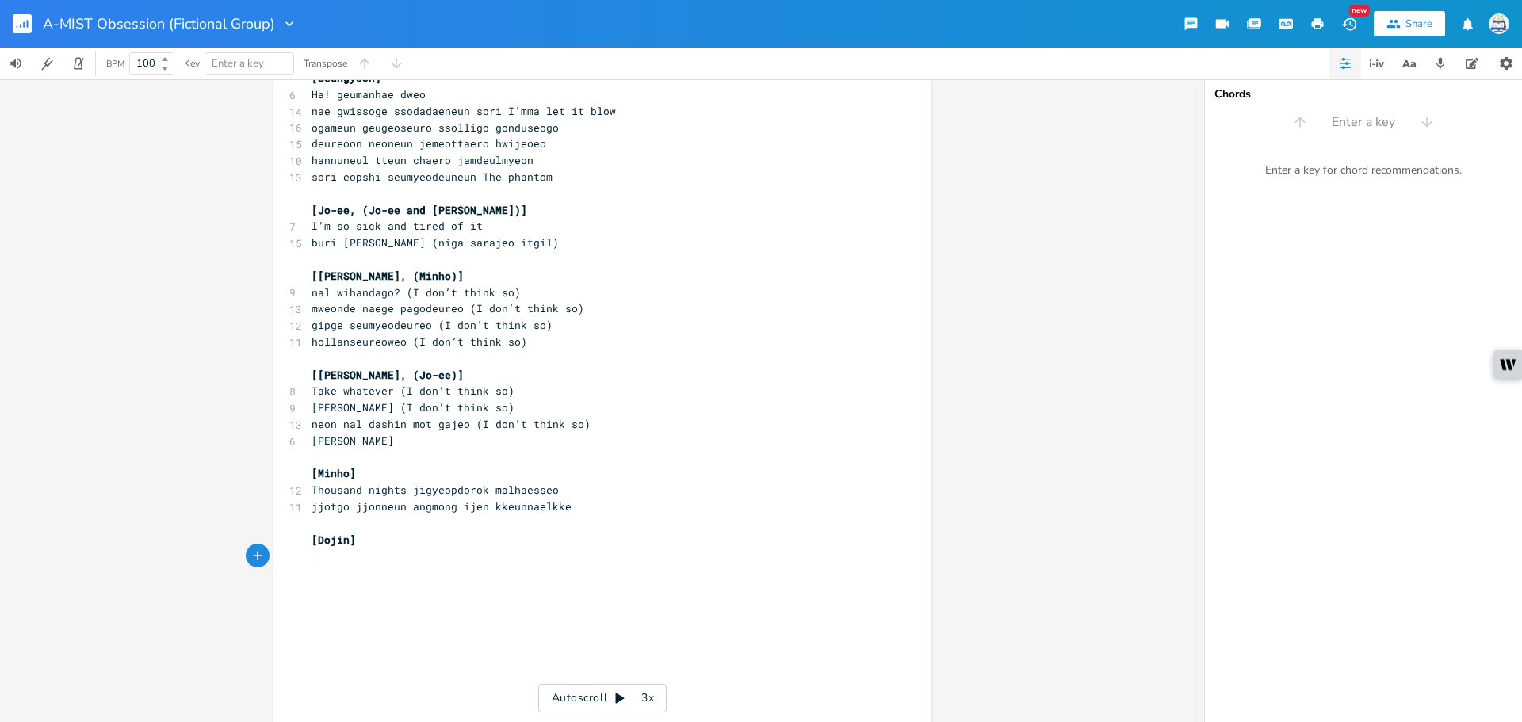
paste textarea
type textarea "ije geuman kkeojeo jullae naegeseo"
drag, startPoint x: 361, startPoint y: 572, endPoint x: 240, endPoint y: 584, distance: 121.1
click at [274, 584] on div "ije geuman kkeojeo jullae naegeseo x ​ 6 Suho- Jo-ee, Dojin ​ 4 Baekhyun- Minho…" at bounding box center [603, 25] width 658 height 1717
click at [525, 587] on pre "​" at bounding box center [594, 589] width 573 height 17
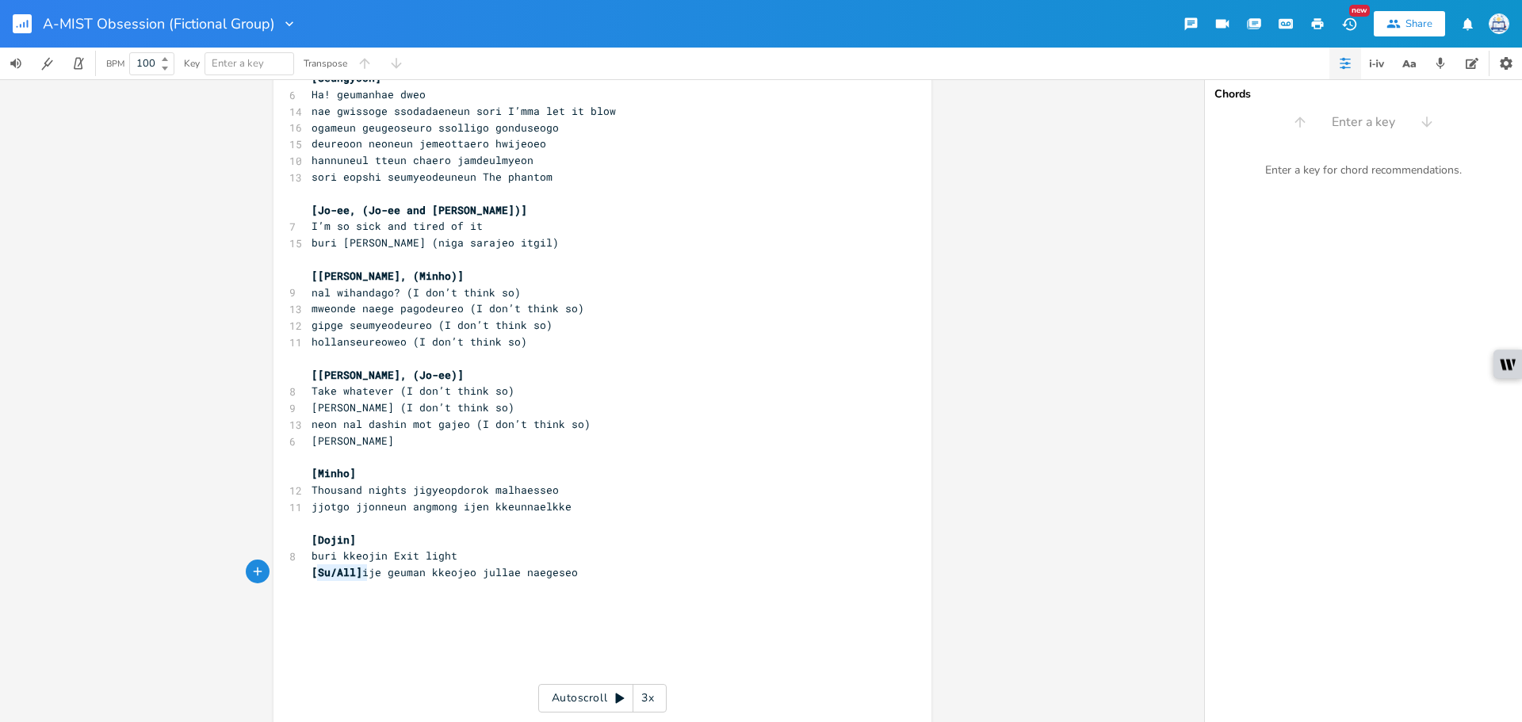
type textarea "[Su/All]"
drag, startPoint x: 363, startPoint y: 574, endPoint x: 272, endPoint y: 575, distance: 91.2
click at [274, 575] on div "[Su/All] x ​ 6 Suho- Jo-ee, Dojin ​ 4 Baekhyun- Minho ​ 5 [PERSON_NAME], Jo-ee …" at bounding box center [603, 25] width 658 height 1717
click at [608, 578] on pre "ije geuman kkeojeo jullae naegeseo" at bounding box center [594, 573] width 573 height 17
type textarea "[[PERSON_NAME]]"
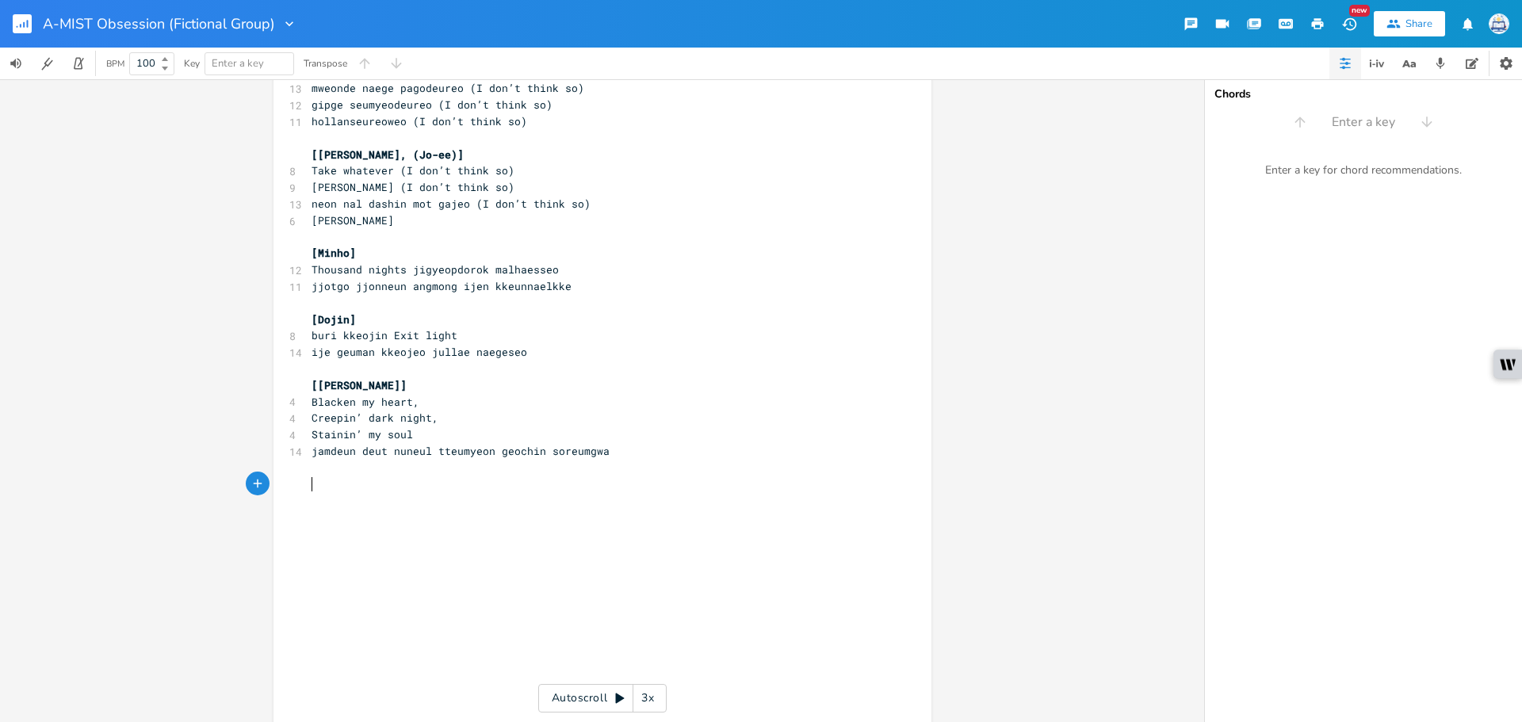
scroll to position [1159, 0]
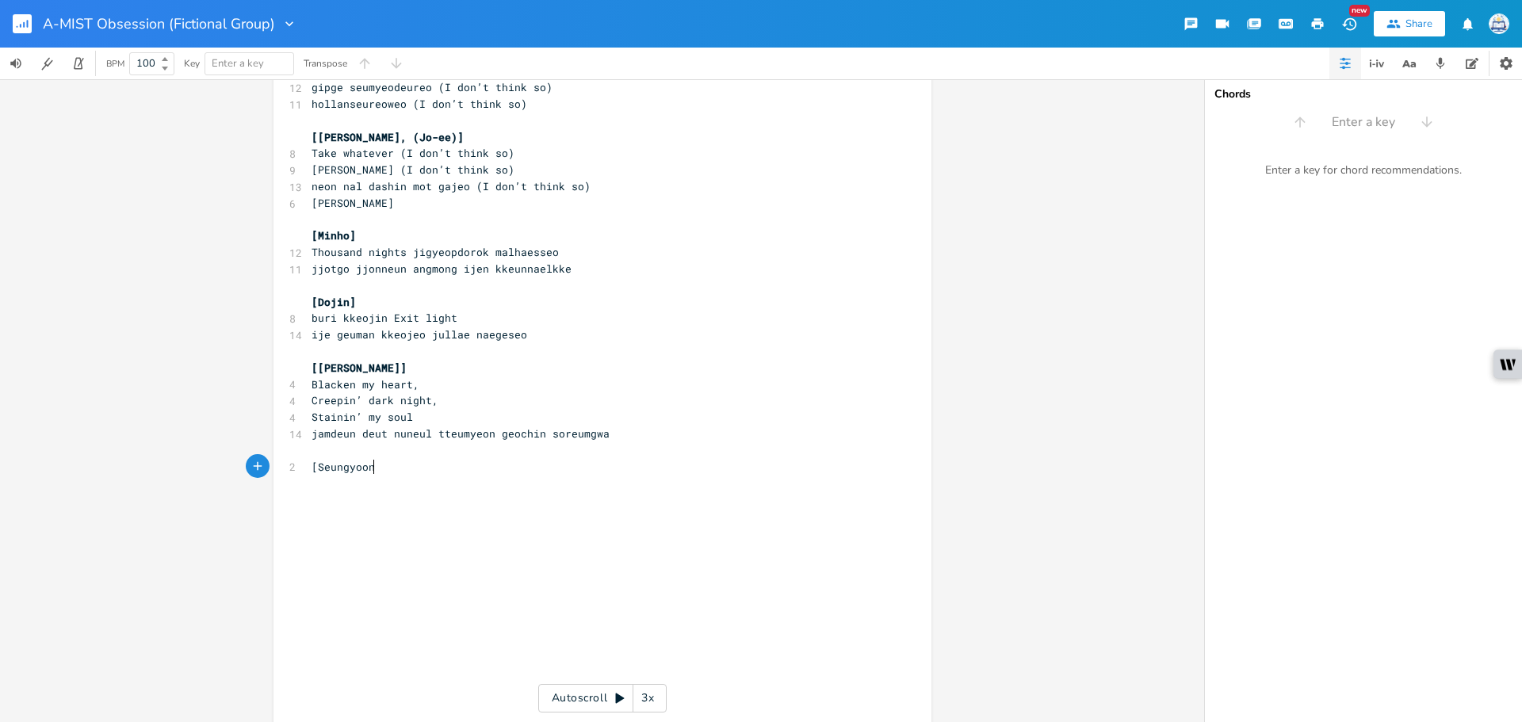
type textarea "[Seungyoon]"
type textarea "[[PERSON_NAME]]"
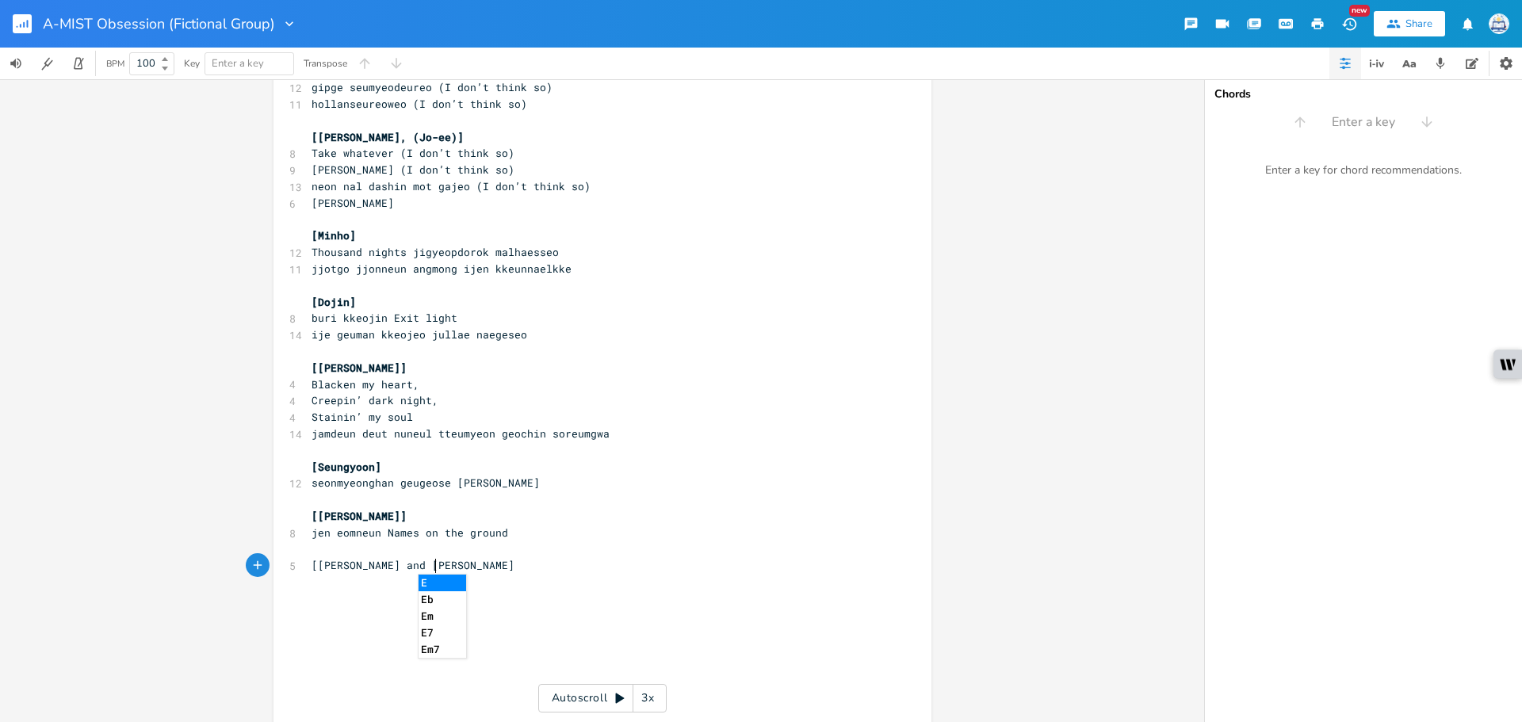
scroll to position [0, 104]
type textarea "[[PERSON_NAME] and [PERSON_NAME], (S"
type textarea "ON,"
type textarea "O"
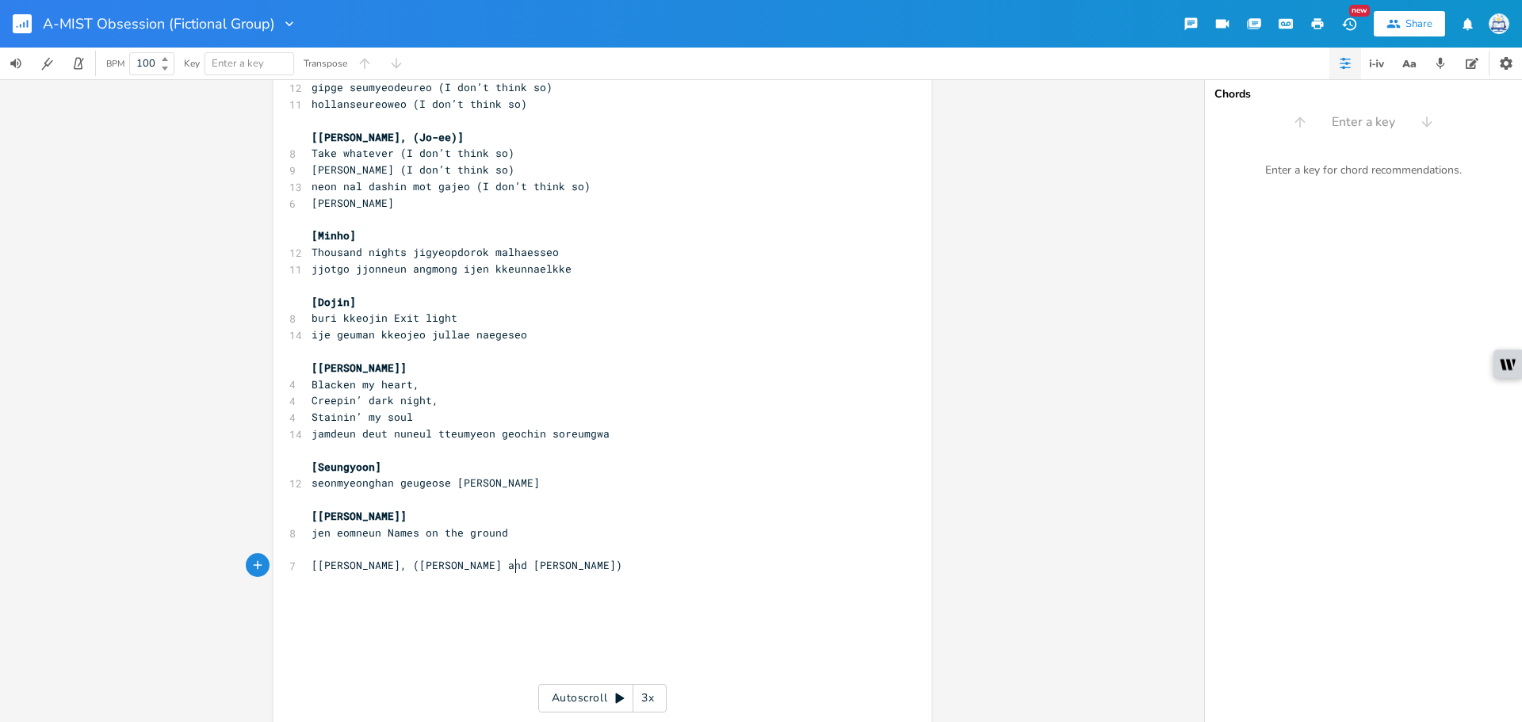
type textarea "on, ([PERSON_NAME] and Jo-ee)["
type textarea "]"
paste textarea ")"
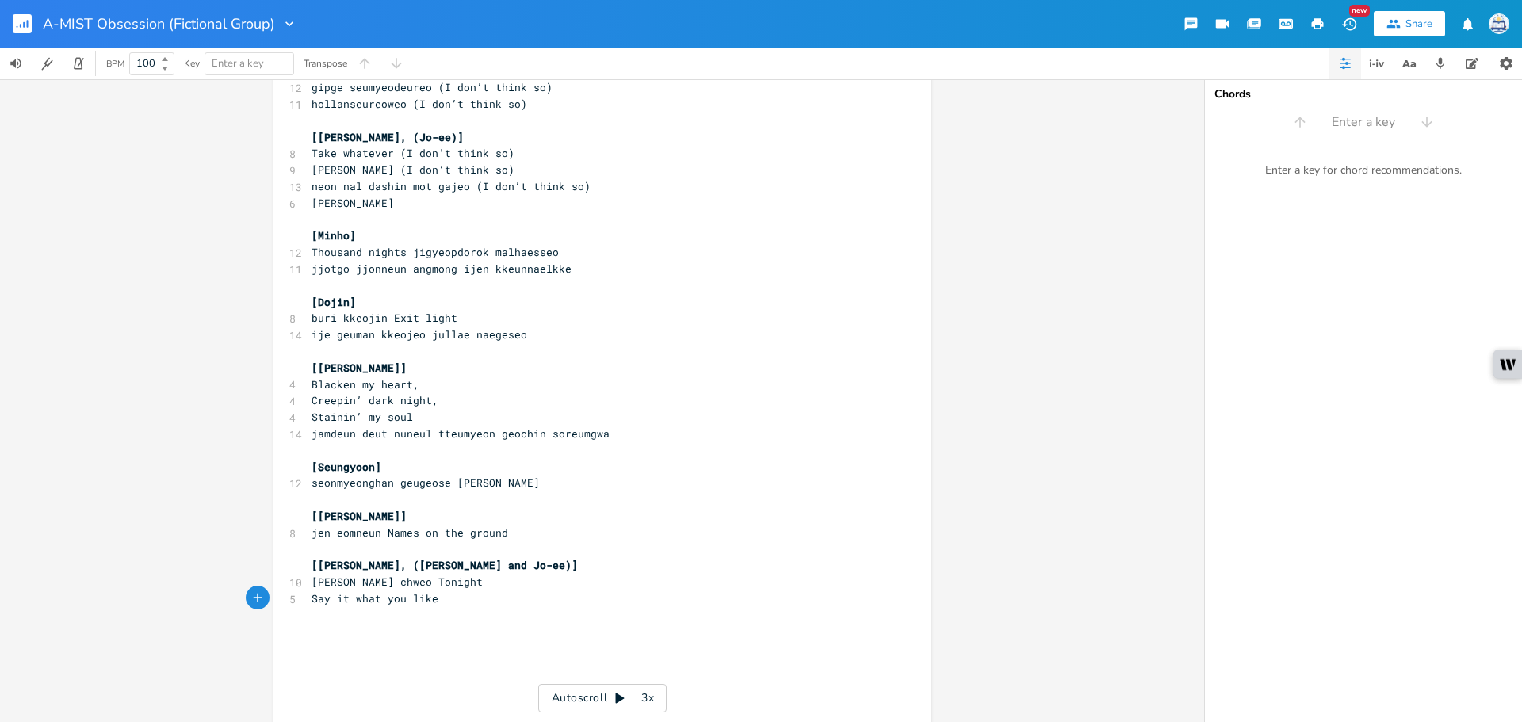
click at [553, 576] on pre "[PERSON_NAME] chweo Tonight" at bounding box center [594, 582] width 573 height 17
type textarea ")"
drag, startPoint x: 304, startPoint y: 584, endPoint x: 507, endPoint y: 584, distance: 203.0
click at [507, 584] on pre "[PERSON_NAME] chweo Tonight)" at bounding box center [594, 582] width 573 height 17
type textarea "("
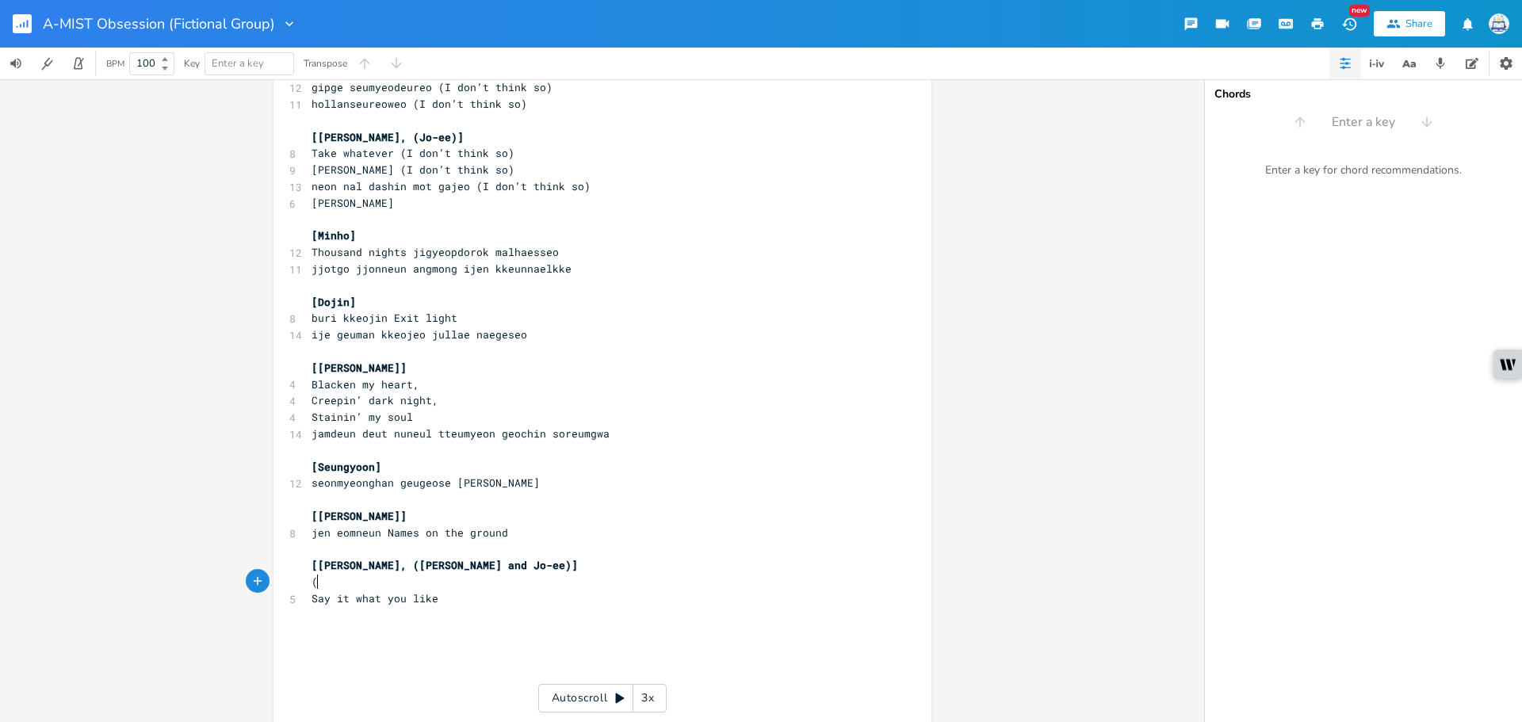
paste textarea
click at [489, 593] on pre "Say it what you like" at bounding box center [594, 599] width 573 height 17
type textarea "[Dojin\"
type textarea "["
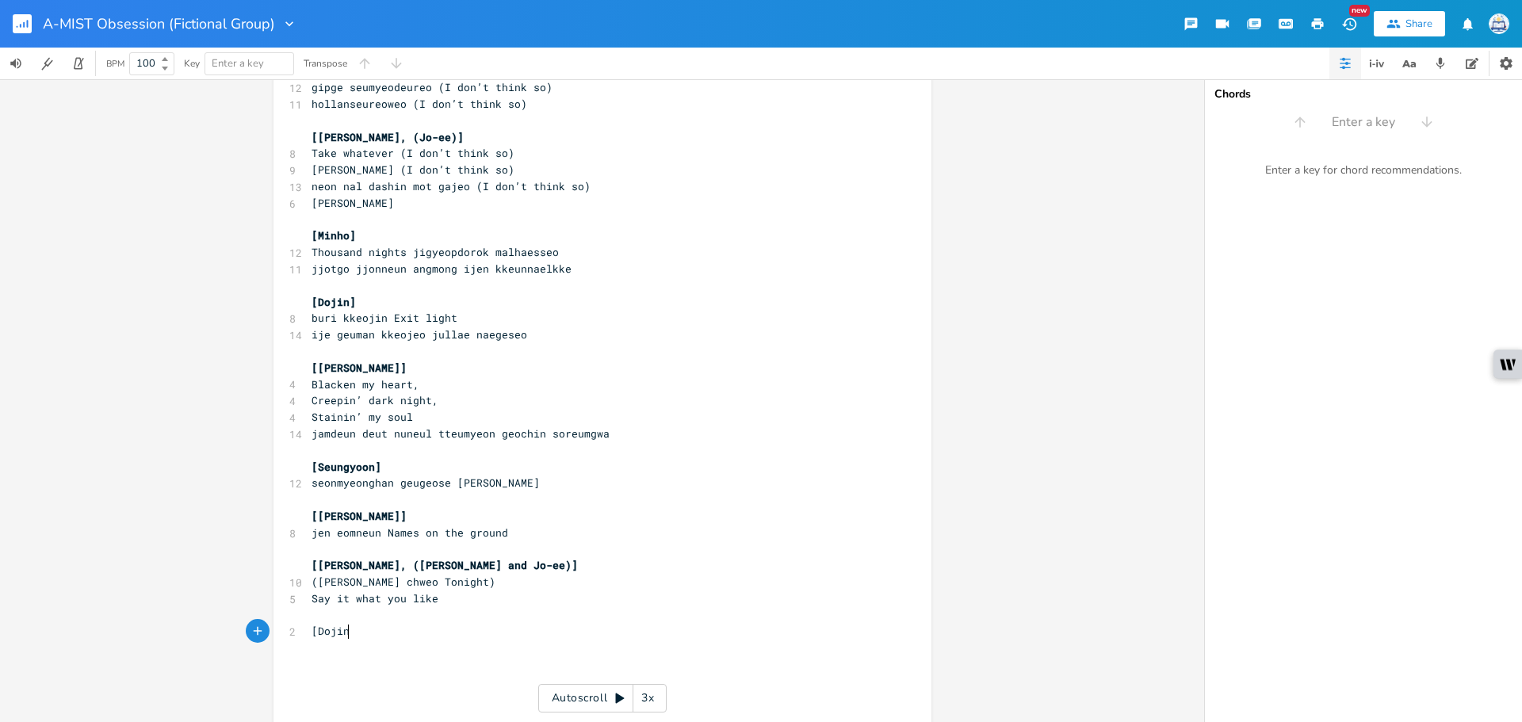
type textarea "]"
type textarea "[Min"
type textarea "Jo-ee]"
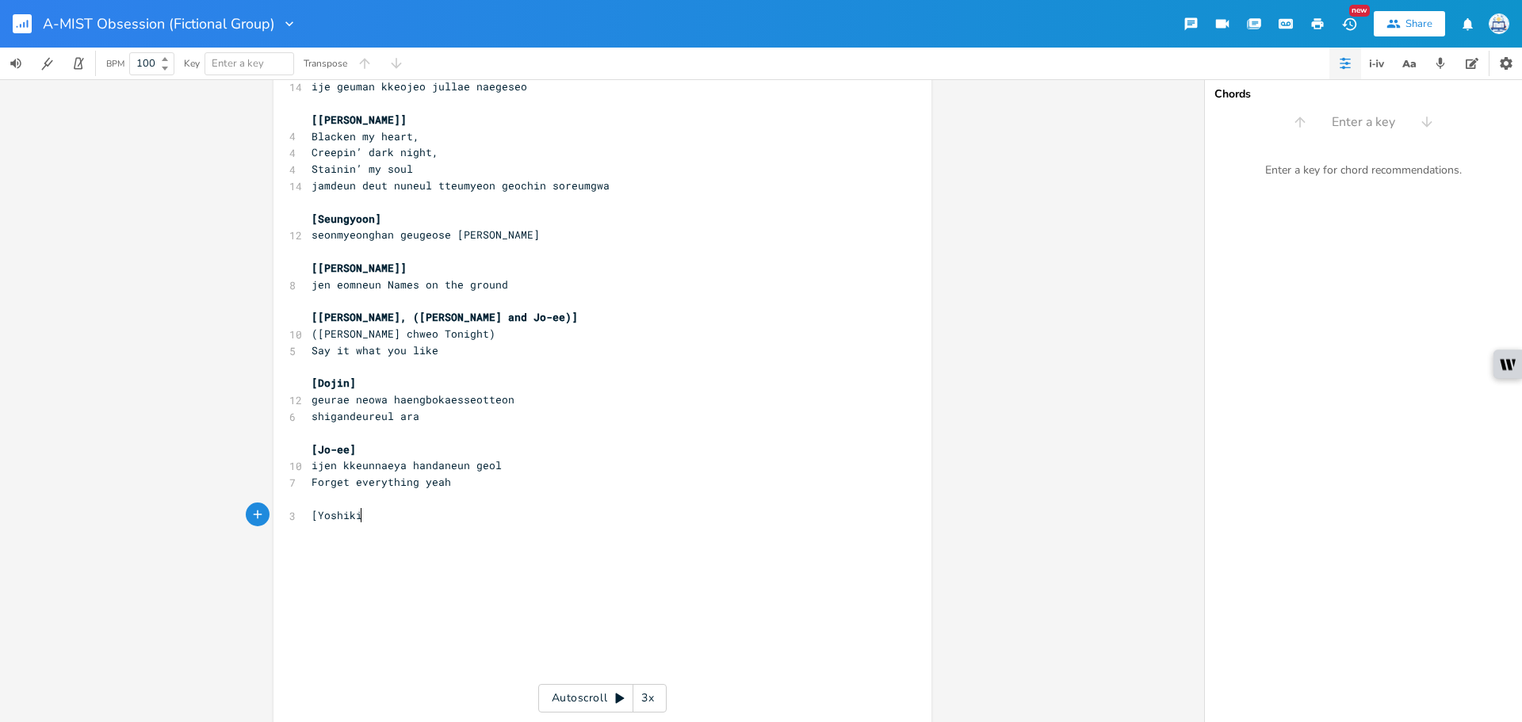
scroll to position [0, 40]
type textarea "[[PERSON_NAME],"
type textarea "([PERSON_NAME])]"
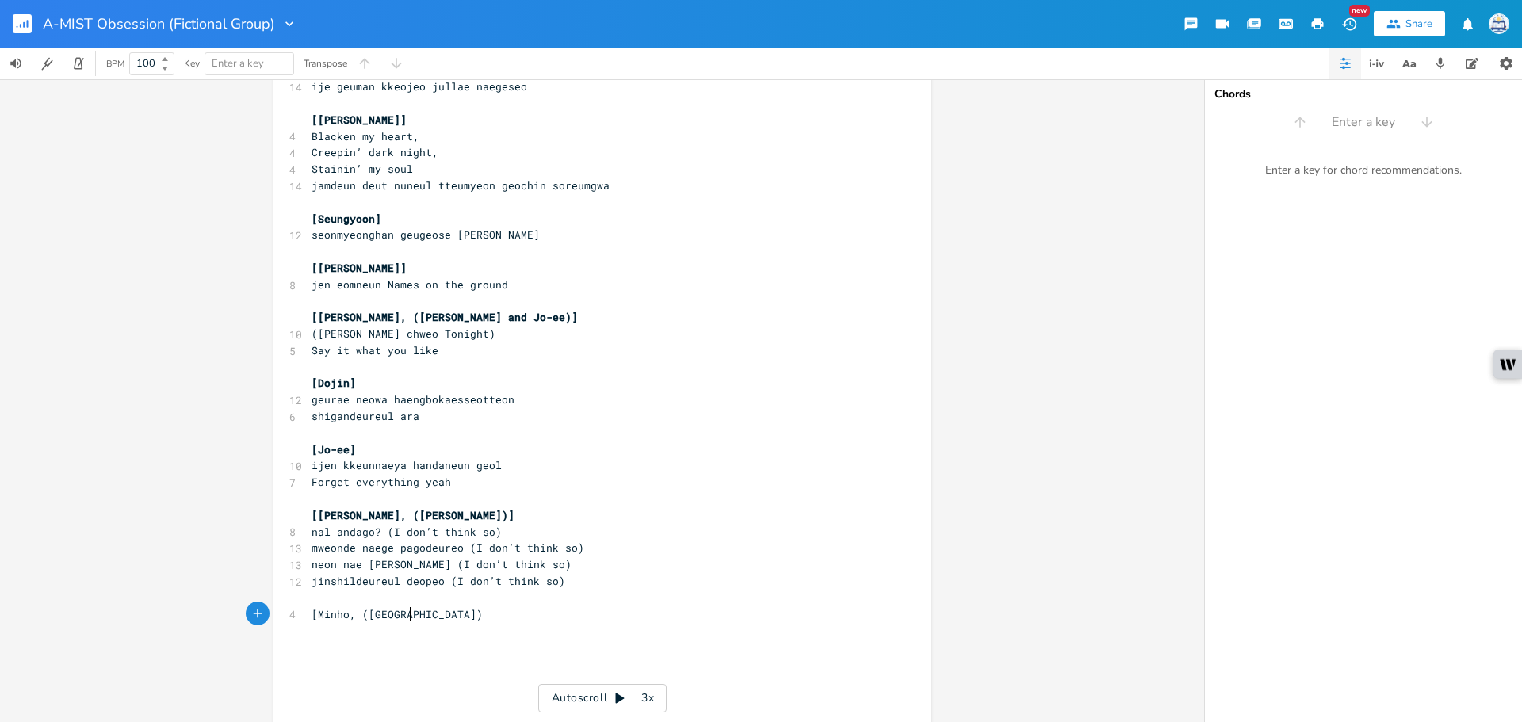
type textarea "[Minho, ([GEOGRAPHIC_DATA])]"
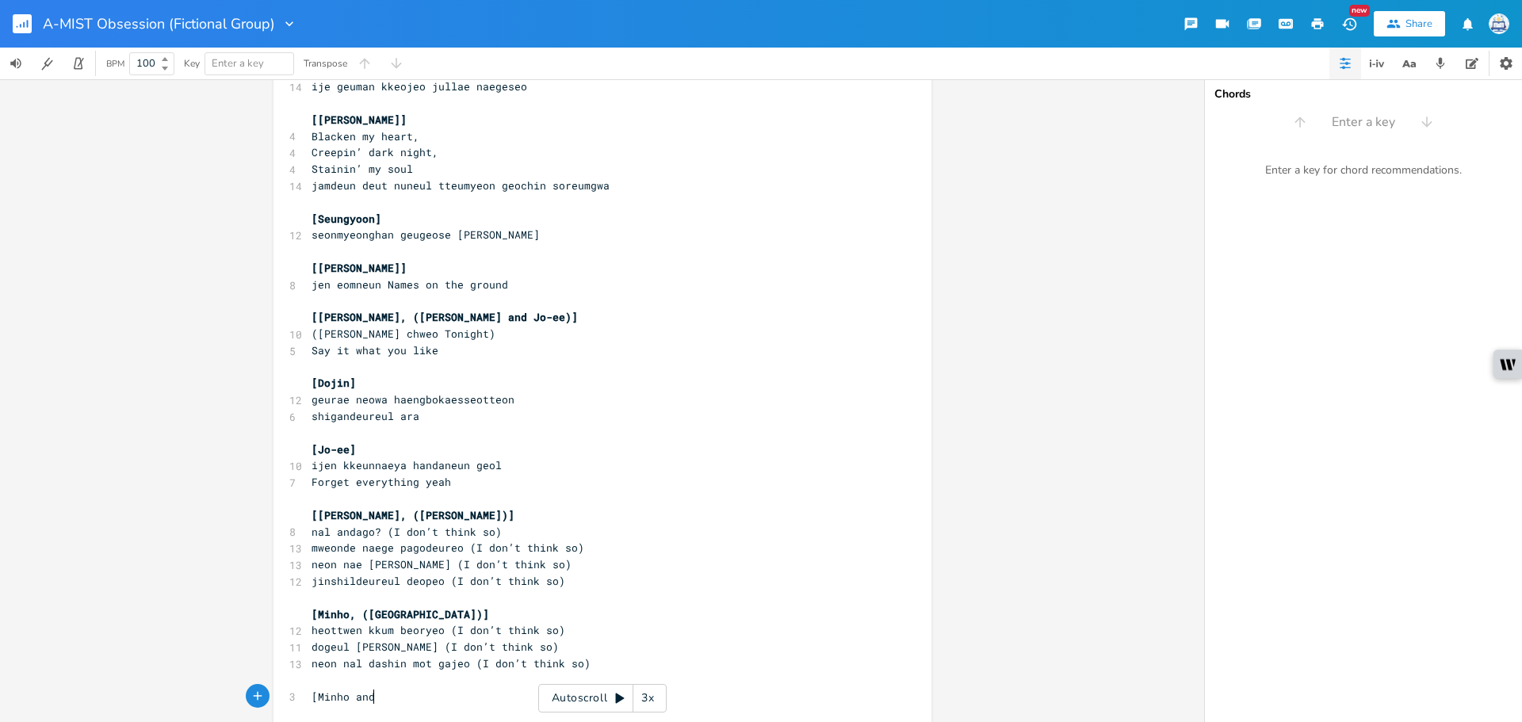
scroll to position [0, 56]
type textarea "[Minho and [PERSON_NAME]]"
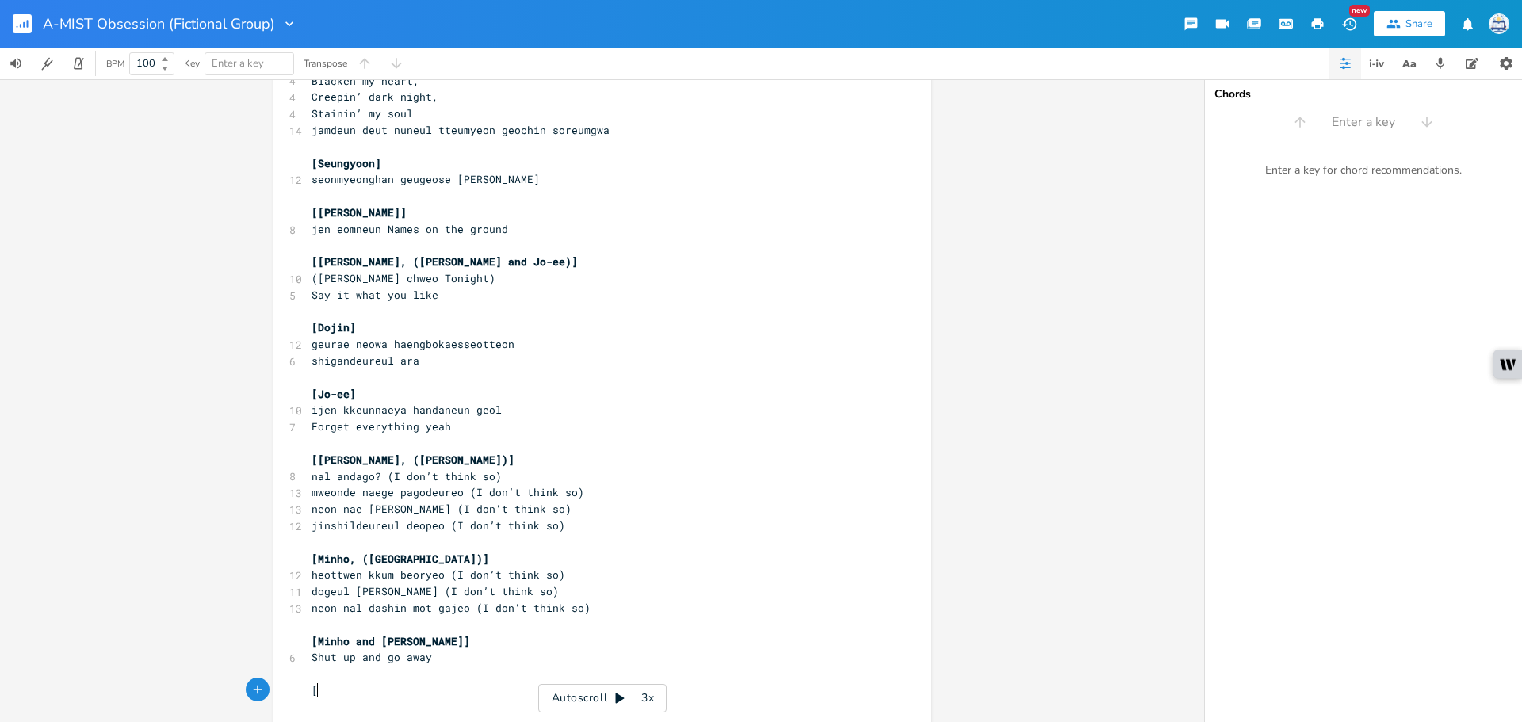
scroll to position [0, 4]
type textarea "[Jo-ee]"
paste textarea
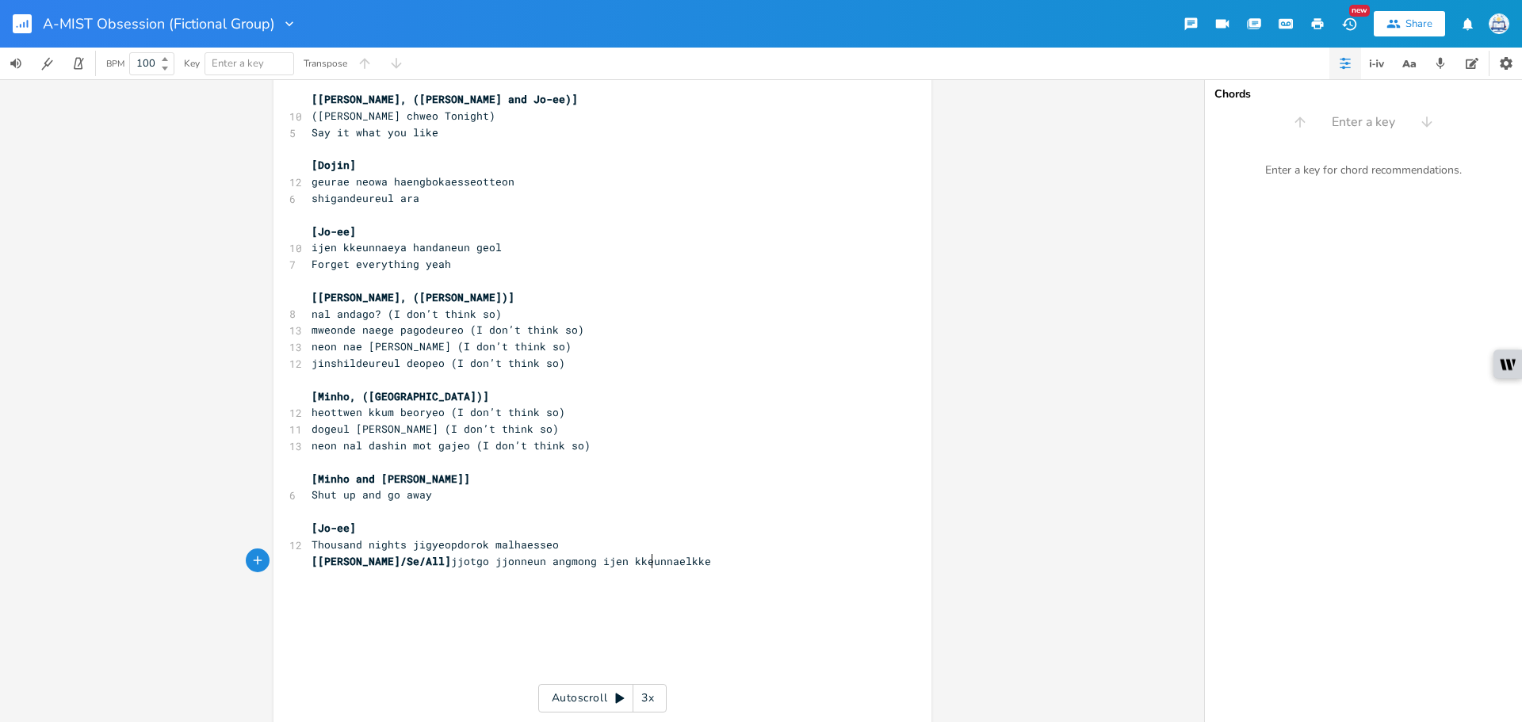
scroll to position [1751, 0]
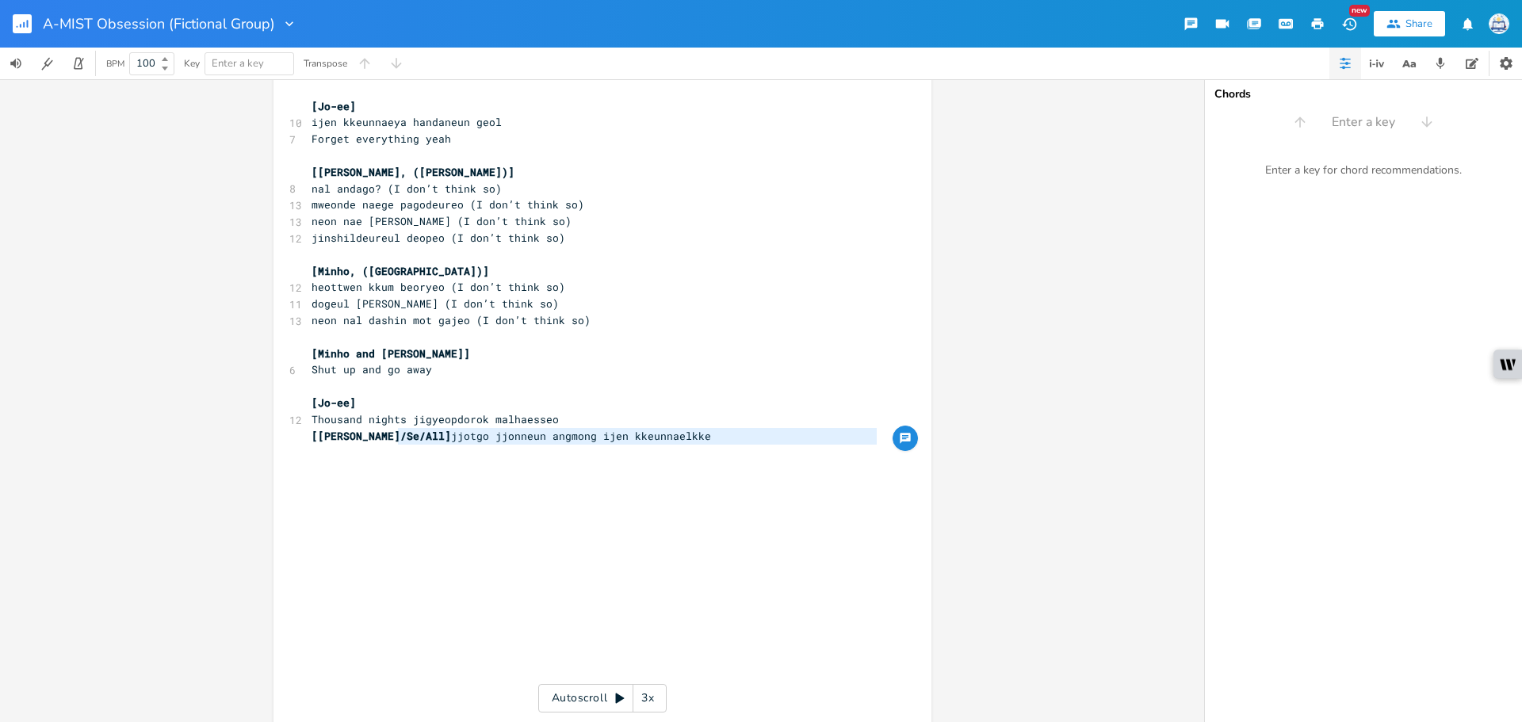
type textarea "[[PERSON_NAME]/Se/All]"
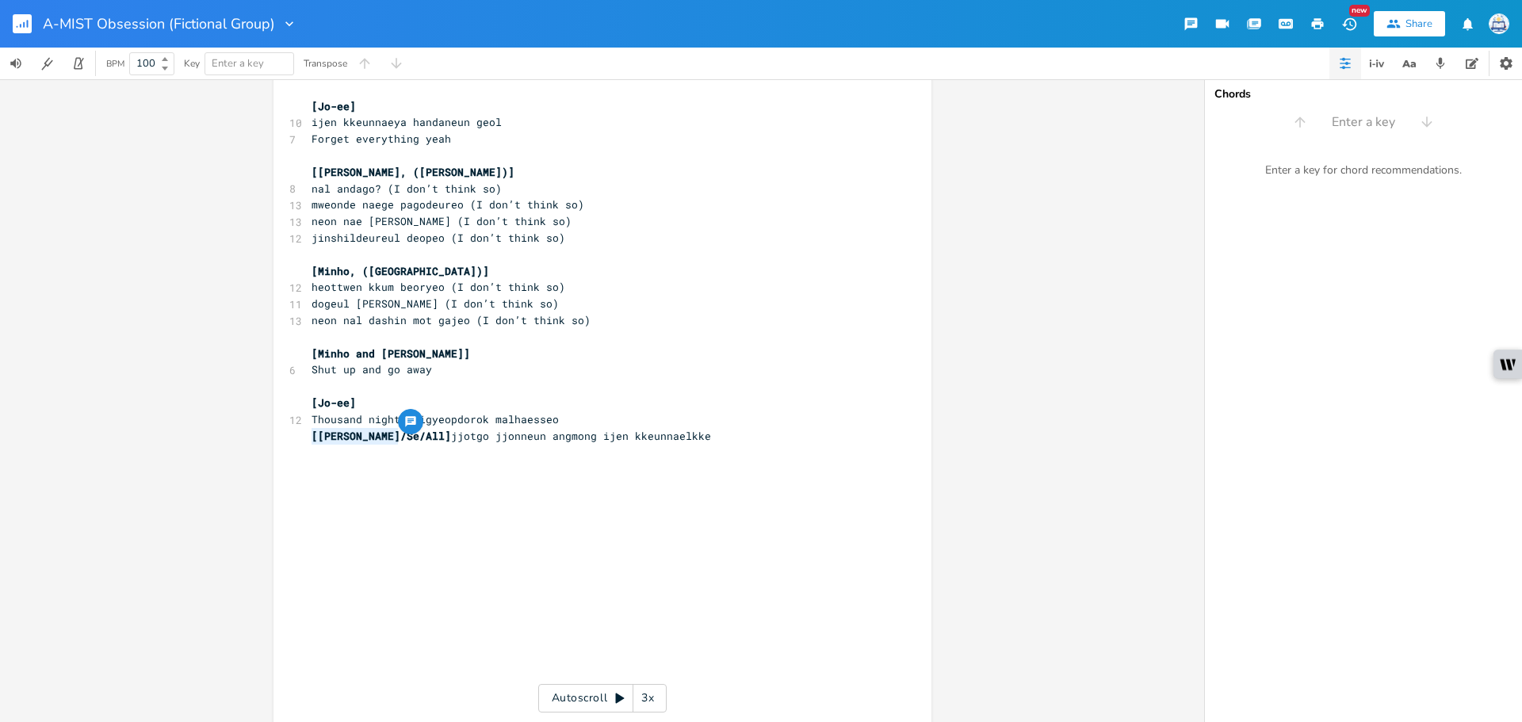
drag, startPoint x: 392, startPoint y: 442, endPoint x: 294, endPoint y: 439, distance: 97.6
click at [479, 471] on pre "​" at bounding box center [594, 469] width 573 height 17
paste textarea
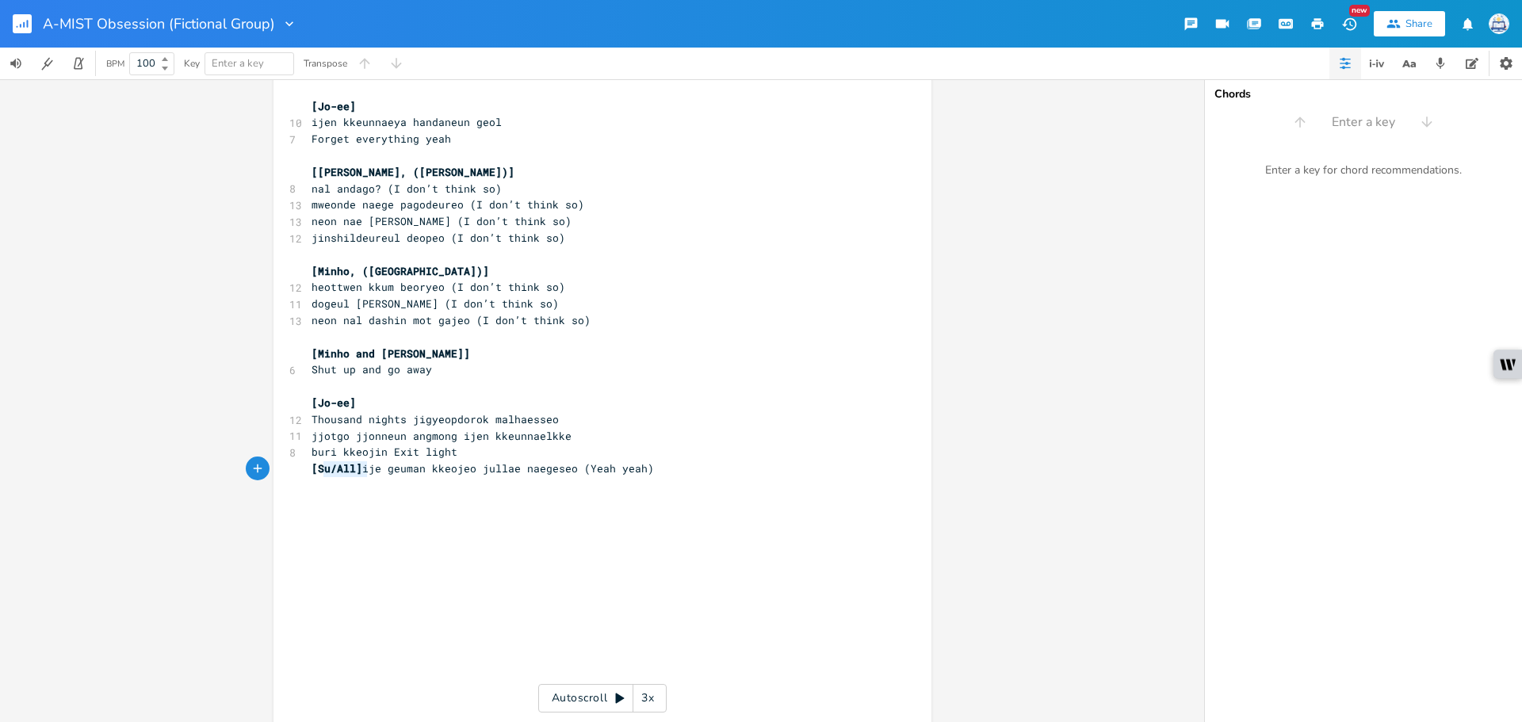
type textarea "[Su/All]"
drag, startPoint x: 364, startPoint y: 472, endPoint x: 257, endPoint y: 463, distance: 107.4
type textarea "[Minho]"
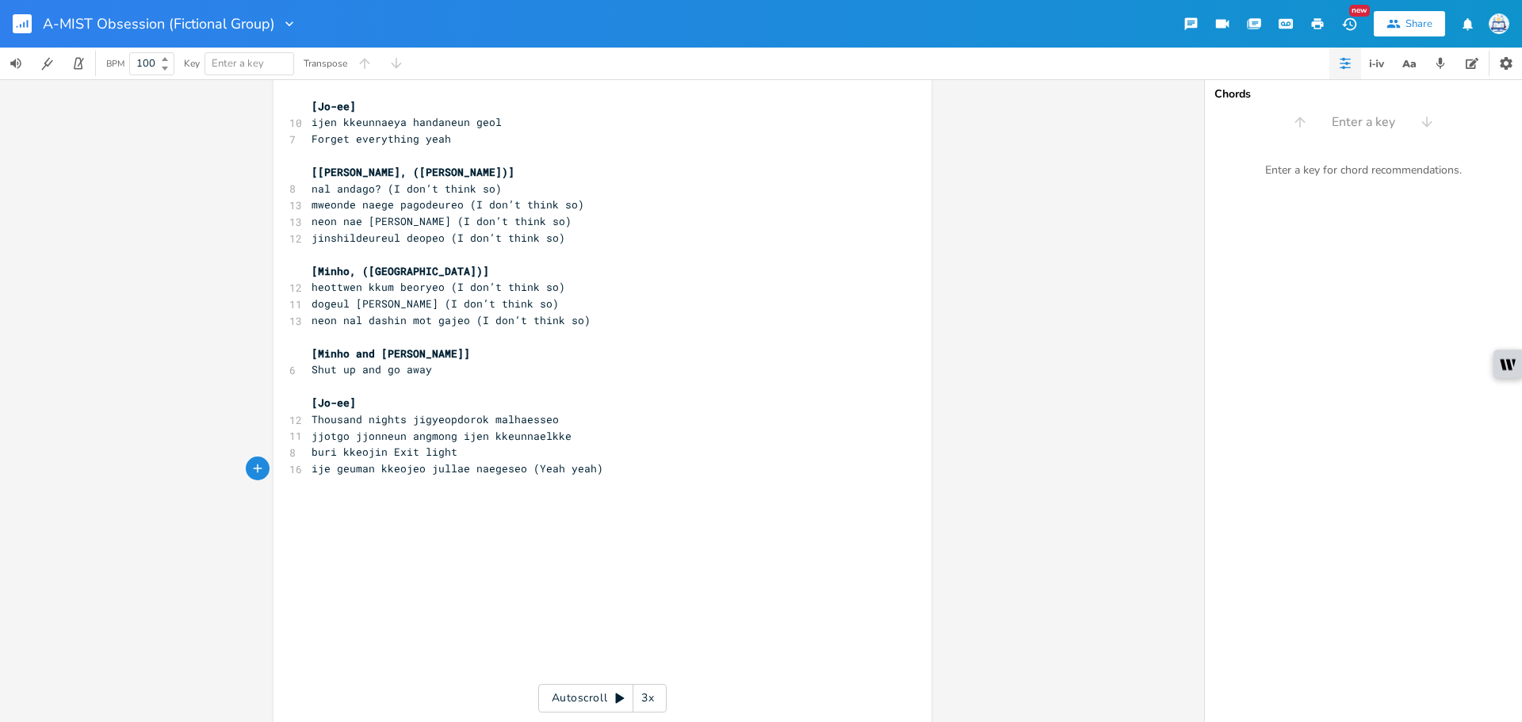
type textarea "[Su/All]"
click at [632, 465] on pre "ije geuman kkeojeo jullae naegeseo (Yeah yeah)" at bounding box center [594, 469] width 573 height 17
type textarea "[Minhi"
type textarea "o]"
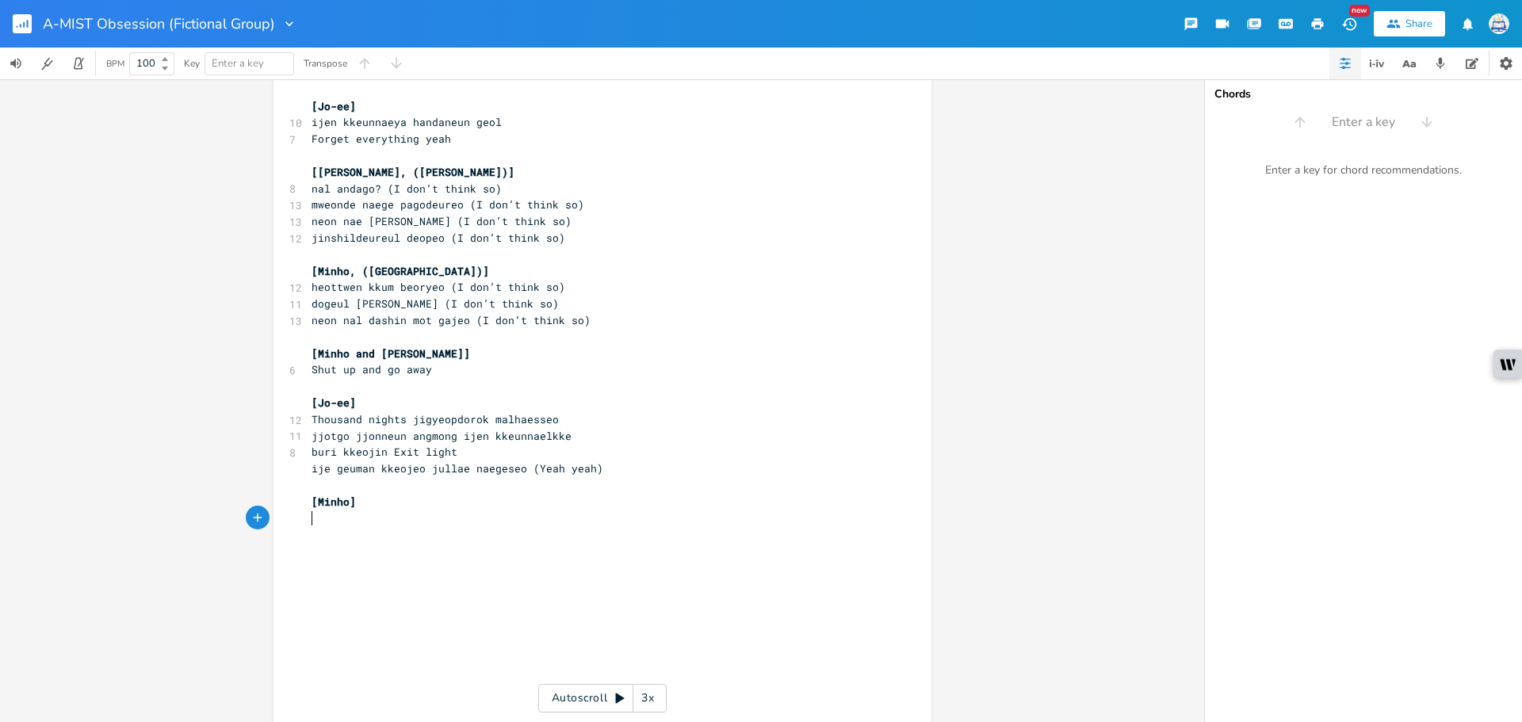
paste textarea
type textarea "[Baek/Chan/All]"
drag, startPoint x: 404, startPoint y: 537, endPoint x: 250, endPoint y: 537, distance: 154.6
click at [581, 515] on pre "One night eodum soge boin geon" at bounding box center [594, 519] width 573 height 17
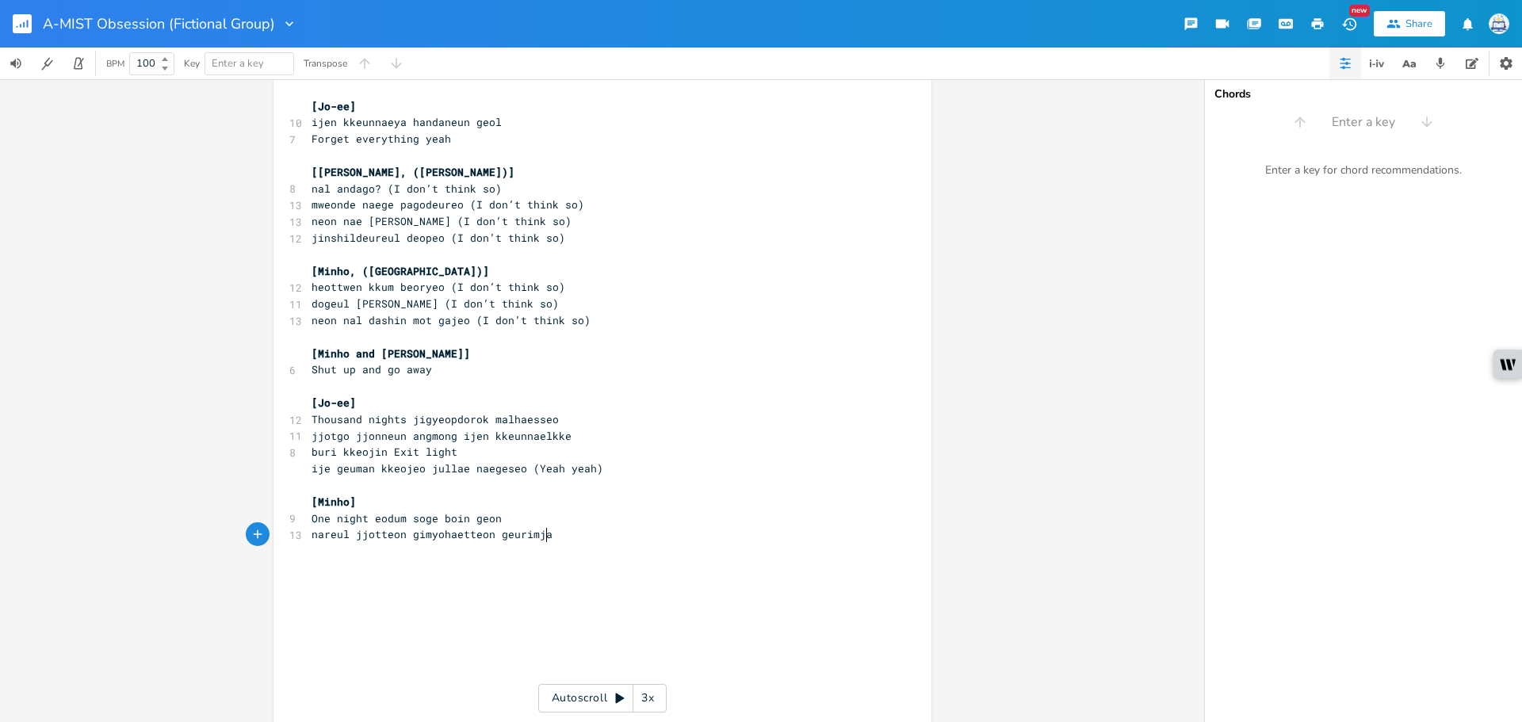
click at [571, 536] on pre "nareul jjotteon gimyohaetteon geurimja" at bounding box center [594, 535] width 573 height 17
type textarea "[Jo-ee, (Jo-ee and"
type textarea "Dojin"
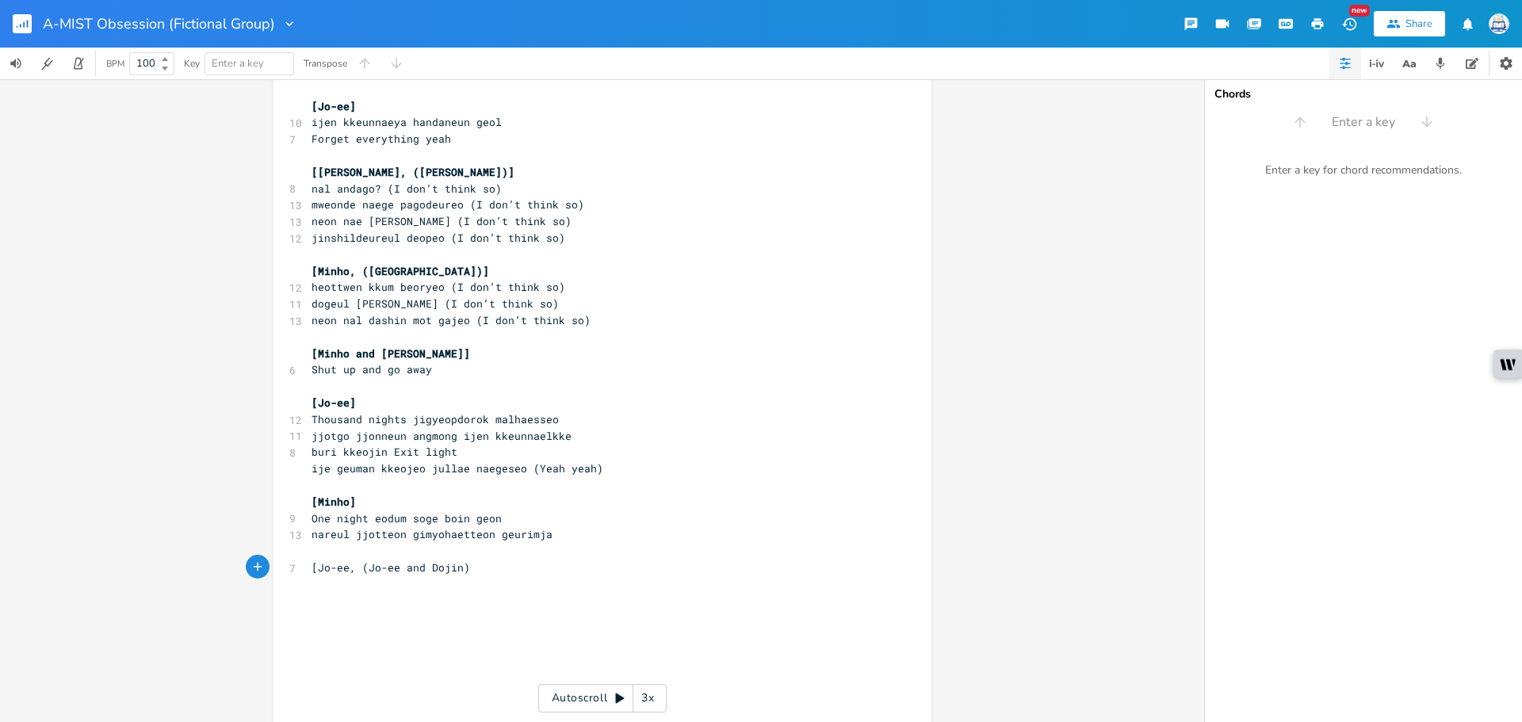
type textarea "Dojin)]"
paste textarea
type textarea "[[PERSON_NAME]/All]"
drag, startPoint x: 376, startPoint y: 601, endPoint x: 182, endPoint y: 603, distance: 194.3
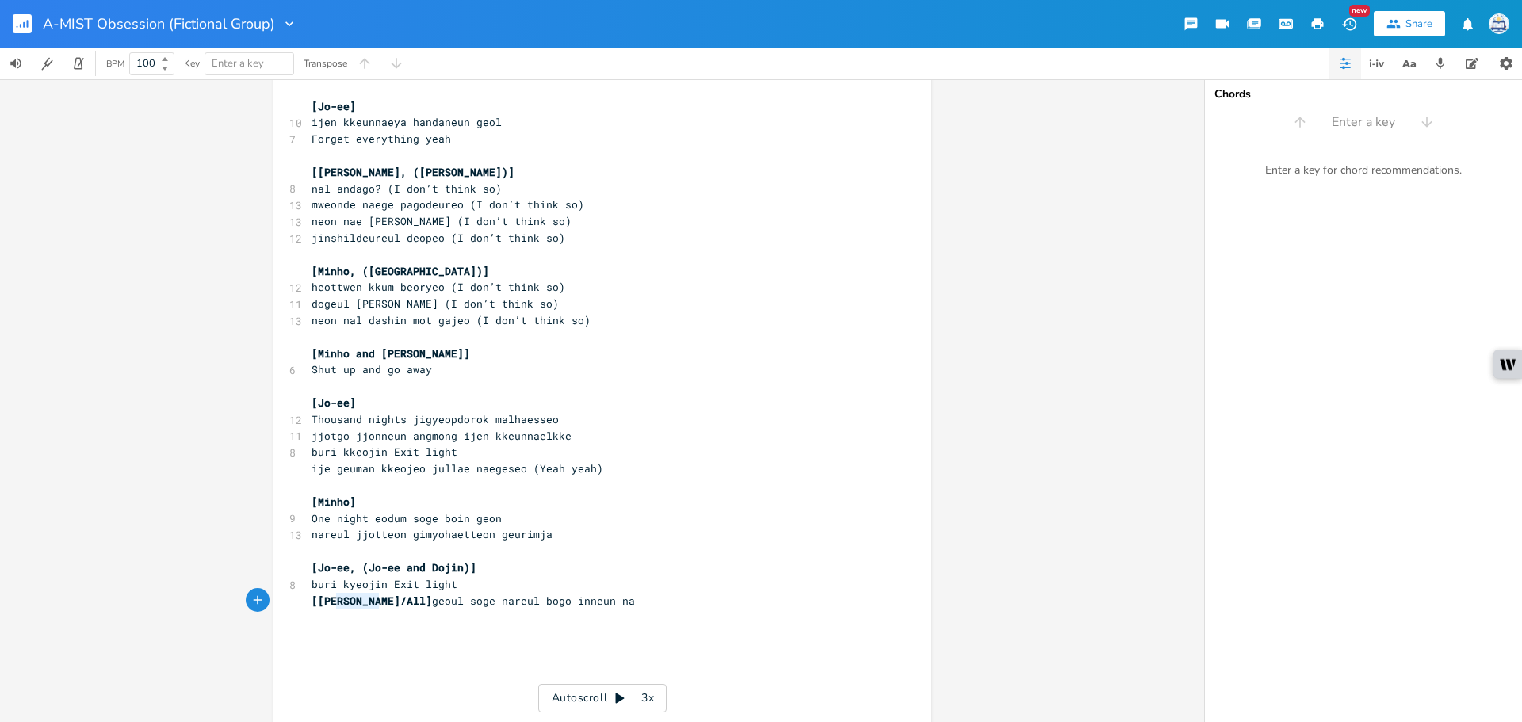
click at [195, 605] on div "[[PERSON_NAME]/All] x ​ 6 Suho- Jo-ee, Dojin ​ 4 Baekhyun- Minho ​ 5 [PERSON_NA…" at bounding box center [602, 400] width 1205 height 643
click at [458, 584] on pre "buri kyeojin Exit light" at bounding box center [594, 584] width 573 height 17
type textarea ")"
type textarea "] buri ky"
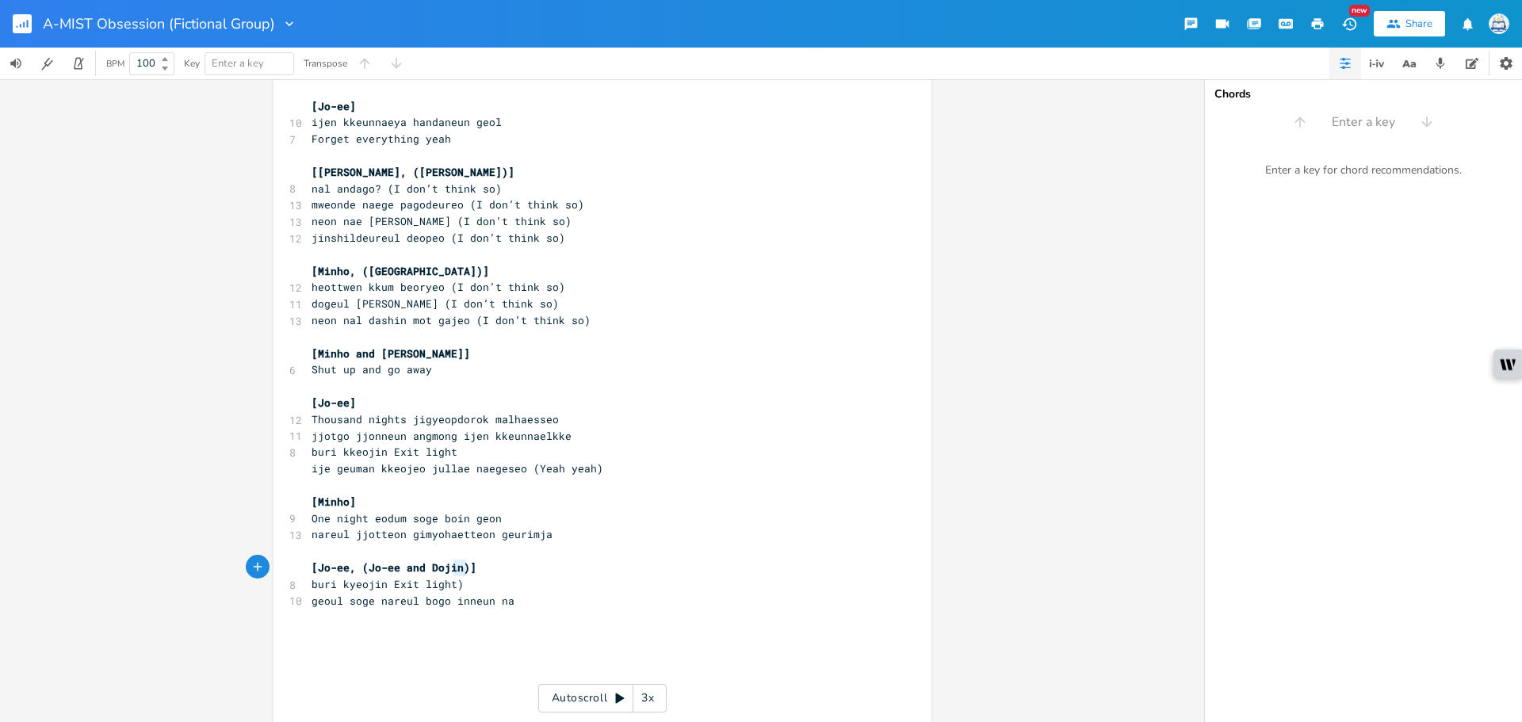
drag, startPoint x: 462, startPoint y: 576, endPoint x: 358, endPoint y: 576, distance: 103.9
click at [348, 580] on pre "buri kyeojin Exit light)" at bounding box center [594, 584] width 573 height 17
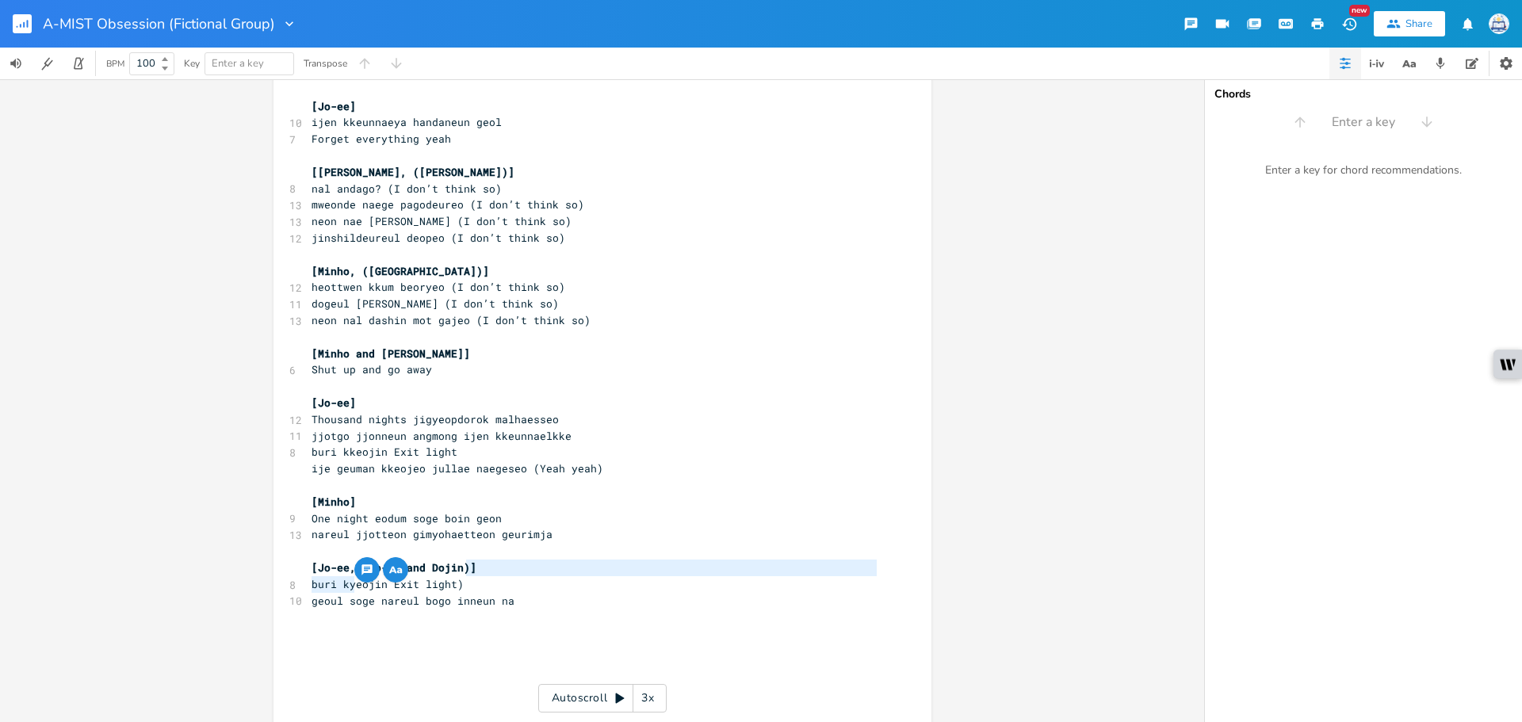
click at [461, 583] on pre "buri kyeojin Exit light)" at bounding box center [594, 584] width 573 height 17
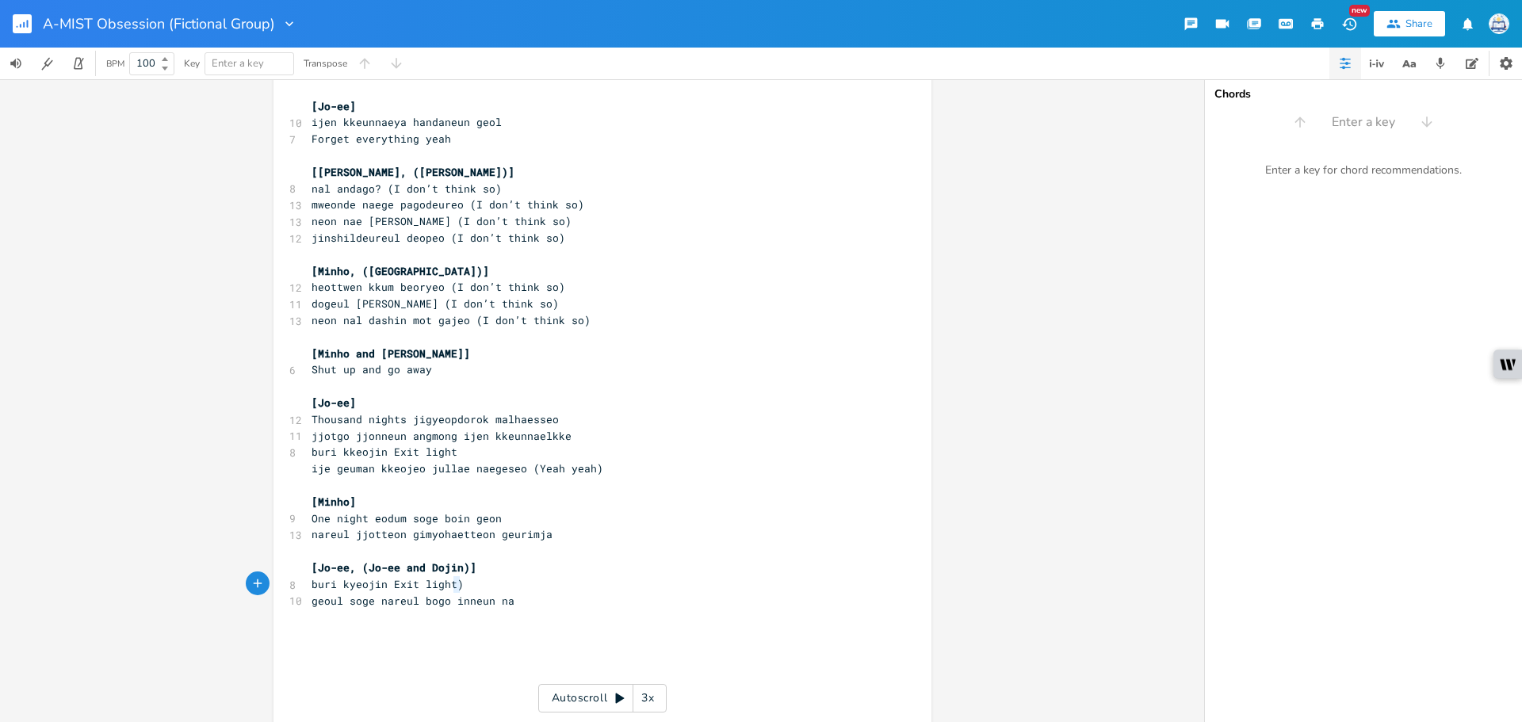
drag, startPoint x: 448, startPoint y: 590, endPoint x: 273, endPoint y: 589, distance: 175.2
type textarea "("
paste textarea
click at [587, 601] on pre "geoul soge nareul bogo inneun na" at bounding box center [594, 601] width 573 height 17
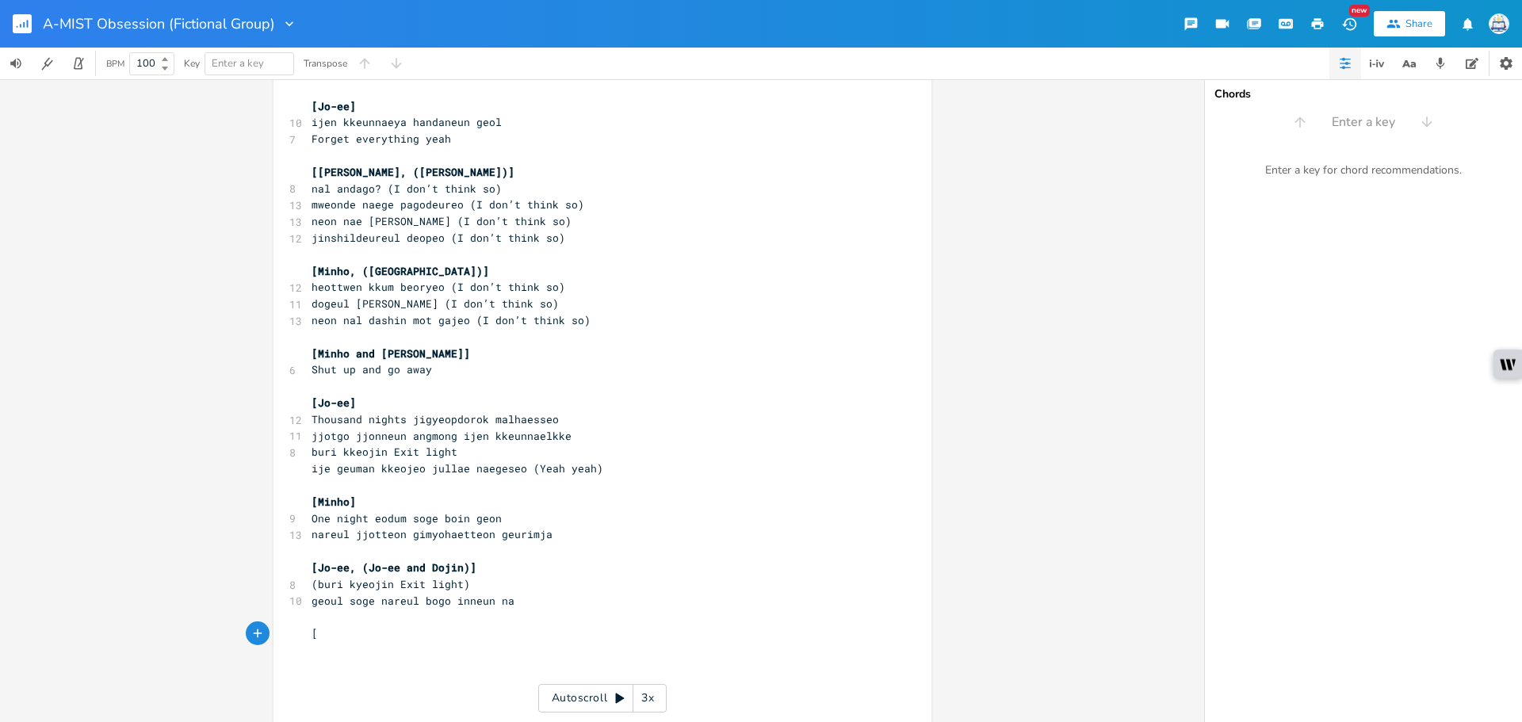
type textarea "["
type textarea "[PERSON_NAME],"
type textarea ", (Minho)]"
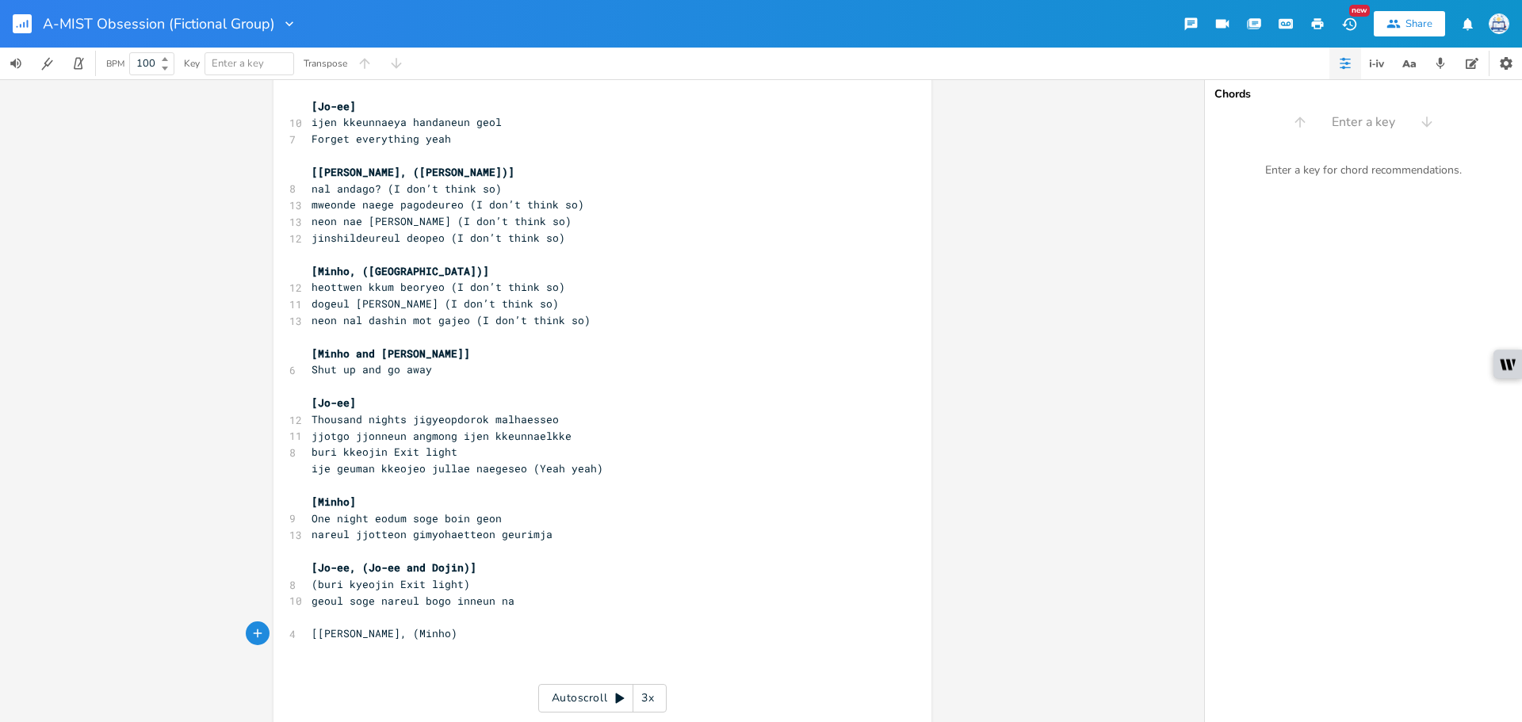
scroll to position [0, 44]
type textarea "[[PERSON_NAME], (Minho)]"
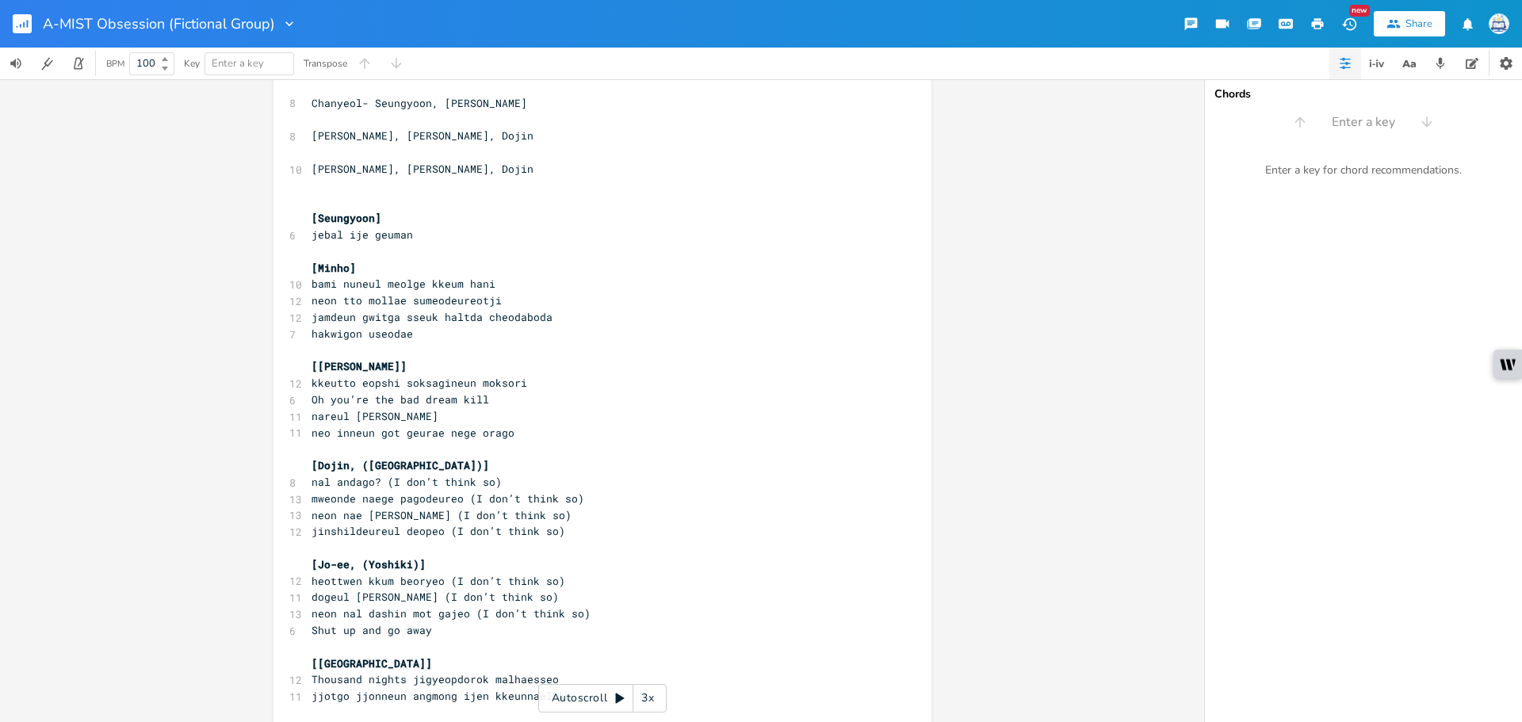
scroll to position [83, 0]
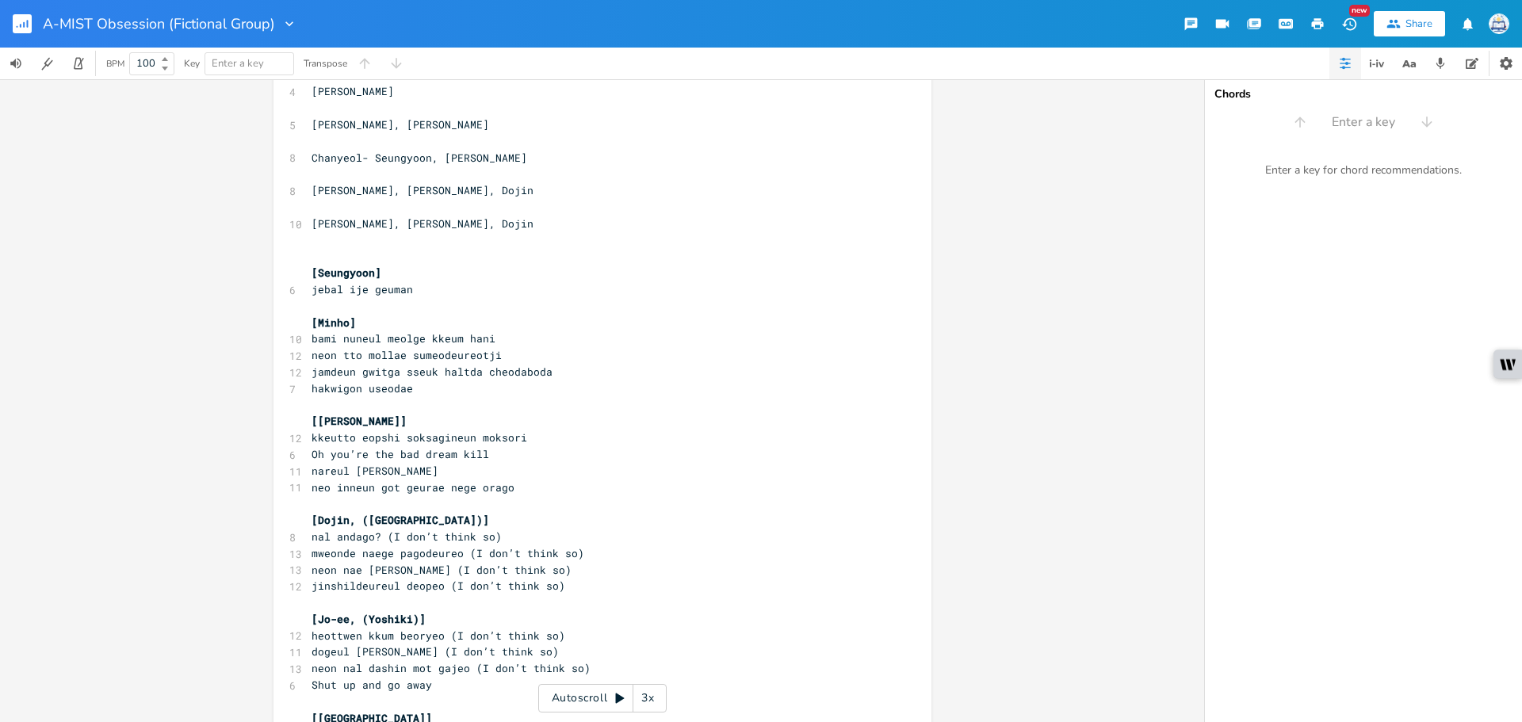
click at [565, 402] on pre "​" at bounding box center [594, 405] width 573 height 17
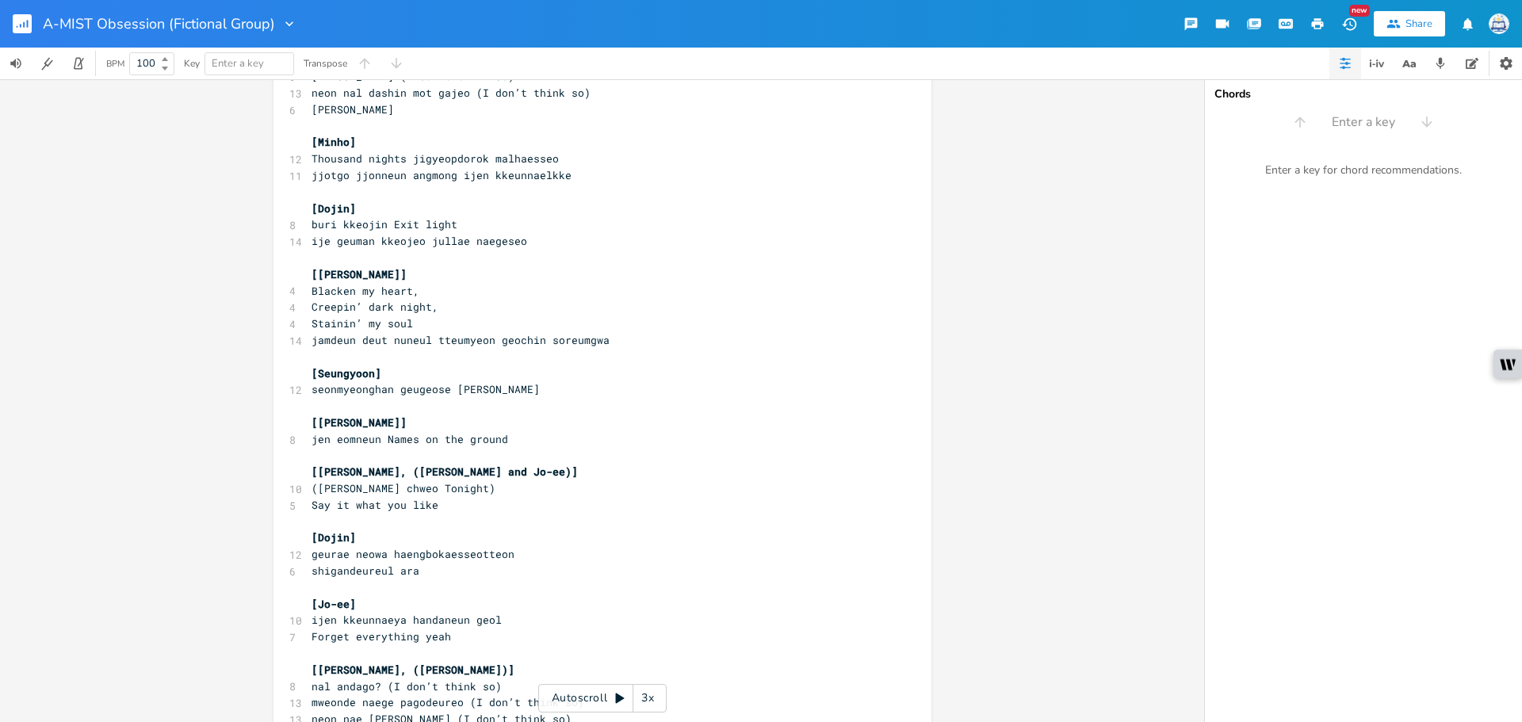
scroll to position [1332, 0]
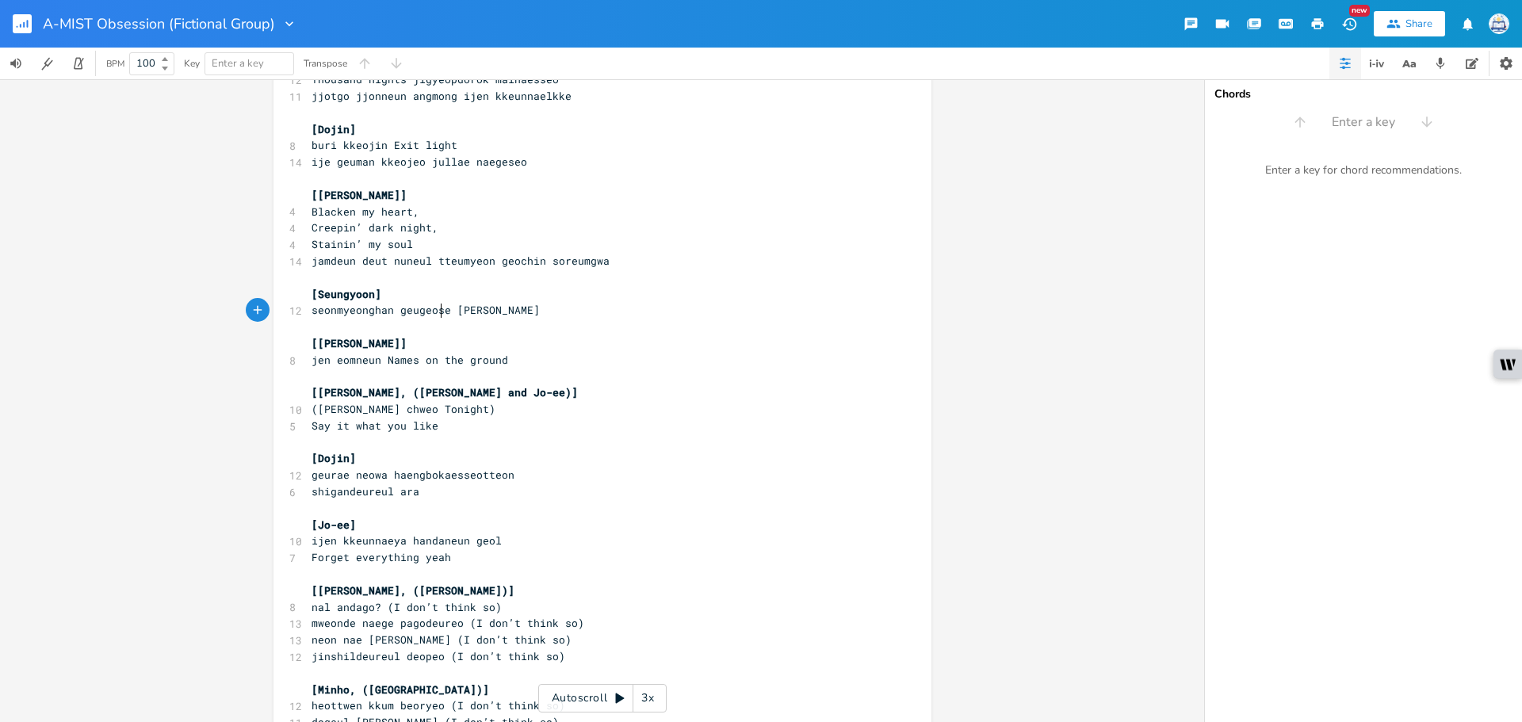
click at [435, 305] on span "seonmyeonghan geugeose [PERSON_NAME]" at bounding box center [426, 310] width 228 height 14
click at [365, 293] on span "[Seungyoon]" at bounding box center [347, 294] width 70 height 14
drag, startPoint x: 375, startPoint y: 293, endPoint x: 314, endPoint y: 293, distance: 61.1
click at [314, 293] on pre "[Seungyoon]" at bounding box center [594, 294] width 573 height 17
type textarea "Yoshiki]"
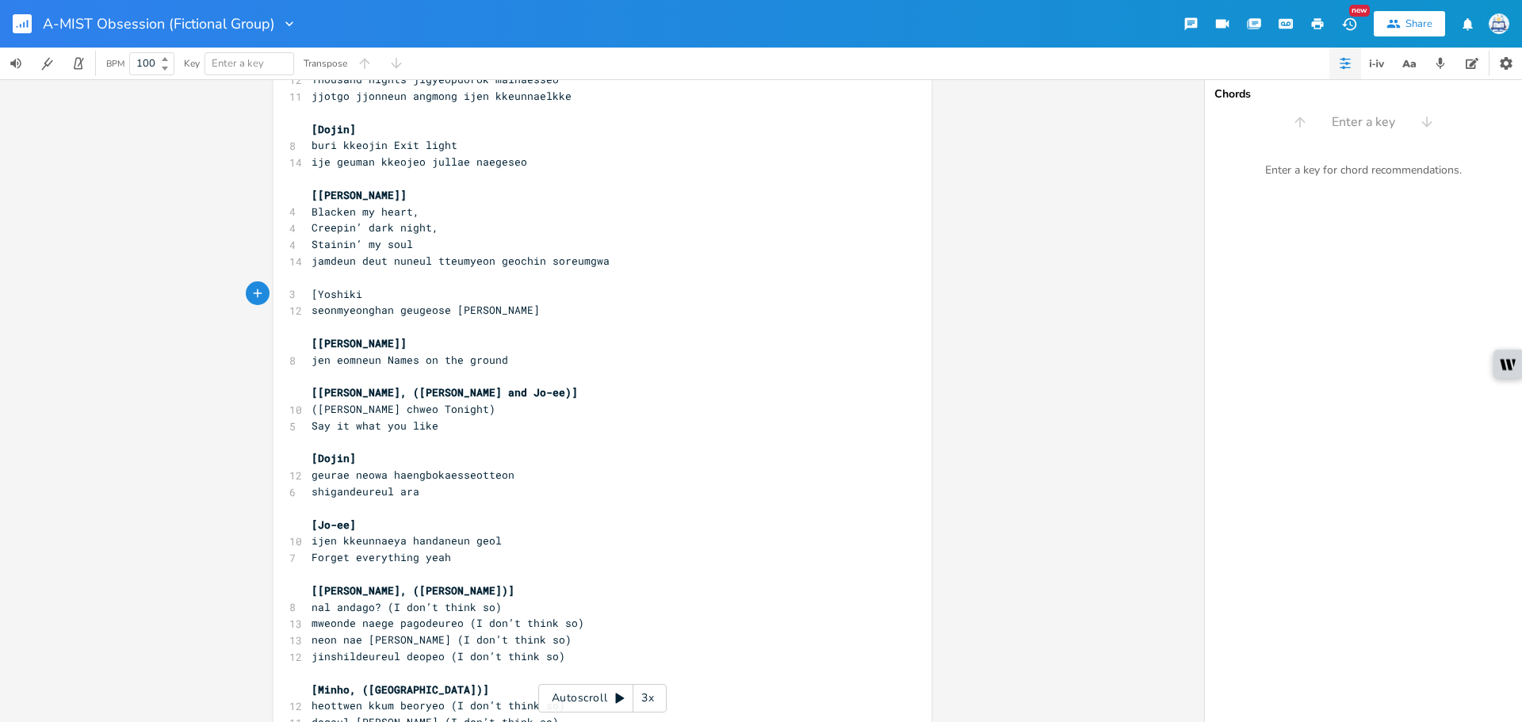
scroll to position [0, 35]
drag, startPoint x: 368, startPoint y: 396, endPoint x: 316, endPoint y: 394, distance: 52.4
click at [316, 394] on span "[[PERSON_NAME], ([PERSON_NAME] and Jo-ee)]" at bounding box center [445, 392] width 266 height 14
type textarea "Hik"
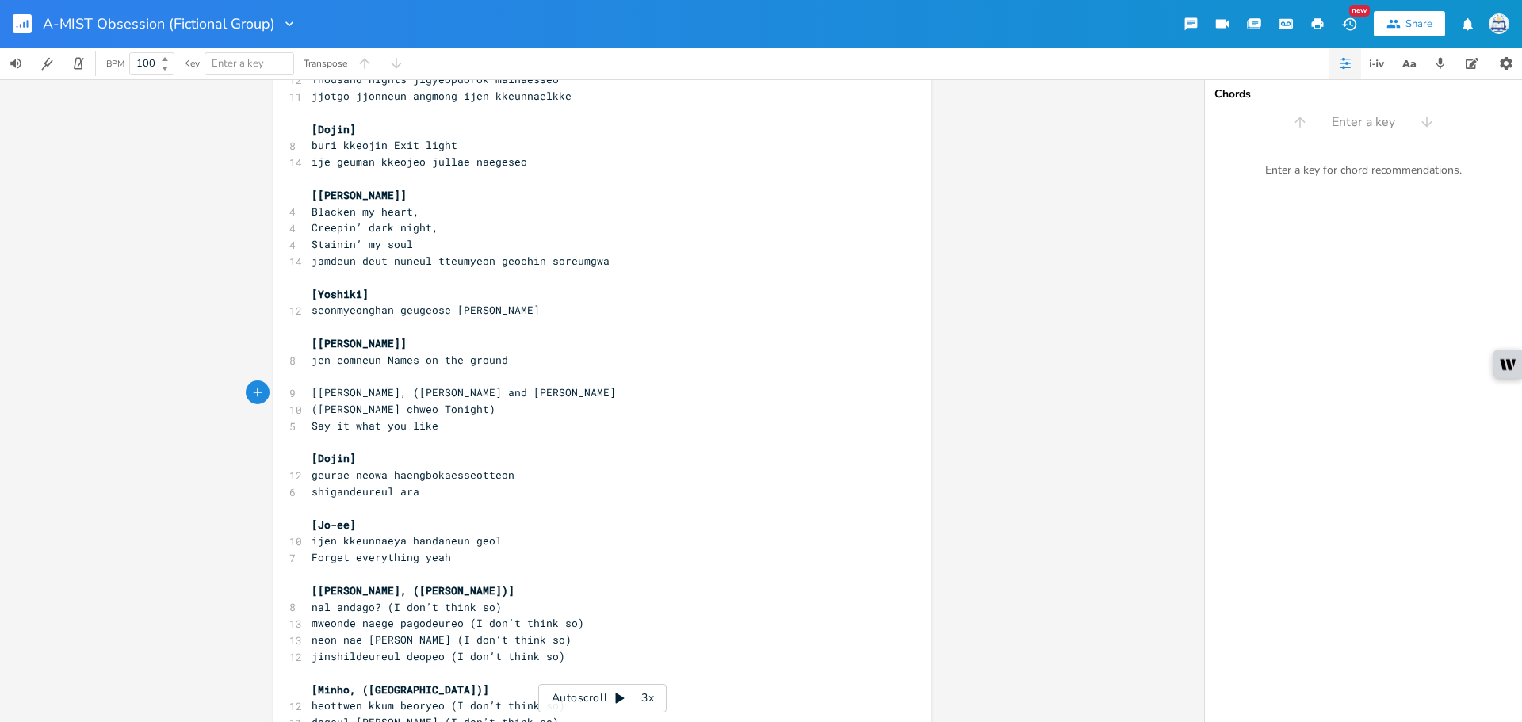
type textarea "[PERSON_NAME], ([PERSON_NAME] and [PERSON_NAME]_"
type textarea ")]"
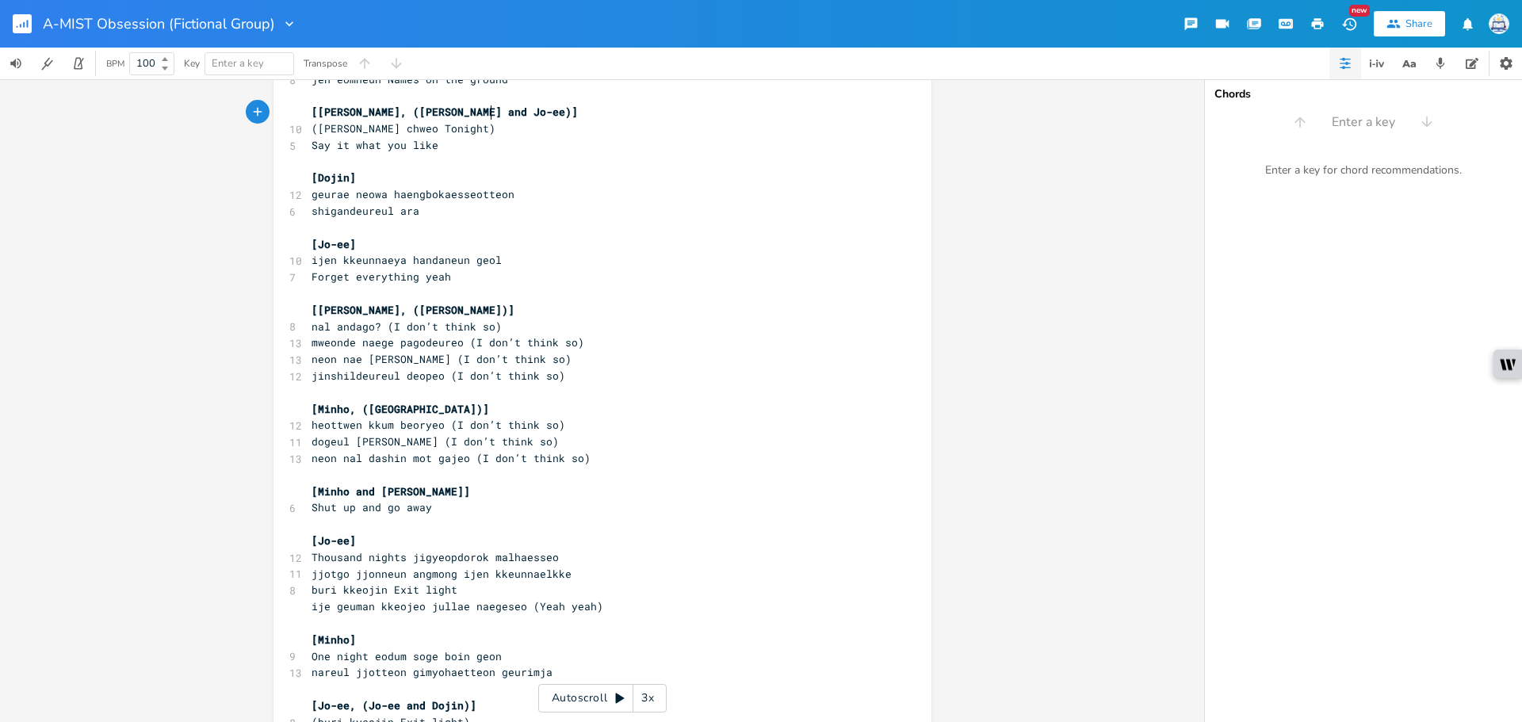
scroll to position [1649, 0]
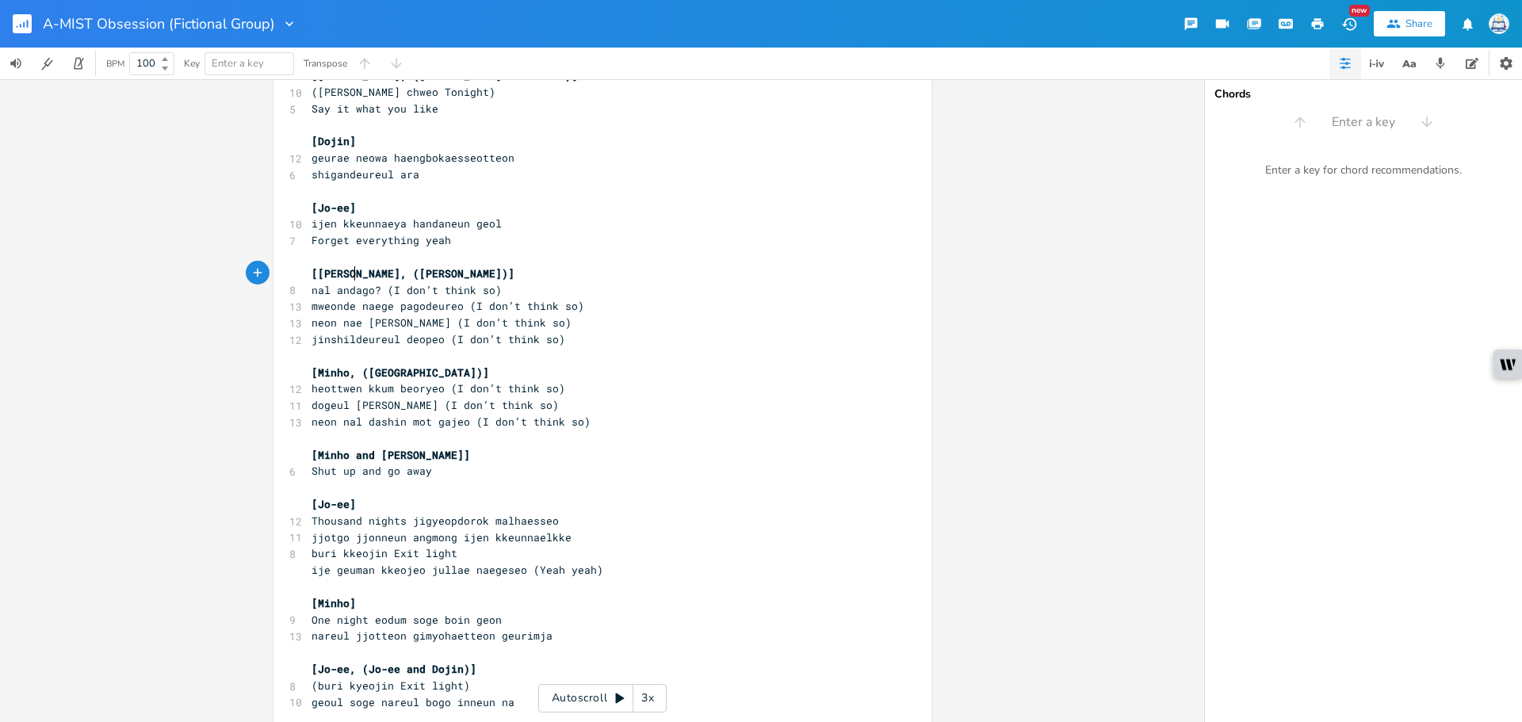
type textarea "ik"
drag, startPoint x: 353, startPoint y: 277, endPoint x: 339, endPoint y: 277, distance: 13.5
click at [339, 277] on span "[[PERSON_NAME], ([PERSON_NAME])]" at bounding box center [413, 273] width 203 height 14
drag, startPoint x: 353, startPoint y: 278, endPoint x: 314, endPoint y: 278, distance: 38.9
click at [314, 278] on span "[[PERSON_NAME], ([PERSON_NAME])]" at bounding box center [413, 273] width 203 height 14
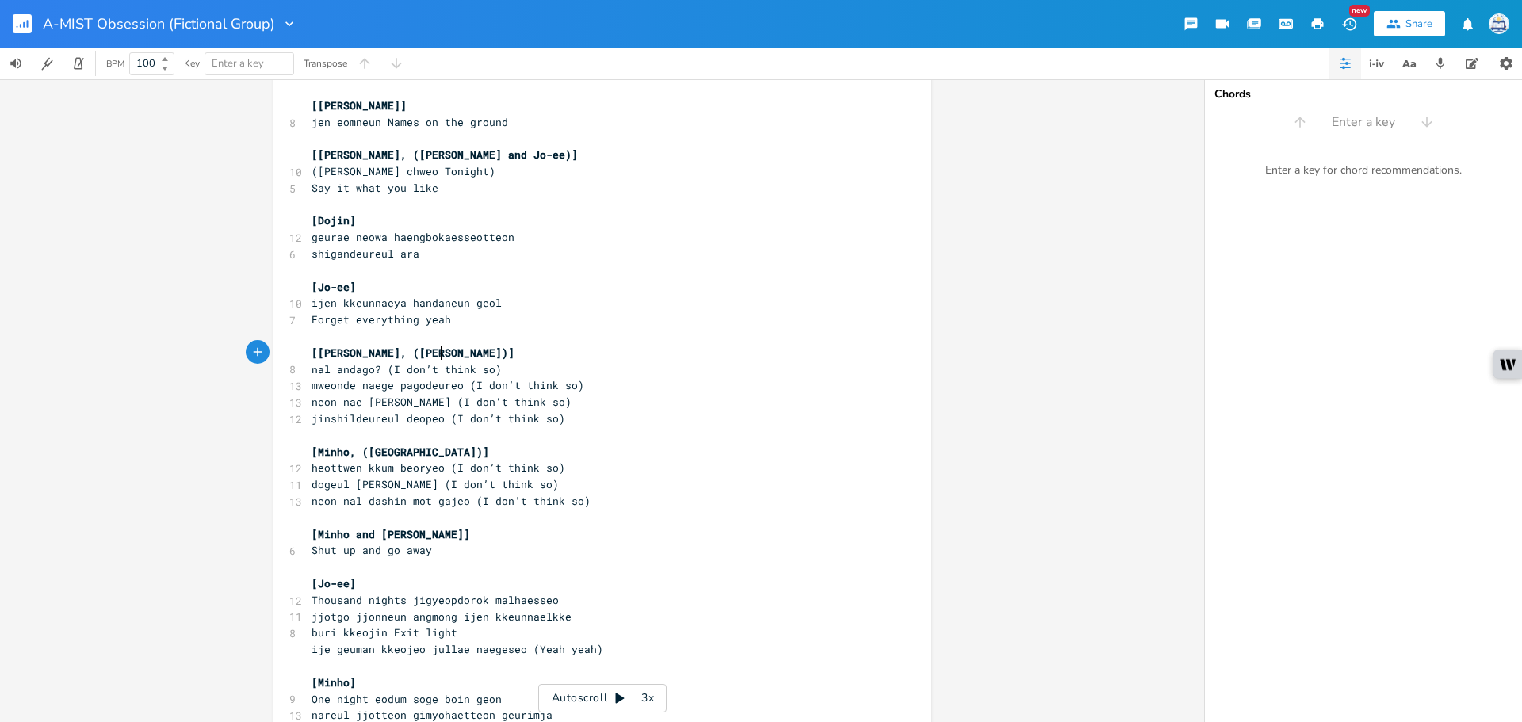
scroll to position [1887, 0]
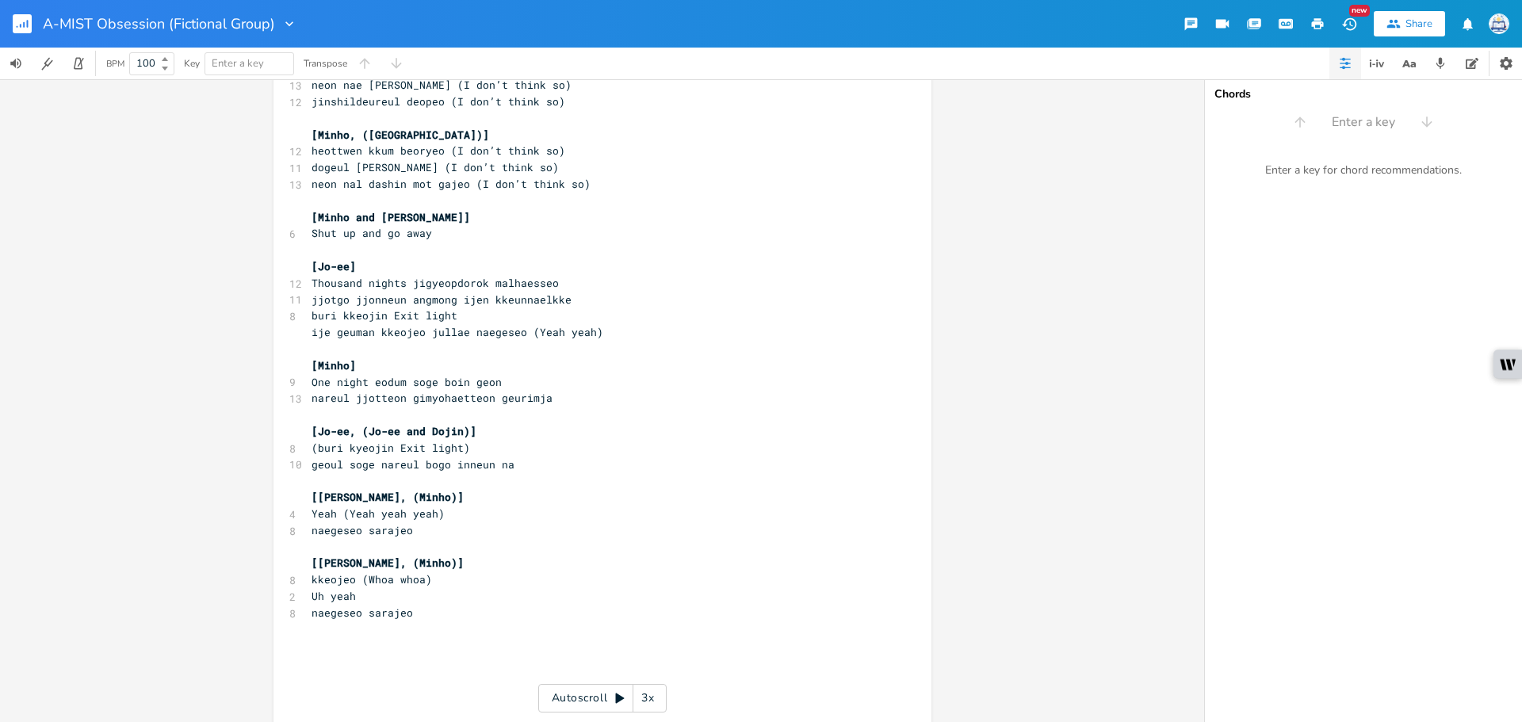
type textarea "[PERSON_NAME], ([PERSON_NAME])]"
click at [32, 13] on button "button" at bounding box center [29, 24] width 32 height 38
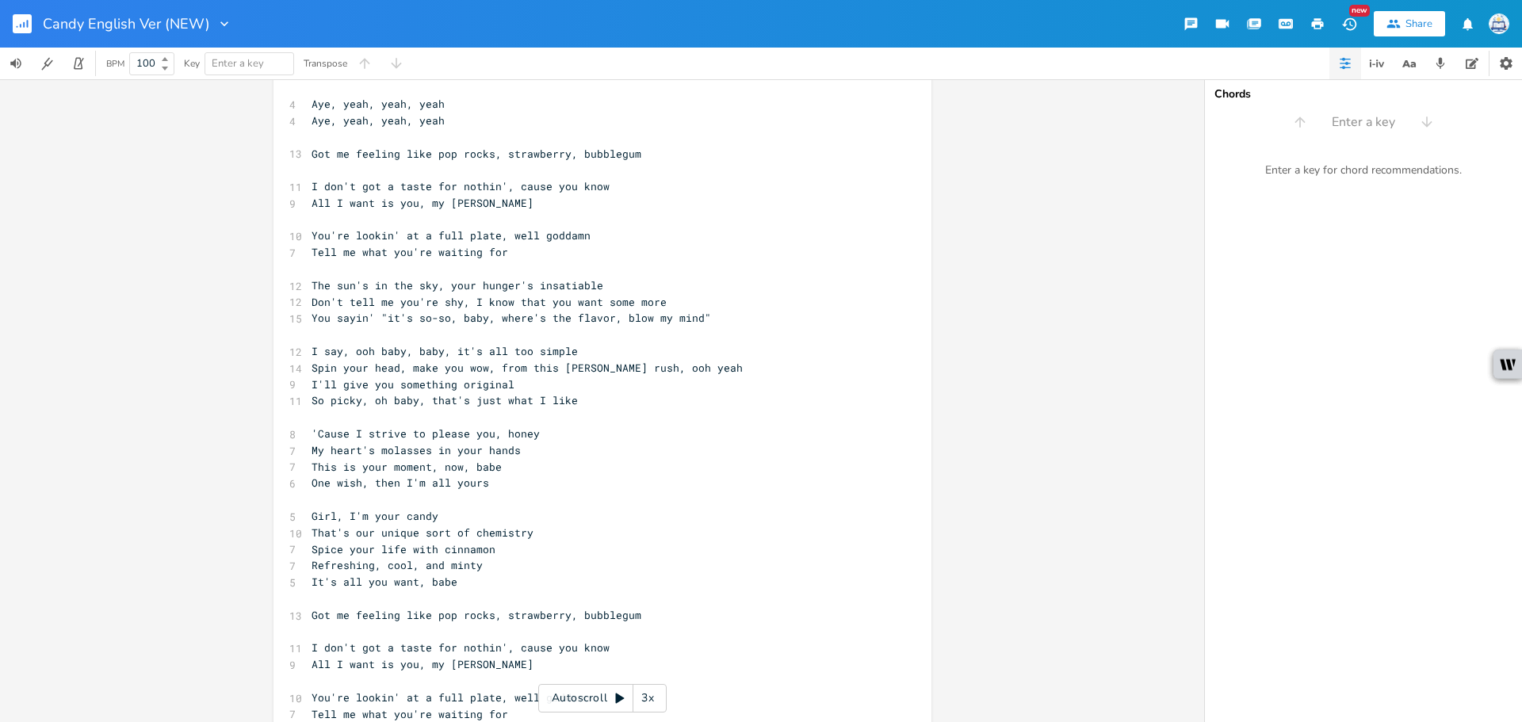
scroll to position [652, 0]
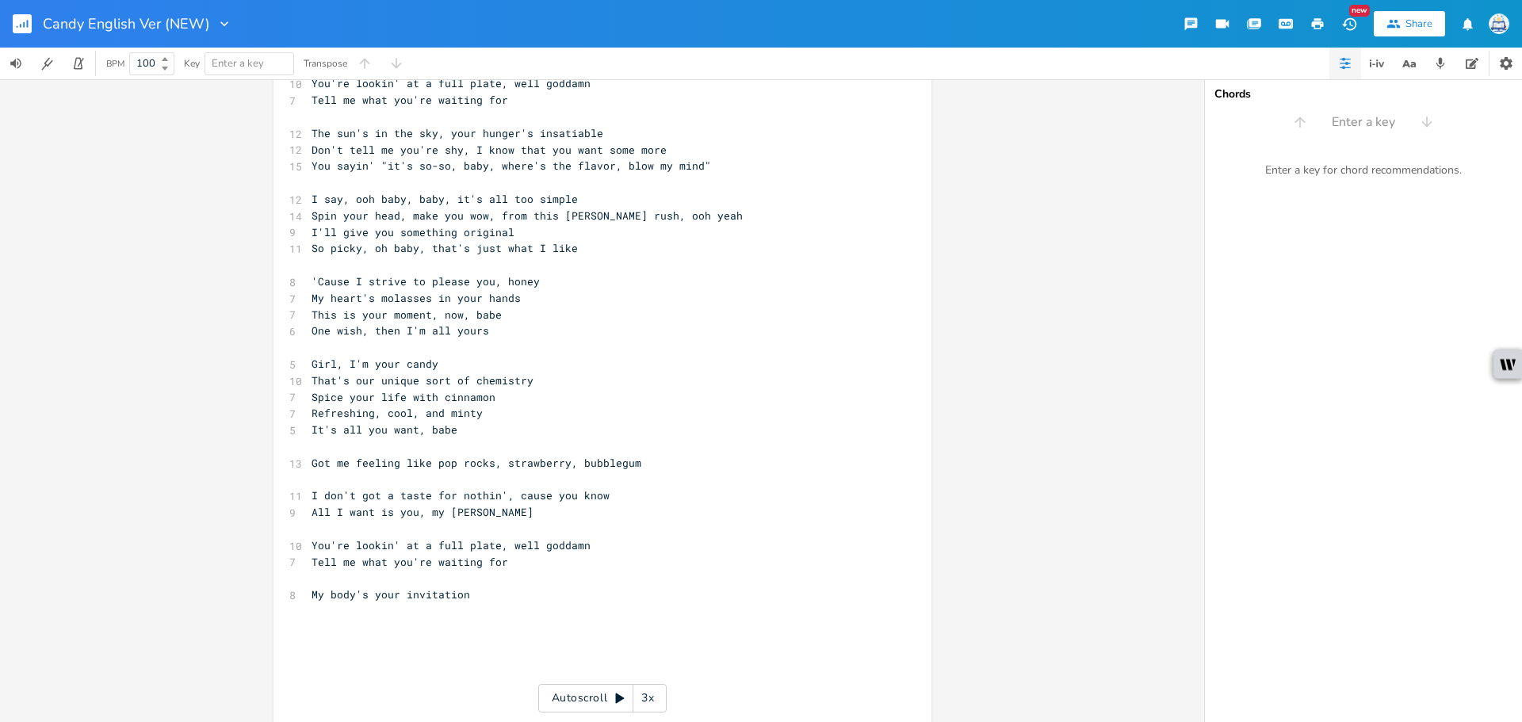
click at [13, 17] on rect "button" at bounding box center [22, 23] width 19 height 19
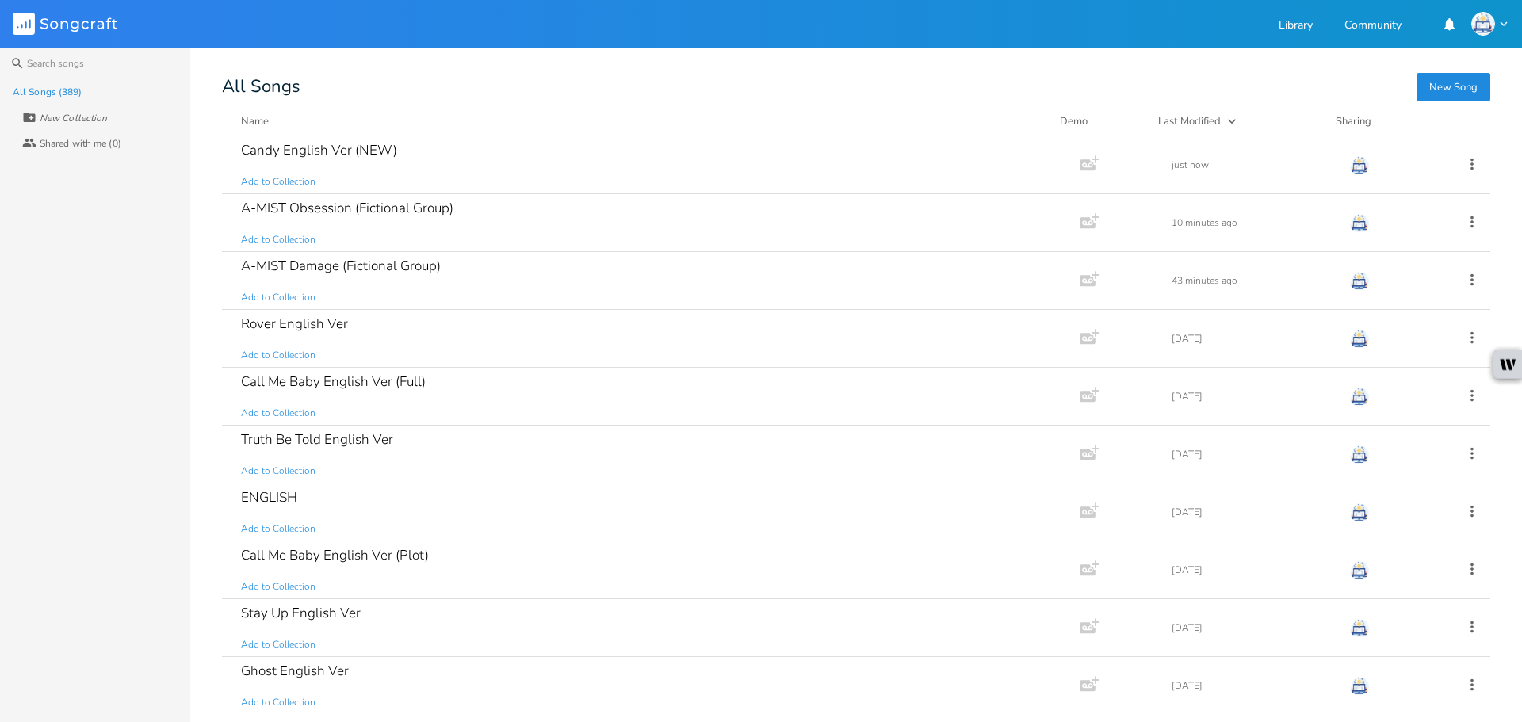
click at [1421, 79] on button "New Song" at bounding box center [1454, 87] width 74 height 29
click at [730, 262] on div "A-MIST Damage (Fictional Group) Add to Collection" at bounding box center [648, 280] width 814 height 57
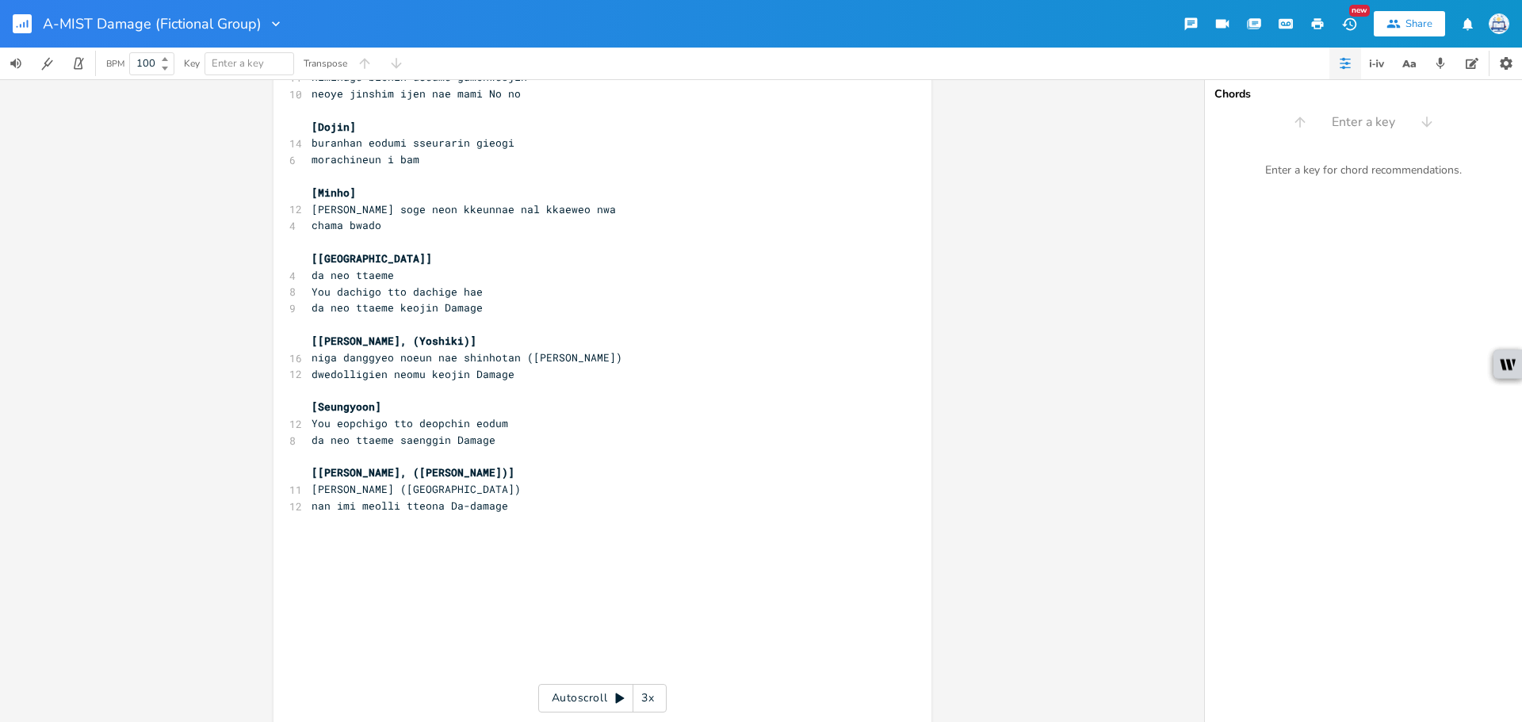
scroll to position [1835, 0]
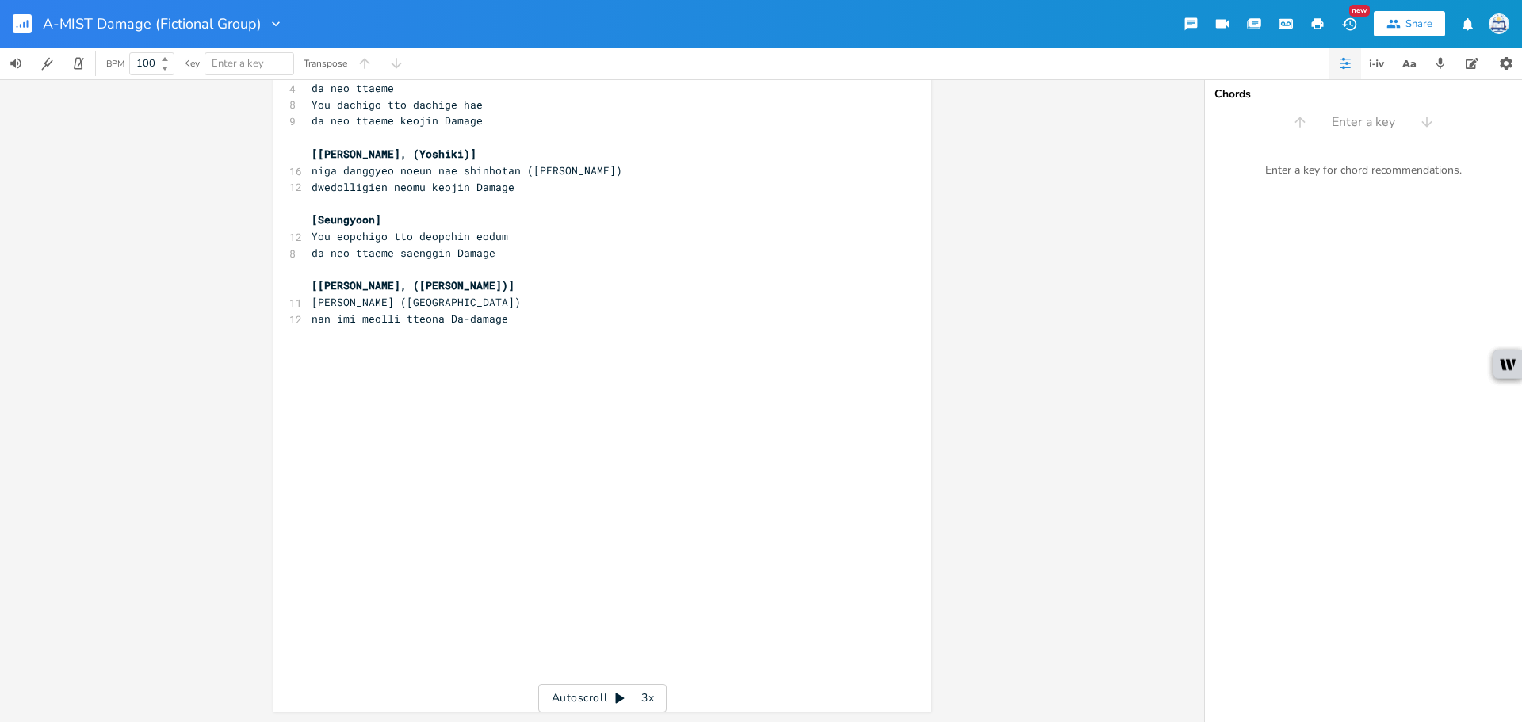
click at [540, 326] on pre "nan imi meolli tteona Da-damage" at bounding box center [594, 319] width 573 height 17
click at [535, 341] on pre "​" at bounding box center [594, 335] width 573 height 17
click at [594, 340] on pre "​" at bounding box center [594, 335] width 573 height 17
click at [586, 349] on pre "​" at bounding box center [594, 352] width 573 height 17
